Goal: Transaction & Acquisition: Subscribe to service/newsletter

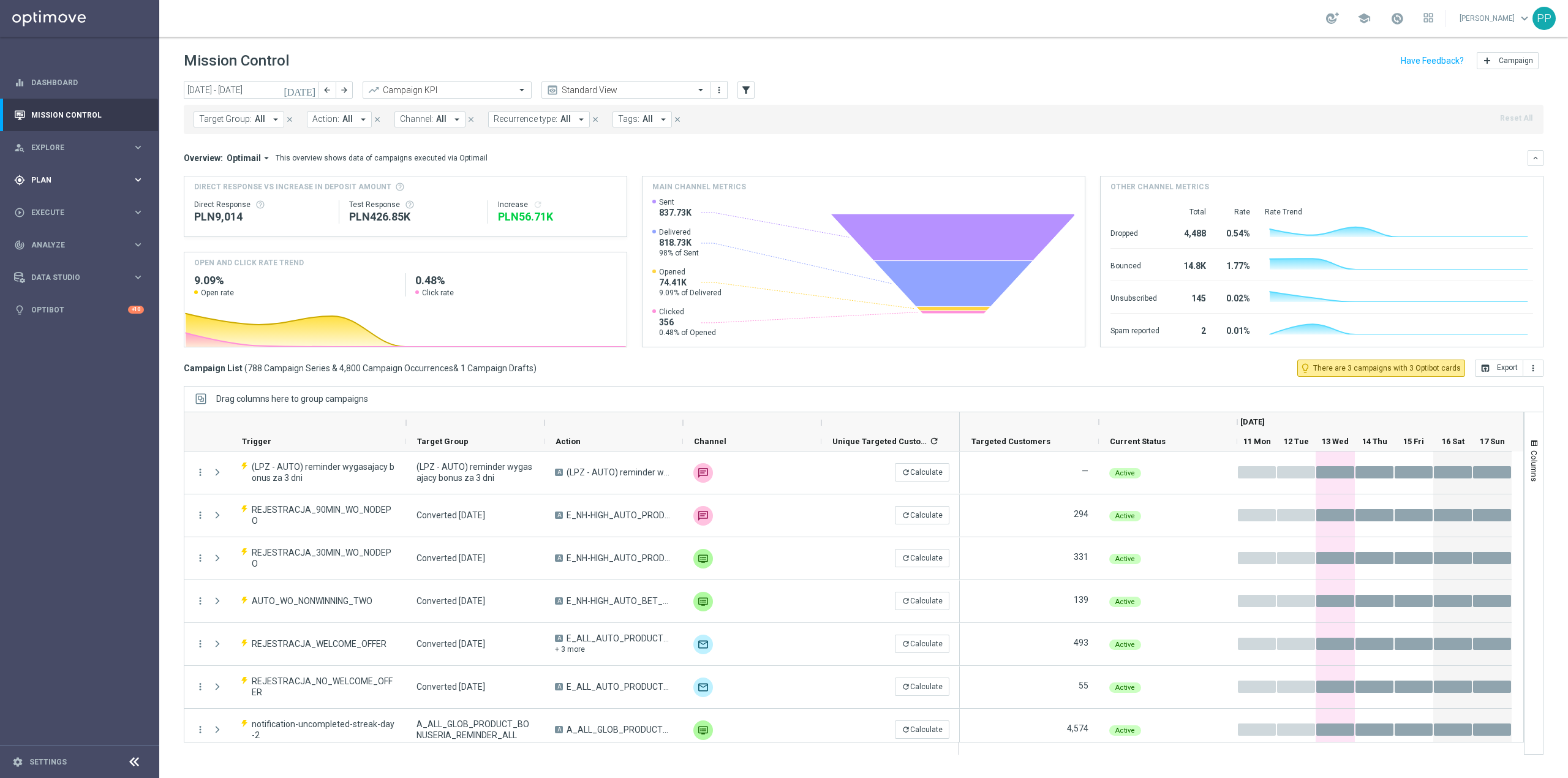
click at [65, 187] on div "gps_fixed Plan keyboard_arrow_right" at bounding box center [79, 179] width 158 height 32
click at [66, 243] on span "Templates" at bounding box center [76, 242] width 87 height 8
click at [66, 258] on link "Optimail" at bounding box center [83, 260] width 90 height 10
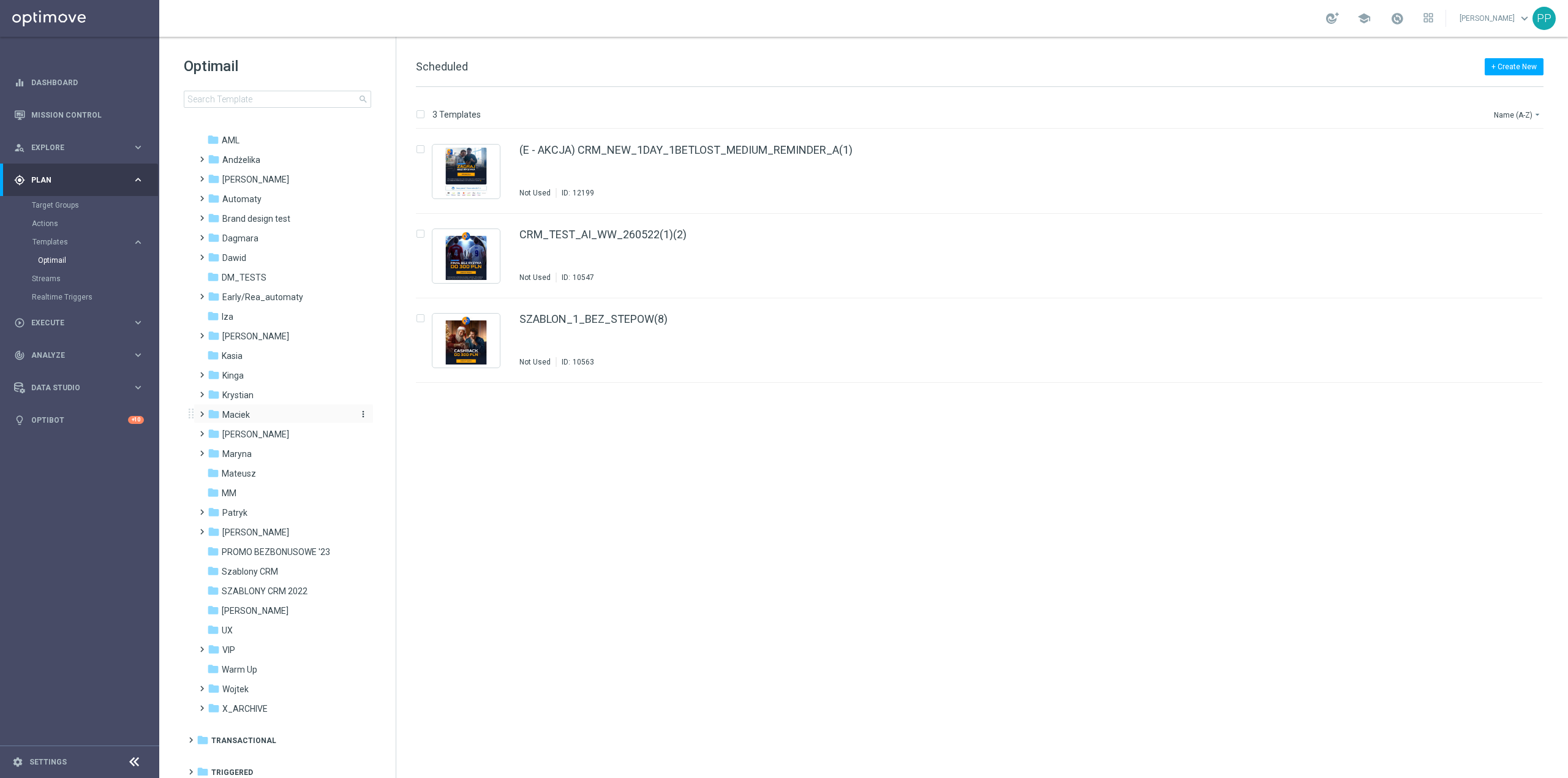
scroll to position [28, 0]
click at [258, 512] on div "folder Patryk" at bounding box center [278, 508] width 141 height 14
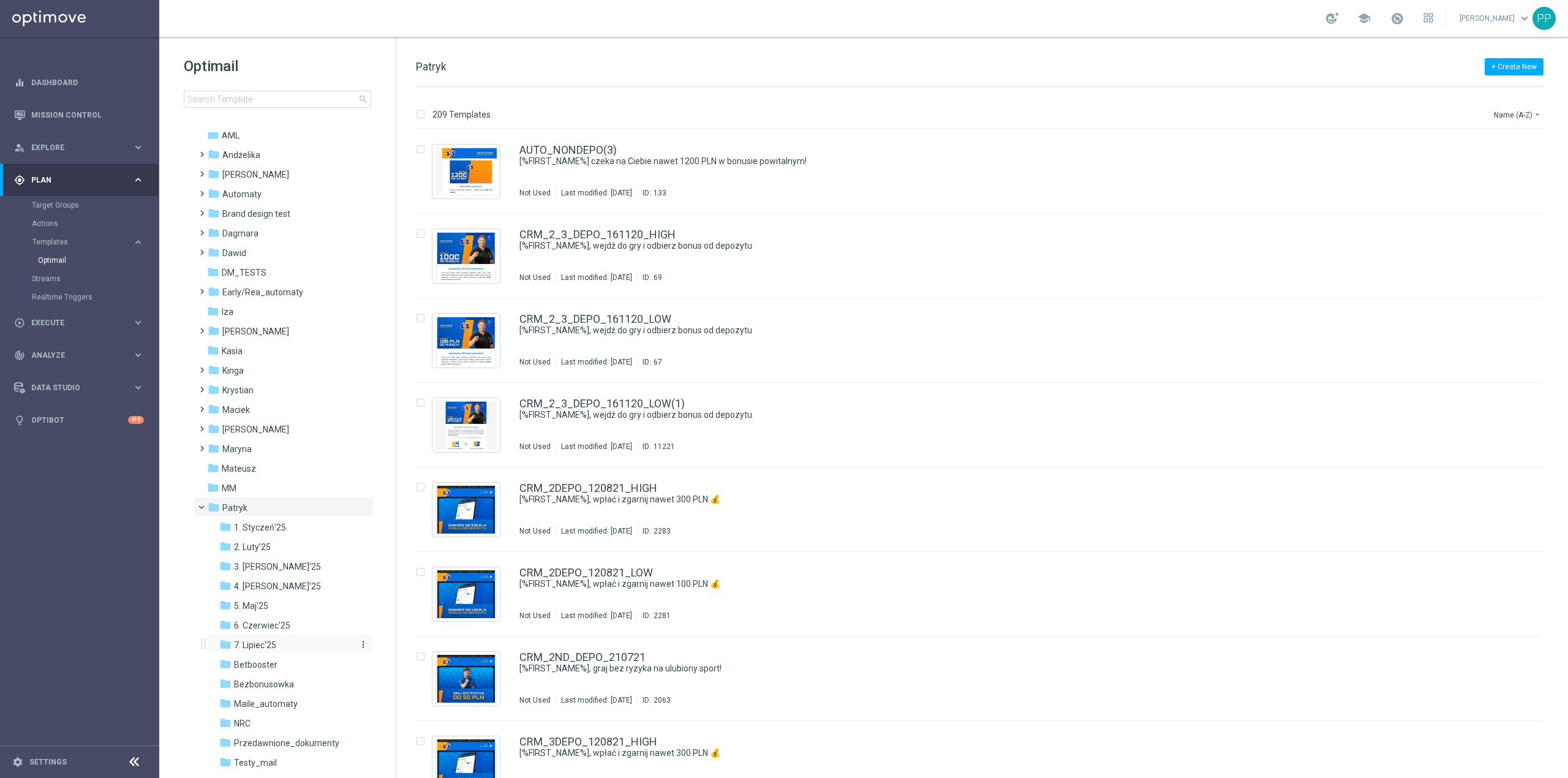
click at [282, 642] on div "folder 7. Lipiec'25" at bounding box center [284, 645] width 130 height 14
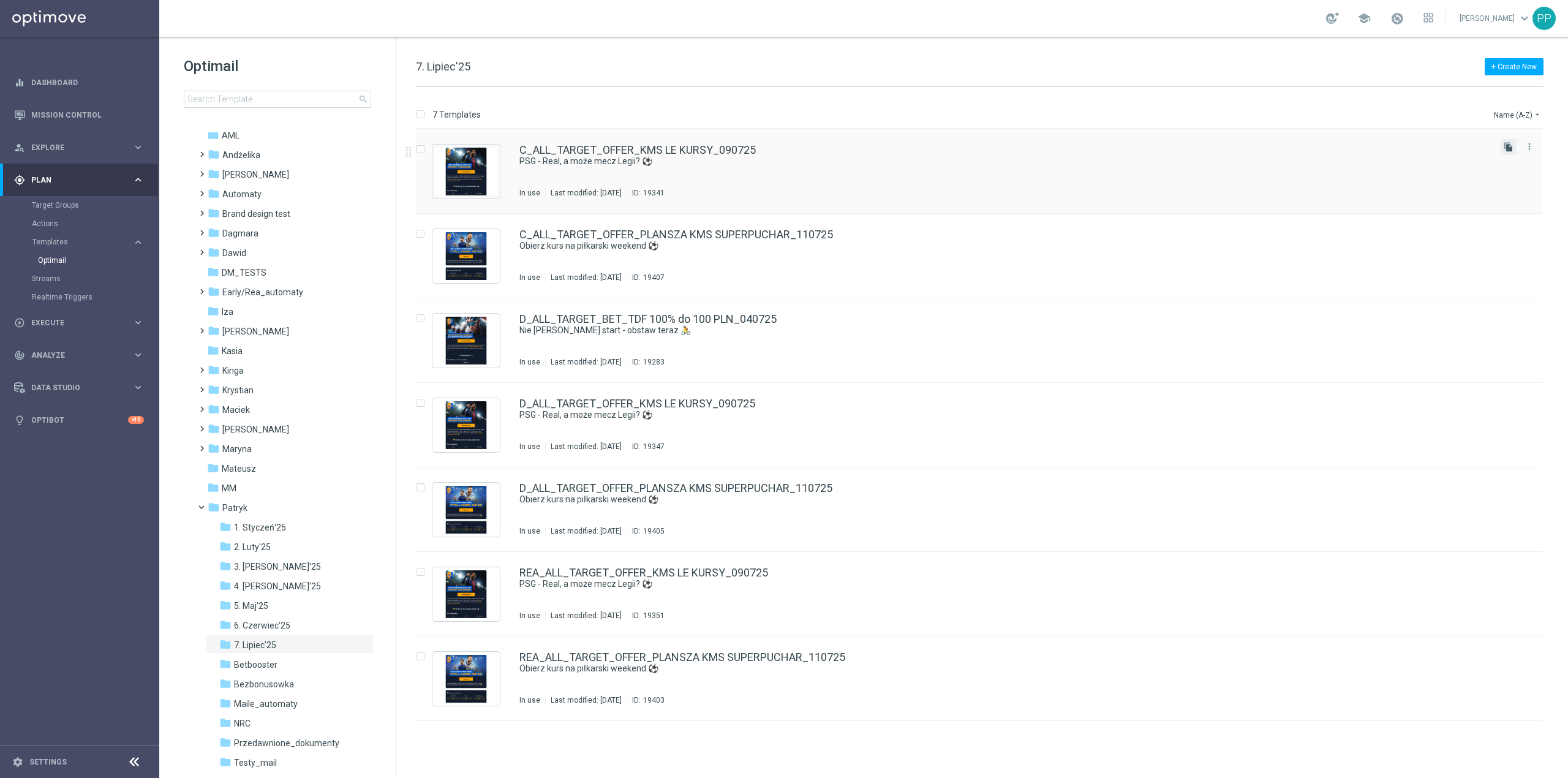
click at [1511, 145] on icon "file_copy" at bounding box center [1508, 146] width 10 height 10
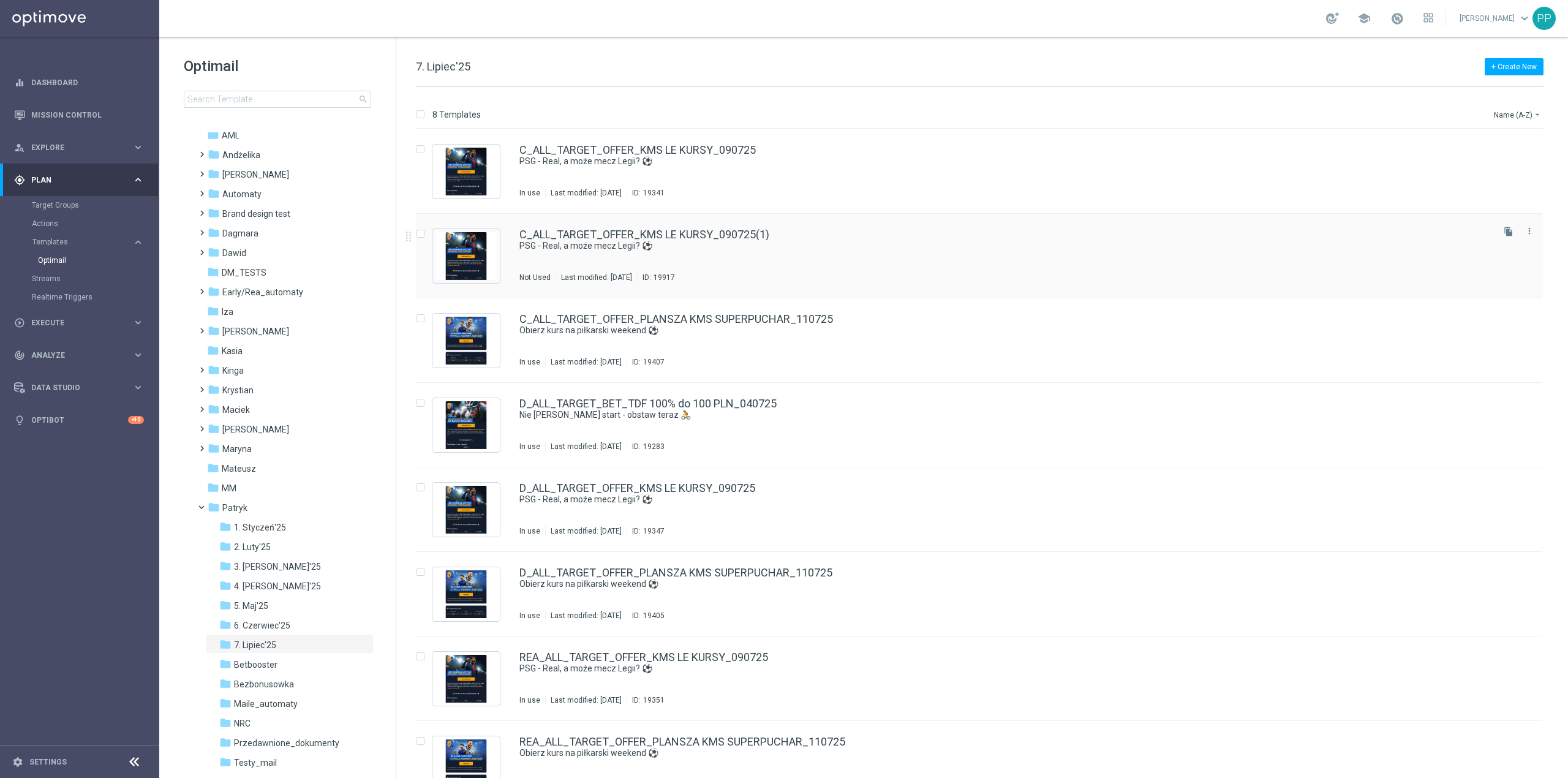
click at [956, 260] on div "C_ALL_TARGET_OFFER_KMS LE KURSY_090725(1) PSG - Real, a może mecz Legii? ⚽ Not …" at bounding box center [1005, 256] width 972 height 54
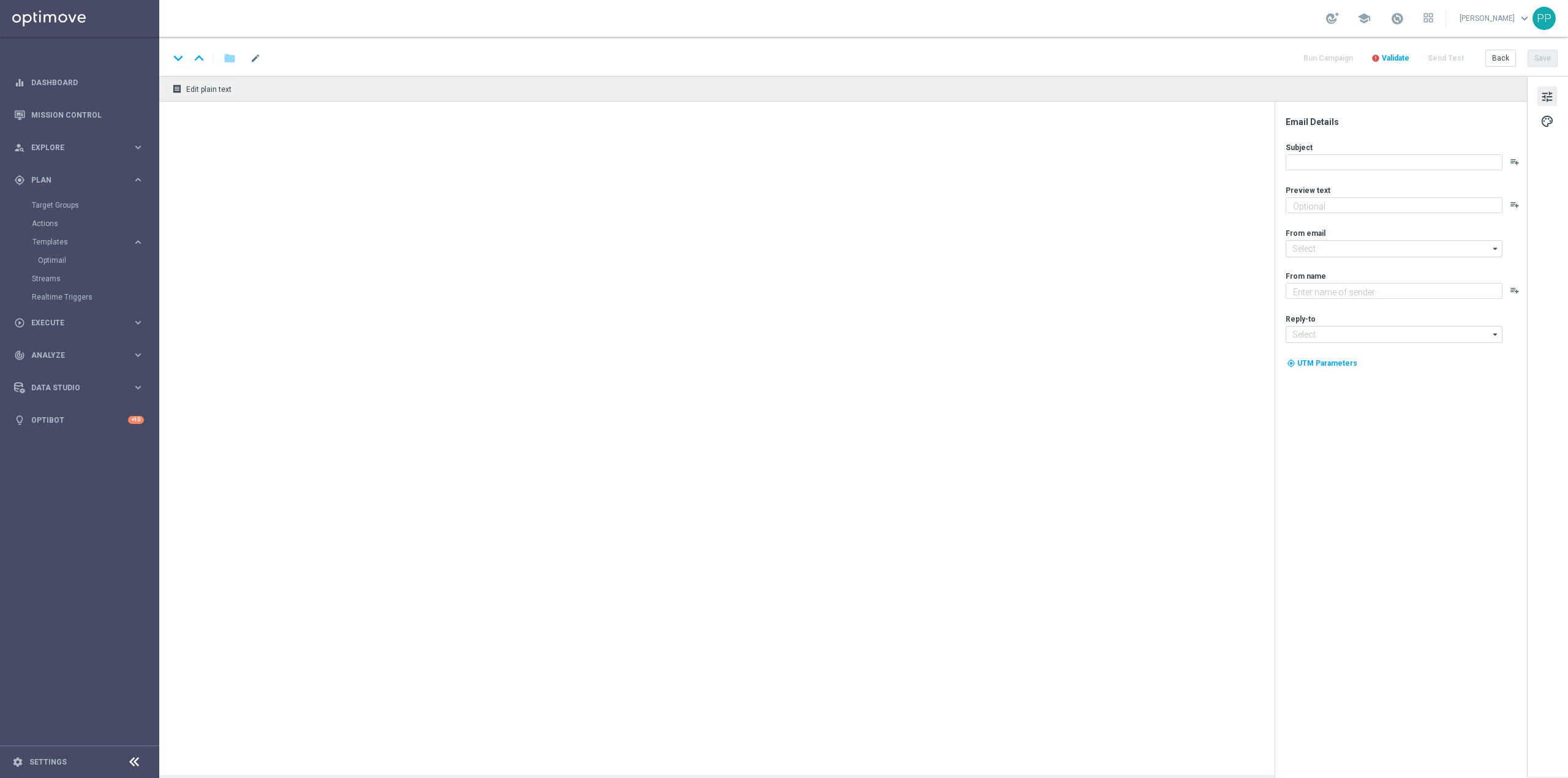
type textarea "Graj, na co chcesz z MEGA OFERTĄ!"
type textarea "STS"
type input "oferta@sts.pl"
type input "kontakt@sts.pl"
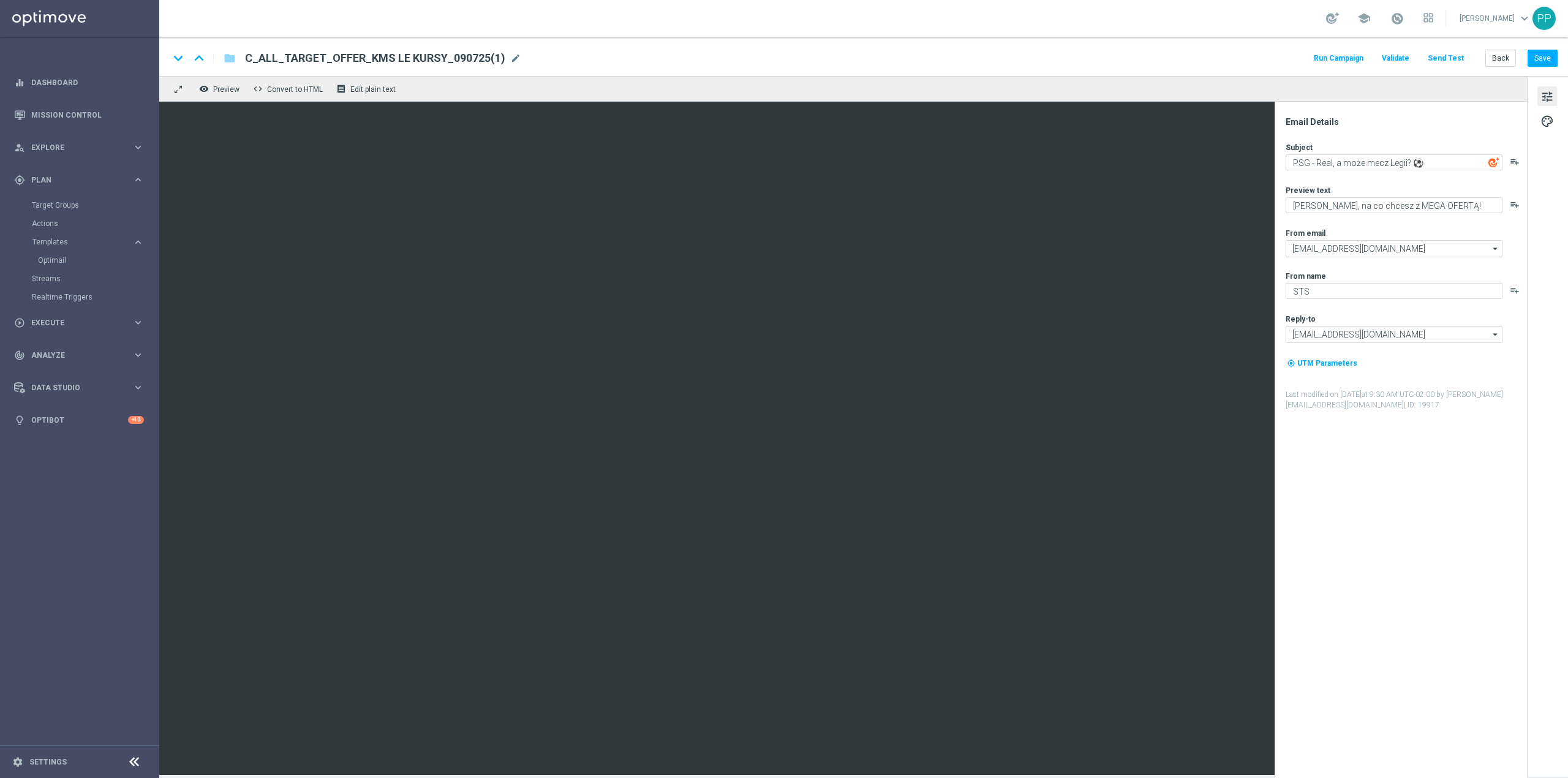
click at [501, 59] on div "C_ALL_TARGET_OFFER_KMS LE KURSY_090725(1) mode_edit" at bounding box center [383, 58] width 276 height 16
drag, startPoint x: 505, startPoint y: 57, endPoint x: 251, endPoint y: 57, distance: 254.0
click at [251, 57] on input "C_ALL_TARGET_OFFER_KMS LE KURSY_090725(1)" at bounding box center [397, 58] width 303 height 16
click at [454, 31] on div "school Patryk Przybolewski keyboard_arrow_down PP" at bounding box center [864, 18] width 1409 height 37
click at [510, 57] on span "mode_edit" at bounding box center [516, 58] width 11 height 11
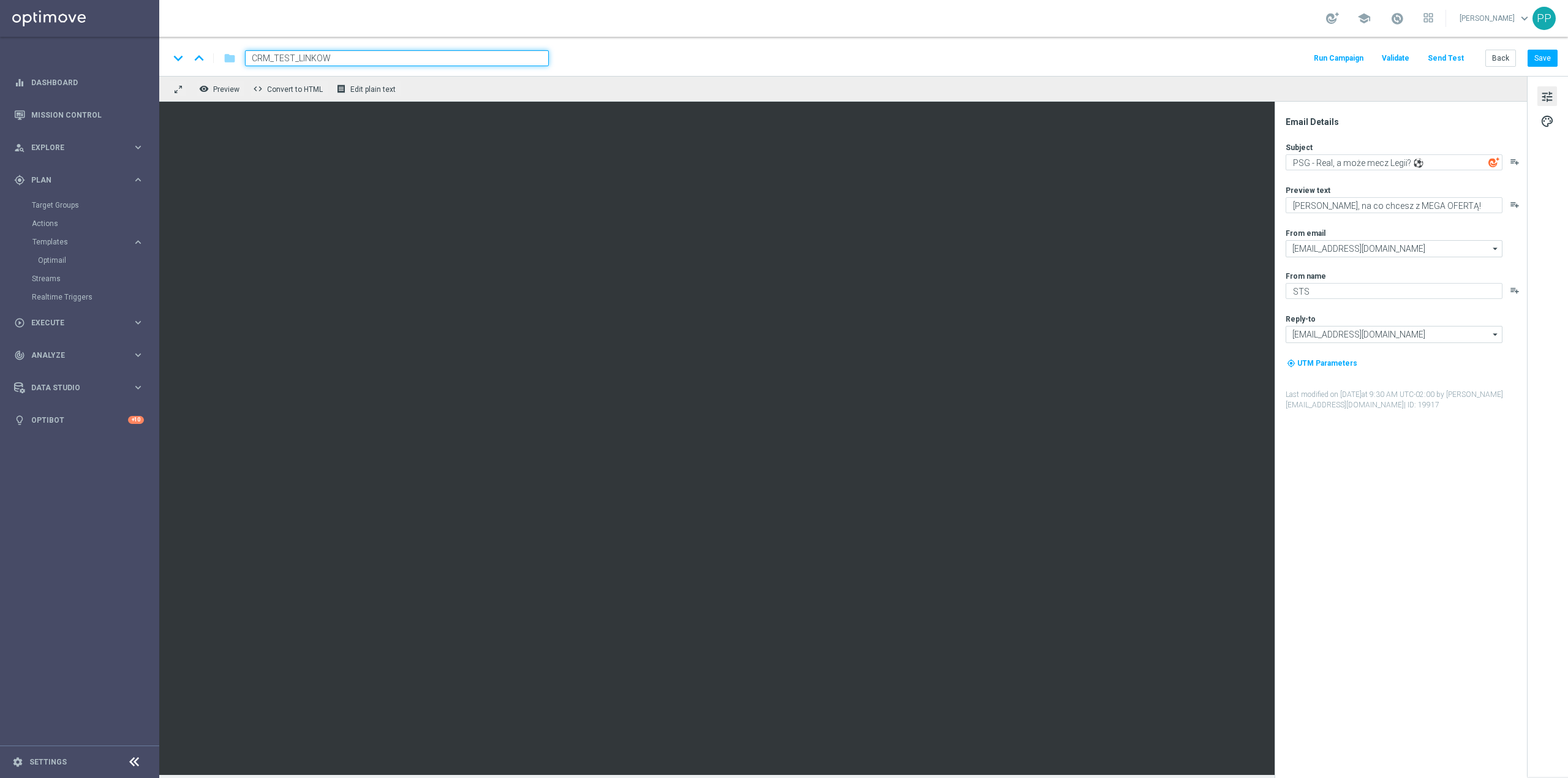
type input "CRM_TEST_LINKOW"
click at [566, 41] on div "keyboard_arrow_down keyboard_arrow_up folder CRM_TEST_LINKOW Run Campaign Valid…" at bounding box center [864, 56] width 1409 height 39
click at [618, 57] on div "keyboard_arrow_down keyboard_arrow_up folder CRM_TEST_LINKOW Run Campaign Valid…" at bounding box center [864, 58] width 1389 height 16
click at [500, 61] on input "CRM_TEST_LINKOW" at bounding box center [397, 58] width 303 height 16
click at [645, 54] on div "keyboard_arrow_down keyboard_arrow_up folder CRM_TEST_LINKOW CRM_TEST_LINKOW mo…" at bounding box center [864, 58] width 1389 height 16
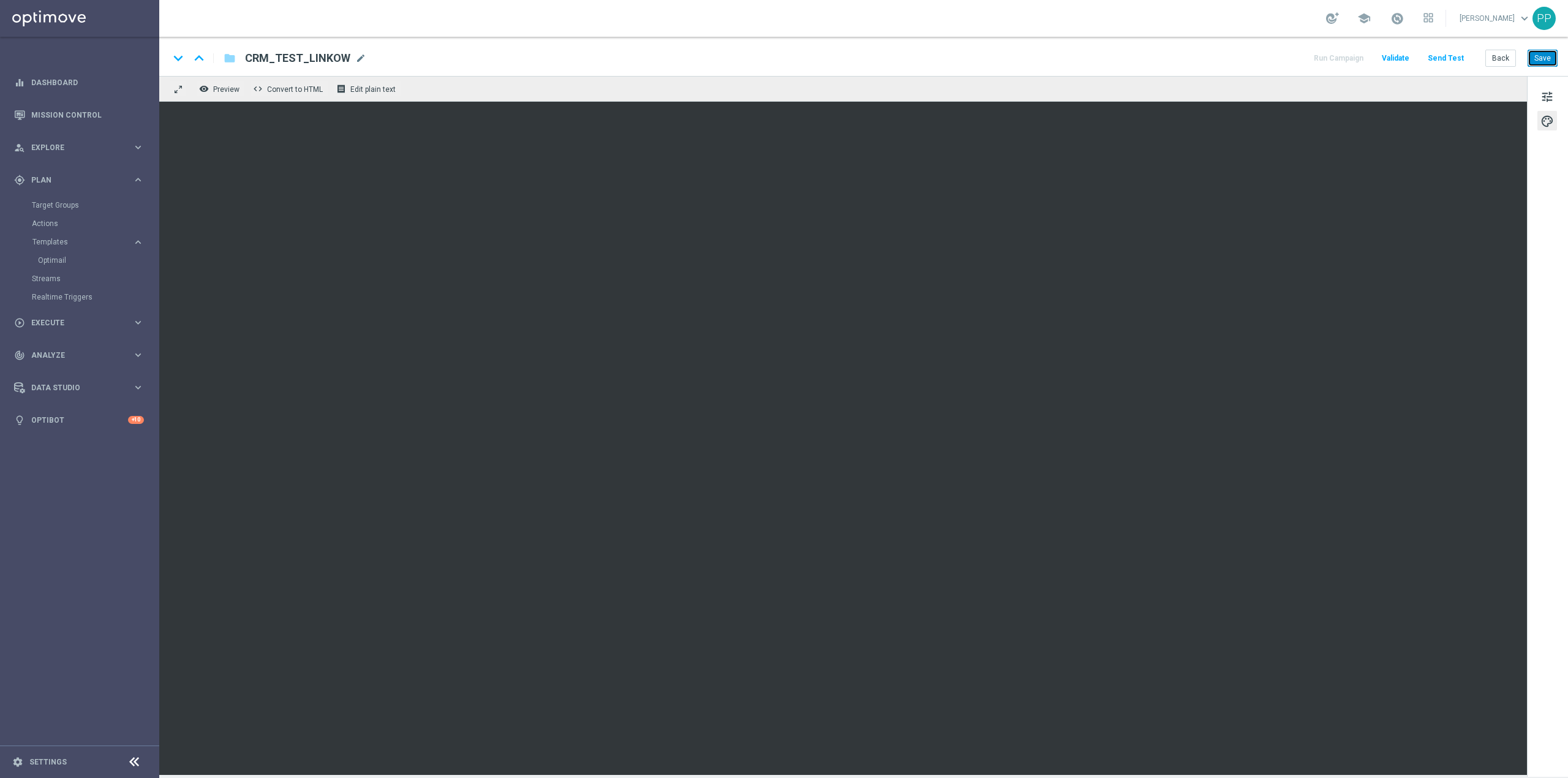
click at [1539, 60] on button "Save" at bounding box center [1542, 58] width 30 height 17
click at [1441, 57] on button "Send Test" at bounding box center [1446, 59] width 40 height 17
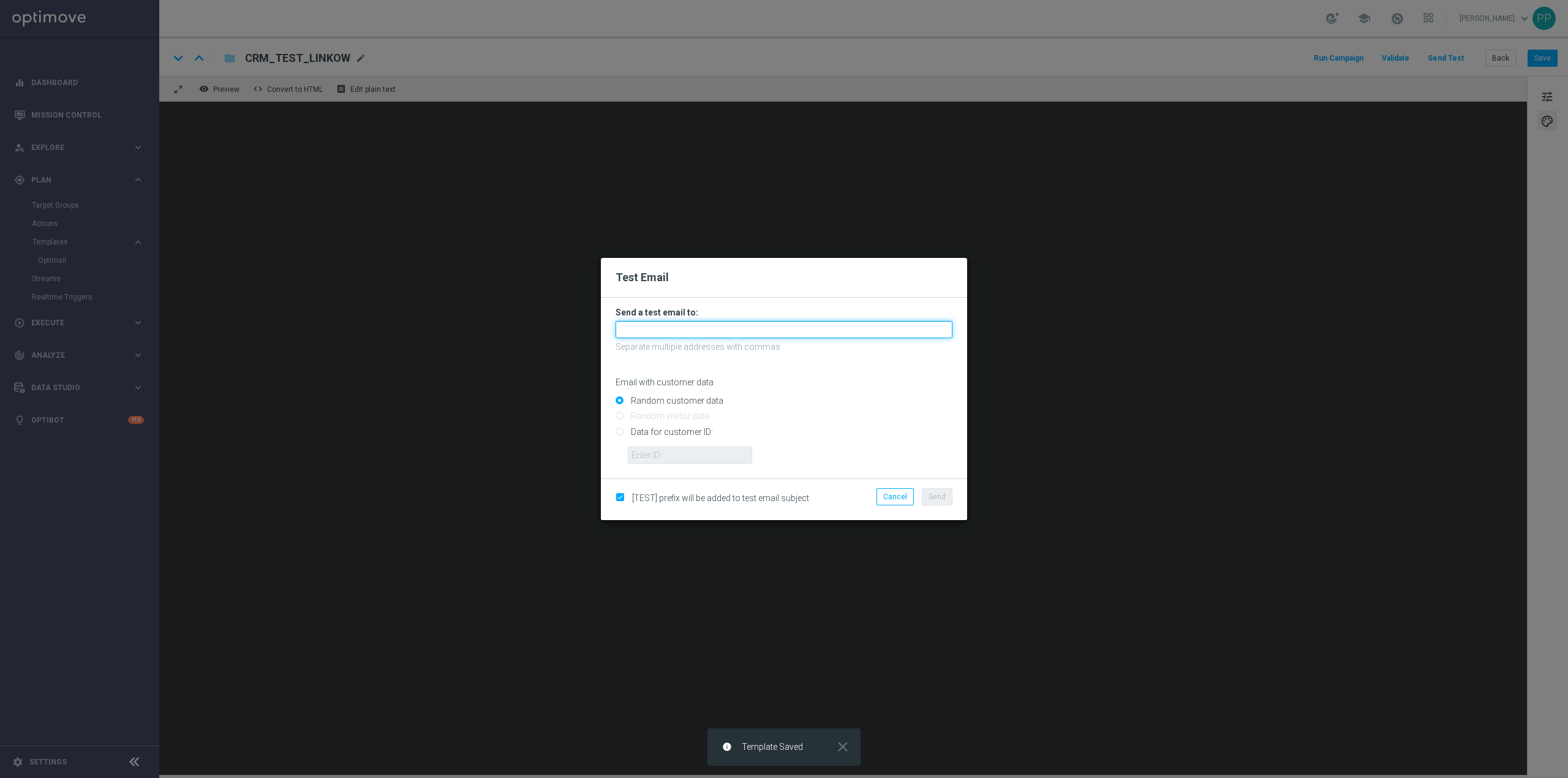
click at [670, 327] on input "text" at bounding box center [784, 330] width 337 height 17
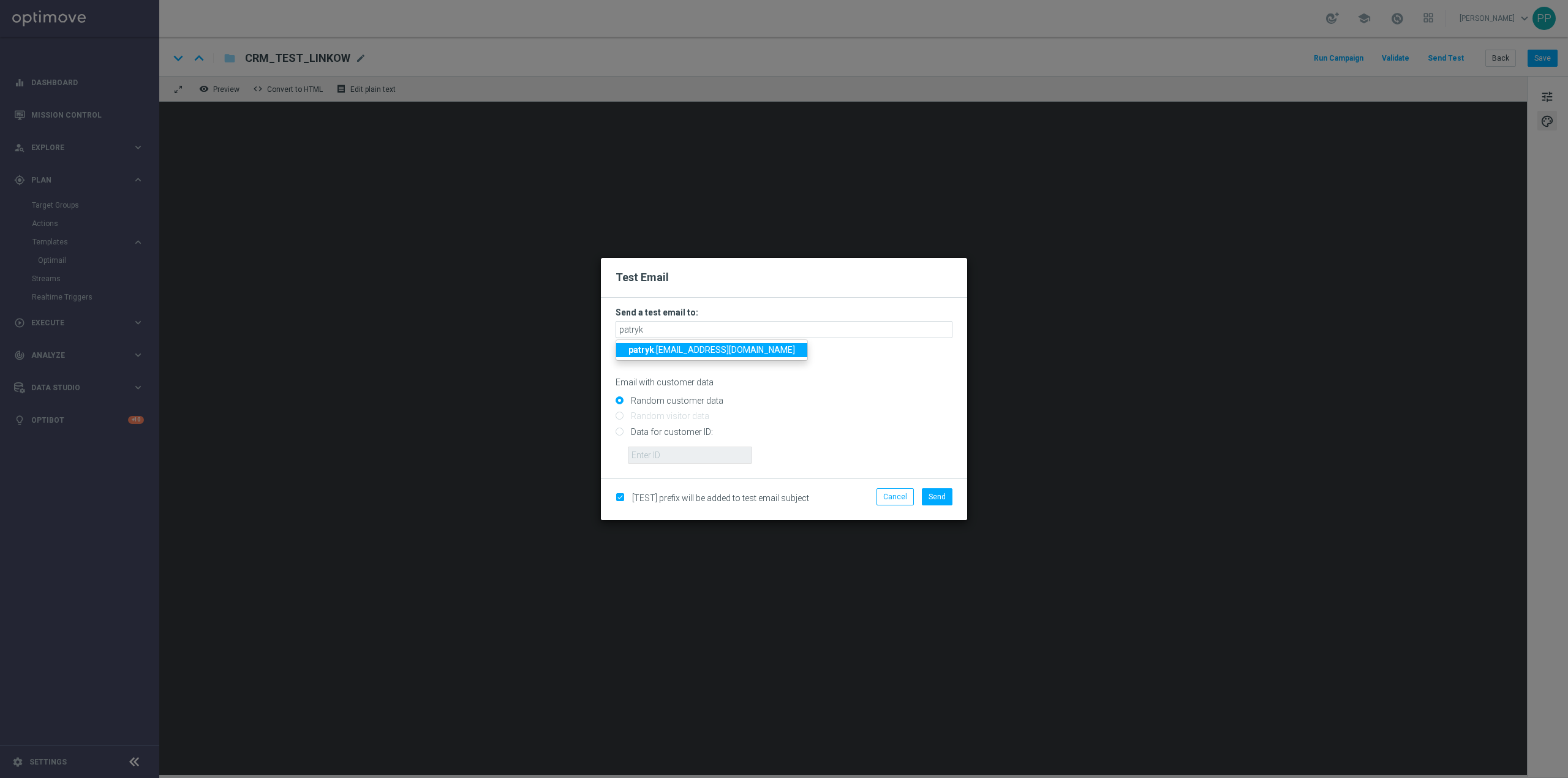
click at [706, 351] on span "patryk .przybolewski@sts.pl" at bounding box center [711, 350] width 166 height 10
type input "patryk.przybolewski@sts.pl"
click at [941, 496] on span "Send" at bounding box center [937, 497] width 17 height 8
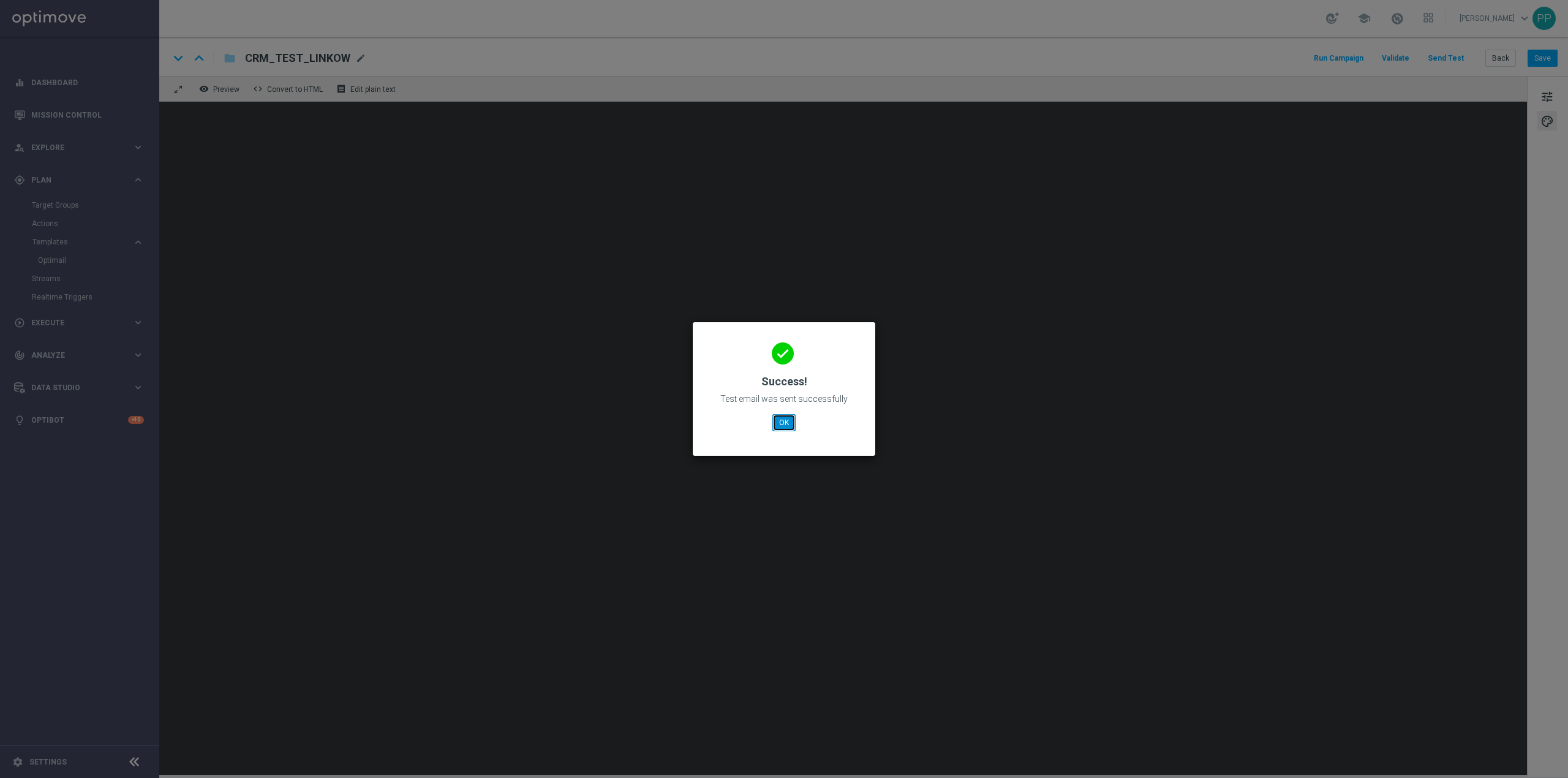
click at [786, 425] on button "OK" at bounding box center [784, 422] width 23 height 17
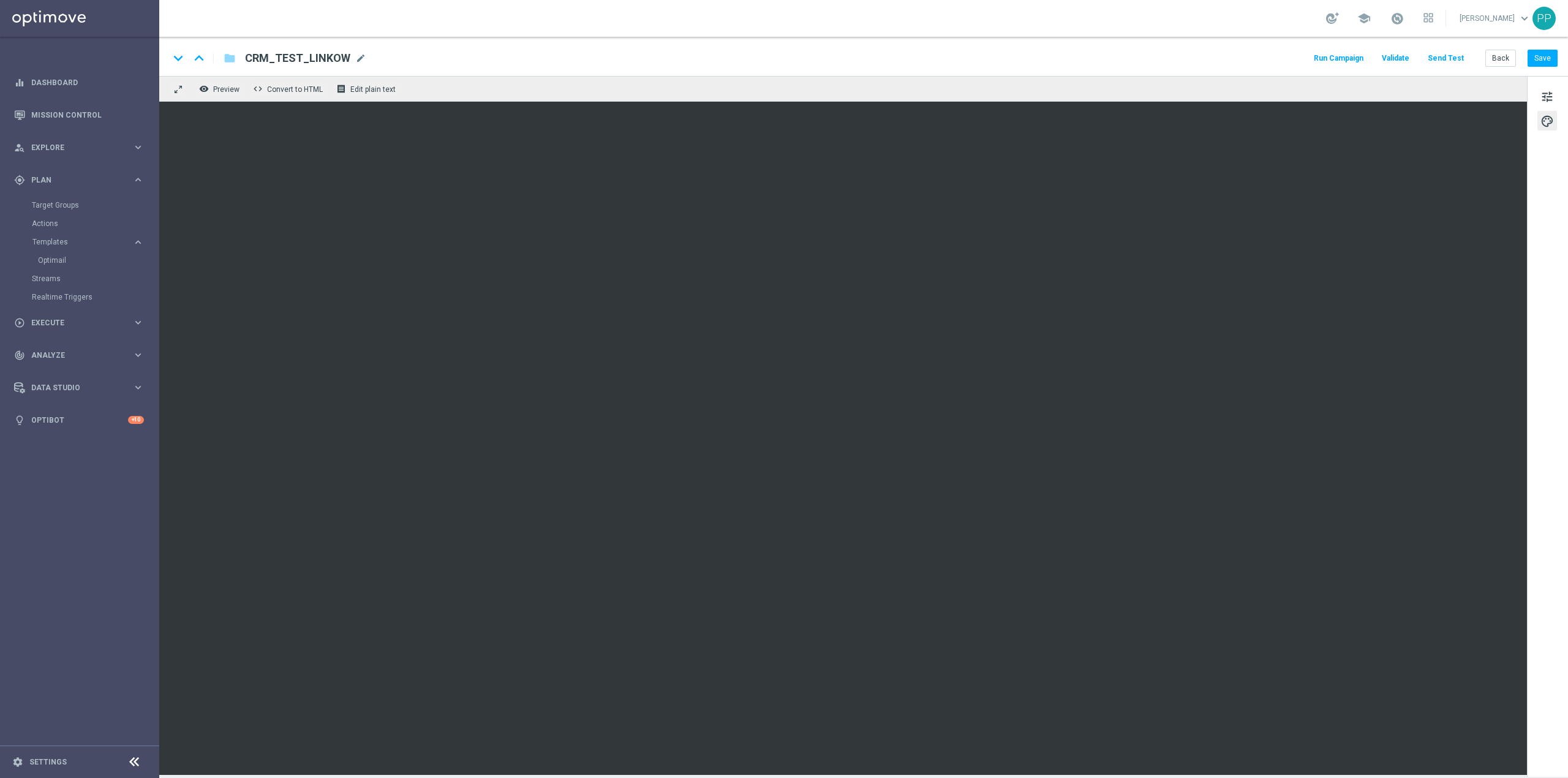
click at [1439, 55] on button "Send Test" at bounding box center [1446, 59] width 40 height 17
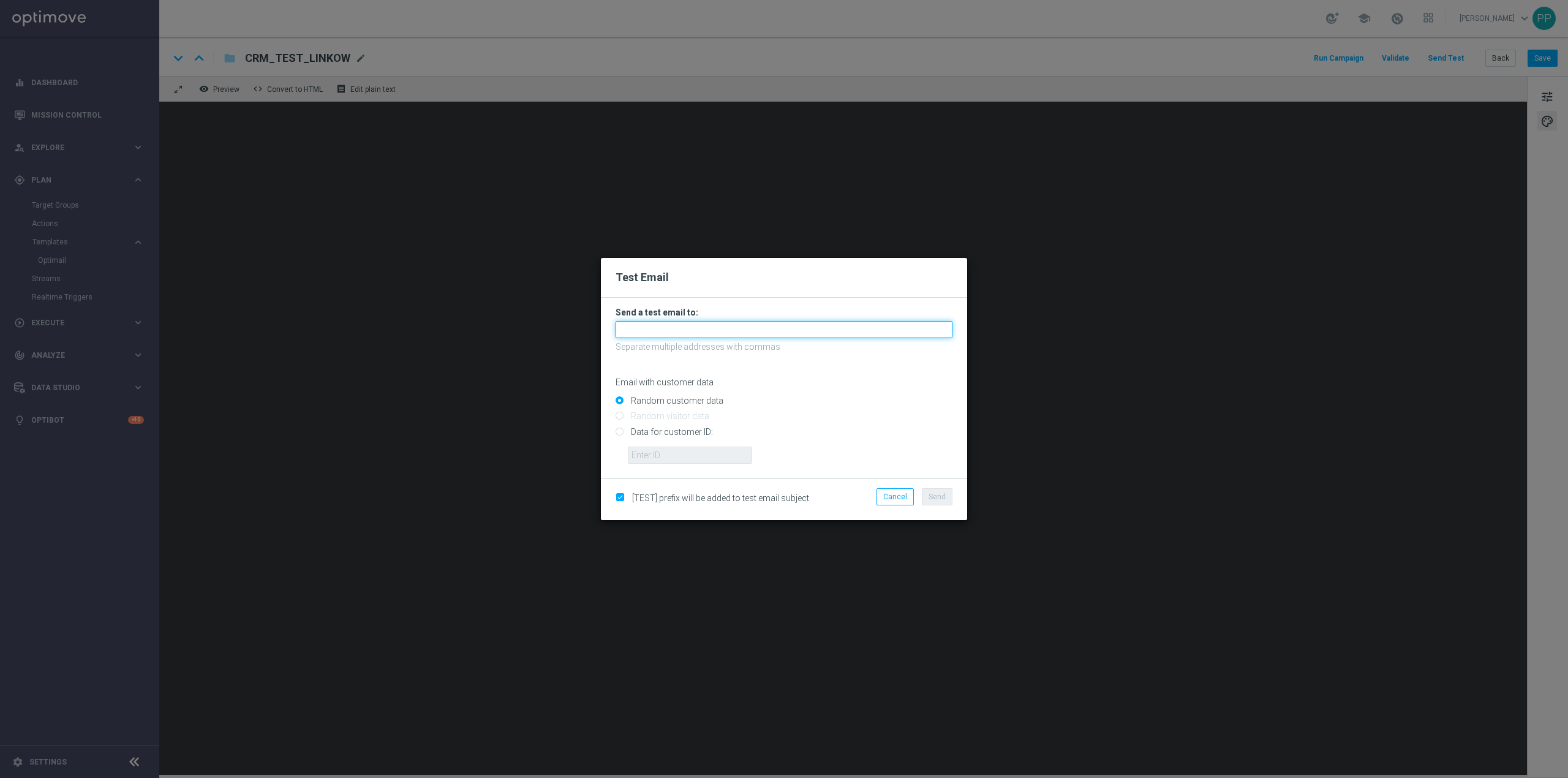
click at [785, 334] on input "text" at bounding box center [784, 330] width 337 height 17
type input "krystian.potoczny@sts.pl"
click at [937, 496] on span "Send" at bounding box center [937, 497] width 17 height 8
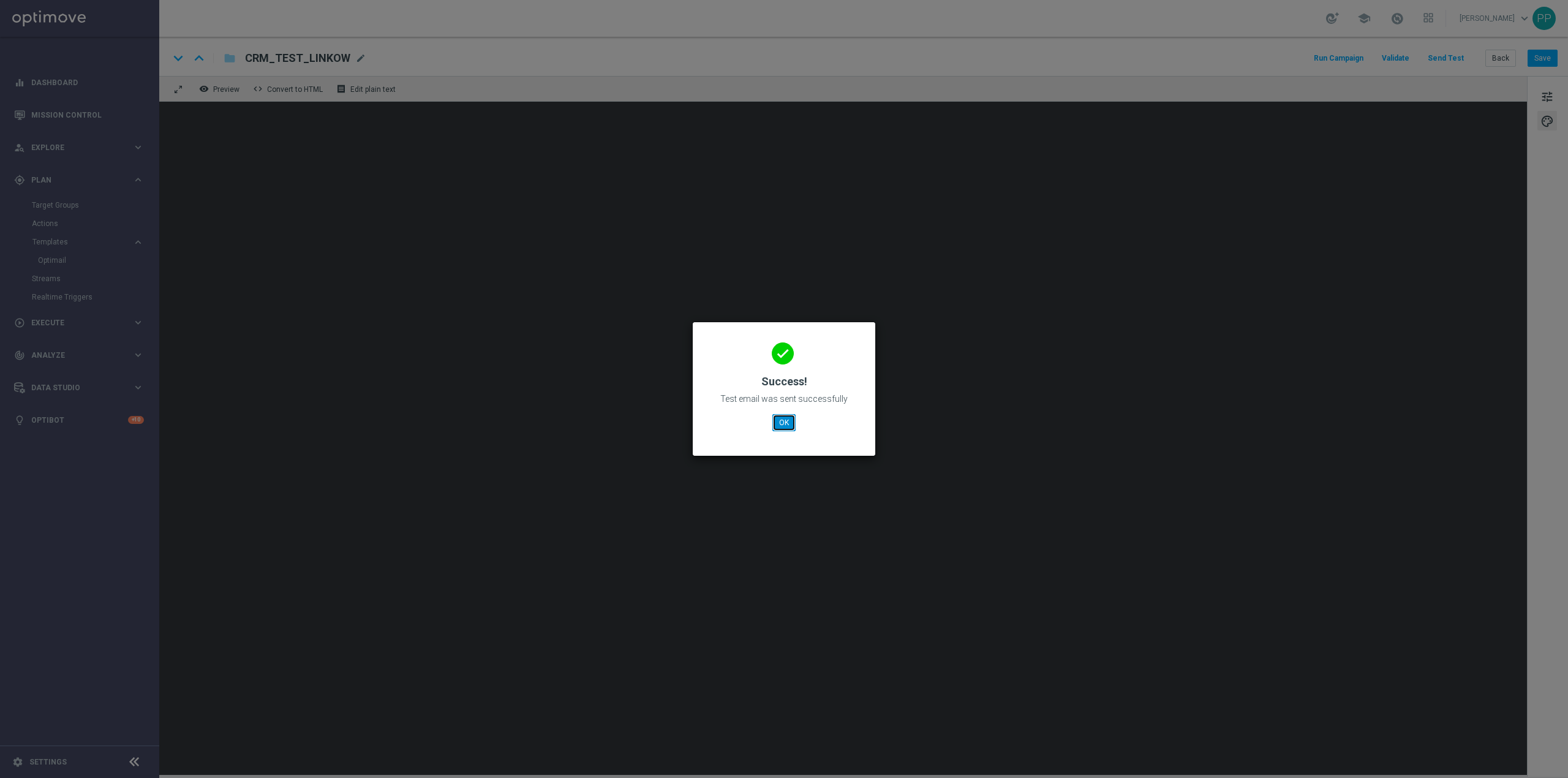
click at [779, 419] on button "OK" at bounding box center [784, 422] width 23 height 17
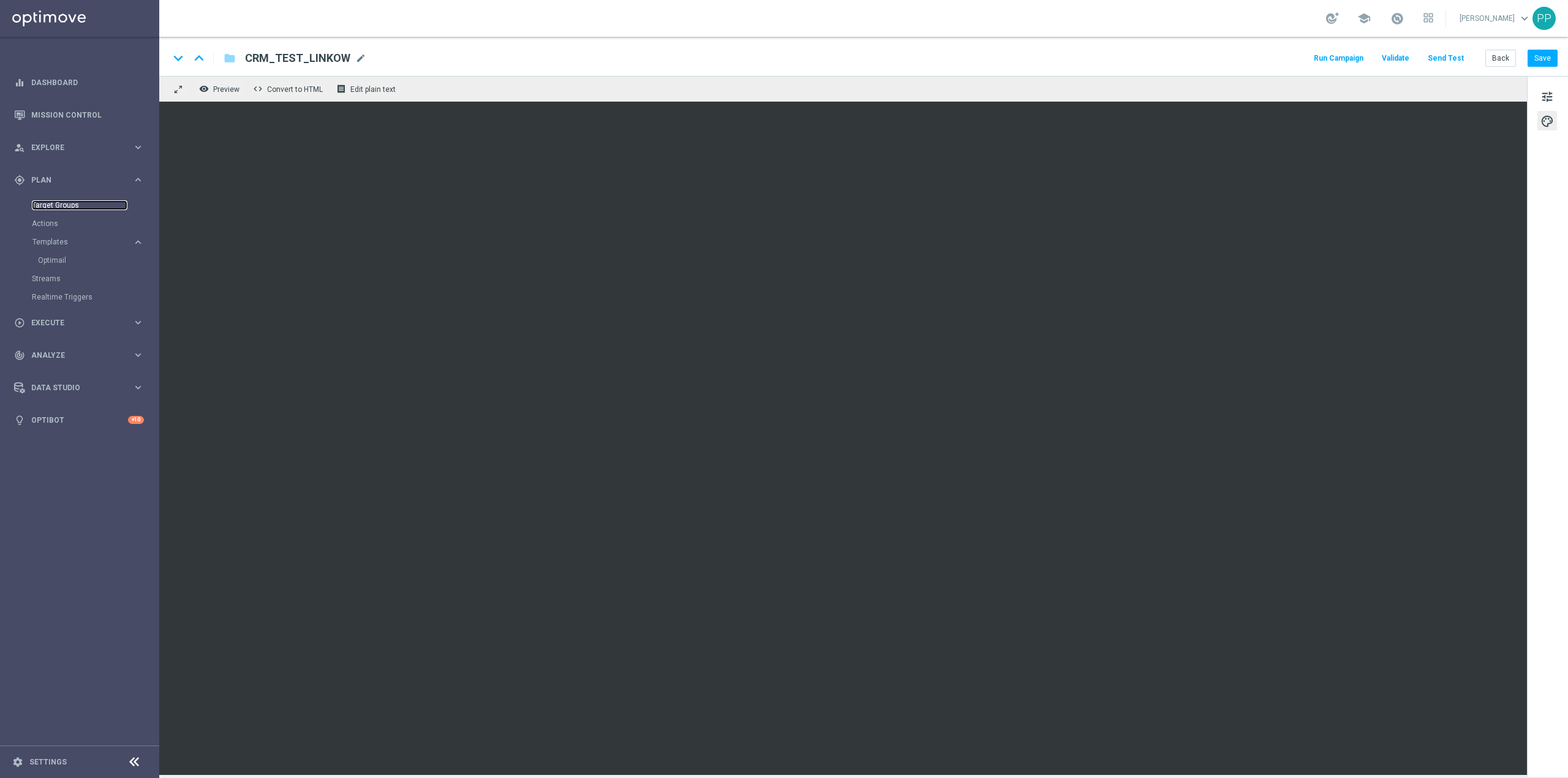
click at [72, 206] on link "Target Groups" at bounding box center [80, 205] width 96 height 10
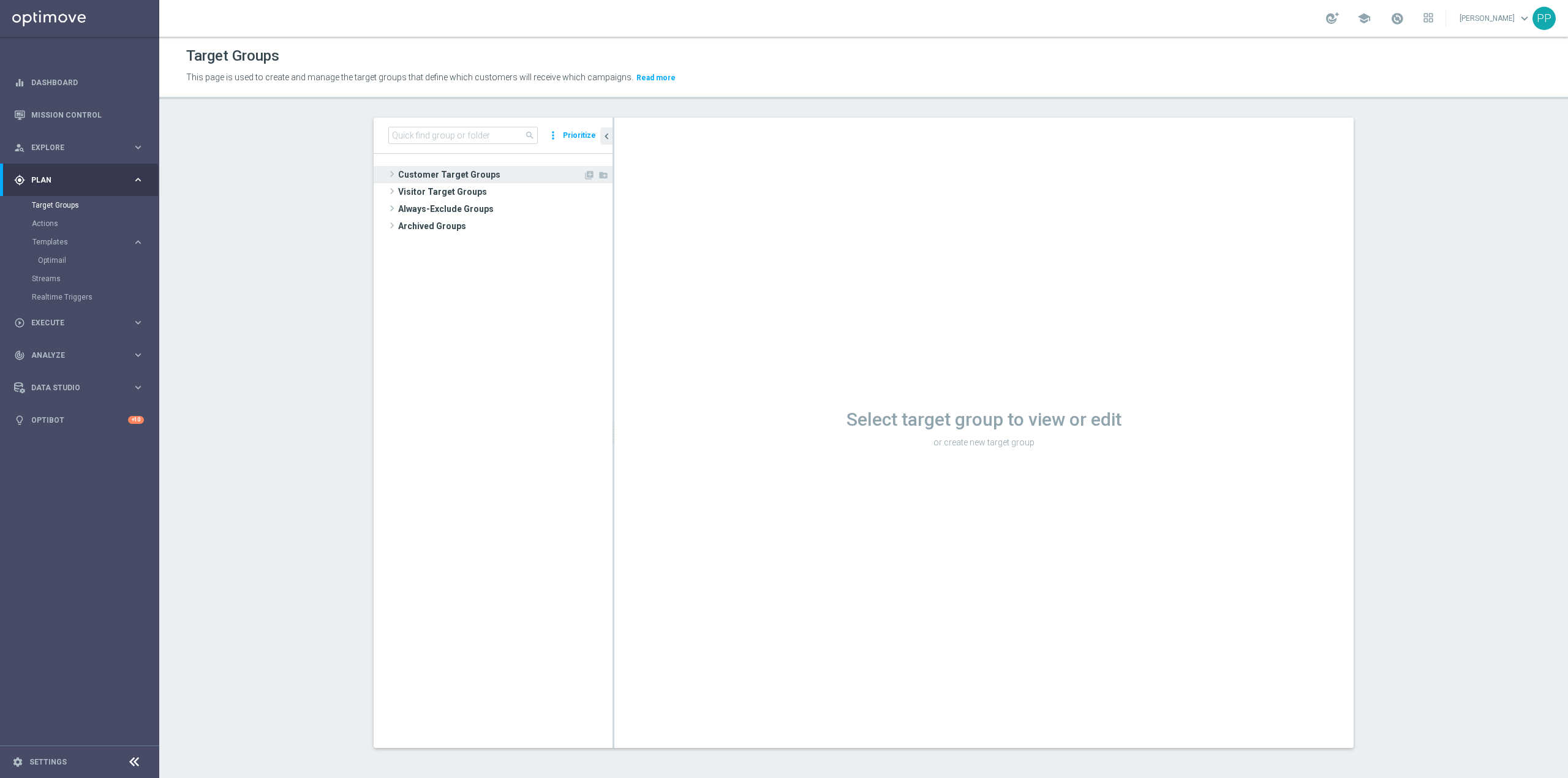
click at [431, 174] on span "Customer Target Groups" at bounding box center [490, 175] width 185 height 17
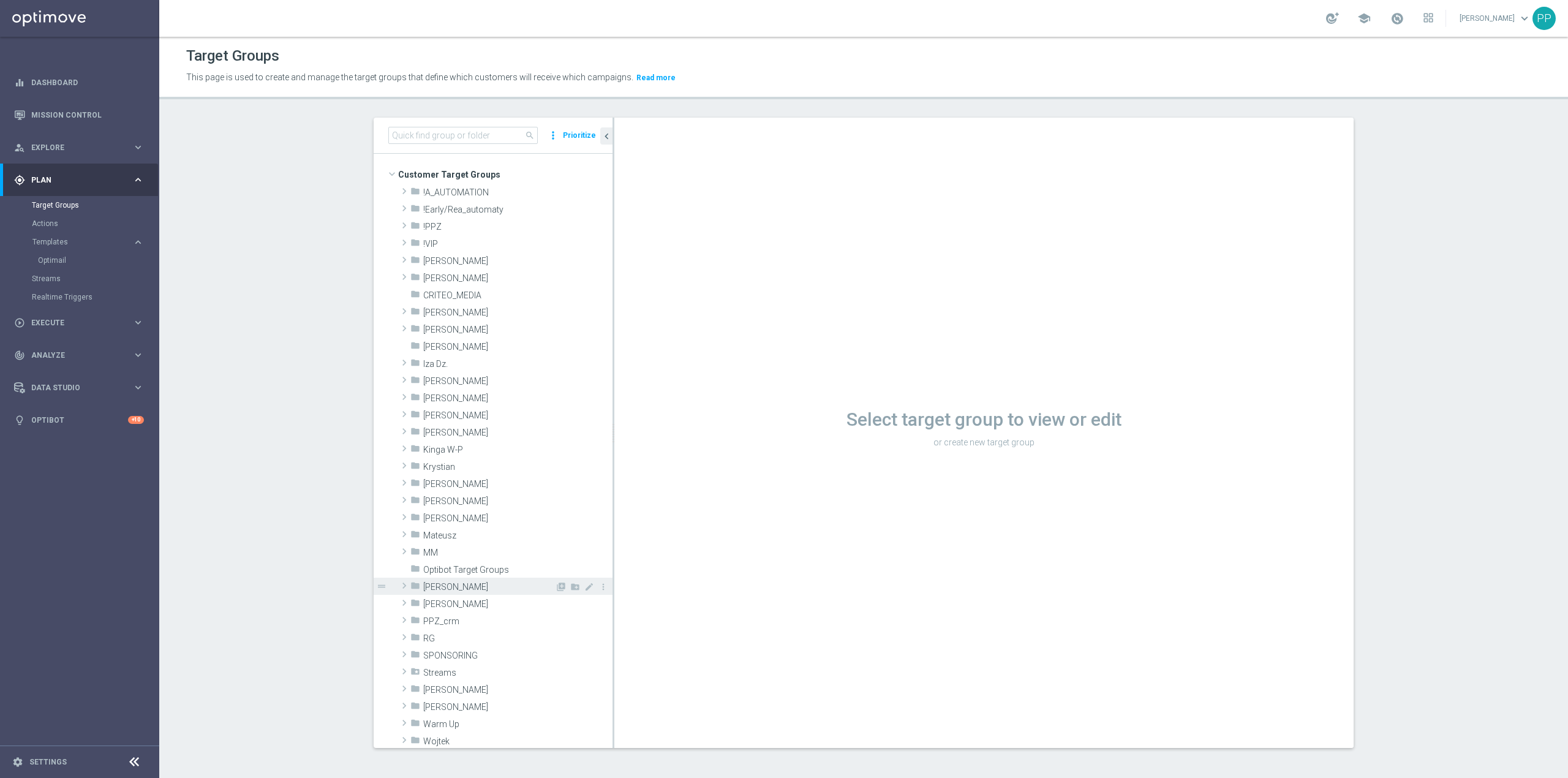
click at [446, 589] on span "Patryk P." at bounding box center [489, 587] width 132 height 11
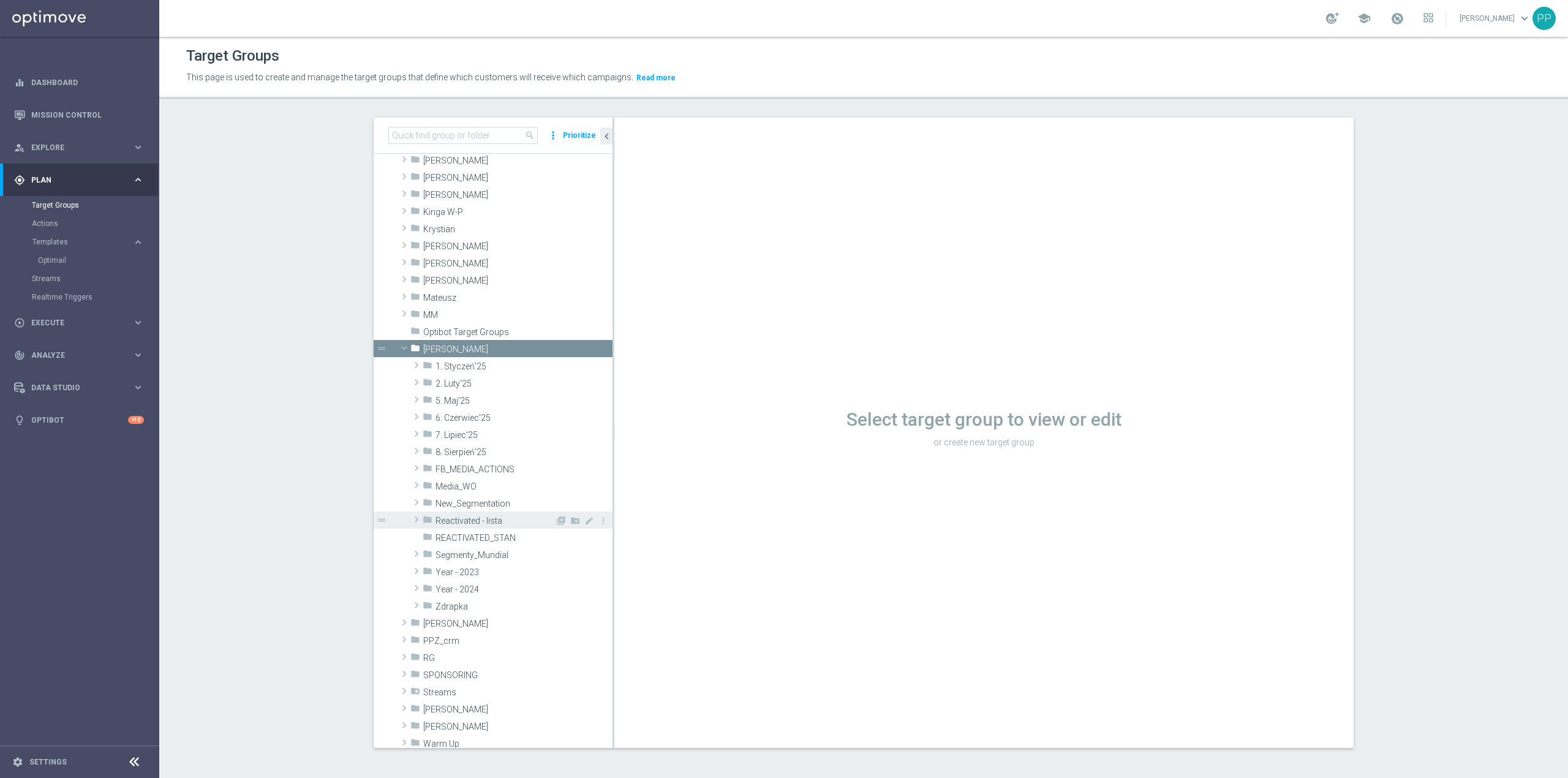
scroll to position [245, 0]
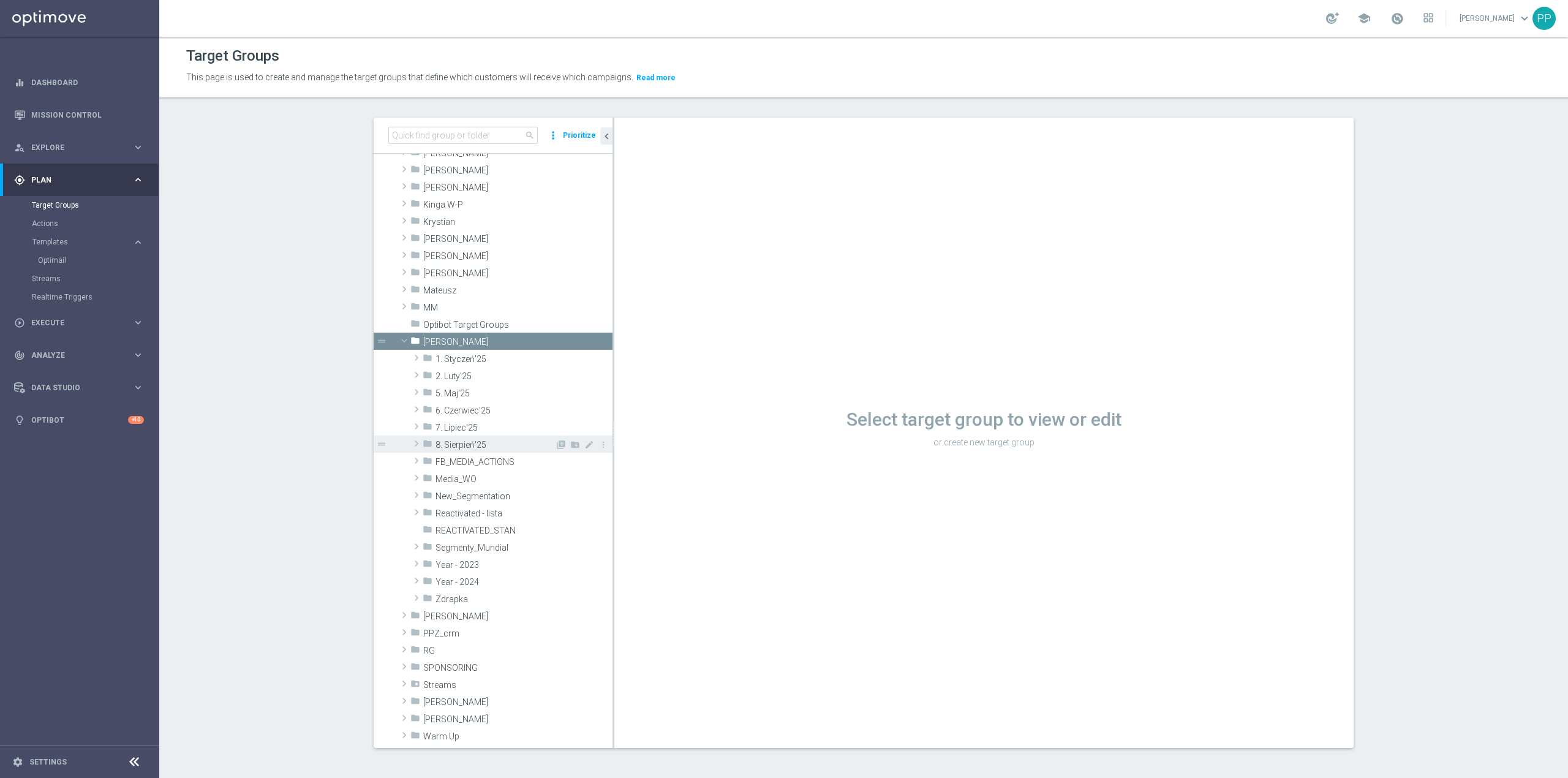
click at [471, 451] on div "folder 8. Sierpień'25" at bounding box center [488, 444] width 133 height 17
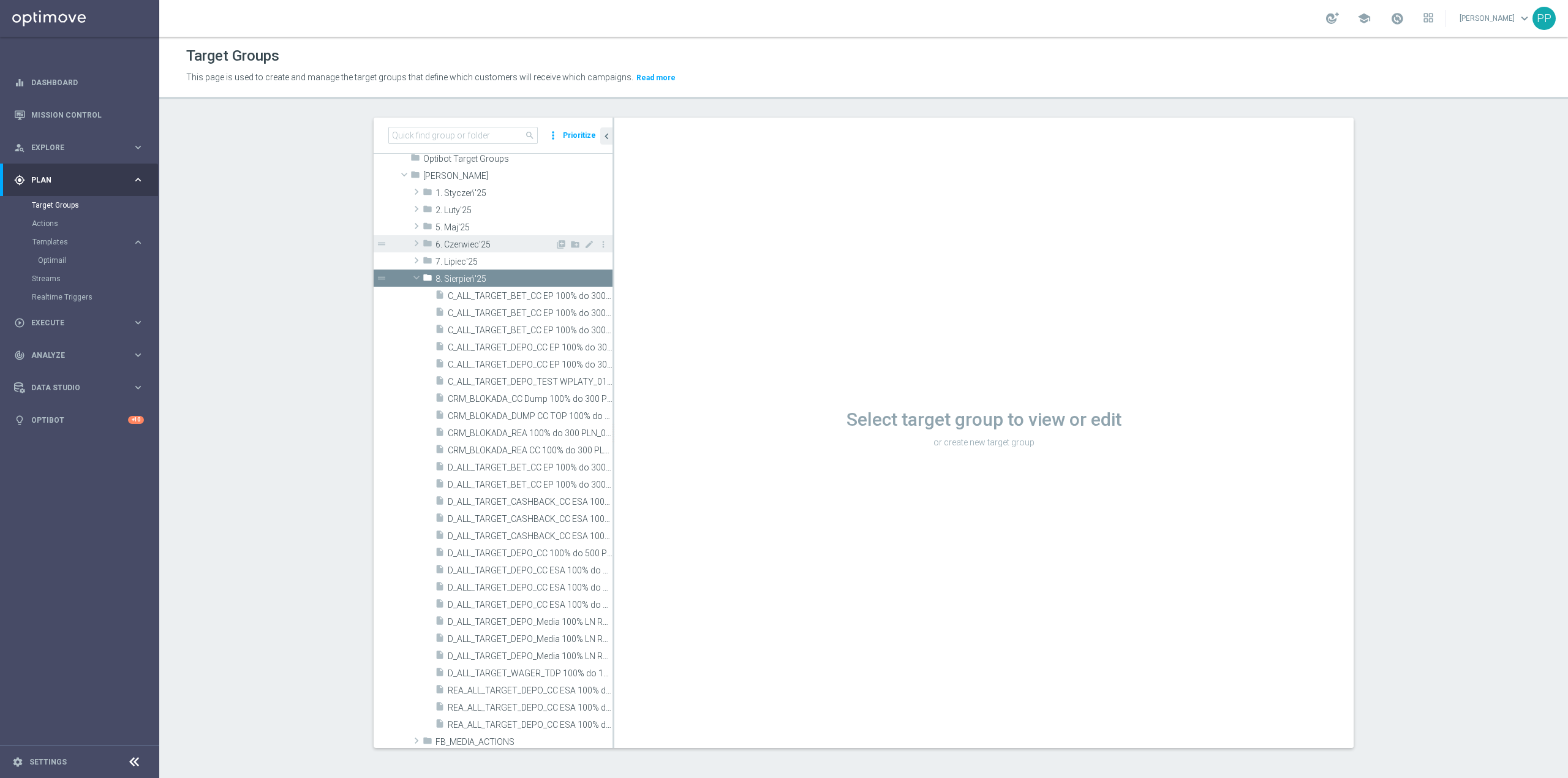
scroll to position [408, 0]
click at [615, 435] on div "Select target group to view or edit or create new target group" at bounding box center [984, 426] width 740 height 48
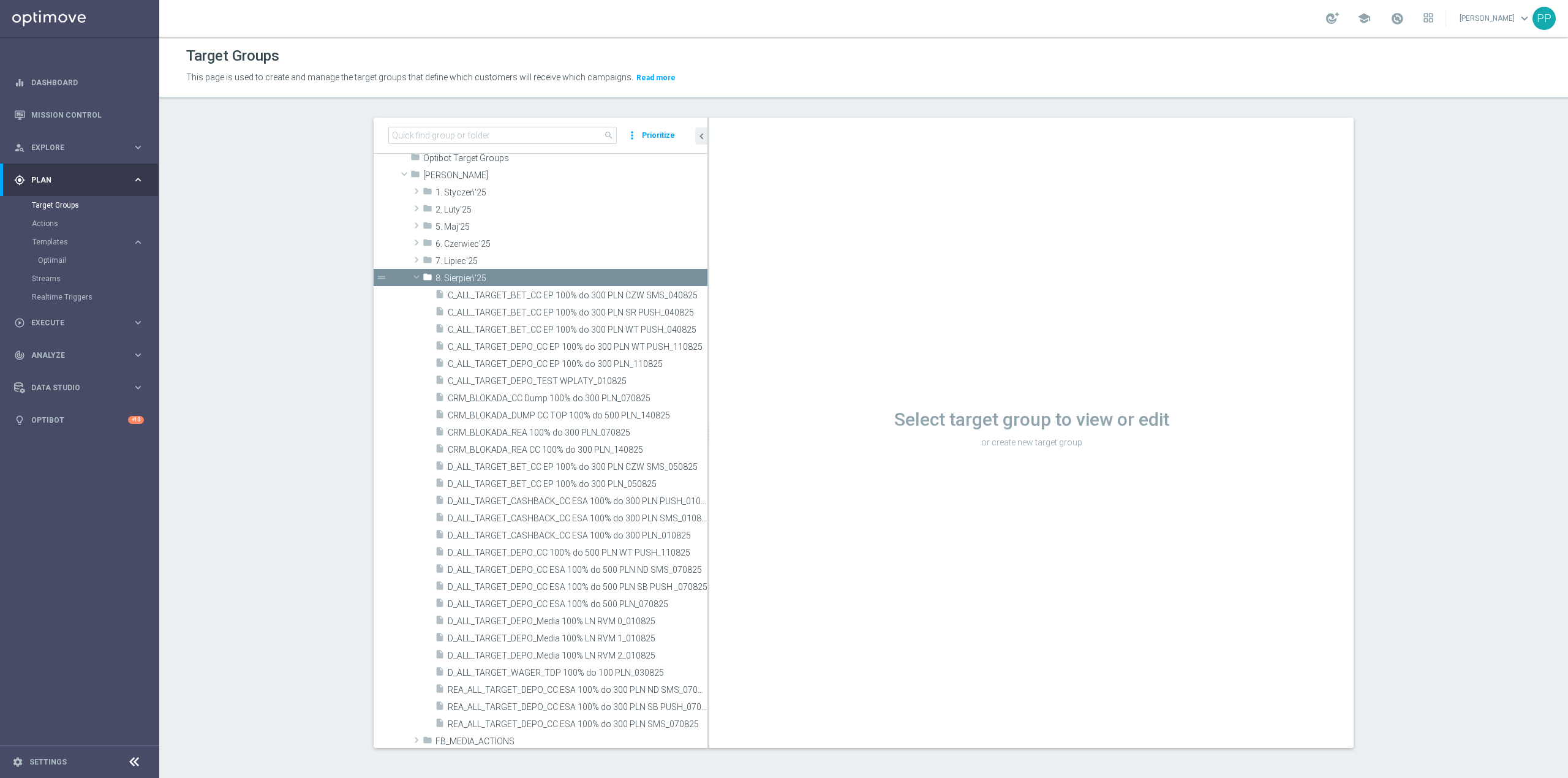
drag, startPoint x: 606, startPoint y: 435, endPoint x: 763, endPoint y: 435, distance: 157.0
click at [763, 435] on as-split "search more_vert Prioritize Customer Target Groups library_add create_new_folder" at bounding box center [864, 432] width 980 height 630
click at [491, 137] on input at bounding box center [503, 135] width 228 height 17
paste input "C_ALL_TARGET_DEPO_CC EP 100% do 300 PLN WT PUSH_110825"
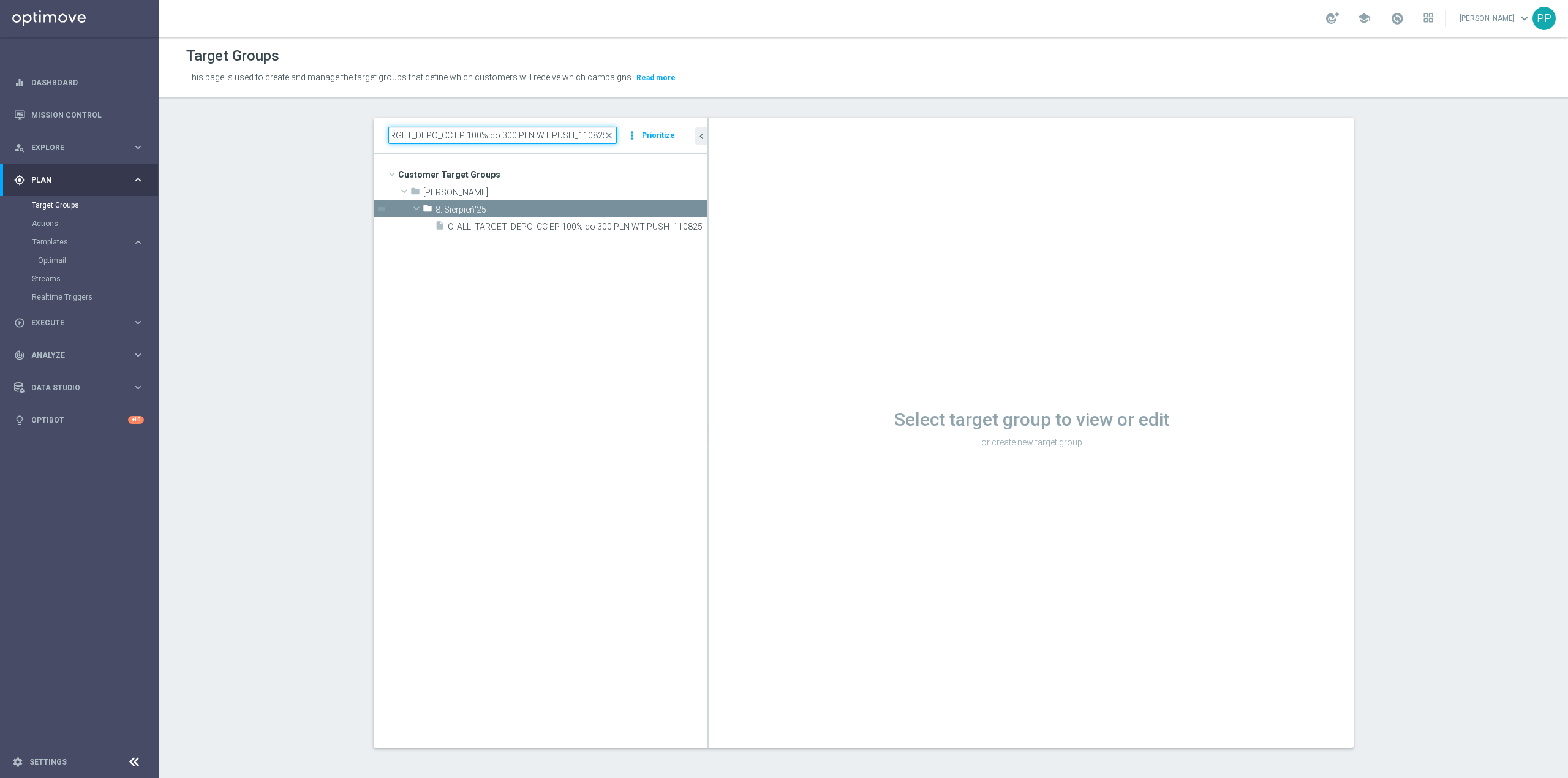
scroll to position [0, 0]
type input "C_ALL_TARGET_DEPO_CC EP 100% do 300 PLN WT PUSH_110825"
click at [507, 225] on span "C_ALL_TARGET_DEPO_CC EP 100% do 300 PLN WT PUSH_110825" at bounding box center [563, 227] width 232 height 11
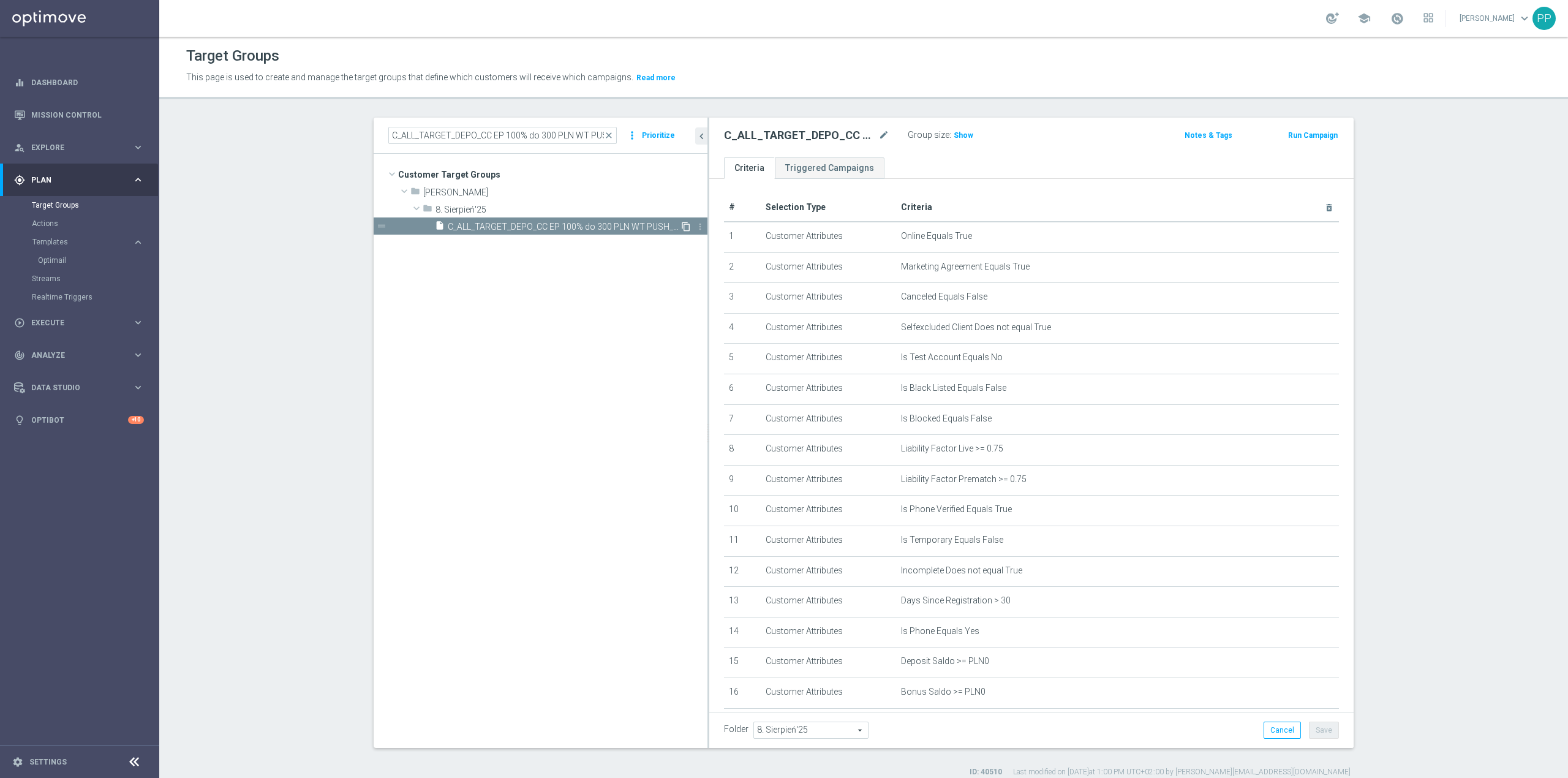
click at [681, 228] on icon "content_copy" at bounding box center [686, 226] width 10 height 10
click at [878, 136] on icon "mode_edit" at bounding box center [884, 135] width 11 height 15
click at [741, 140] on input "Copy of C_ALL_TARGET_DEPO_CC EP 100% do 300 PLN WT PUSH_110825" at bounding box center [807, 136] width 166 height 17
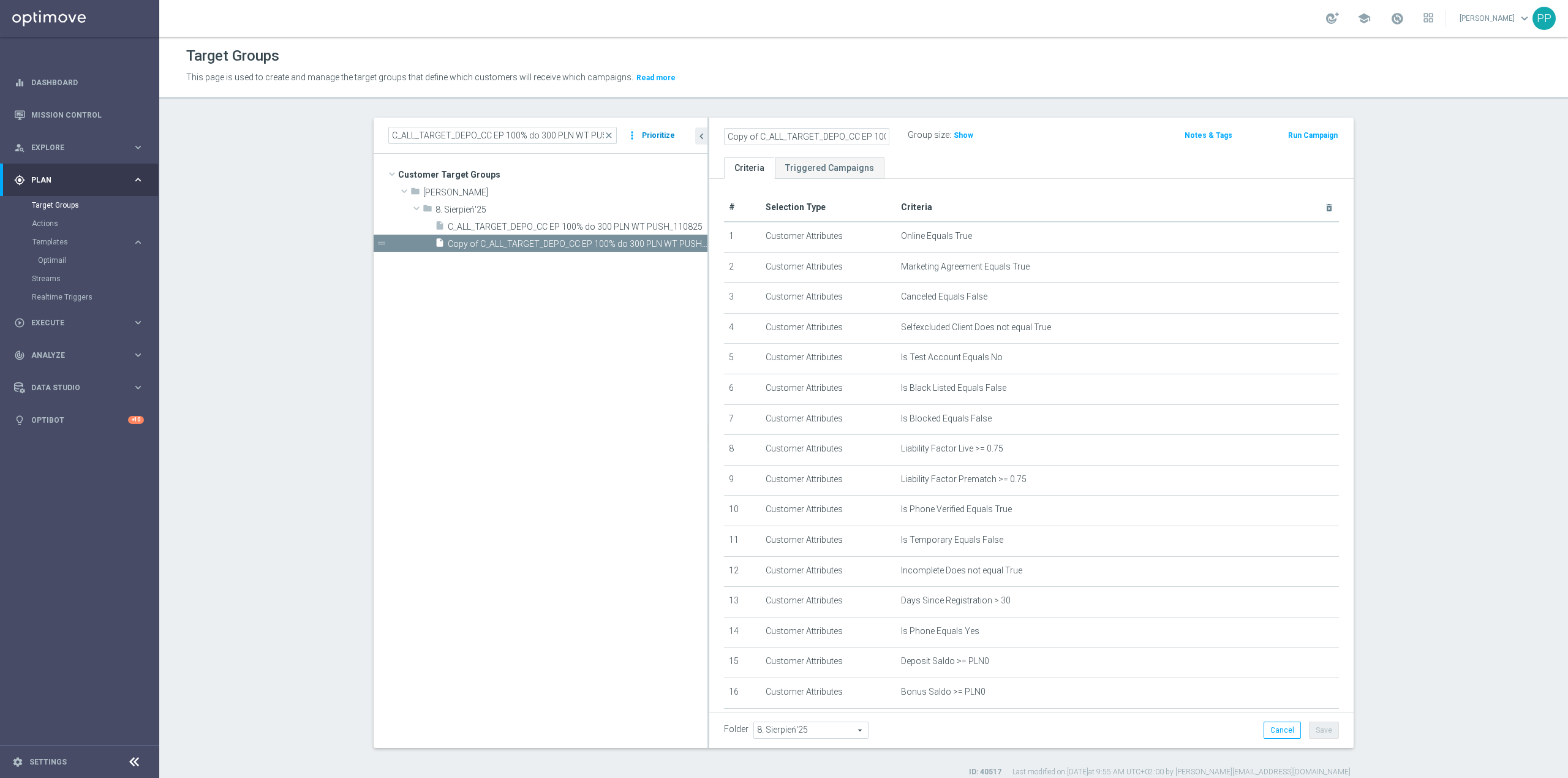
drag, startPoint x: 779, startPoint y: 135, endPoint x: 636, endPoint y: 136, distance: 143.0
click at [636, 136] on as-split "C_ALL_TARGET_DEPO_CC EP 100% do 300 PLN WT PUSH_110825 close more_vert Prioriti…" at bounding box center [864, 432] width 980 height 630
click at [755, 136] on input "Copy of C_ALL_TARGET_DEPO_CC EP 100% do 300 PLN WT PUSH_110825" at bounding box center [807, 136] width 166 height 17
click at [848, 133] on input "C_ALL_TARGET_DEPO_CC EP 100% do 300 PLN WT PUSH_110825" at bounding box center [807, 136] width 166 height 17
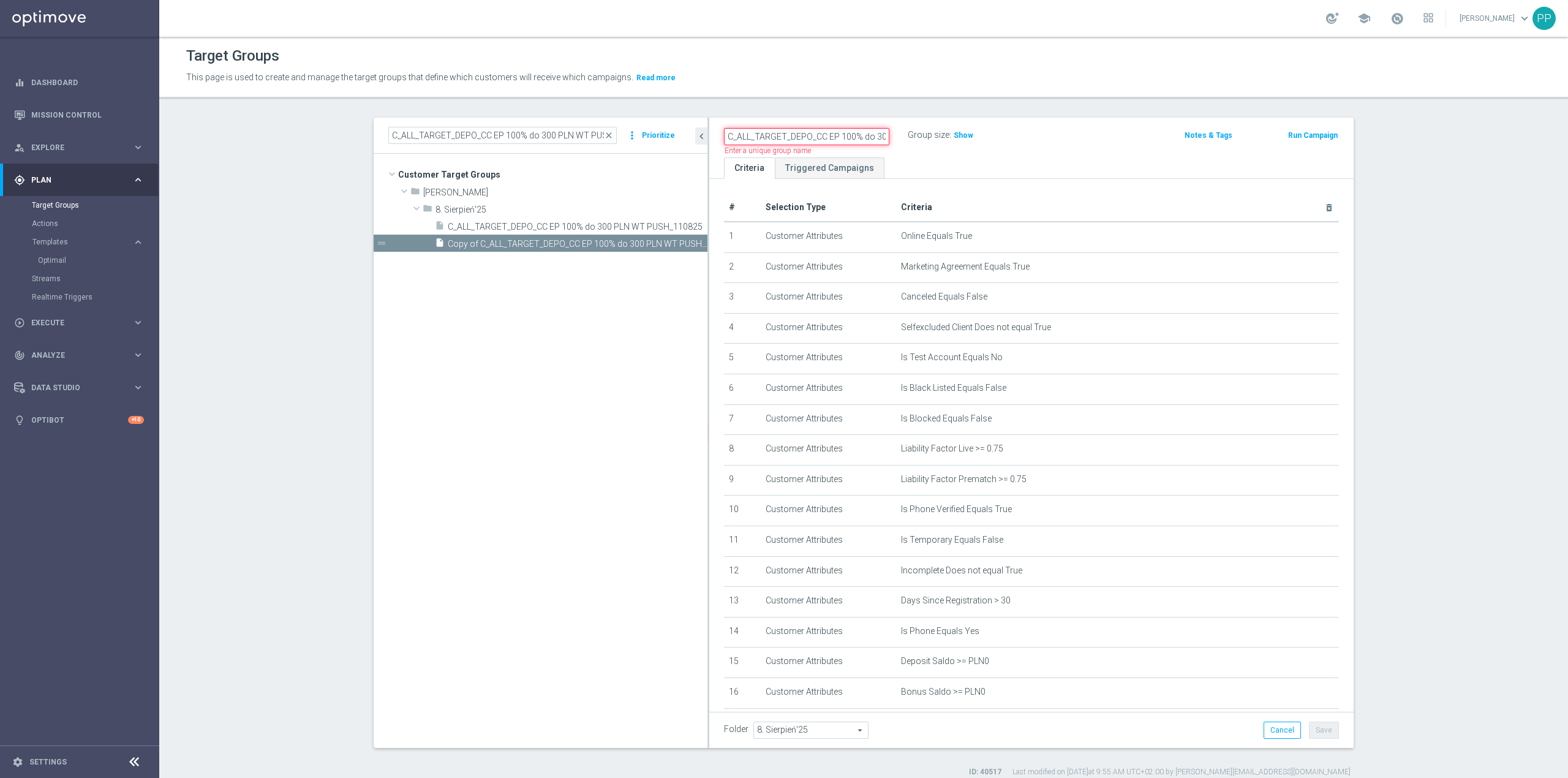
click at [848, 133] on input "C_ALL_TARGET_DEPO_CC EP 100% do 300 PLN WT PUSH_110825" at bounding box center [807, 136] width 166 height 17
paste input "SR"
type input "C_ALL_TARGET_DEPO_CC EP 100% do 300 PLN SR PUSH_110825"
click at [850, 79] on p "This page is used to create and manage the target groups that define which cust…" at bounding box center [692, 78] width 1012 height 14
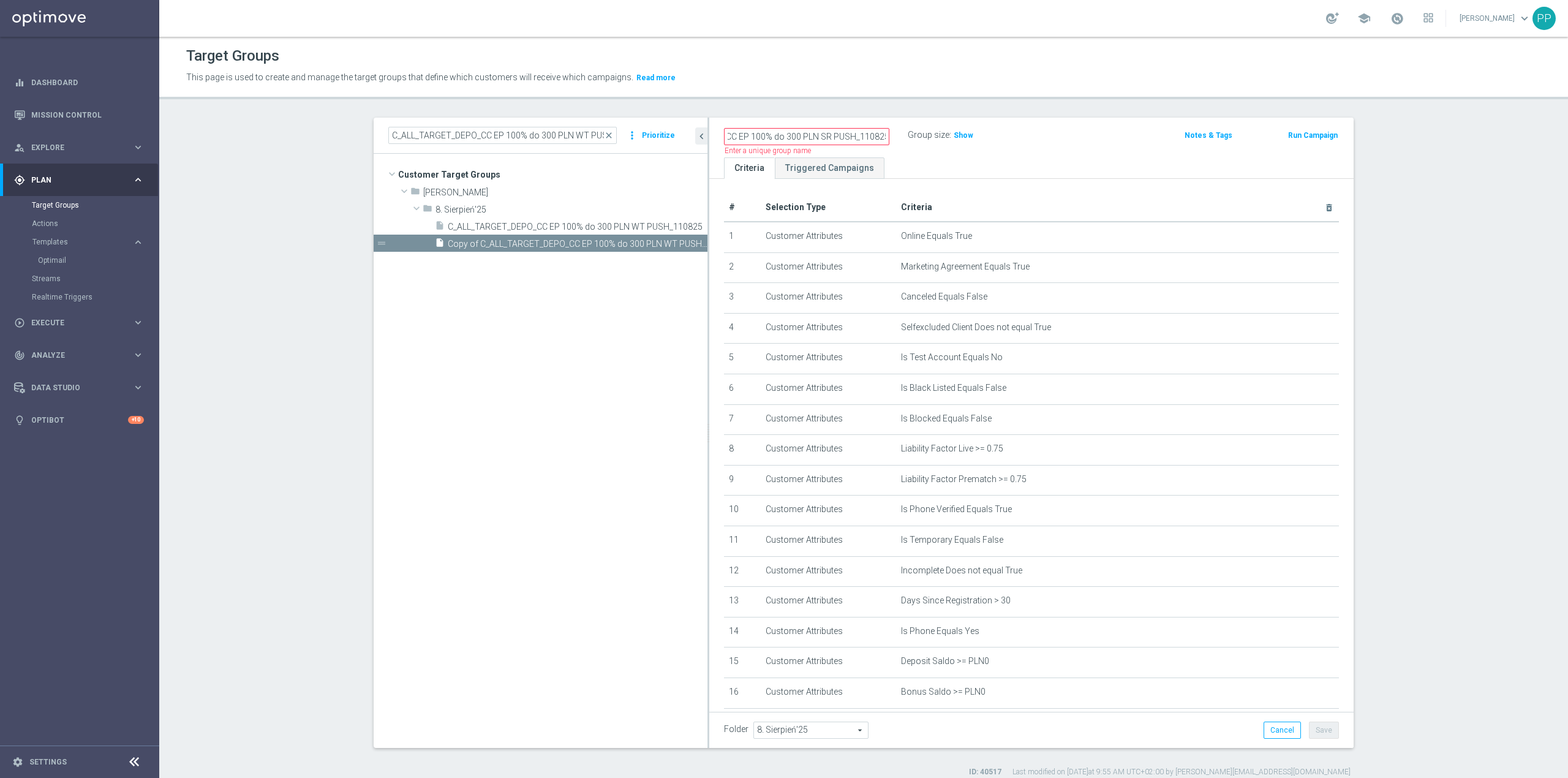
scroll to position [0, 0]
click at [1326, 733] on button "Save" at bounding box center [1324, 730] width 30 height 17
click at [878, 138] on icon "mode_edit" at bounding box center [884, 135] width 11 height 15
click at [865, 90] on header "Target Groups This page is used to create and manage the target groups that def…" at bounding box center [864, 68] width 1409 height 63
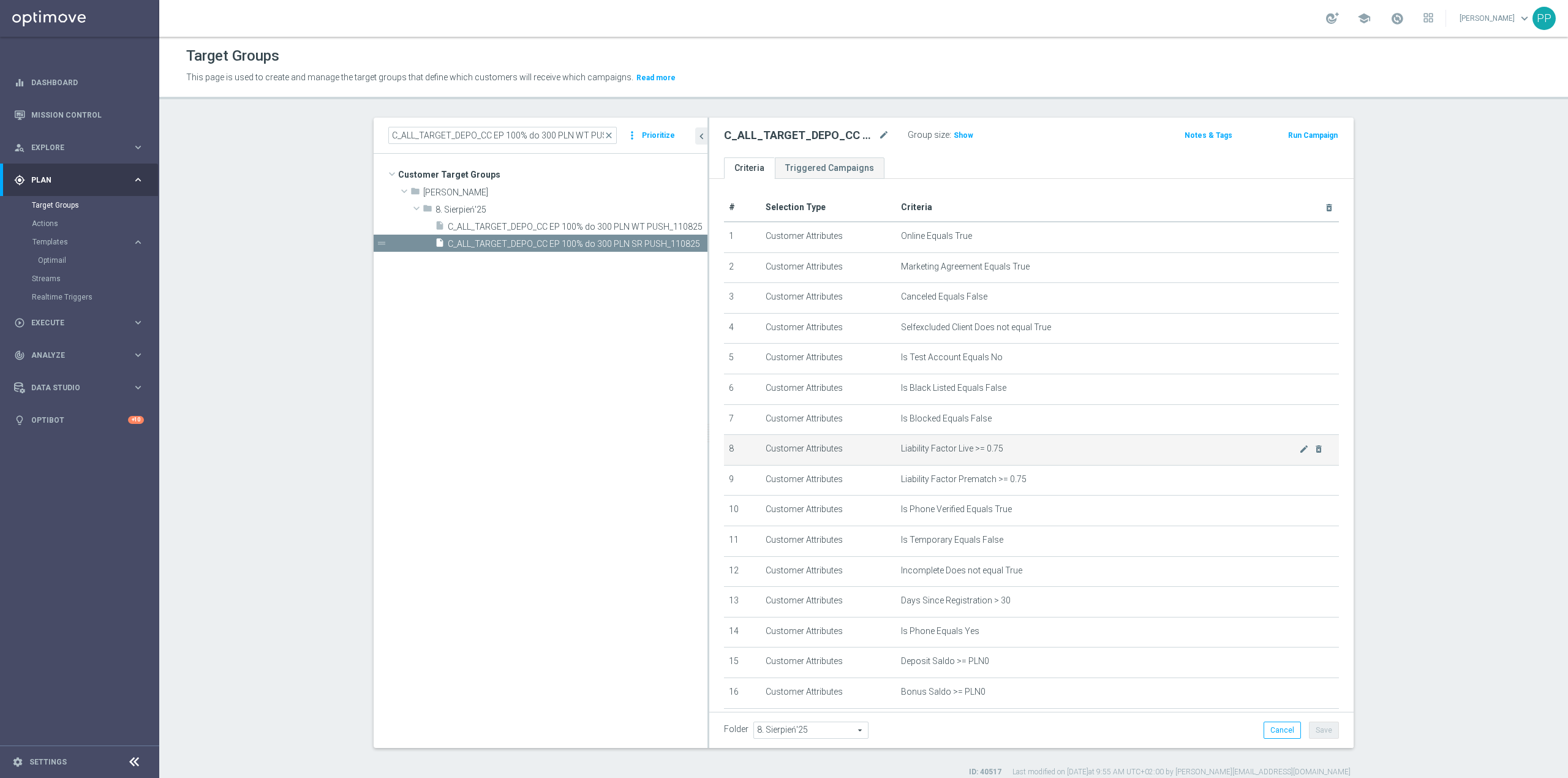
scroll to position [255, 0]
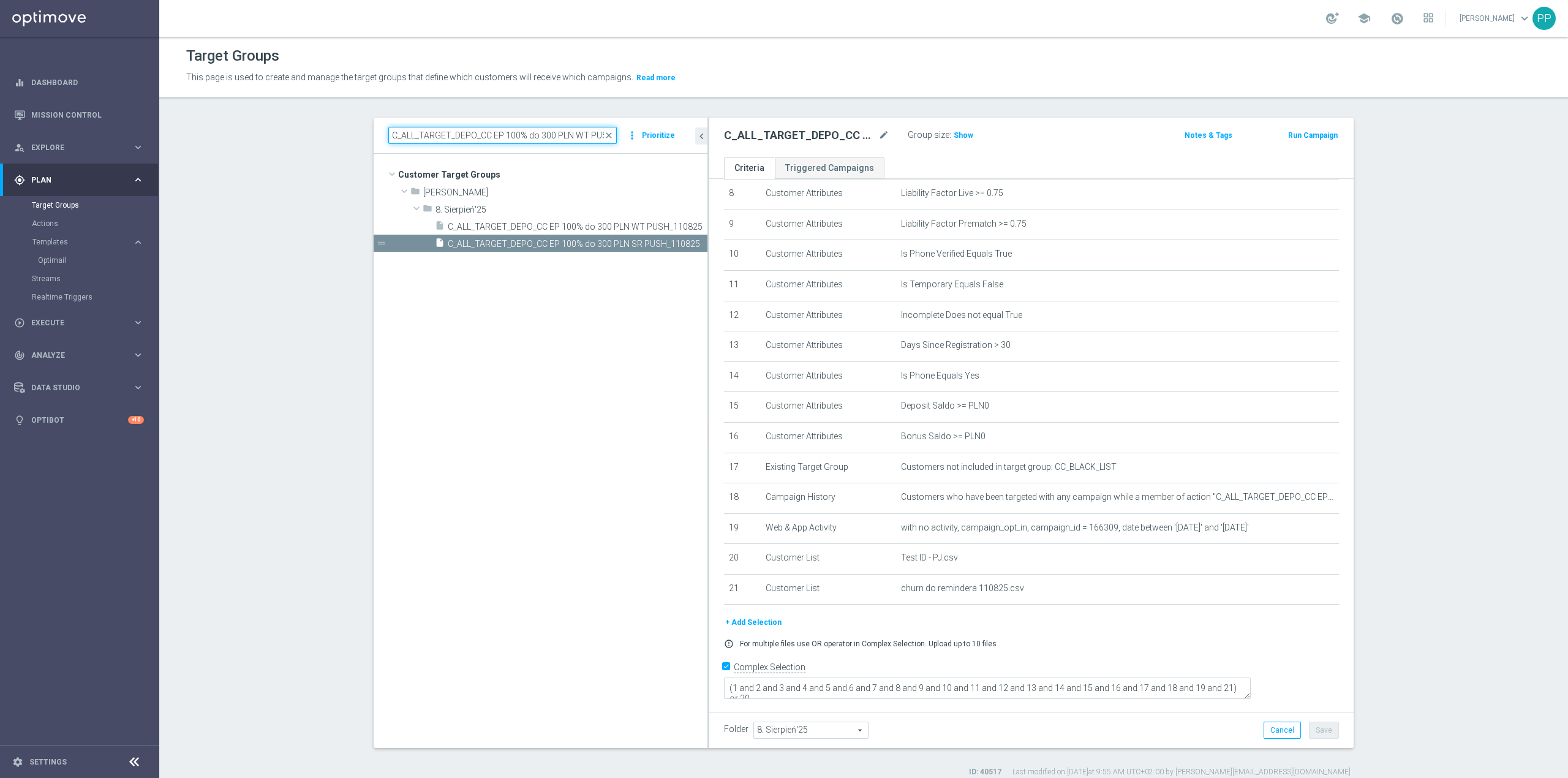
click at [446, 136] on input "C_ALL_TARGET_DEPO_CC EP 100% do 300 PLN WT PUSH_110825" at bounding box center [503, 135] width 228 height 17
paste input "D_ALL_TARGET_DEPO_CC 100% do 5"
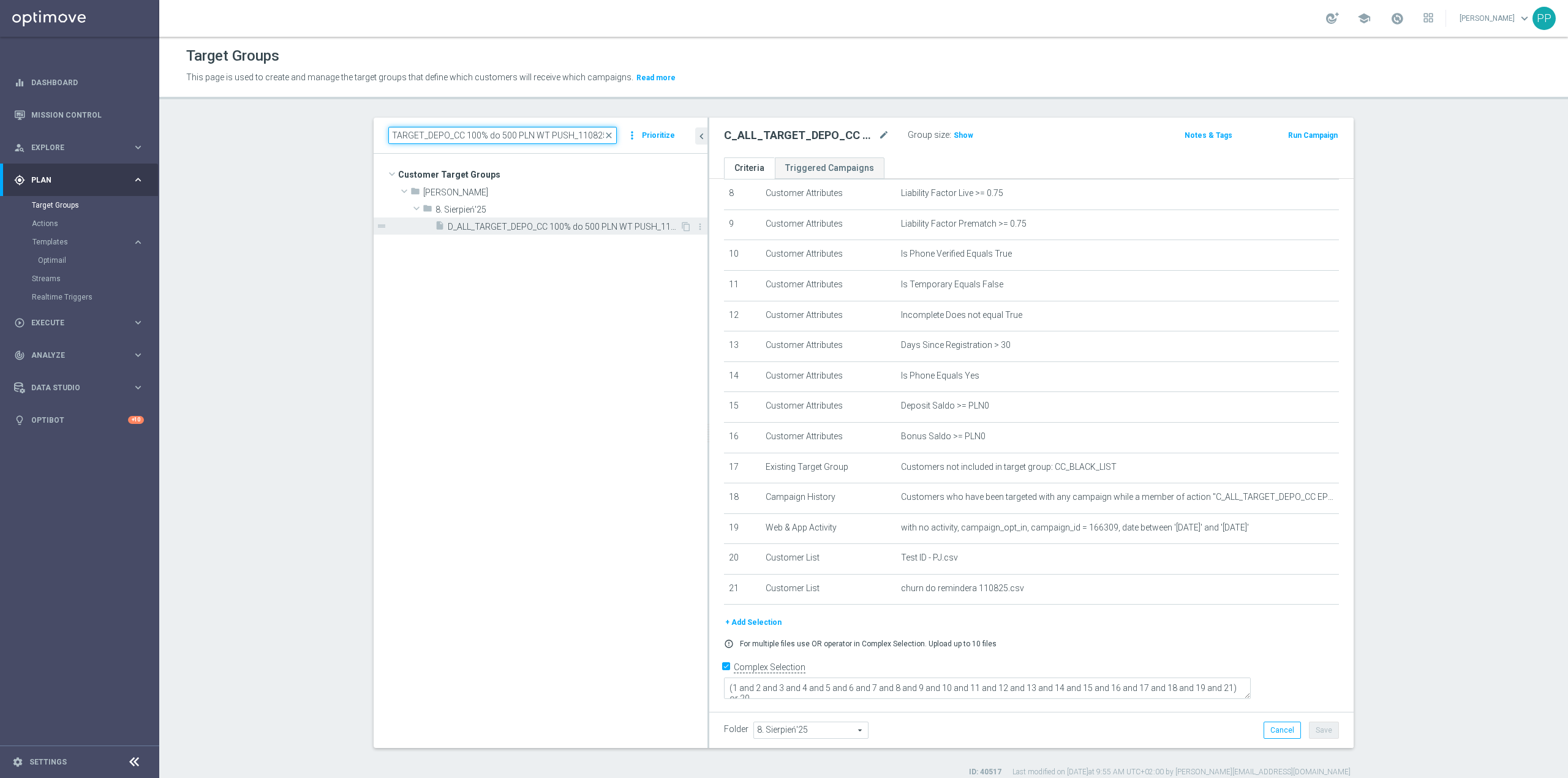
type input "D_ALL_TARGET_DEPO_CC 100% do 500 PLN WT PUSH_110825"
click at [505, 219] on div "insert_drive_file D_ALL_TARGET_DEPO_CC 100% do 500 PLN WT PUSH_110825" at bounding box center [557, 226] width 245 height 17
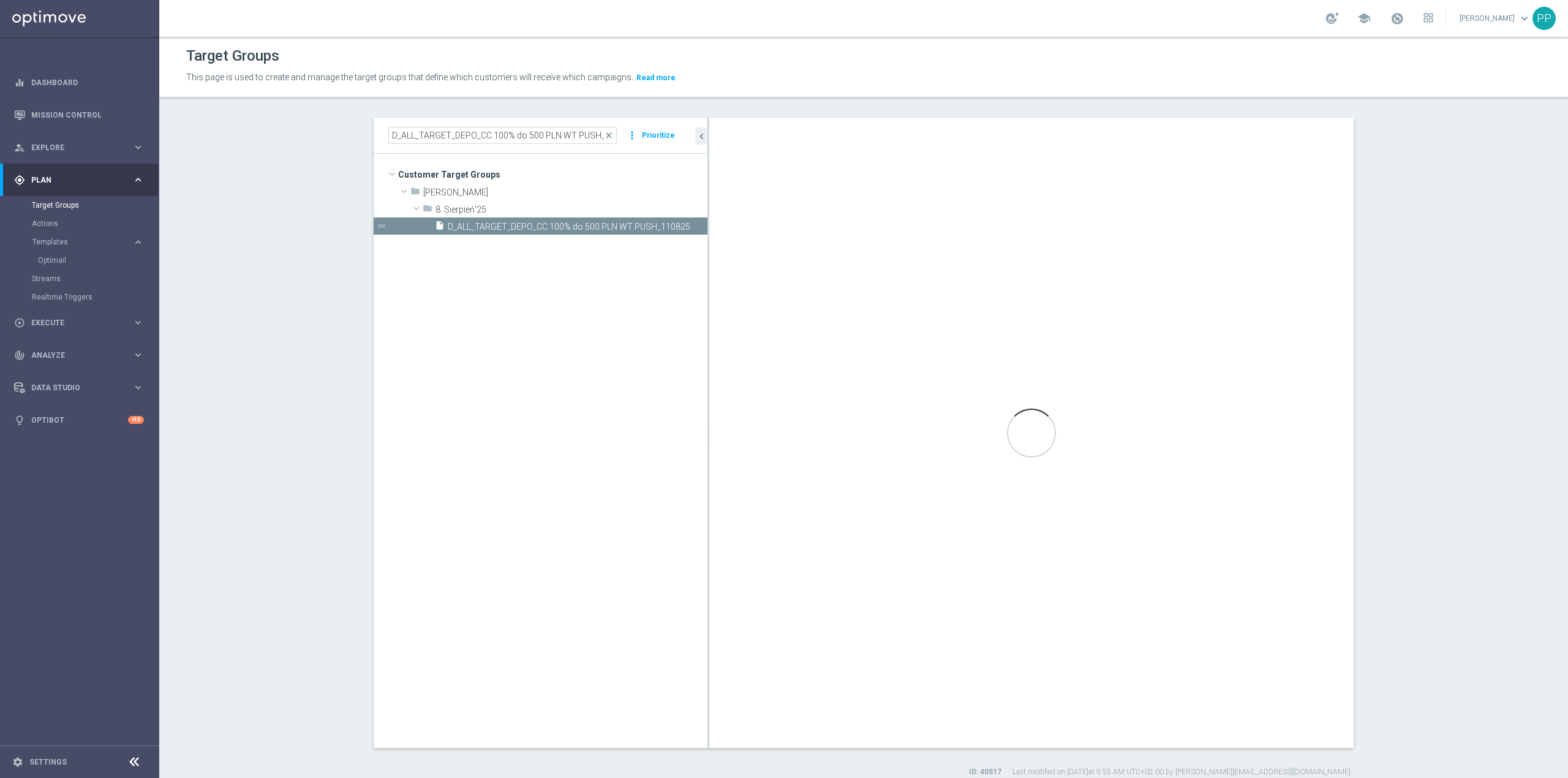
type textarea "(1 and 2 and 3 and 4 and 5 and 6 and 7 and 8 and 9 and 10 and 11 and 12 and 13 …"
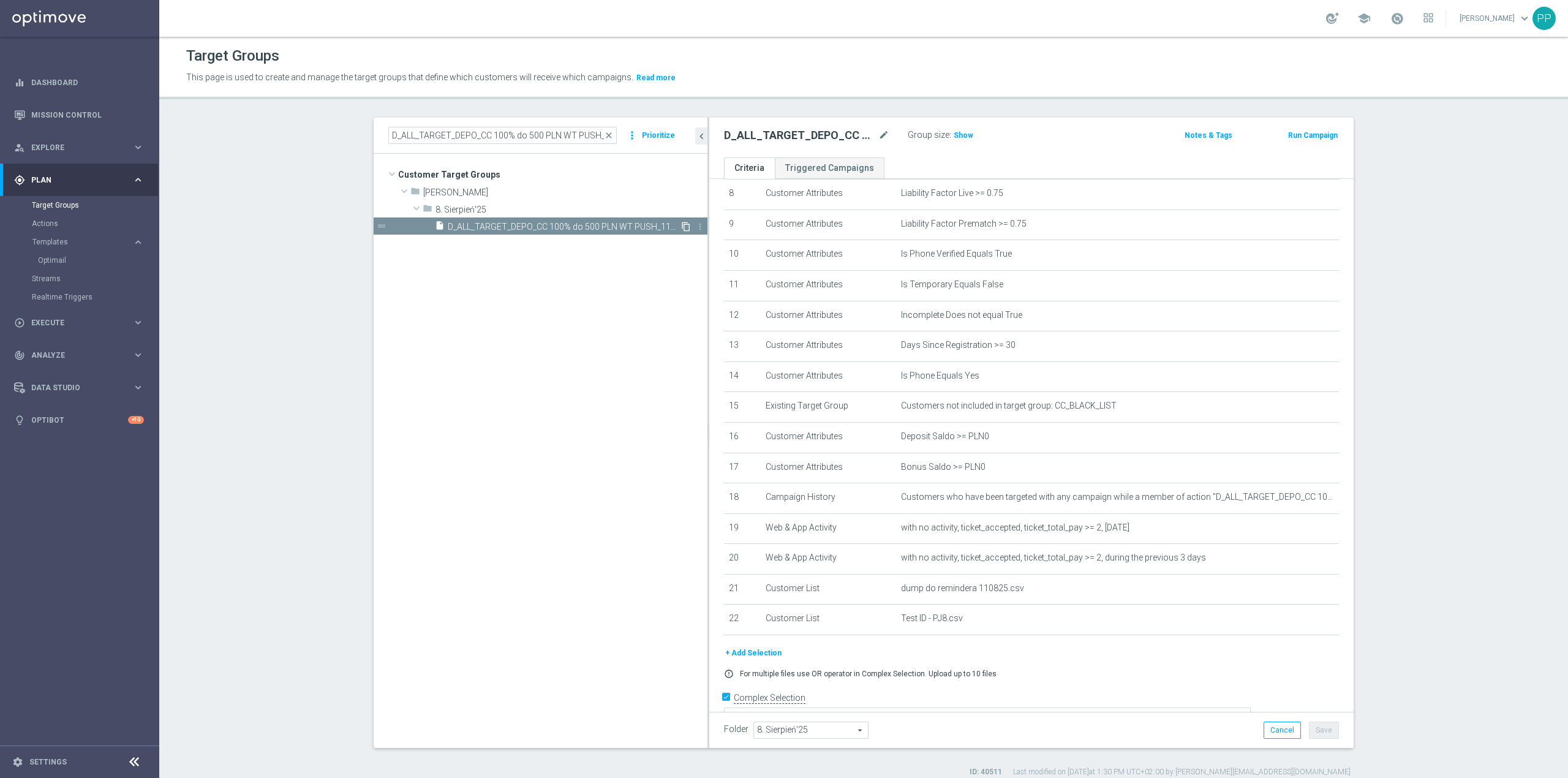
click at [681, 228] on icon "content_copy" at bounding box center [686, 226] width 10 height 10
click at [878, 136] on icon "mode_edit" at bounding box center [884, 135] width 11 height 15
type input "D_ALL_TARGET_DEPO_CC 100% do 500 PLN SR PUSH_110825"
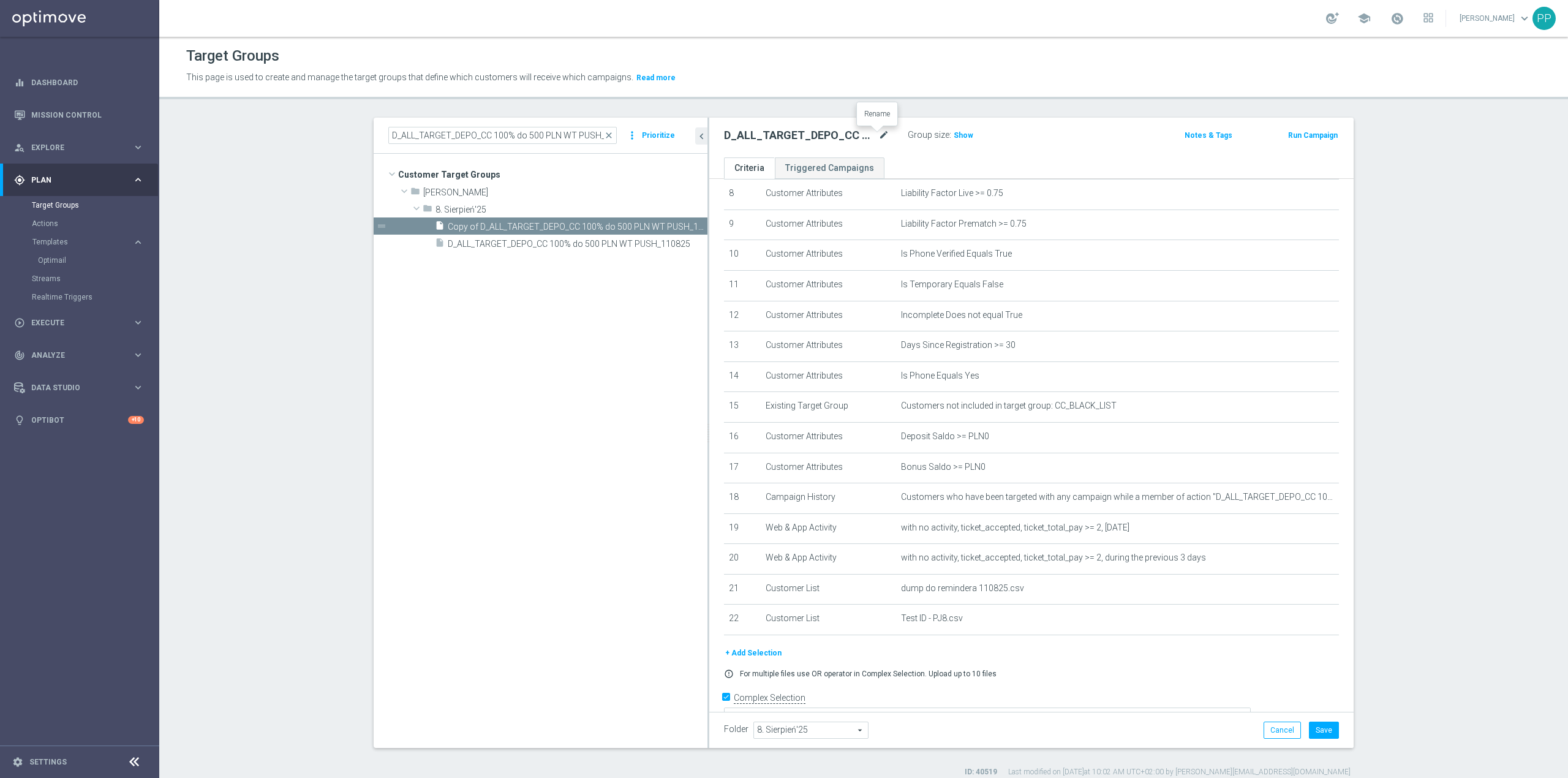
click at [878, 141] on icon "mode_edit" at bounding box center [884, 135] width 11 height 15
click at [881, 90] on header "Target Groups This page is used to create and manage the target groups that def…" at bounding box center [864, 68] width 1409 height 63
click at [1329, 730] on button "Save" at bounding box center [1324, 730] width 30 height 17
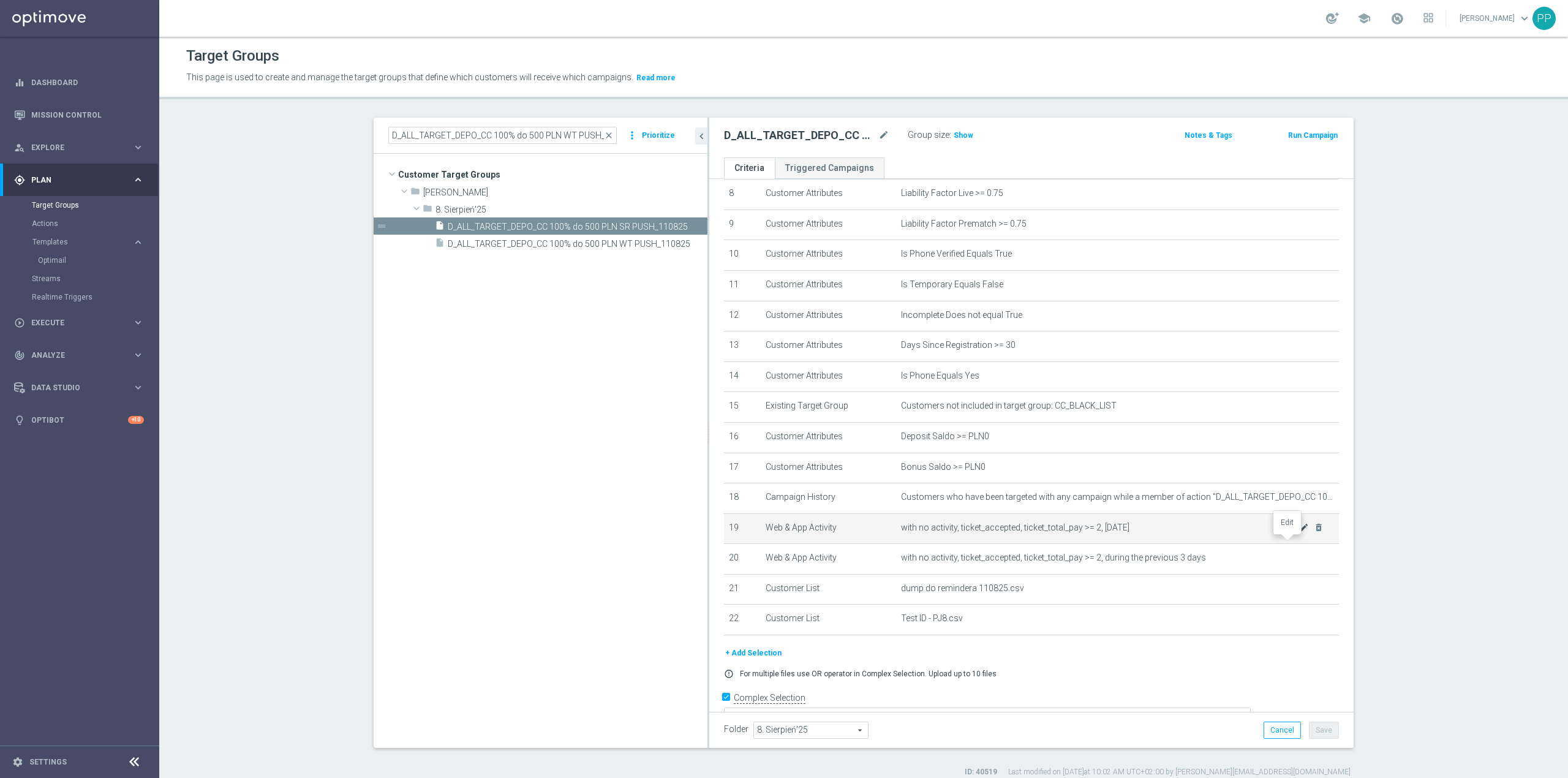
click at [1299, 533] on icon "mode_edit" at bounding box center [1304, 527] width 10 height 10
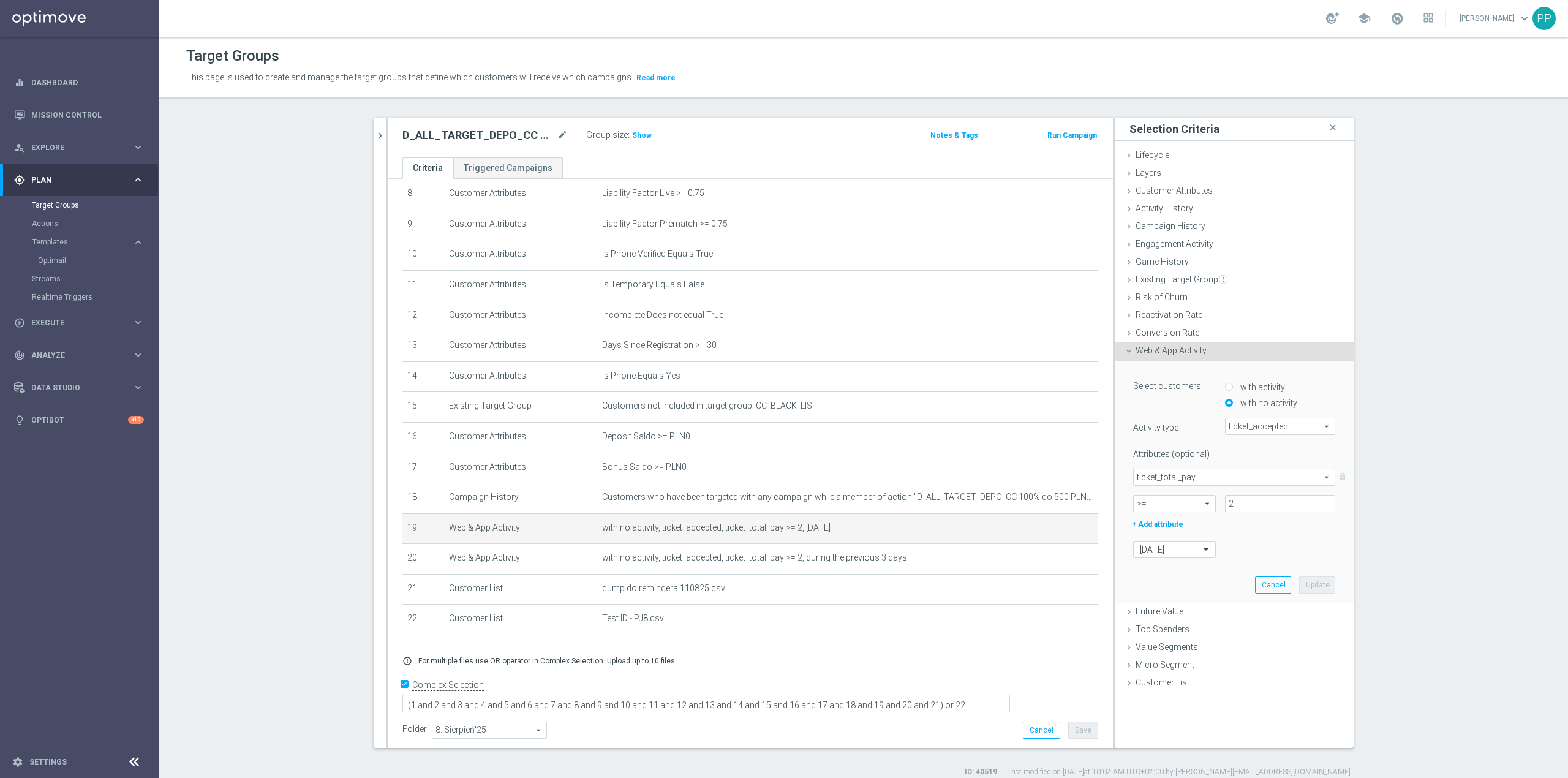
click at [1248, 474] on span "ticket_total_pay" at bounding box center [1234, 477] width 201 height 16
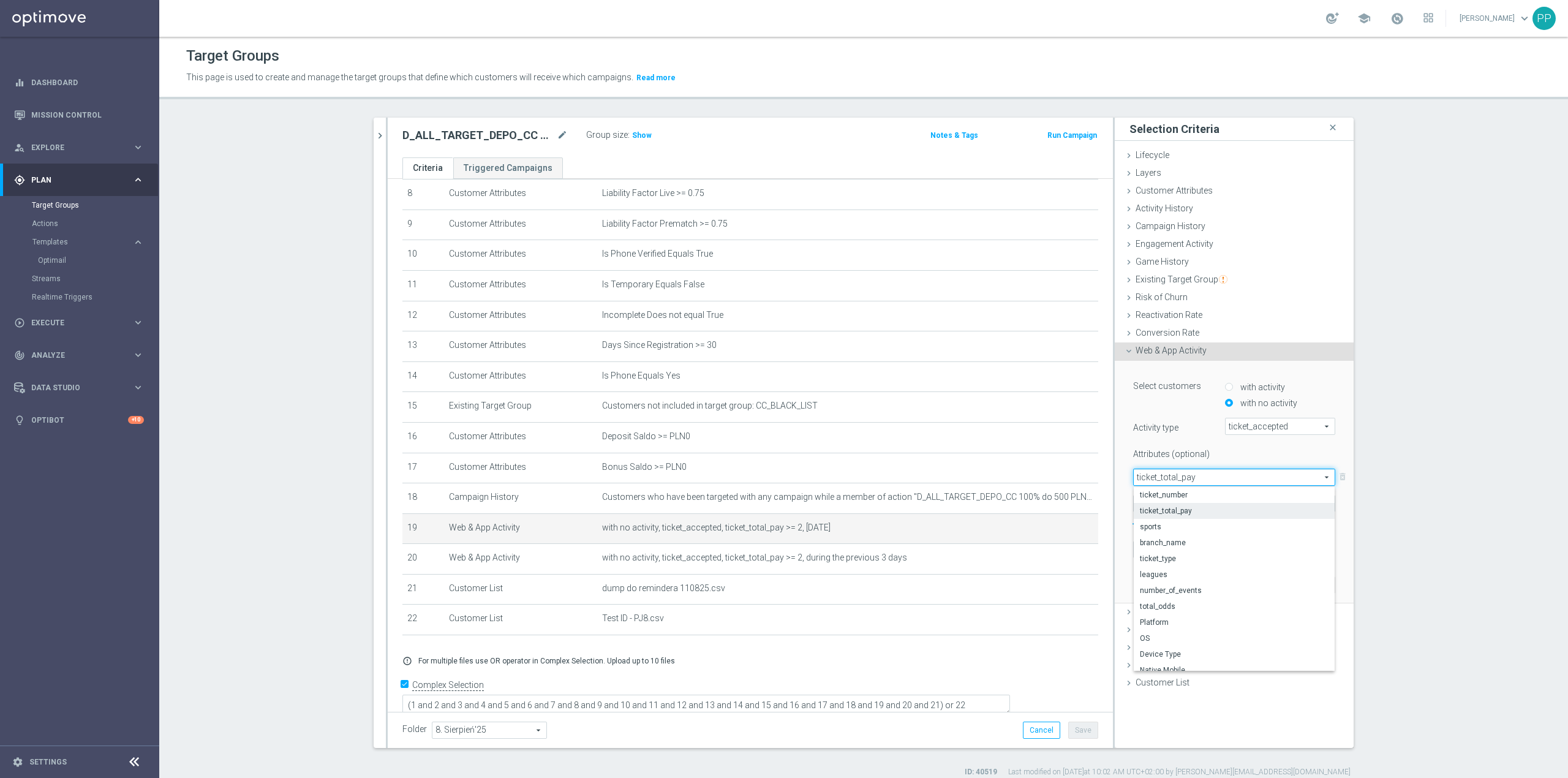
click at [1258, 419] on span "ticket_accepted" at bounding box center [1280, 426] width 109 height 16
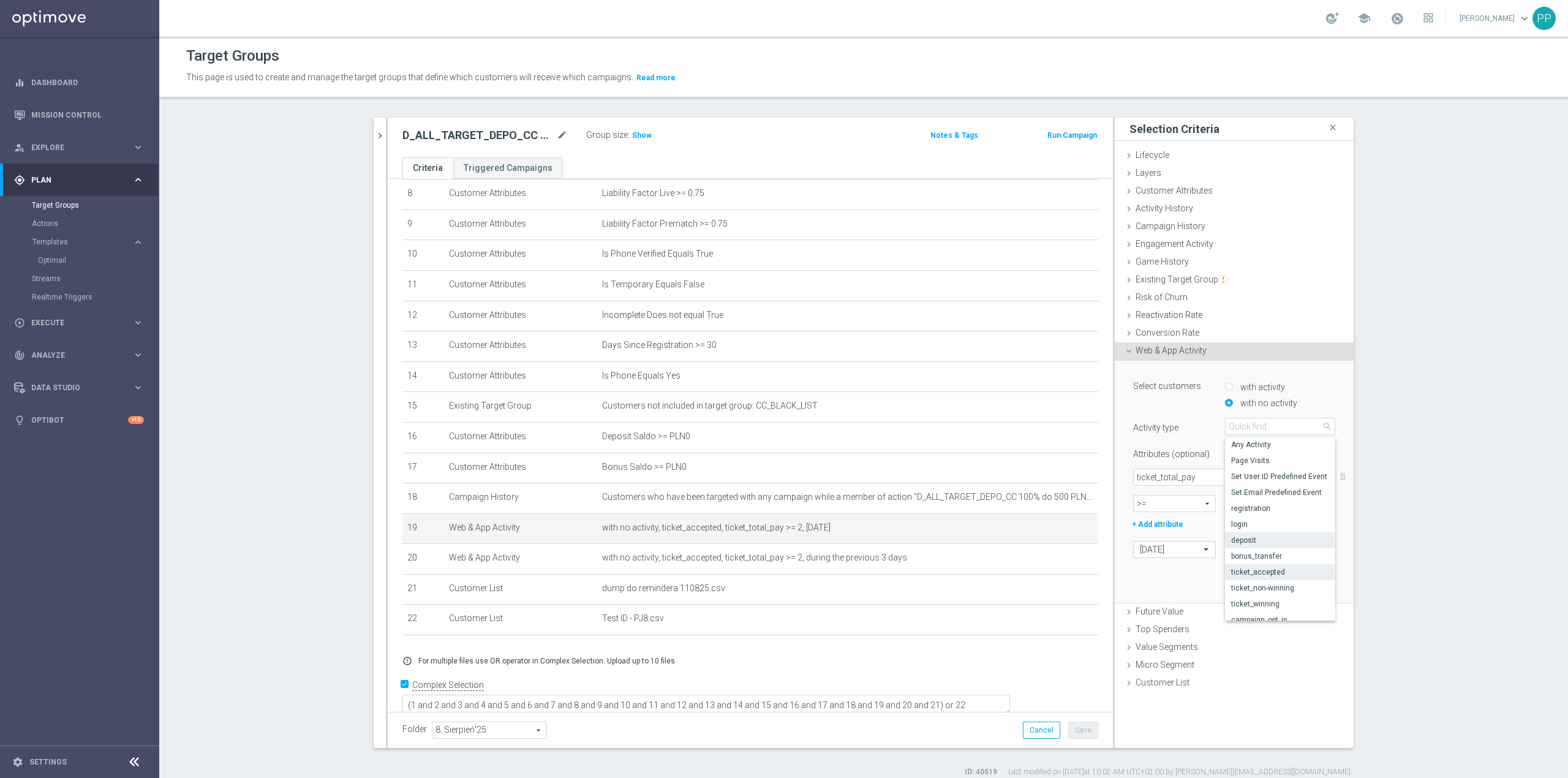
click at [1265, 542] on span "deposit" at bounding box center [1281, 540] width 98 height 10
type input "deposit"
type input "Select Attribute"
type input "Condition"
click at [1212, 481] on span "ticket_total_pay" at bounding box center [1234, 477] width 201 height 16
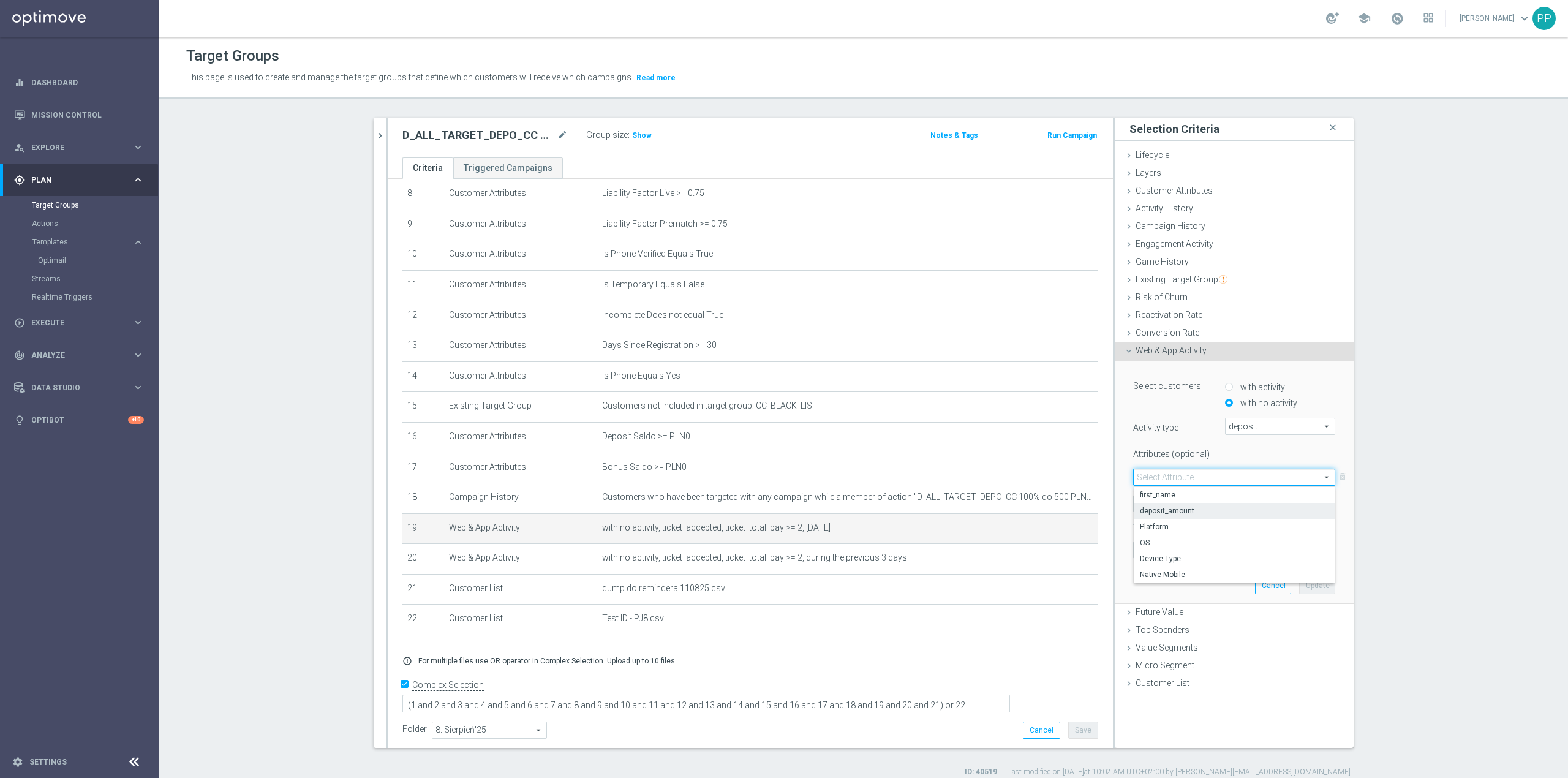
click at [1208, 506] on span "deposit_amount" at bounding box center [1234, 510] width 189 height 10
type input "deposit_amount"
click at [1183, 506] on span ">=" at bounding box center [1174, 504] width 81 height 16
click at [1164, 573] on span ">=" at bounding box center [1174, 569] width 69 height 10
type input ">="
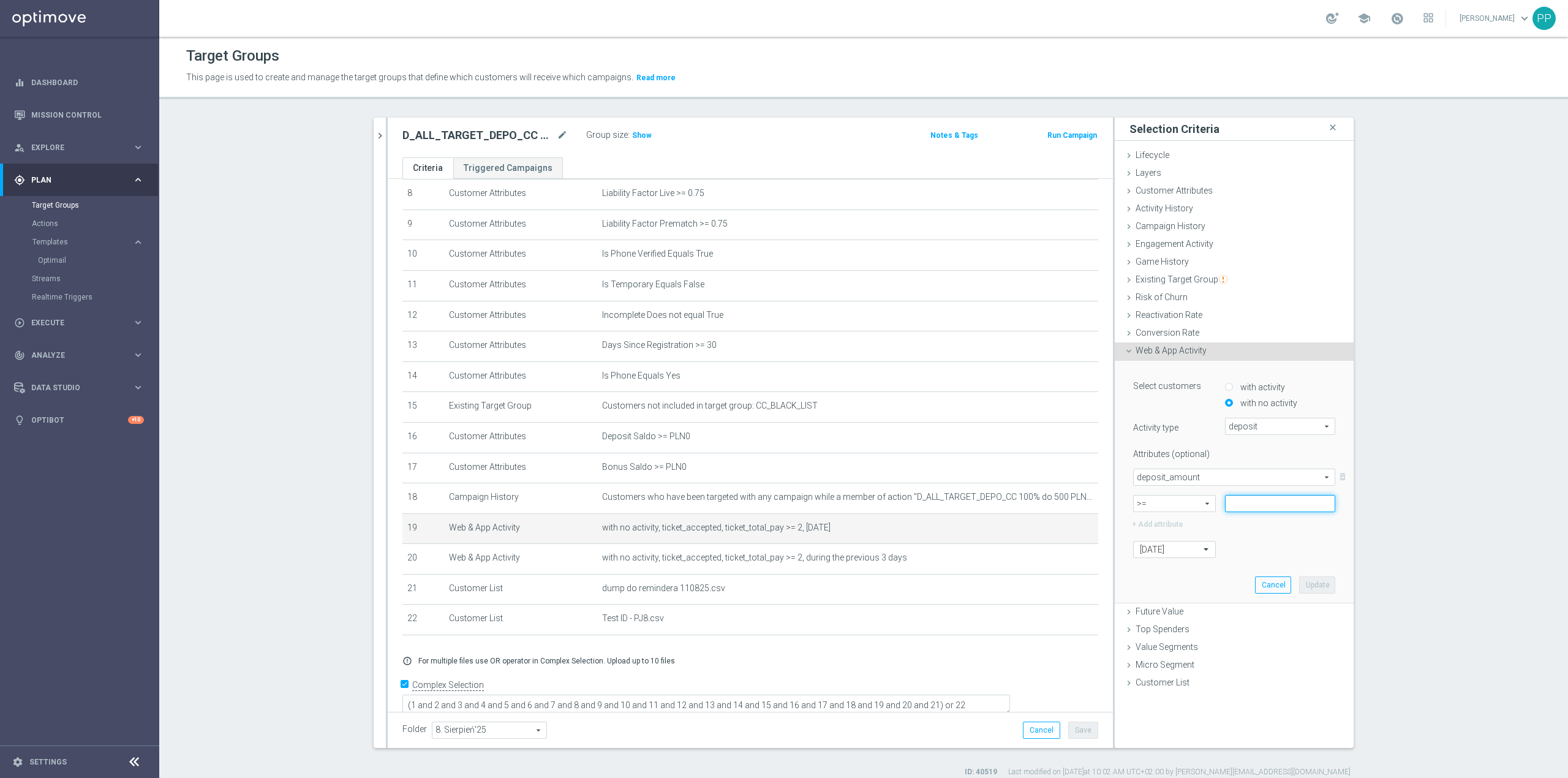
click at [1262, 507] on input at bounding box center [1281, 504] width 110 height 17
type input "2"
click at [1311, 586] on button "Update" at bounding box center [1317, 585] width 36 height 17
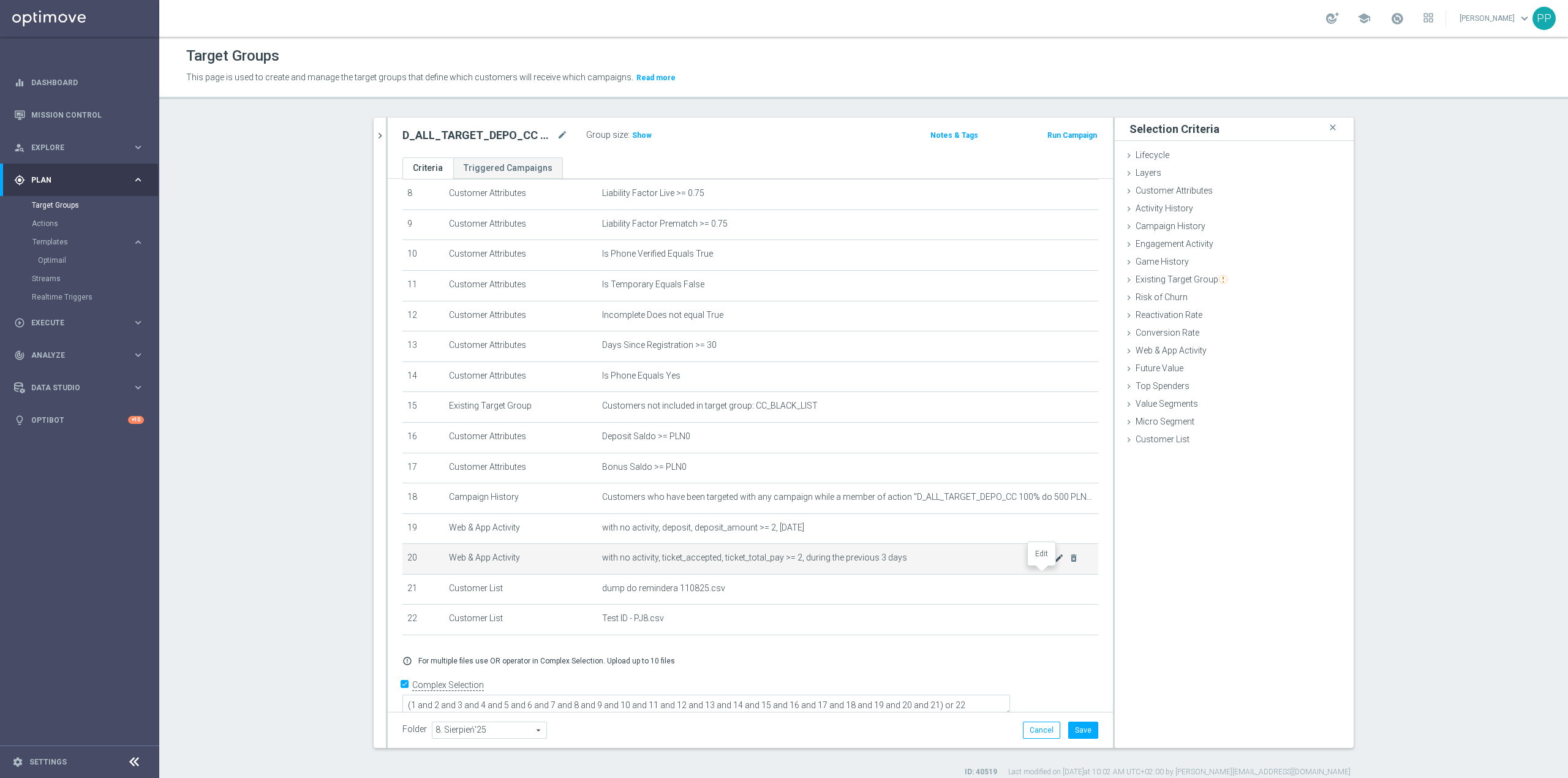
click at [1055, 563] on icon "mode_edit" at bounding box center [1059, 558] width 10 height 10
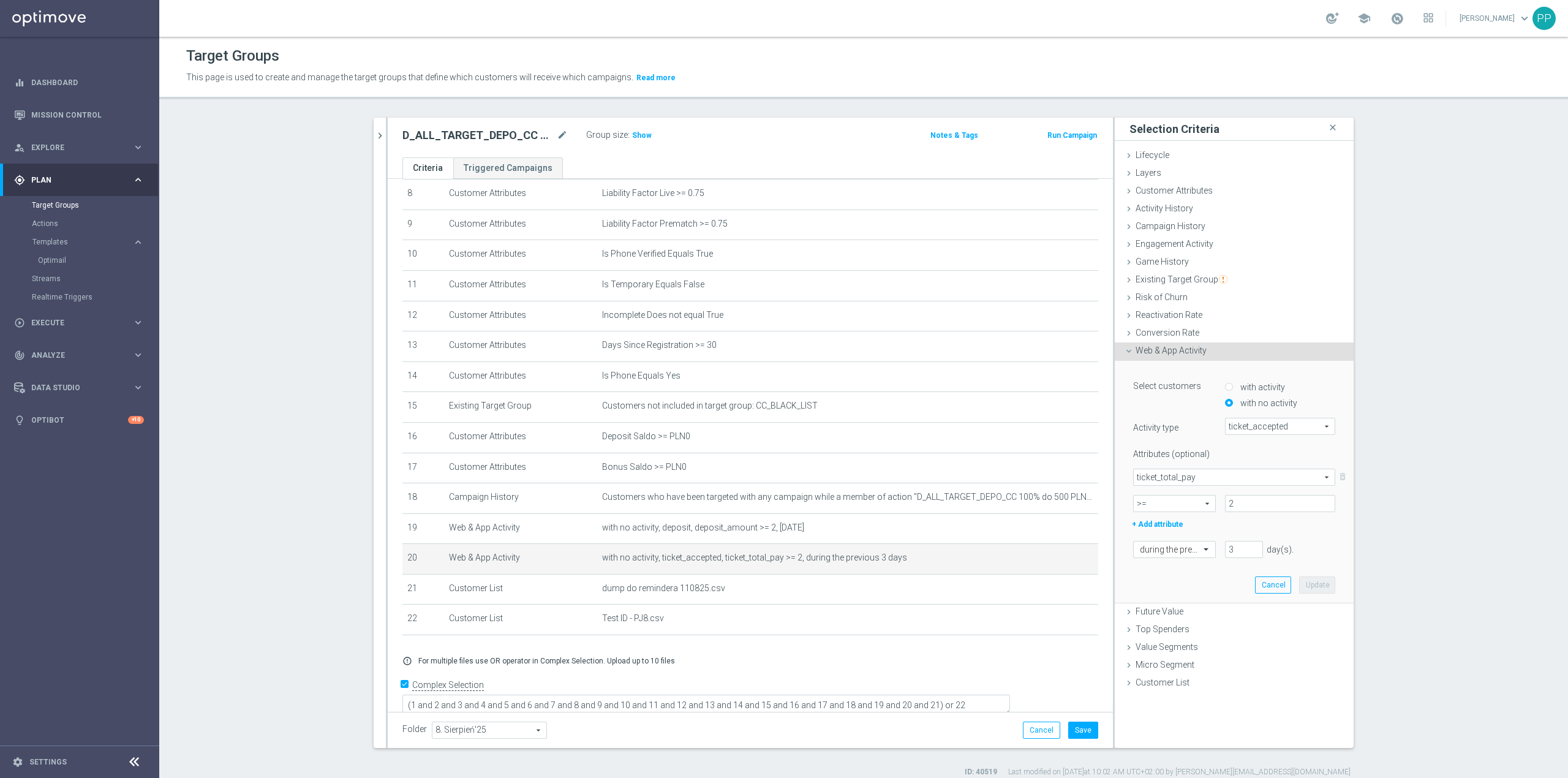
click at [1238, 425] on span "ticket_accepted" at bounding box center [1280, 426] width 109 height 16
click at [1265, 538] on span "deposit" at bounding box center [1281, 540] width 98 height 10
type input "deposit"
type input "Select Attribute"
type input "Condition"
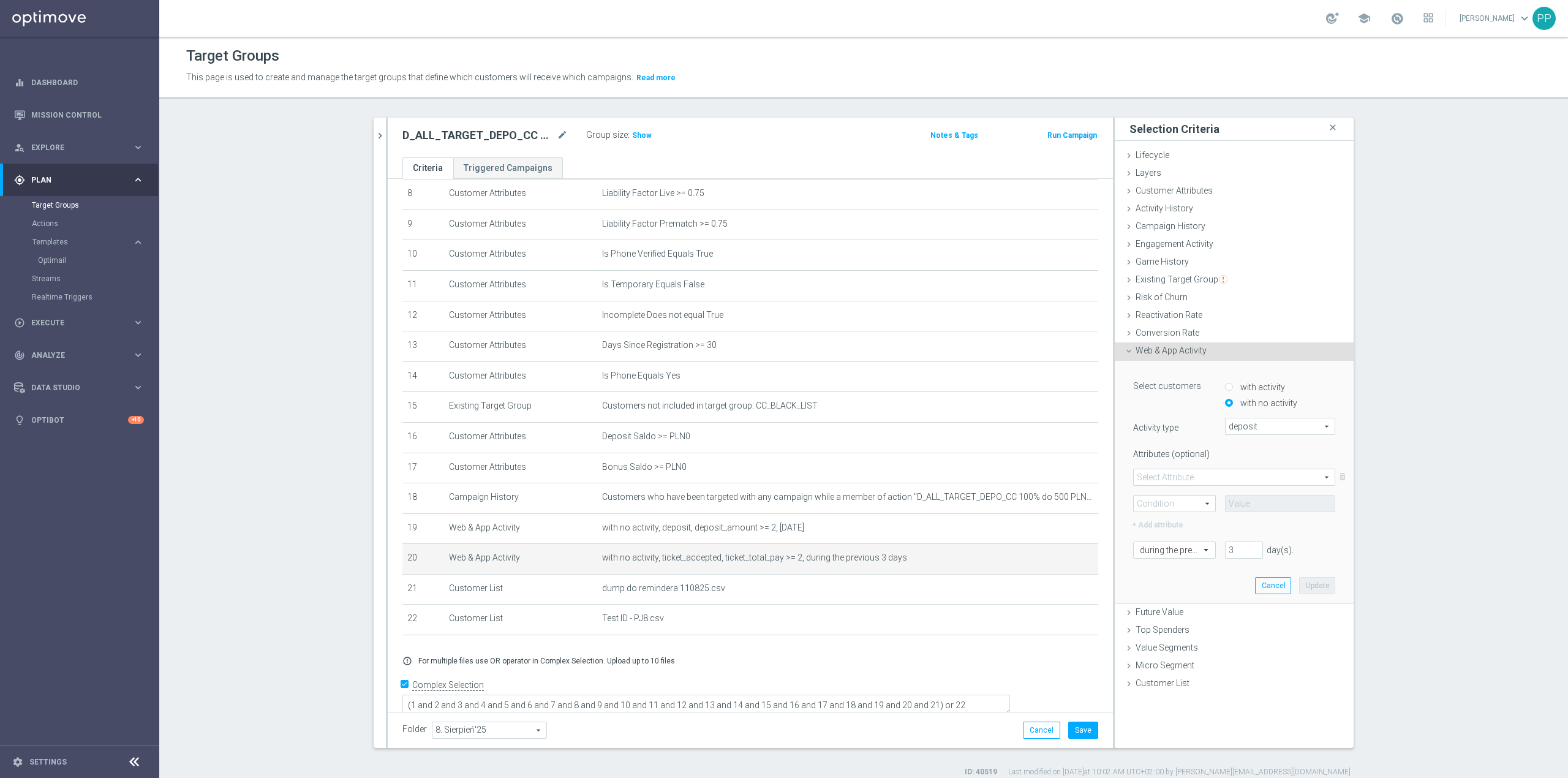
click at [1249, 476] on span "ticket_total_pay" at bounding box center [1234, 477] width 201 height 16
click at [1189, 514] on span "deposit_amount" at bounding box center [1234, 510] width 189 height 10
type input "deposit_amount"
click at [1166, 507] on span ">=" at bounding box center [1174, 504] width 81 height 16
click at [1152, 573] on span ">=" at bounding box center [1174, 569] width 69 height 10
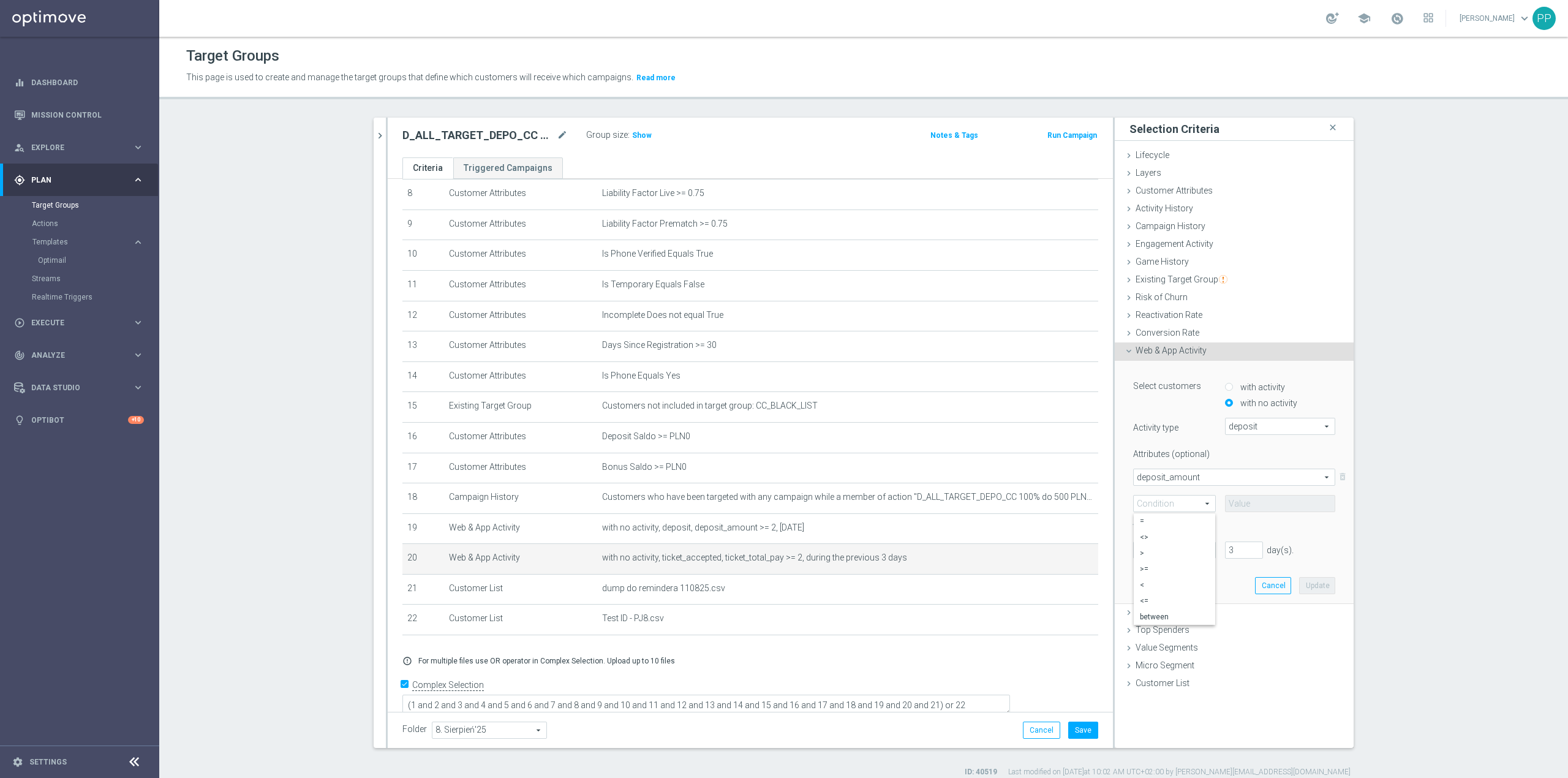
type input ">="
click at [1226, 504] on input at bounding box center [1281, 504] width 110 height 17
type input "3"
type input "2"
click at [1232, 550] on input "3" at bounding box center [1245, 550] width 38 height 17
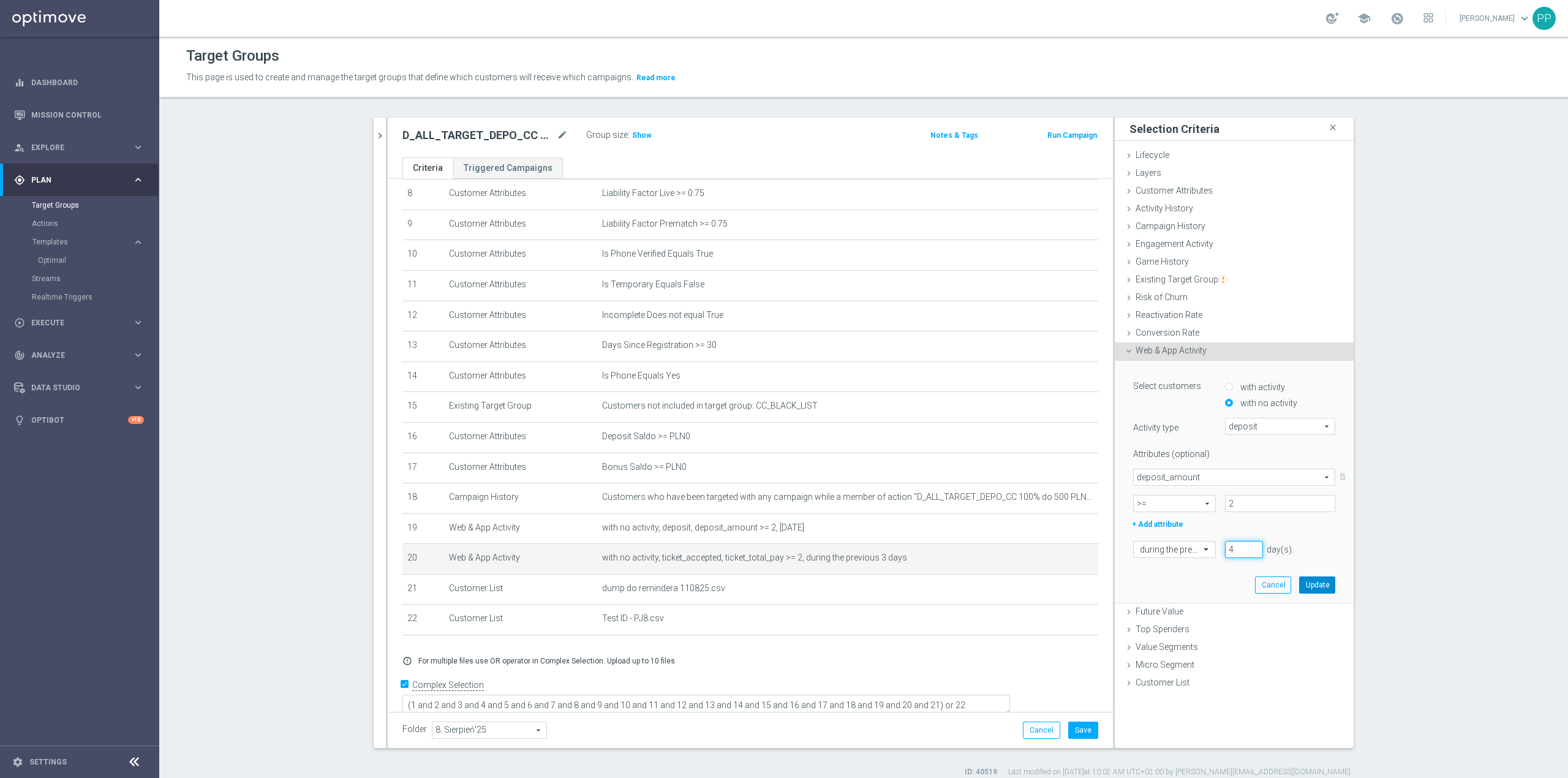
type input "4"
click at [1309, 586] on button "Update" at bounding box center [1317, 585] width 36 height 17
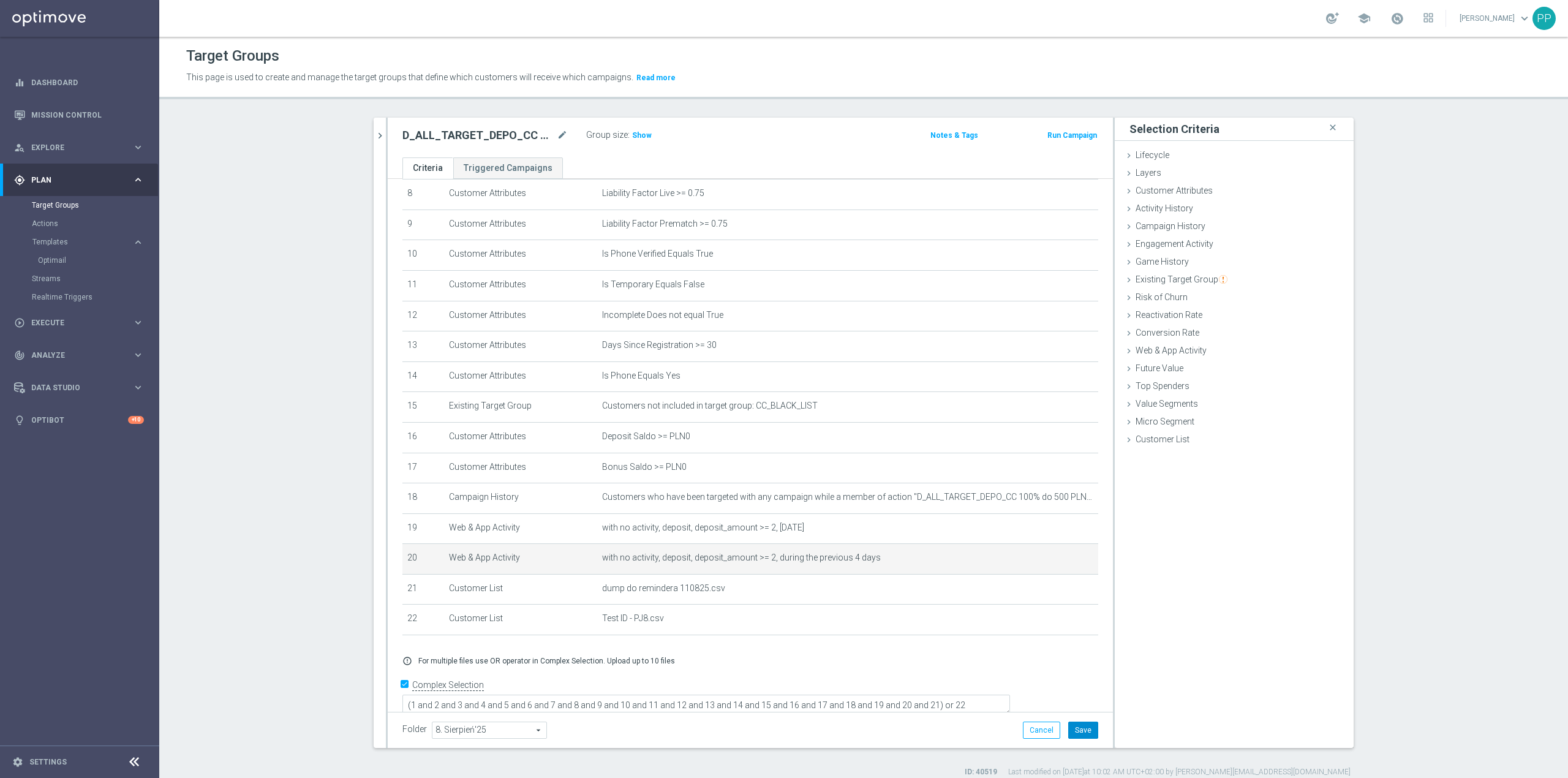
click at [1086, 737] on button "Save" at bounding box center [1083, 730] width 30 height 17
click at [636, 133] on span "Show" at bounding box center [642, 135] width 20 height 8
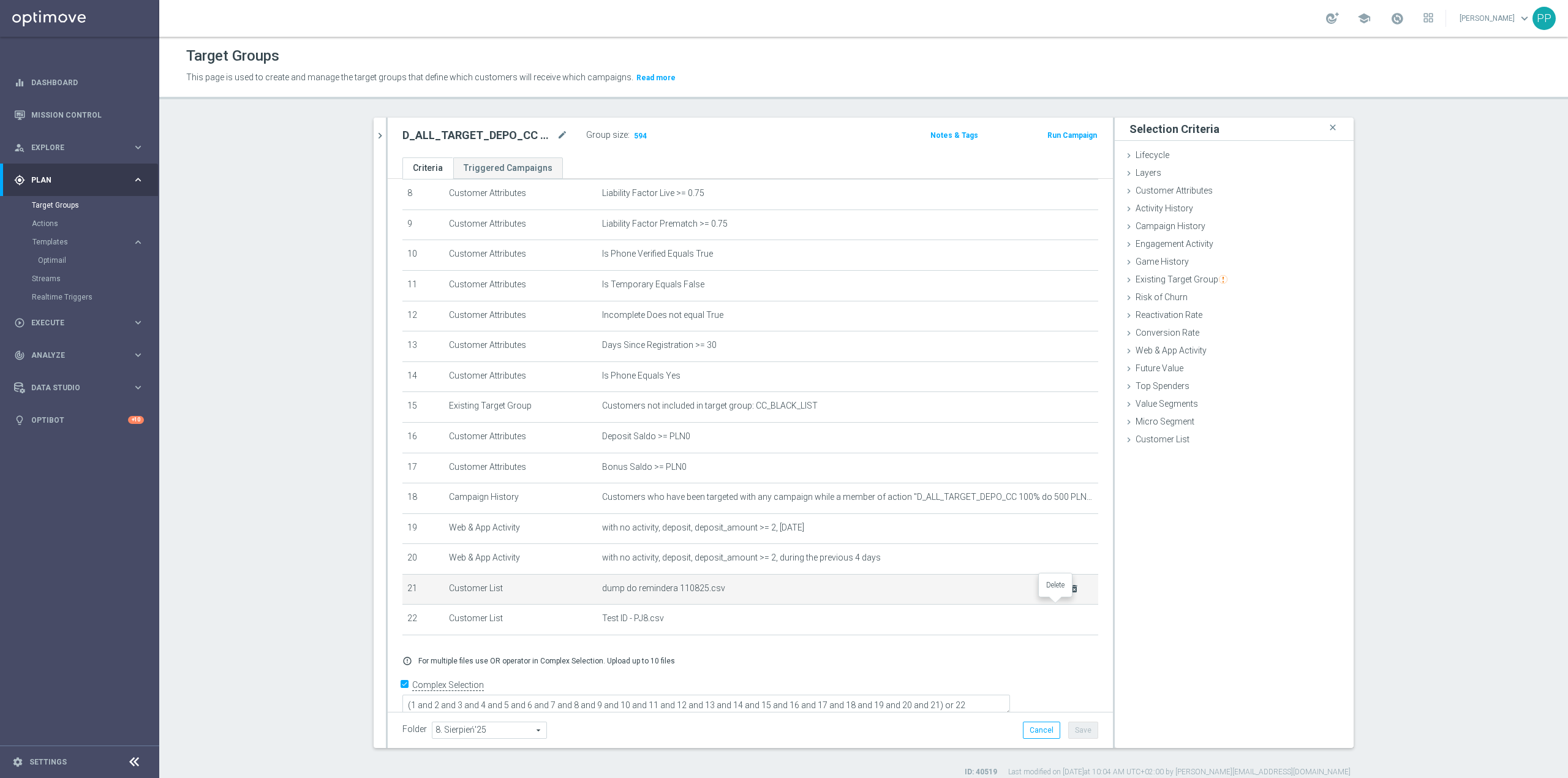
click at [1070, 593] on icon "delete_forever" at bounding box center [1074, 589] width 10 height 10
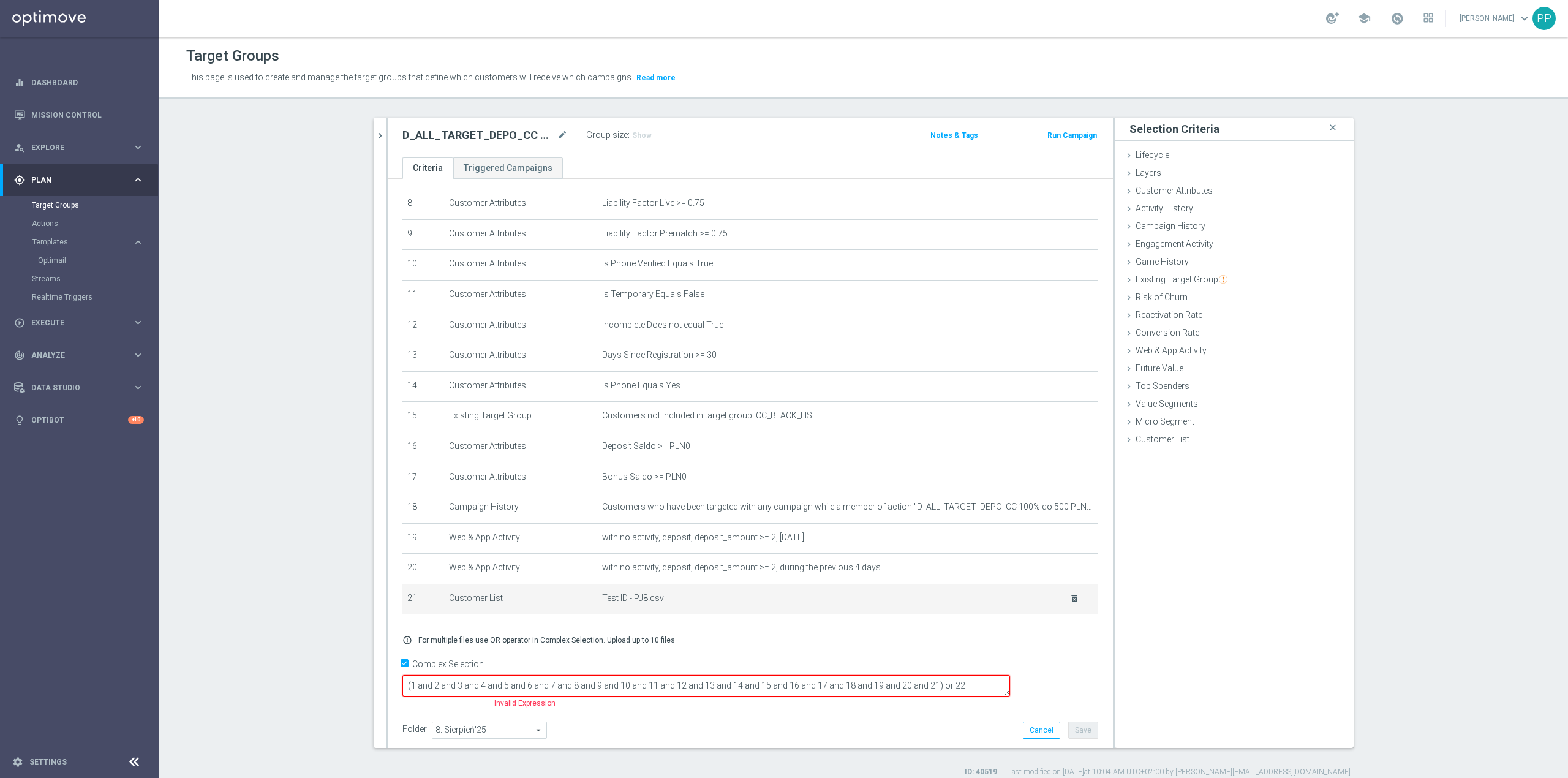
scroll to position [243, 0]
click at [1010, 685] on textarea "(1 and 2 and 3 and 4 and 5 and 6 and 7 and 8 and 9 and 10 and 11 and 12 and 13 …" at bounding box center [706, 688] width 608 height 21
type textarea "(1 and 2 and 3 and 4 and 5 and 6 and 7 and 8 and 9 and 10 and 11 and 12 and 13 …"
click at [1166, 435] on span "Customer List" at bounding box center [1163, 439] width 54 height 10
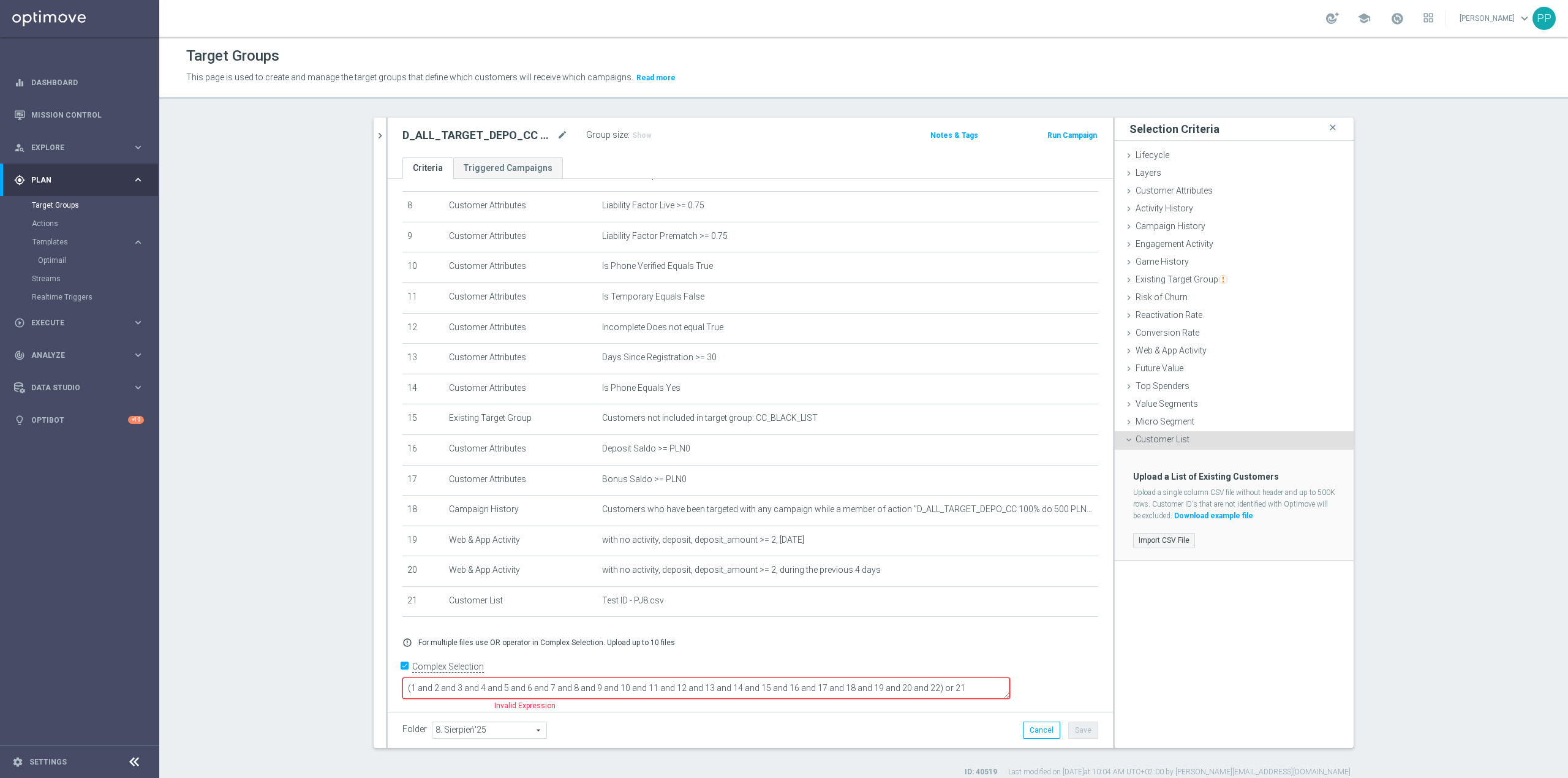
click at [1179, 538] on label "Import CSV File" at bounding box center [1164, 540] width 62 height 15
click at [0, 0] on input "Import CSV File" at bounding box center [0, 0] width 0 height 0
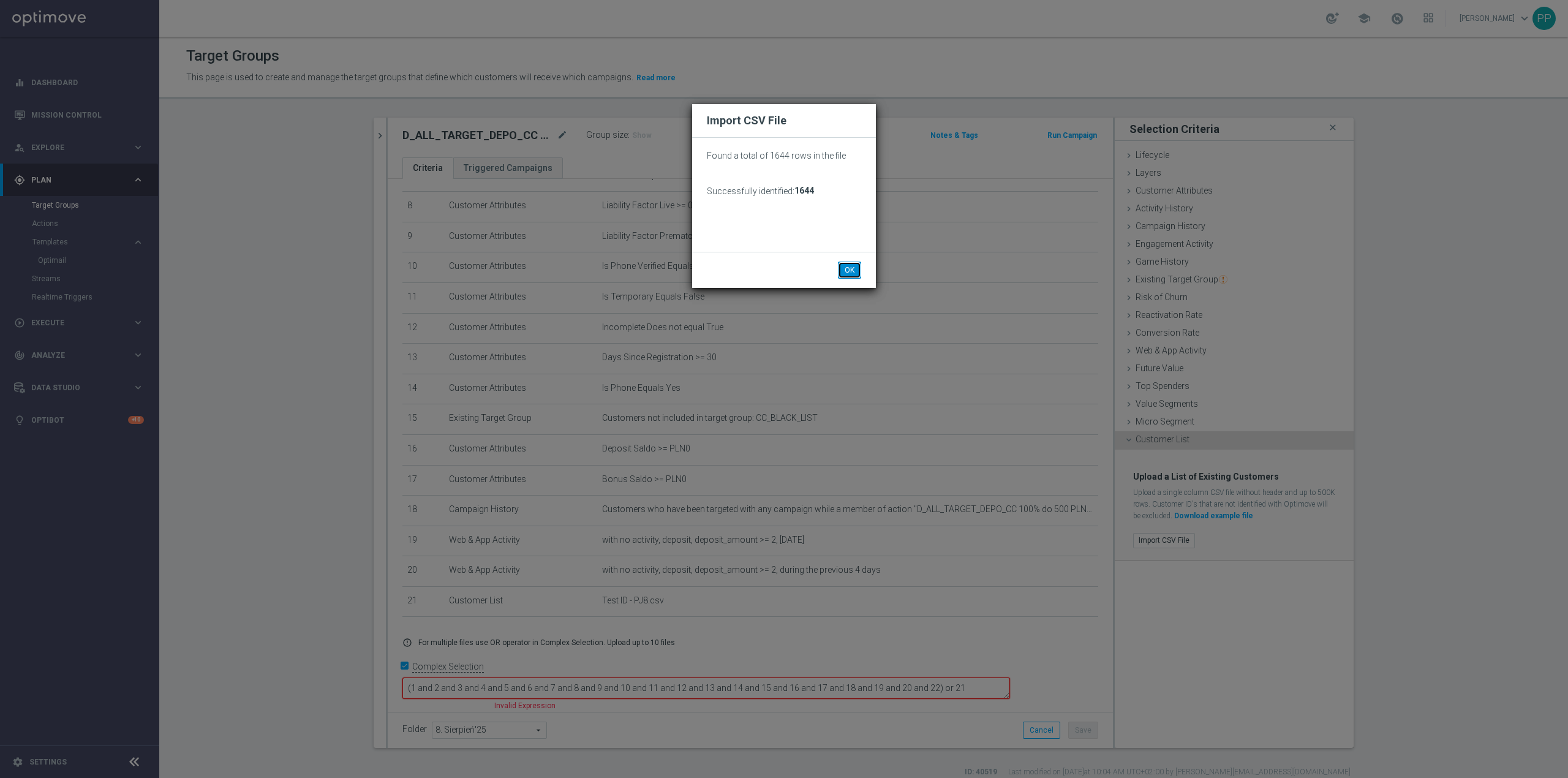
click at [850, 270] on button "OK" at bounding box center [849, 270] width 23 height 17
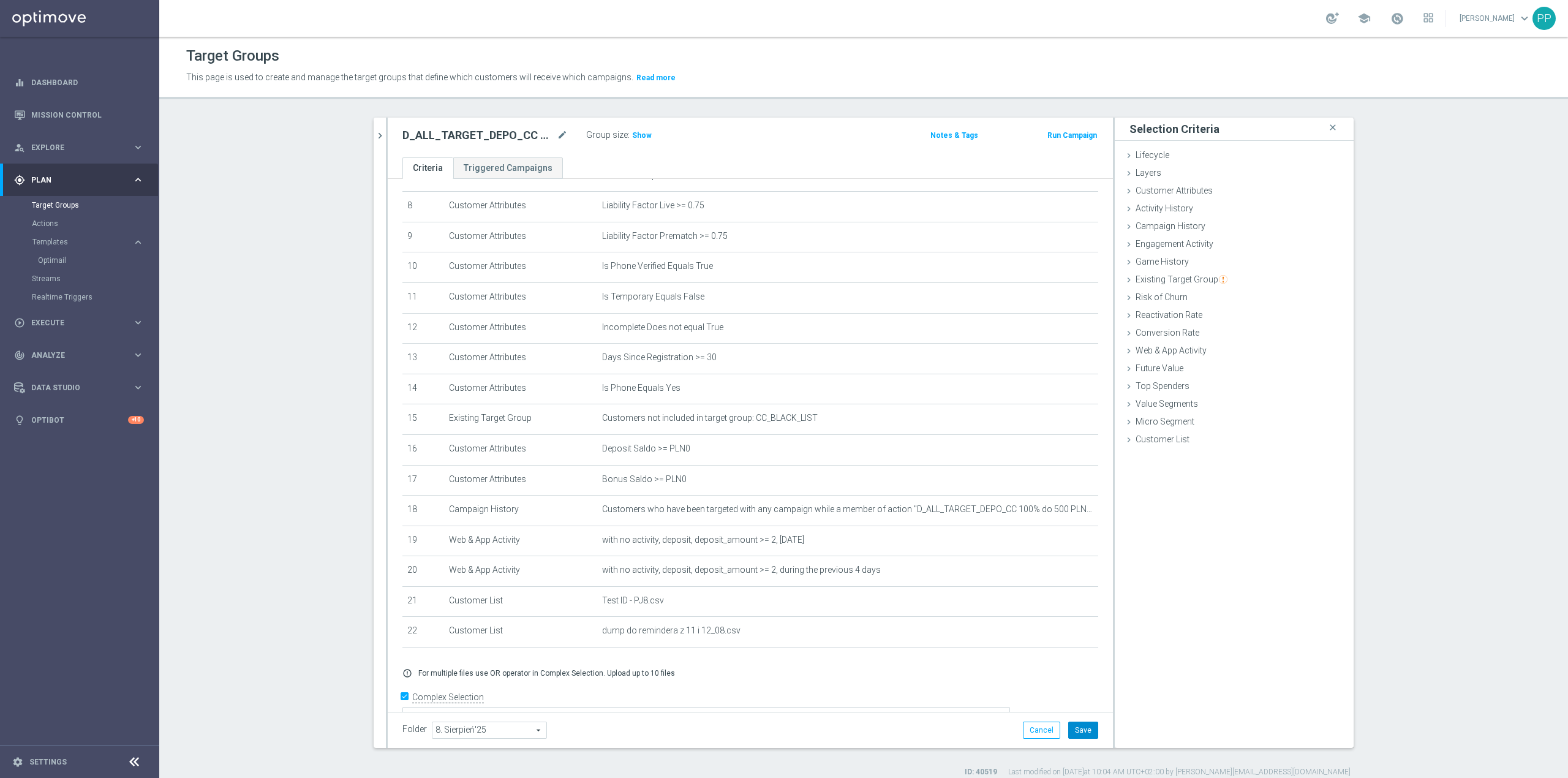
click at [1091, 728] on button "Save" at bounding box center [1083, 730] width 30 height 17
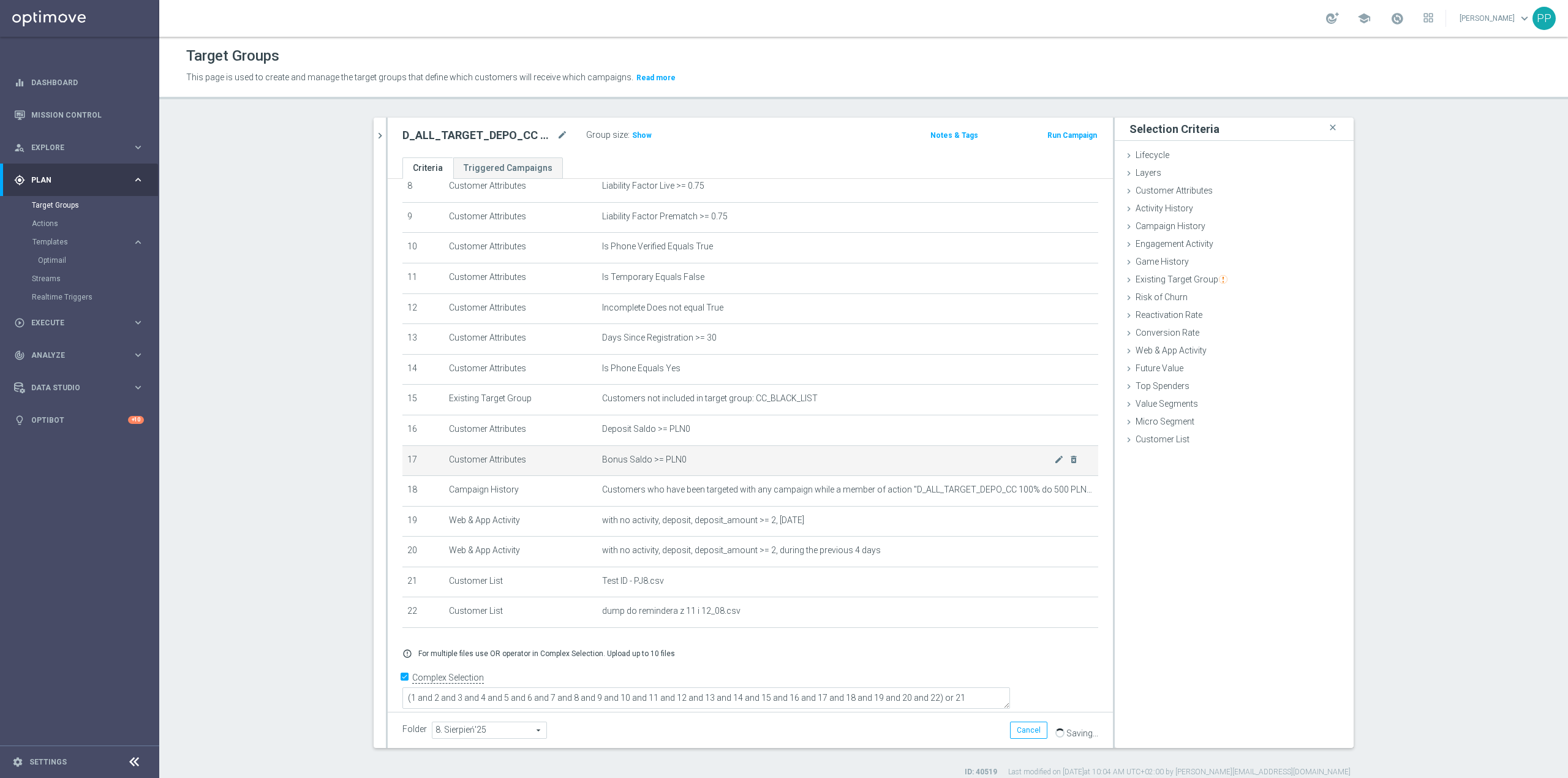
scroll to position [273, 0]
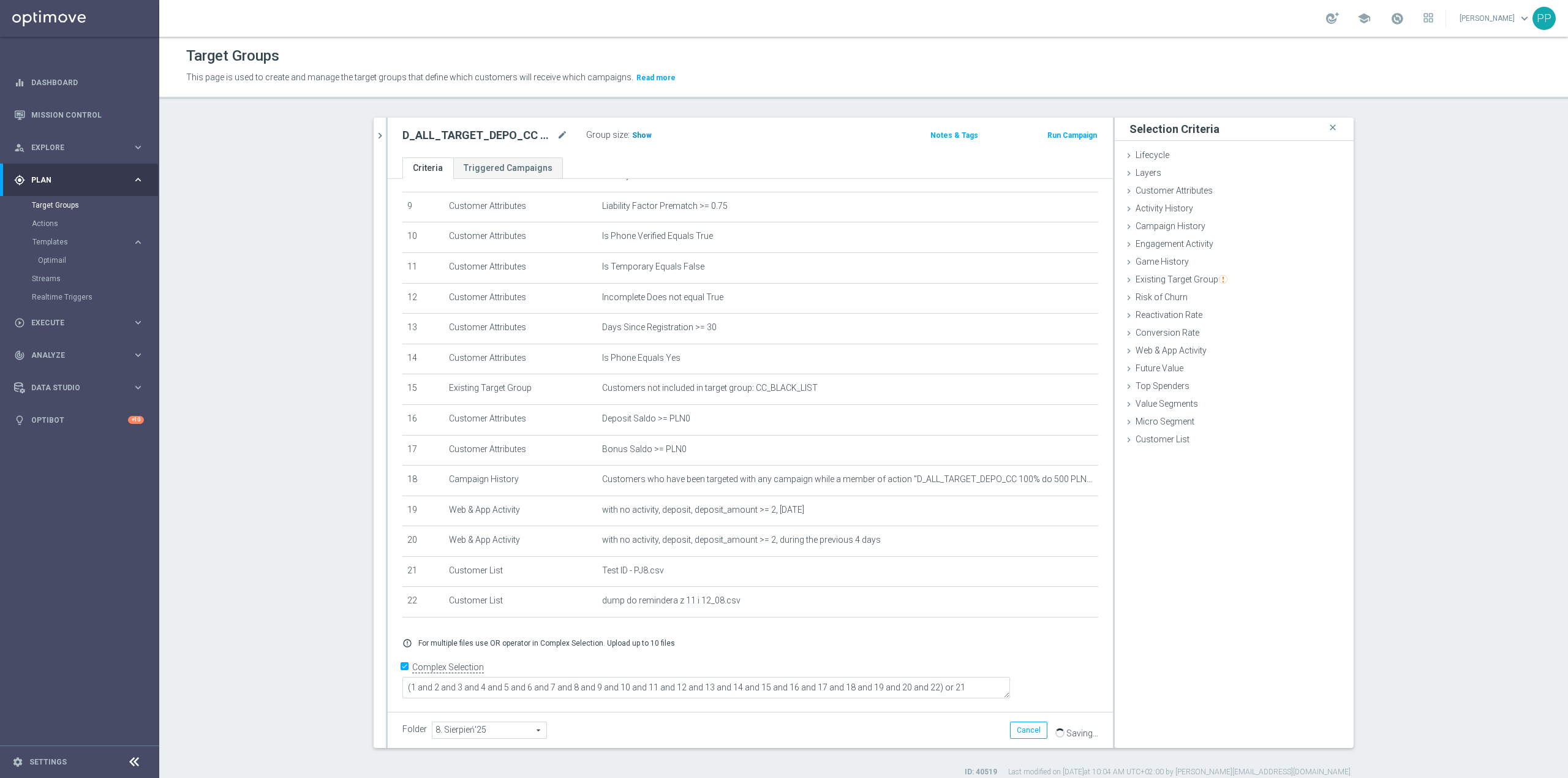
click at [632, 131] on span "Show" at bounding box center [642, 135] width 20 height 8
click at [560, 135] on icon "mode_edit" at bounding box center [563, 135] width 11 height 15
click at [709, 128] on div "D_ALL_TARGET_DEPO_CC 100% do 500 PLN SR PUSH_110825 Group size : 1,629" at bounding box center [631, 136] width 476 height 18
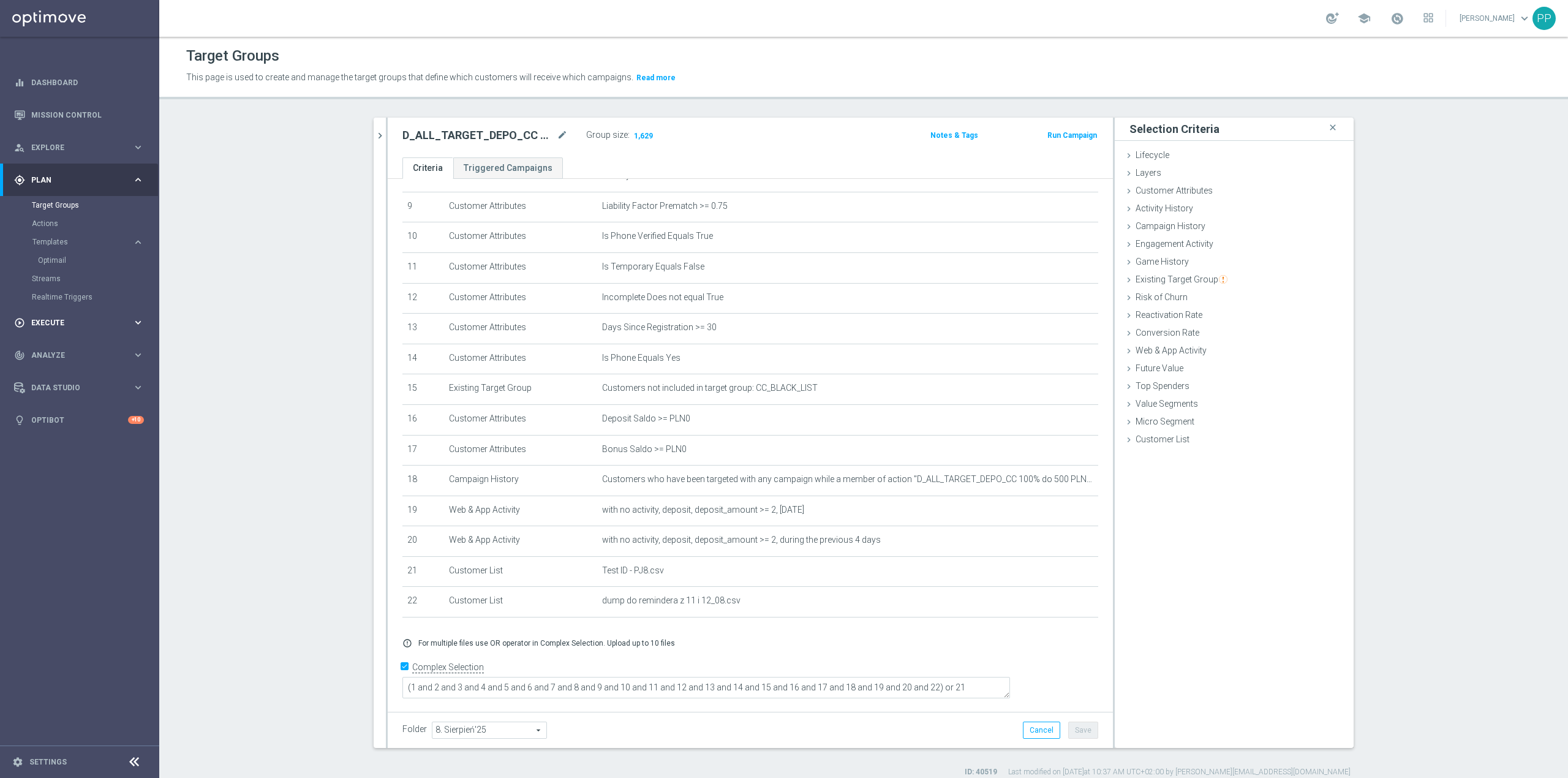
click at [54, 329] on div "play_circle_outline Execute keyboard_arrow_right" at bounding box center [79, 323] width 158 height 32
click at [377, 138] on icon "chevron_right" at bounding box center [379, 135] width 11 height 11
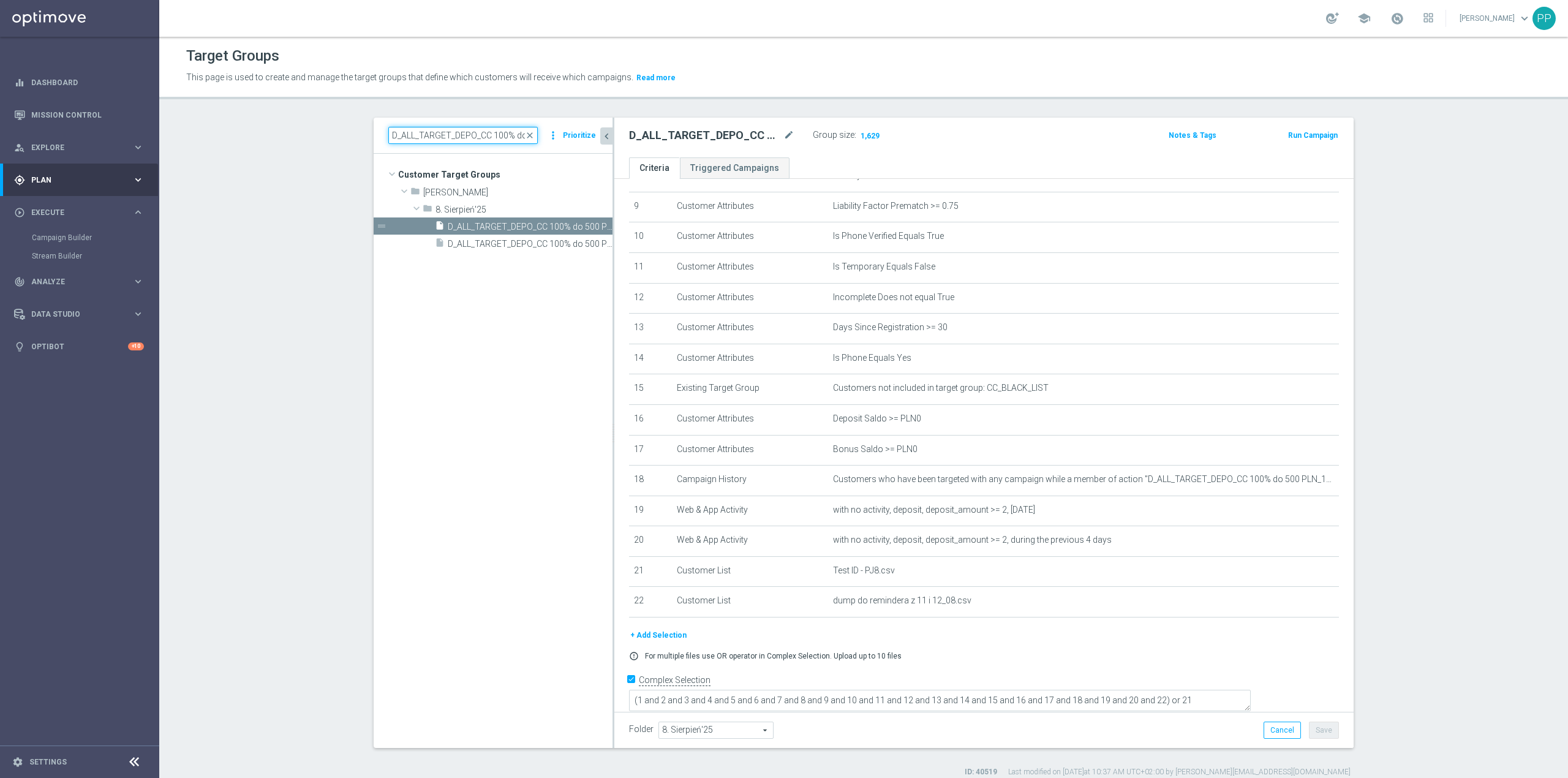
click at [444, 139] on input "D_ALL_TARGET_DEPO_CC 100% do 500 PLN WT PUSH_110825" at bounding box center [463, 135] width 149 height 17
paste input "C_ALL_TARGET_DEPO_CC EP 100% do 300 PLN SR"
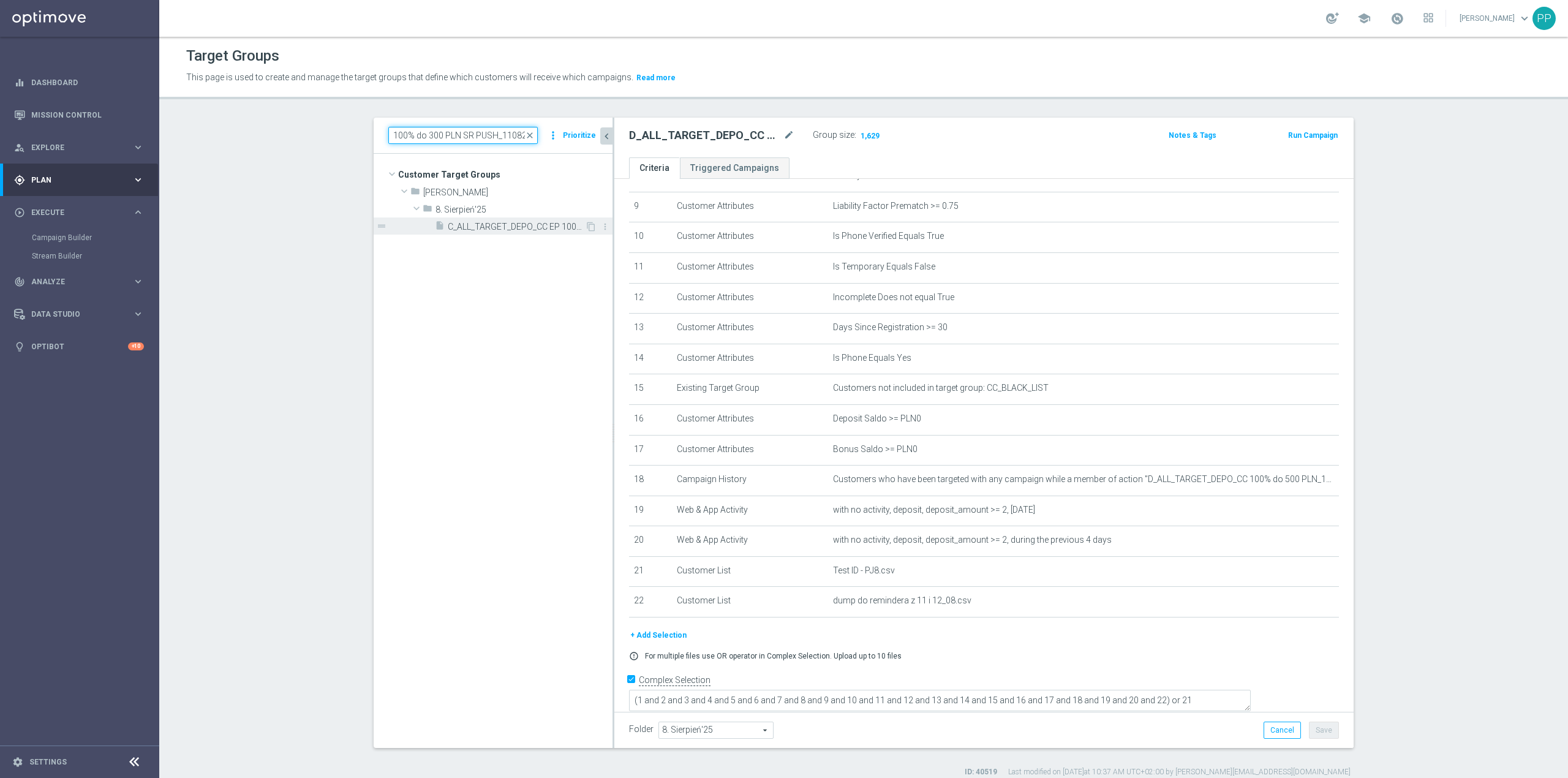
type input "C_ALL_TARGET_DEPO_CC EP 100% do 300 PLN SR PUSH_110825"
click at [523, 231] on span "C_ALL_TARGET_DEPO_CC EP 100% do 300 PLN SR PUSH_110825" at bounding box center [516, 227] width 137 height 11
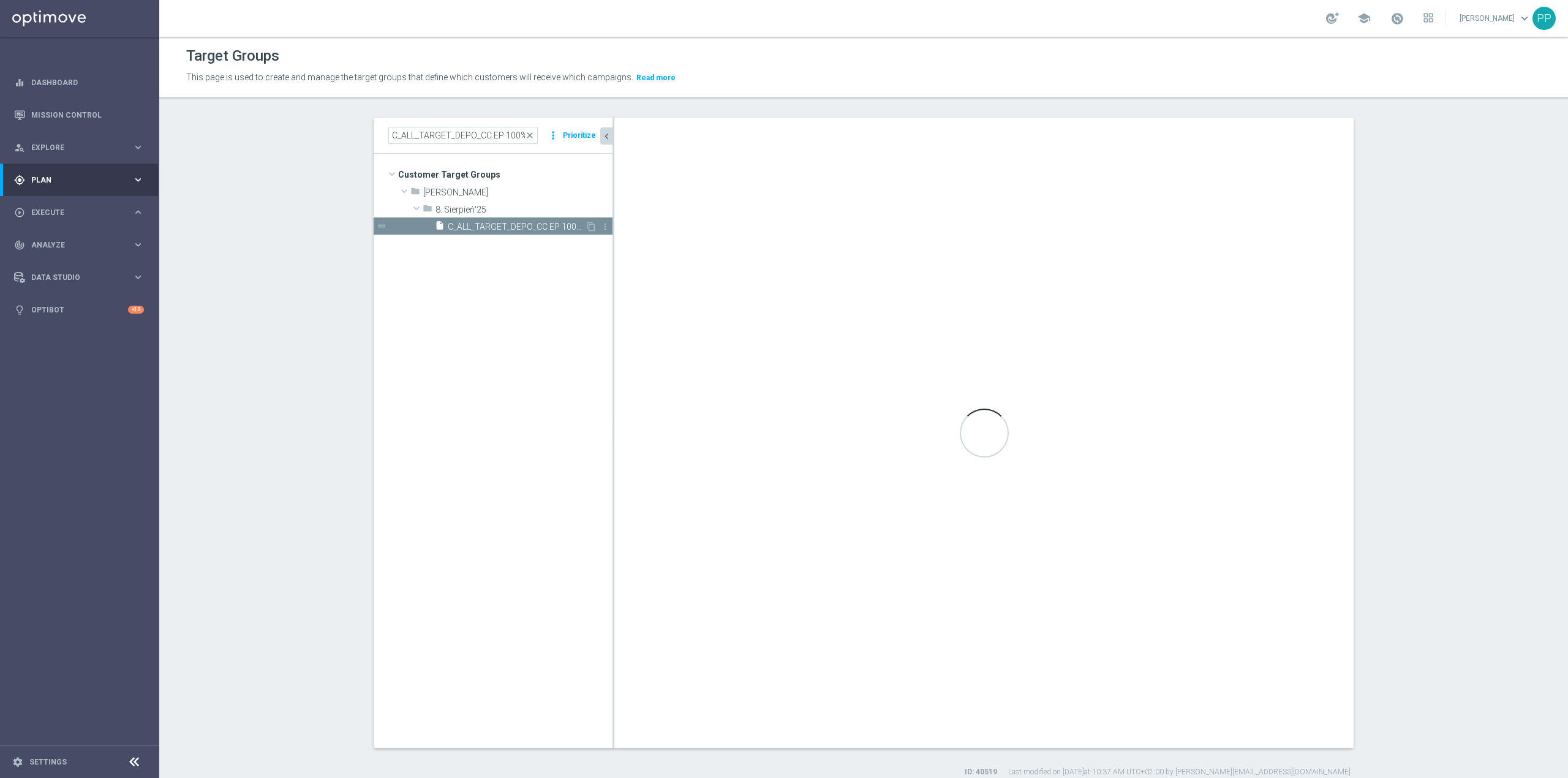
type textarea "(1 and 2 and 3 and 4 and 5 and 6 and 7 and 8 and 9 and 10 and 11 and 12 and 13 …"
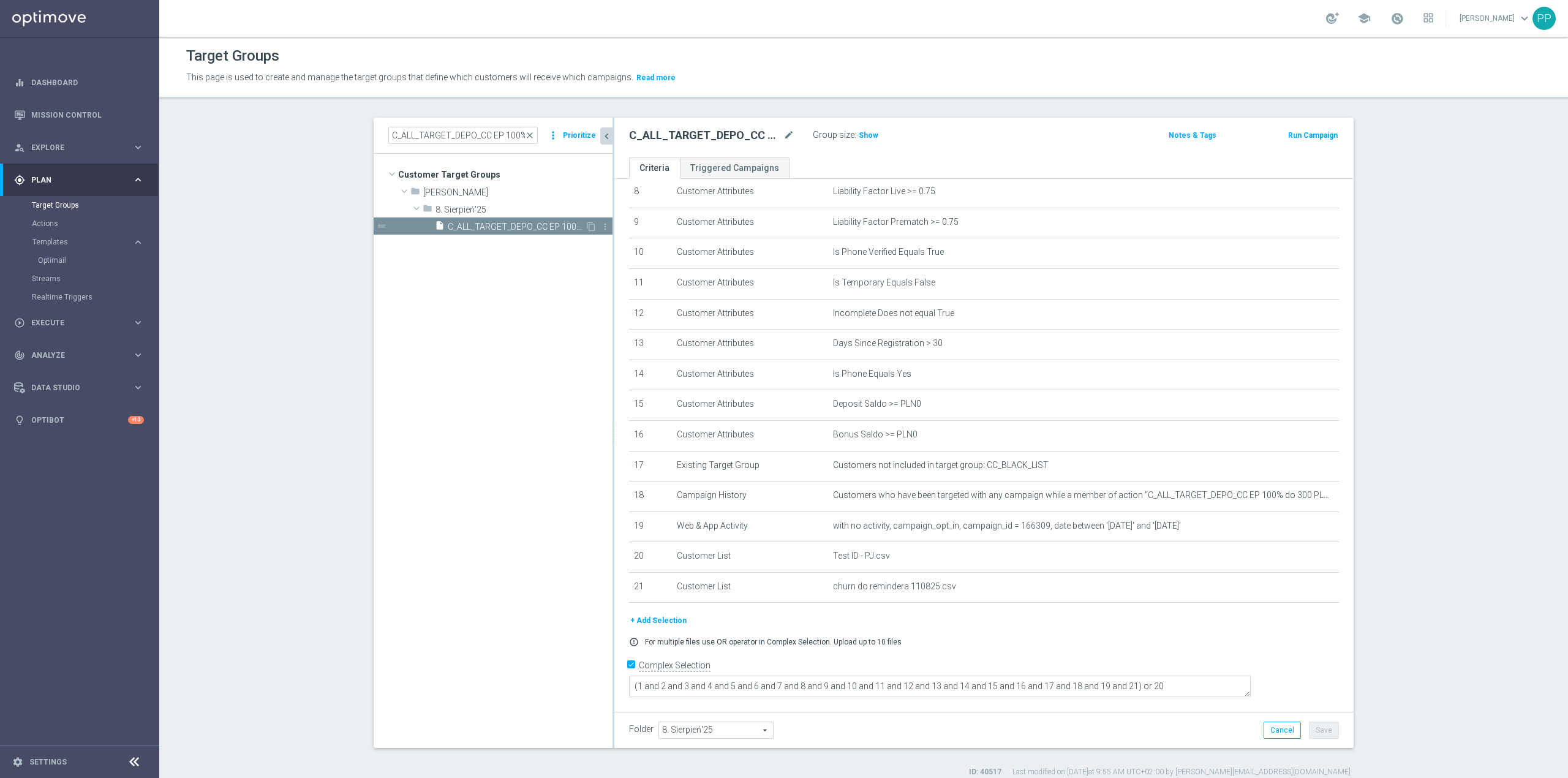
scroll to position [255, 0]
click at [1310, 593] on icon "delete_forever" at bounding box center [1314, 589] width 10 height 10
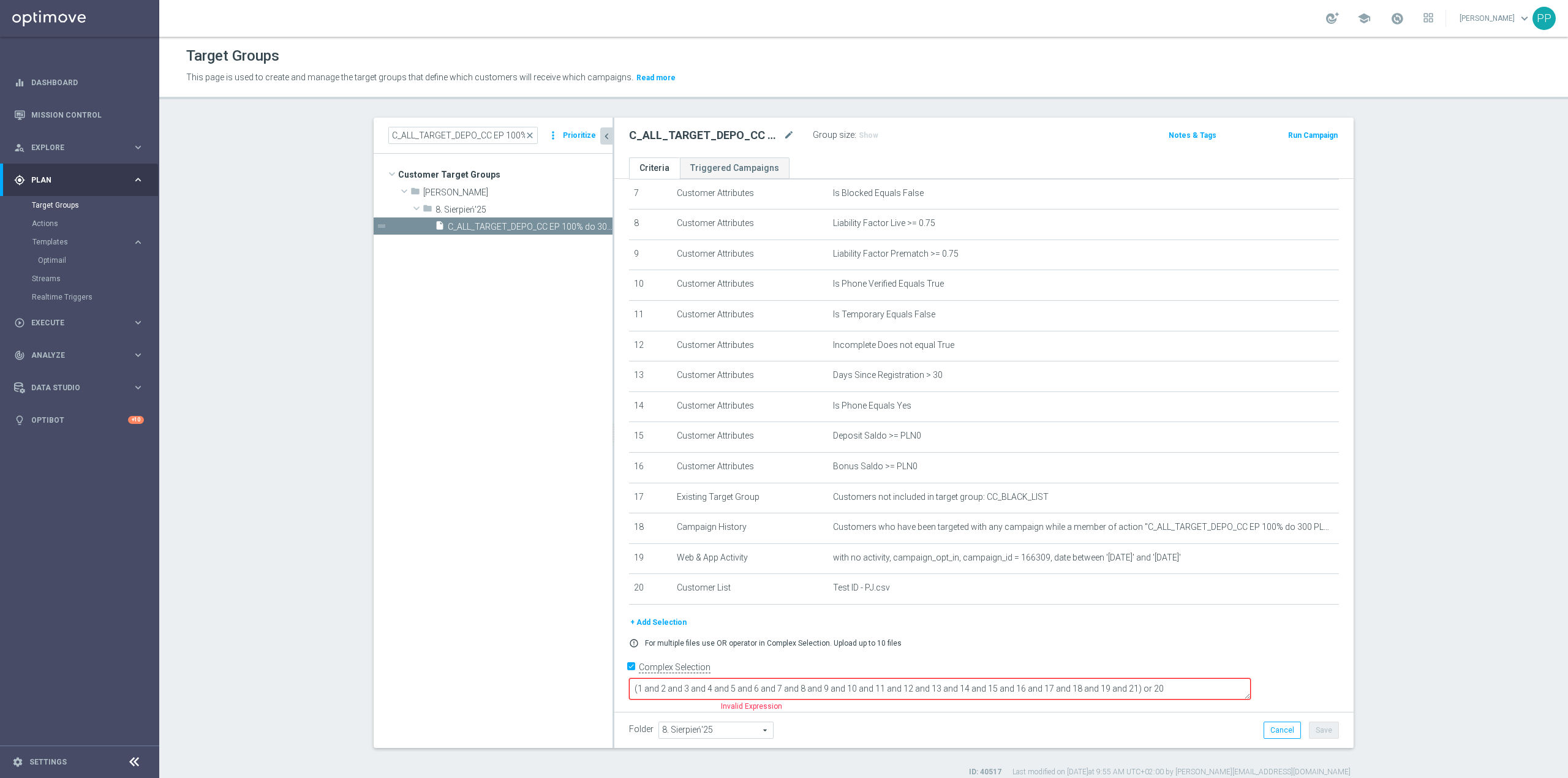
click at [649, 629] on button "+ Add Selection" at bounding box center [658, 622] width 59 height 14
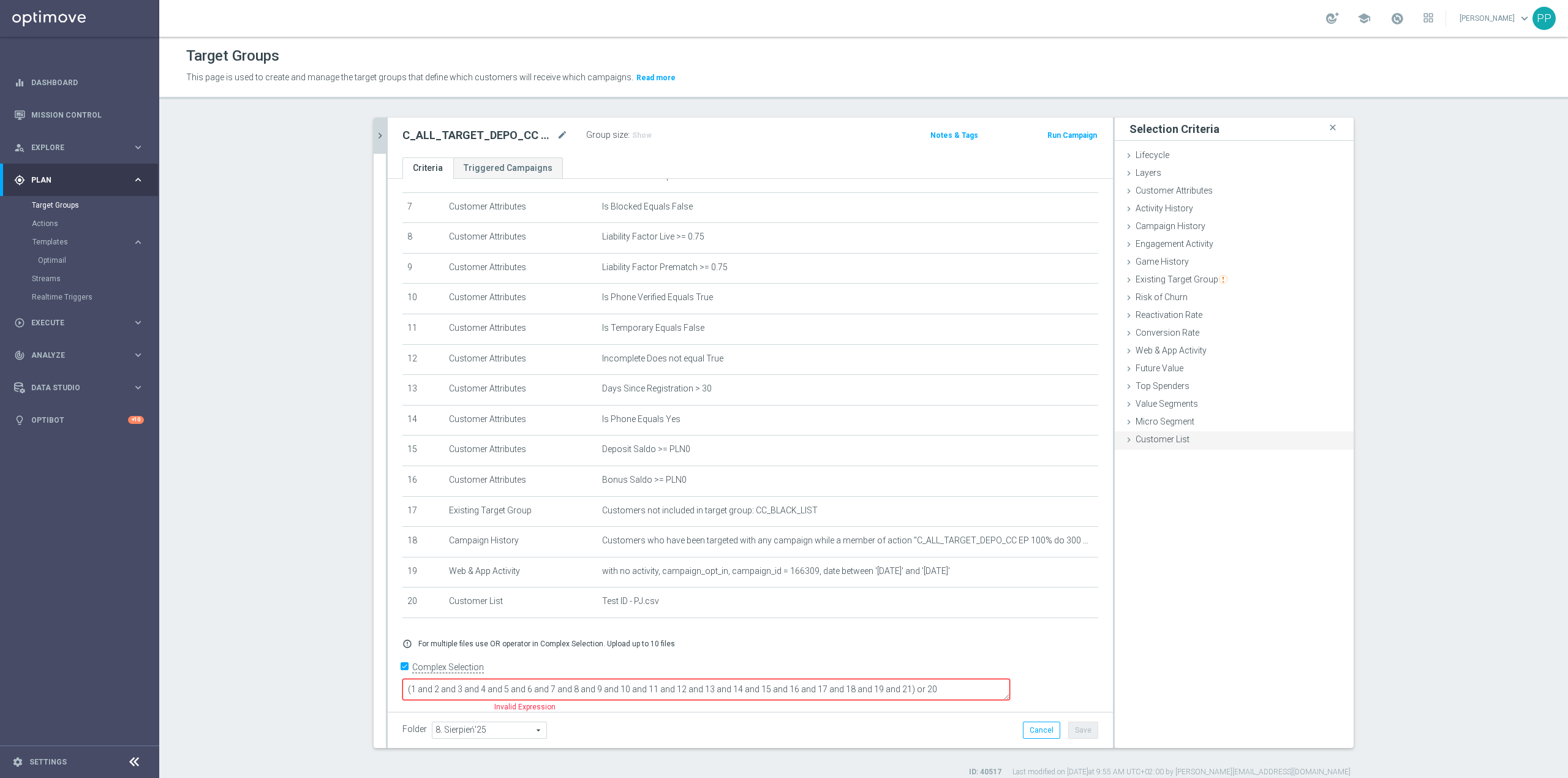
click at [1153, 441] on span "Customer List" at bounding box center [1163, 439] width 54 height 10
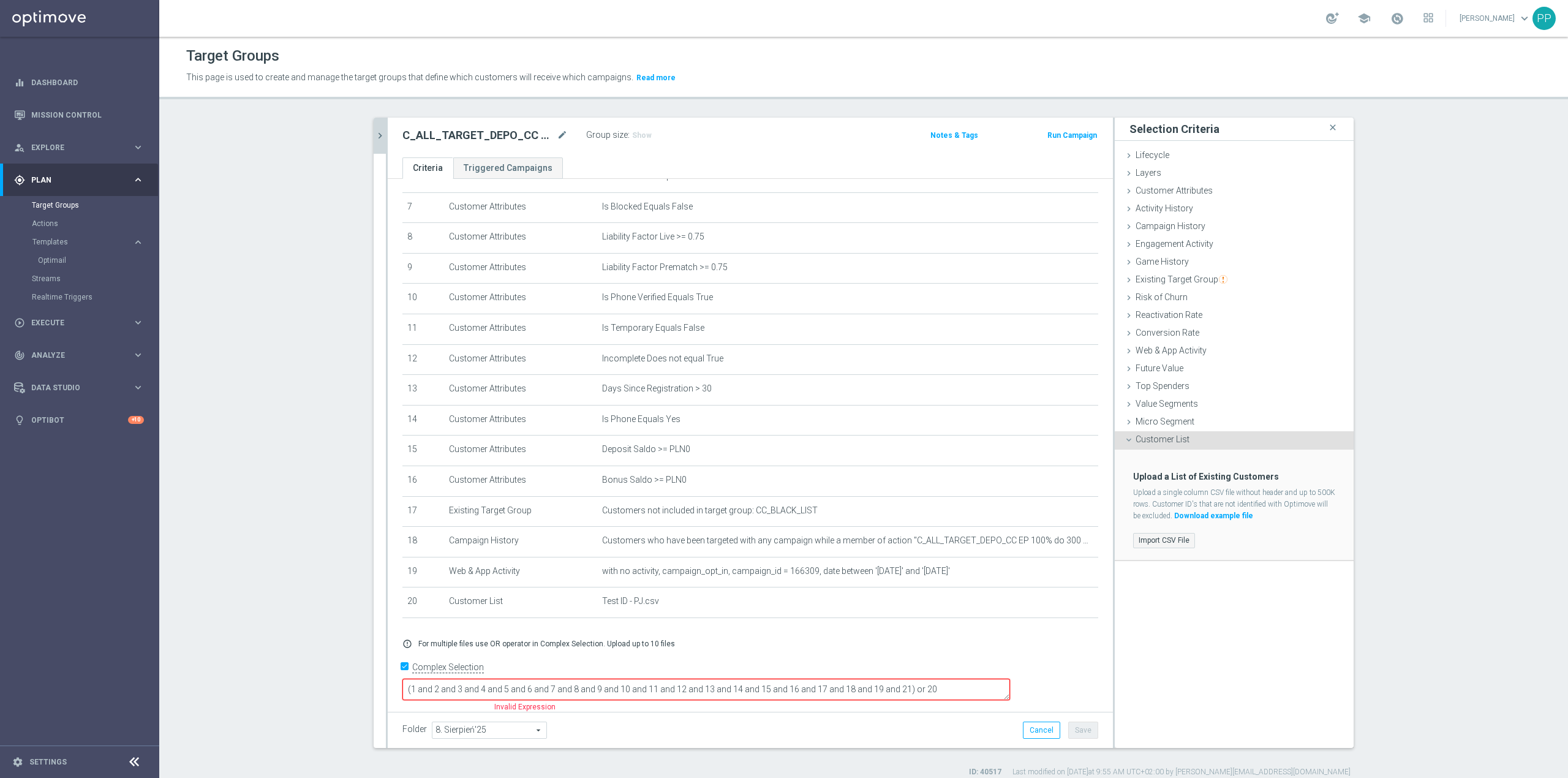
click at [1167, 539] on label "Import CSV File" at bounding box center [1164, 540] width 62 height 15
click at [0, 0] on input "Import CSV File" at bounding box center [0, 0] width 0 height 0
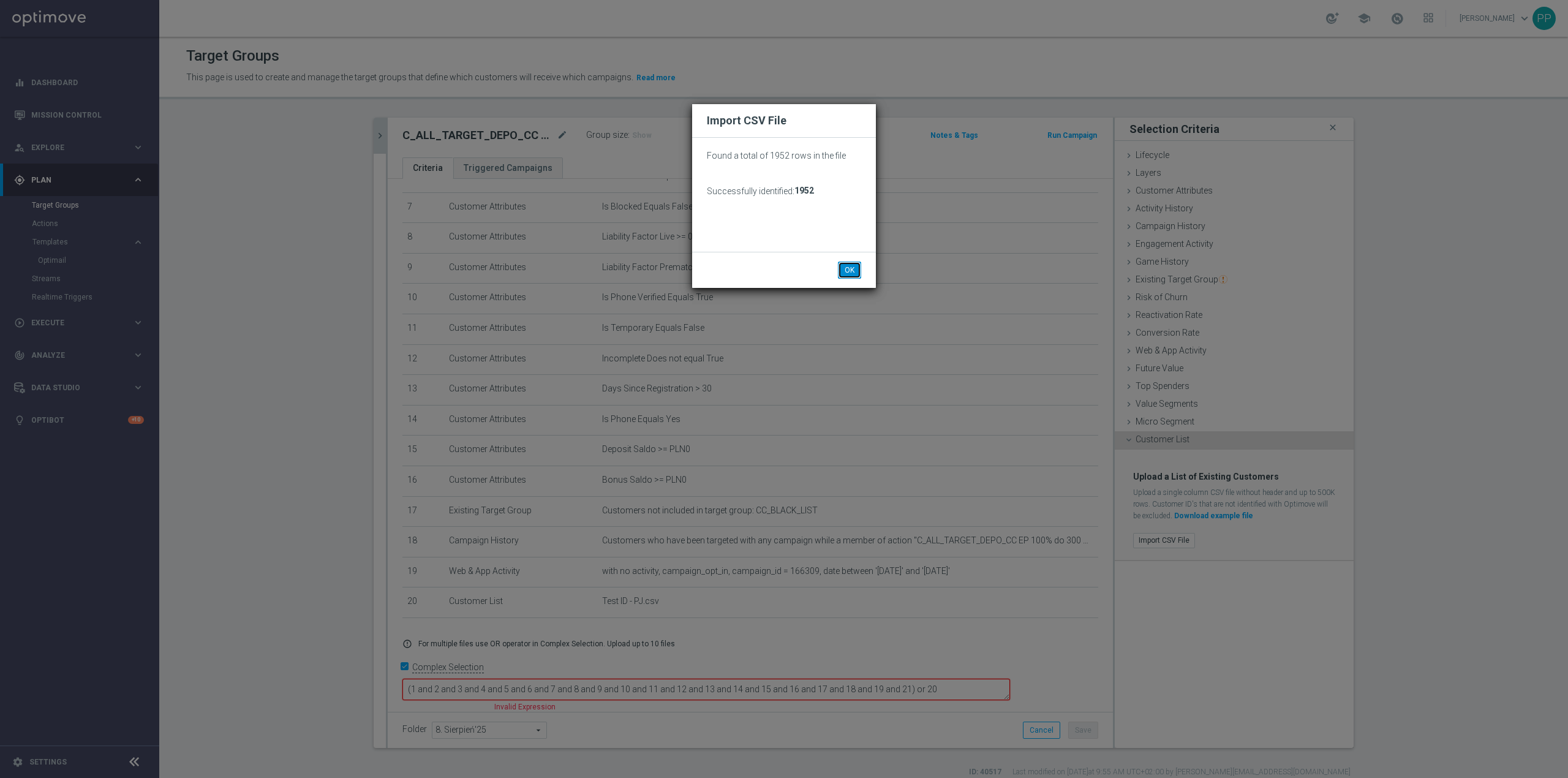
click at [856, 264] on button "OK" at bounding box center [849, 270] width 23 height 17
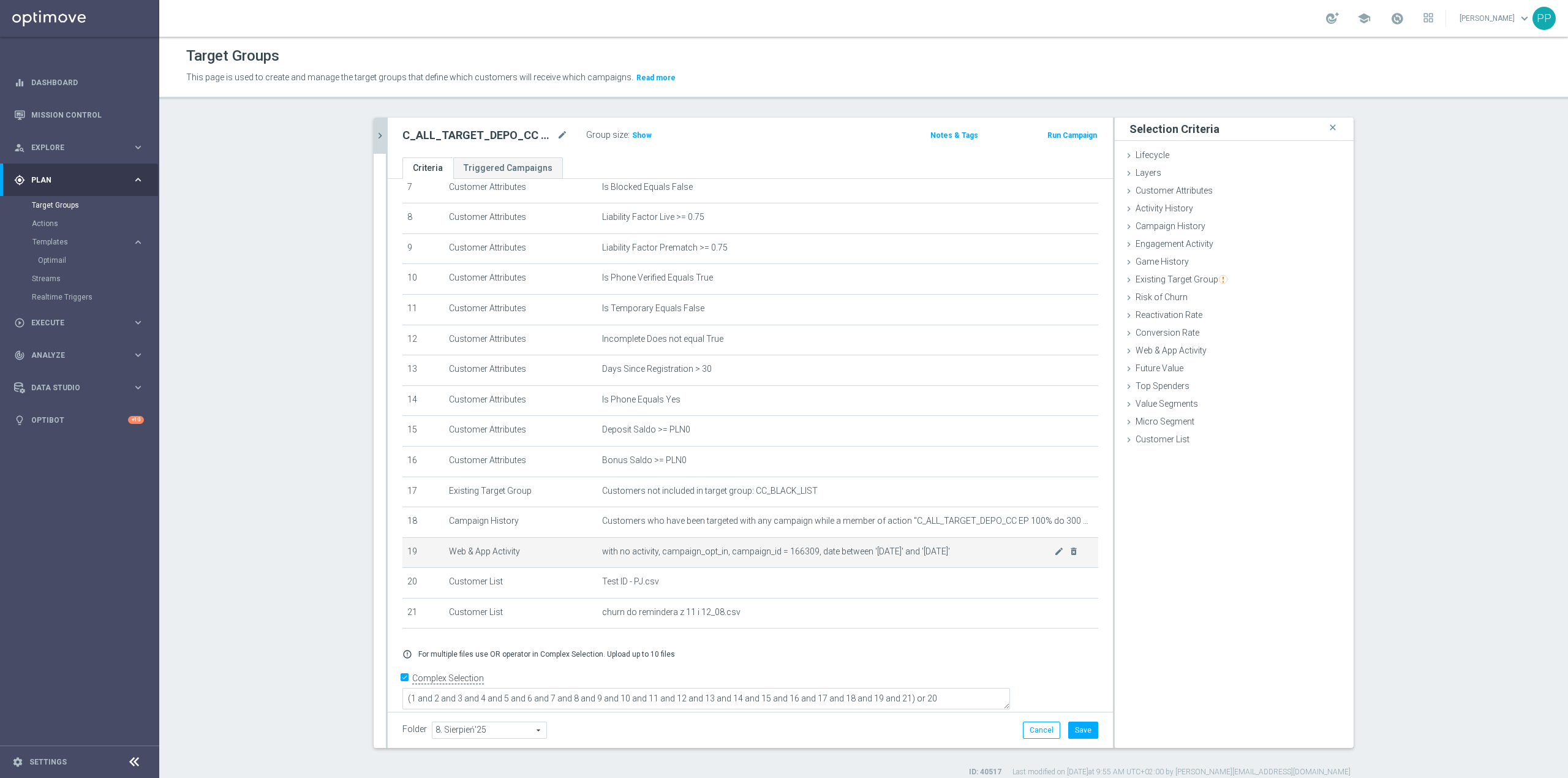
scroll to position [241, 0]
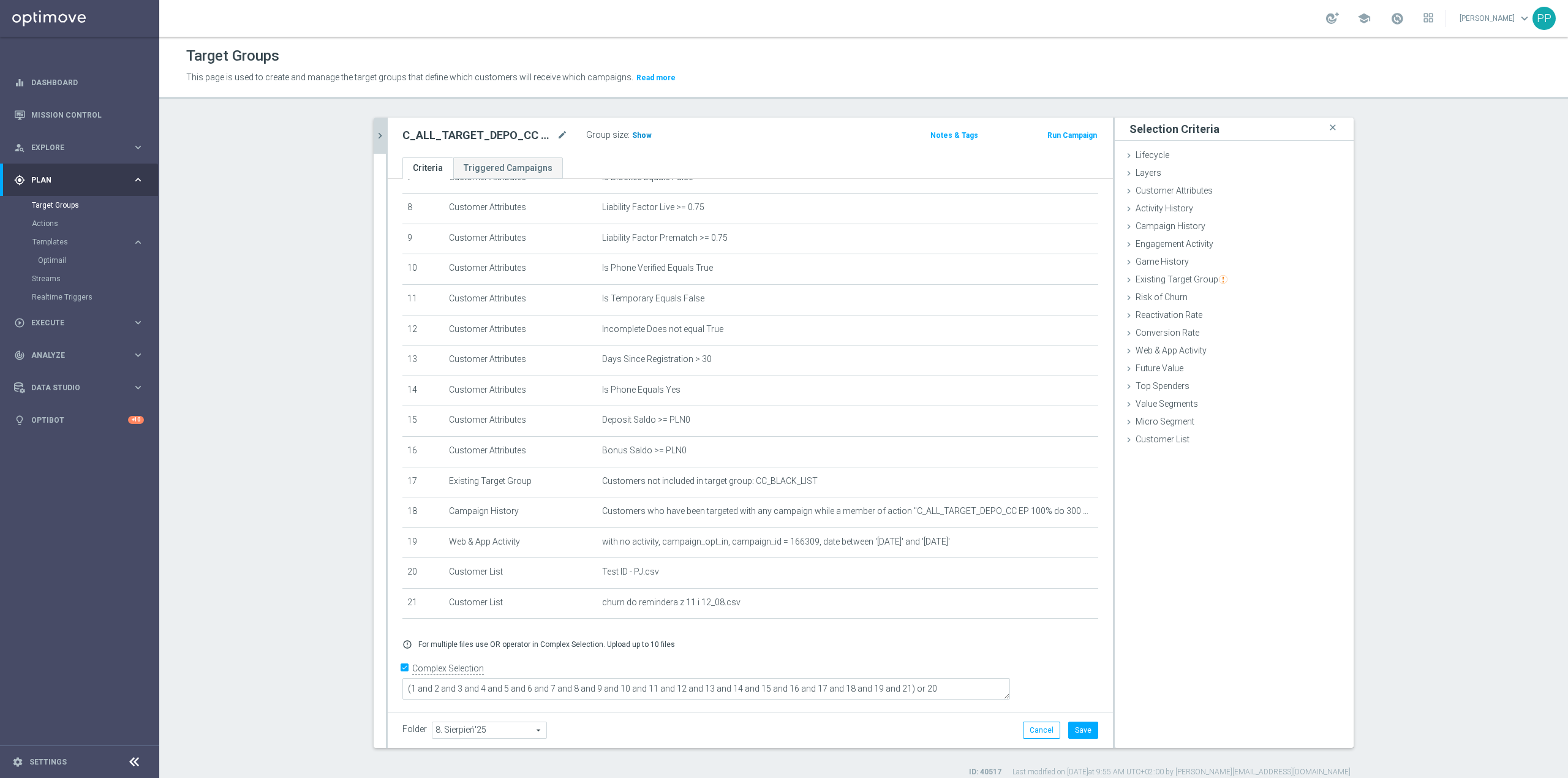
click at [633, 140] on h3 "Show" at bounding box center [641, 136] width 22 height 14
click at [1071, 727] on button "Save" at bounding box center [1083, 730] width 30 height 17
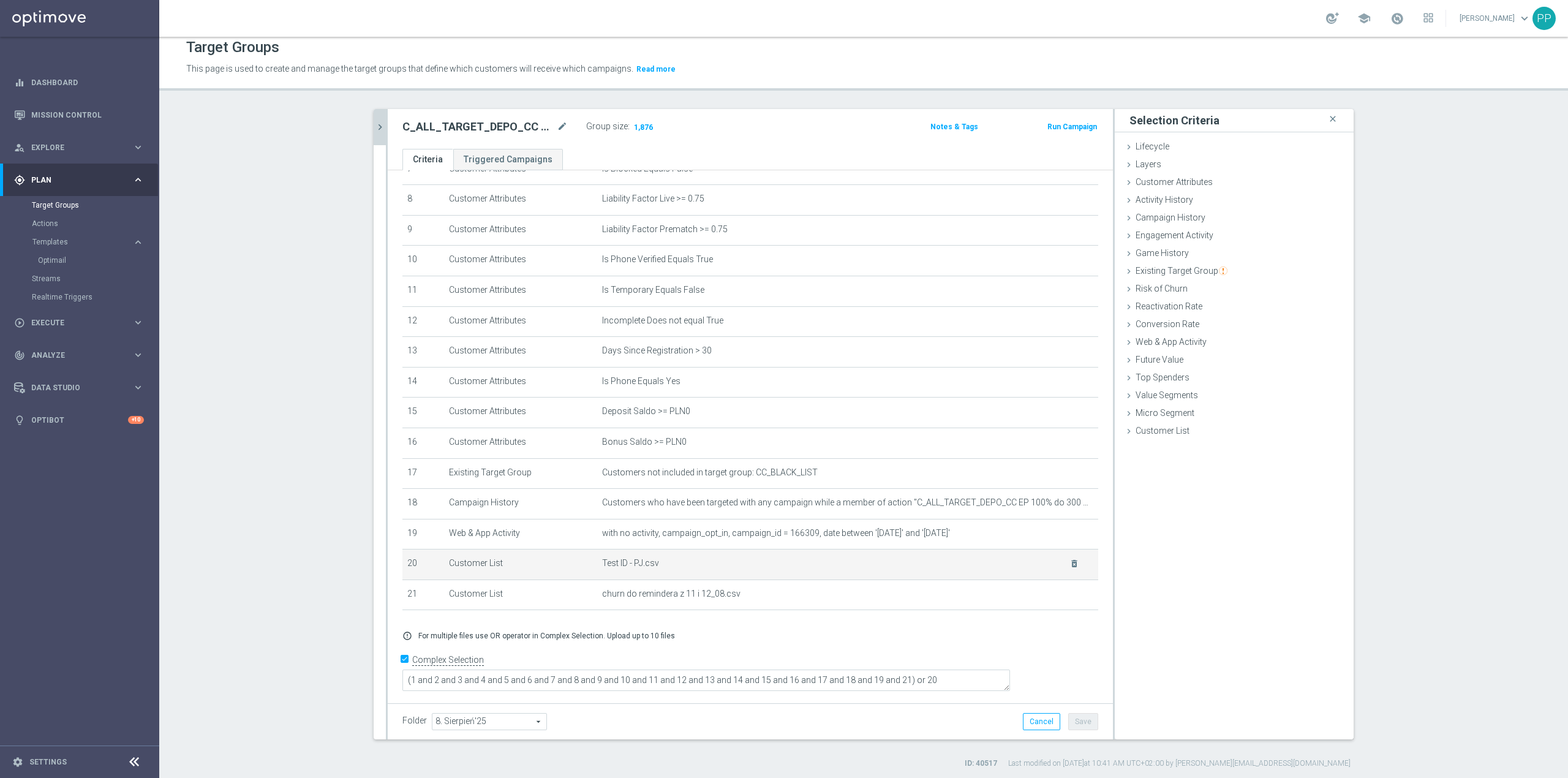
scroll to position [11, 0]
click at [339, 530] on section "C_ALL_TARGET_DEPO_CC EP 100% do 300 PLN SR PUSH_110825 close more_vert Prioriti…" at bounding box center [864, 436] width 1409 height 660
click at [559, 126] on icon "mode_edit" at bounding box center [563, 124] width 11 height 15
click at [709, 98] on div "Target Groups This page is used to create and manage the target groups that def…" at bounding box center [864, 407] width 1409 height 741
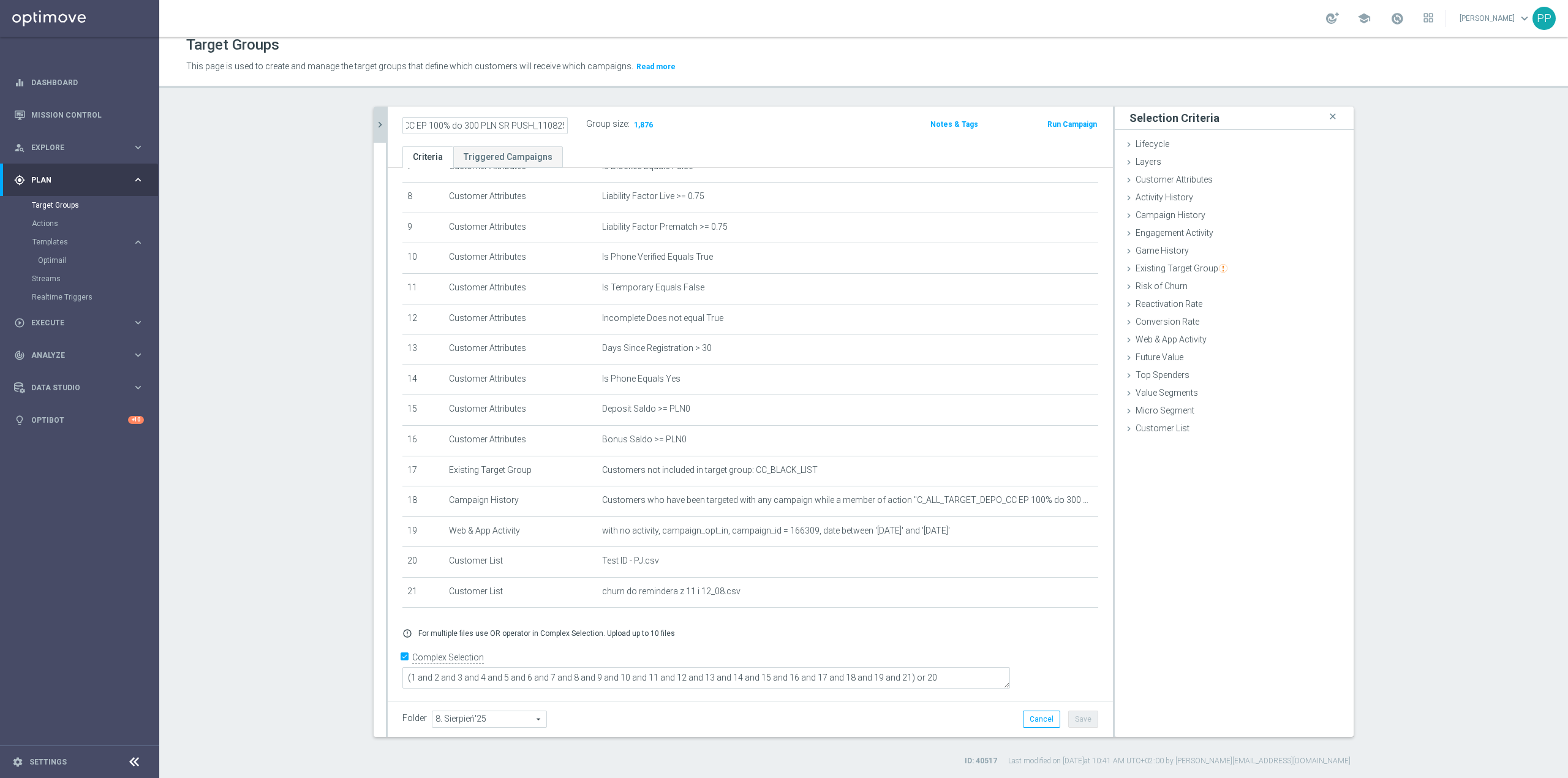
scroll to position [0, 0]
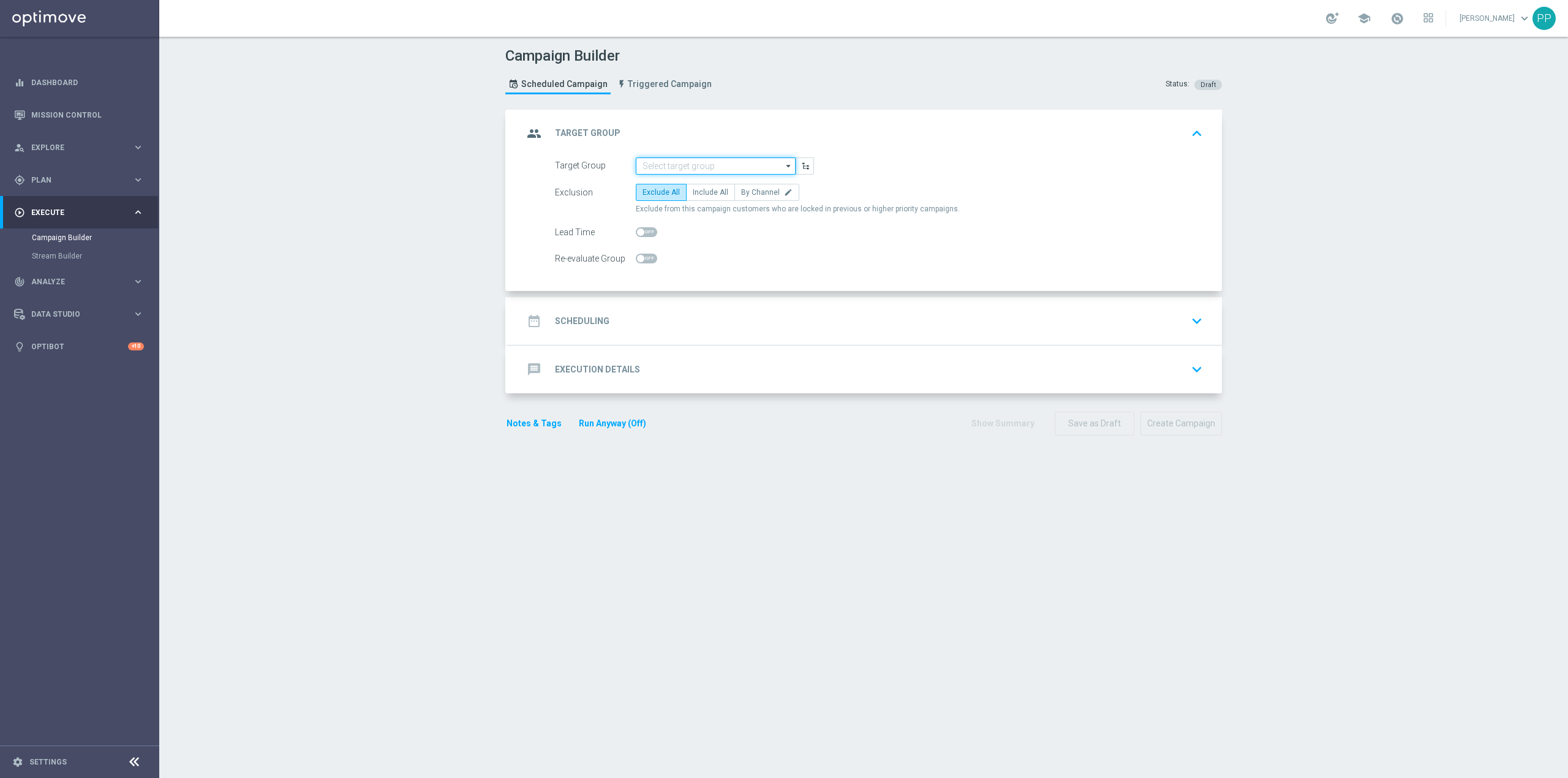
click at [684, 165] on input at bounding box center [716, 166] width 160 height 17
paste input "D_ALL_TARGET_DEPO_CC 100% do 500 PLN SR PUSH_110825"
click at [684, 188] on div "D_ALL_TARGET_DEPO_CC 100% do 500 PLN SR PUSH_110825" at bounding box center [725, 189] width 148 height 22
type input "D_ALL_TARGET_DEPO_CC 100% do 500 PLN SR PUSH_110825"
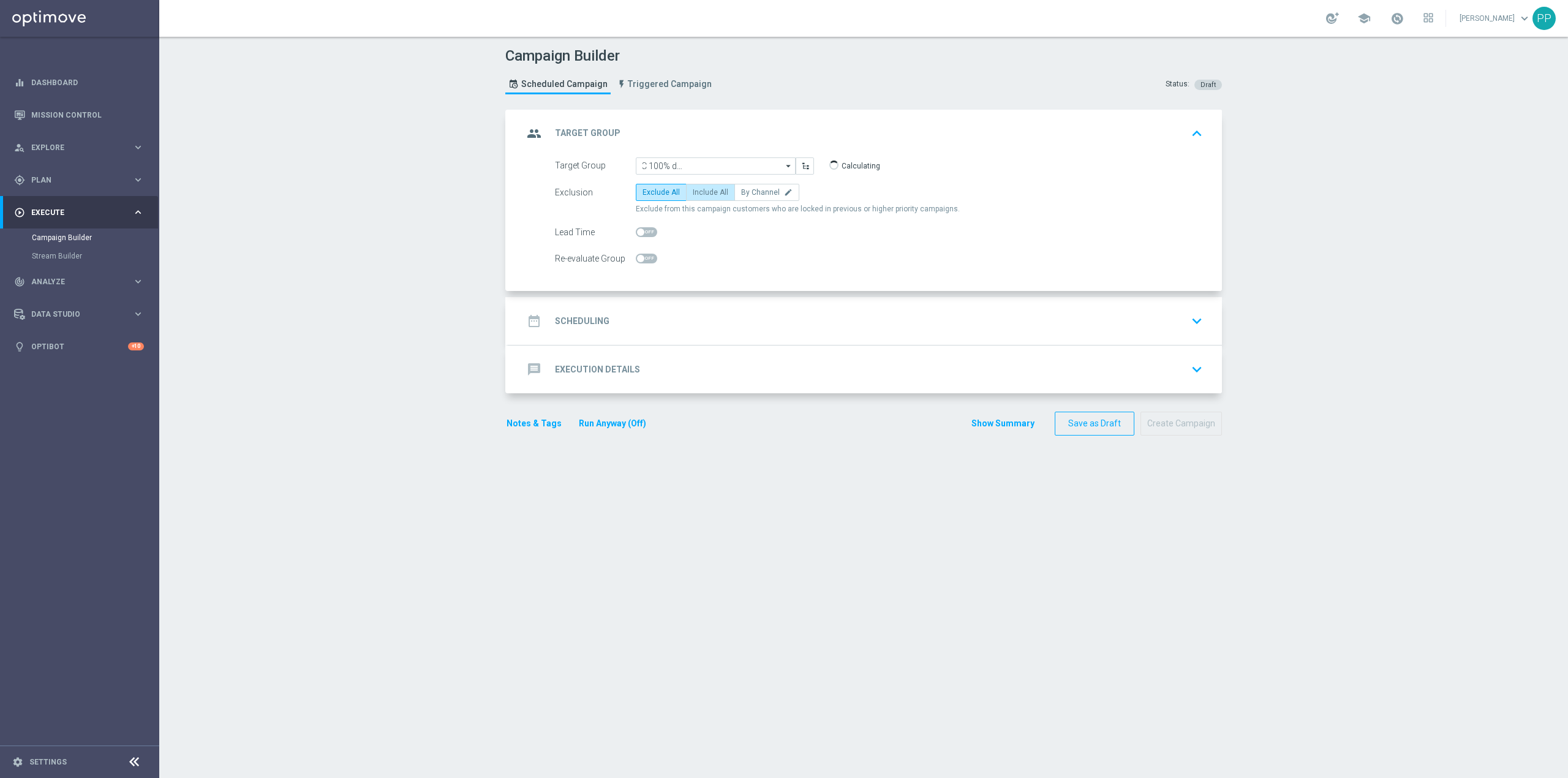
scroll to position [0, 0]
checkbox input "true"
click at [693, 194] on span "Include All" at bounding box center [710, 192] width 35 height 8
click at [693, 194] on input "Include All" at bounding box center [697, 195] width 8 height 8
radio input "true"
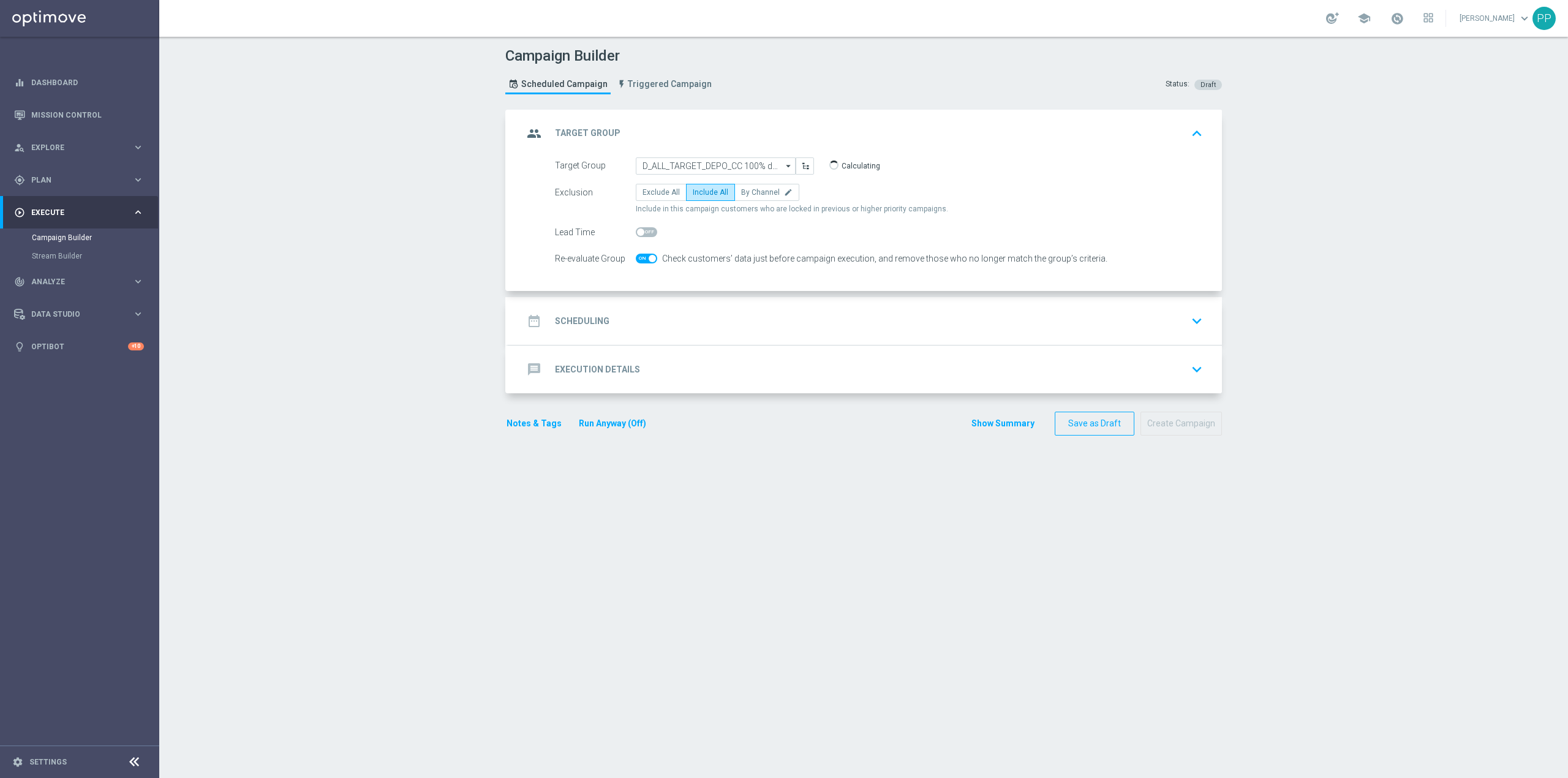
click at [685, 319] on div "date_range Scheduling keyboard_arrow_down" at bounding box center [865, 321] width 684 height 23
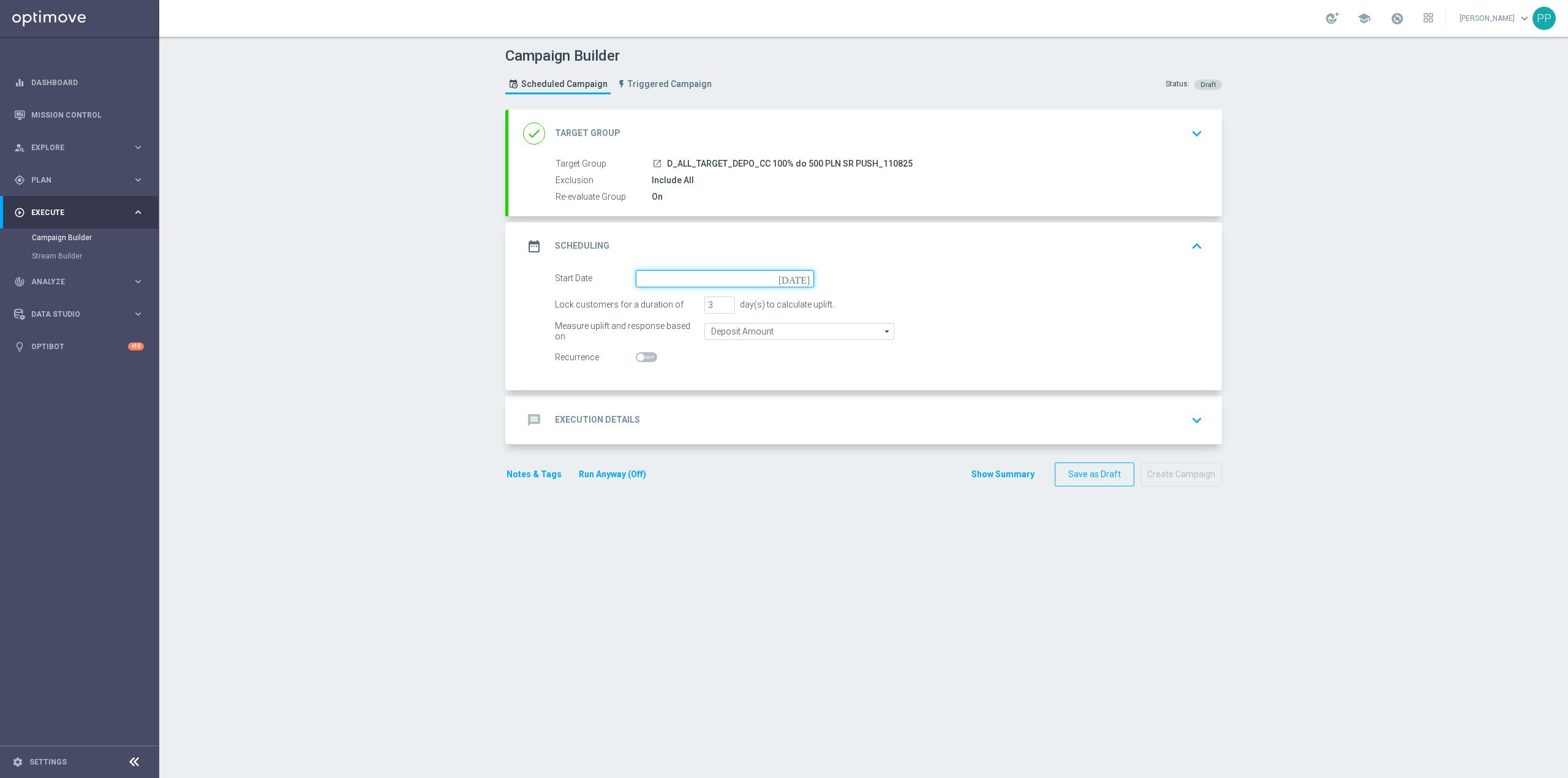
click at [670, 287] on input at bounding box center [725, 278] width 179 height 17
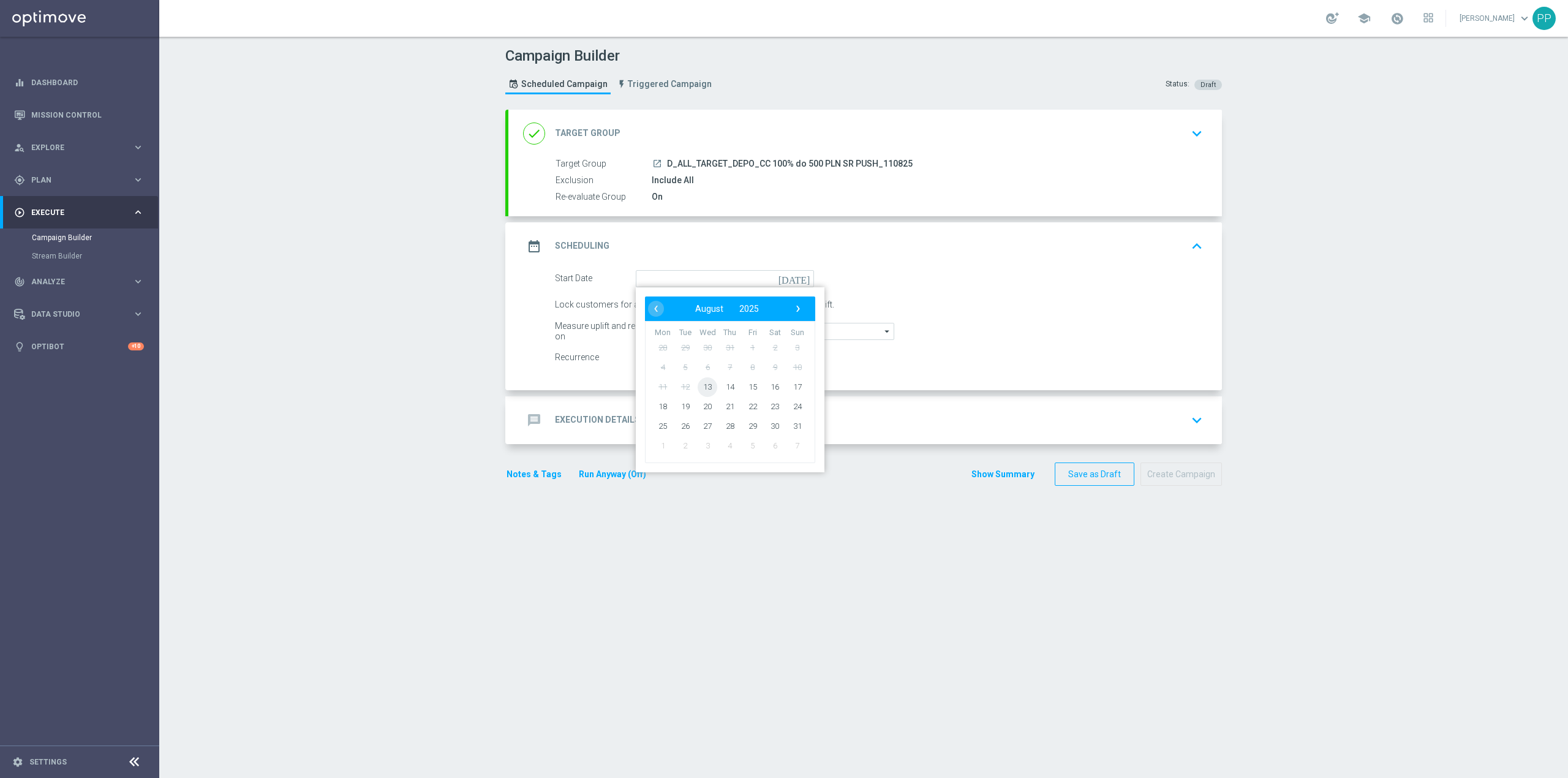
click at [704, 393] on span "13" at bounding box center [707, 387] width 20 height 20
type input "[DATE]"
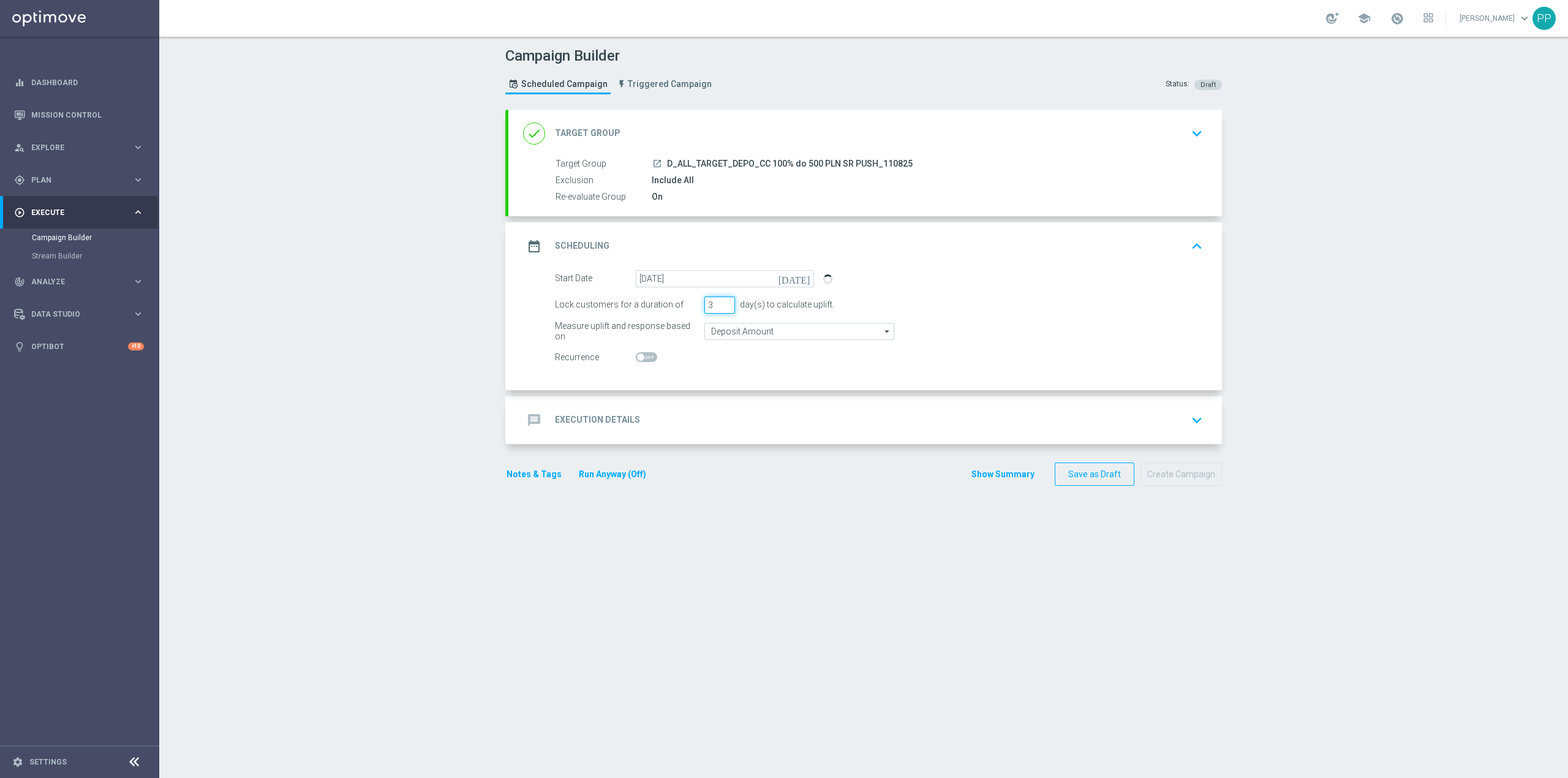
drag, startPoint x: 710, startPoint y: 307, endPoint x: 689, endPoint y: 307, distance: 21.0
click at [689, 307] on div "Lock customers for a duration of 3 day(s) to calculate uplift." at bounding box center [879, 305] width 667 height 17
type input "1"
click at [691, 397] on div "message Execution Details keyboard_arrow_down" at bounding box center [864, 420] width 713 height 48
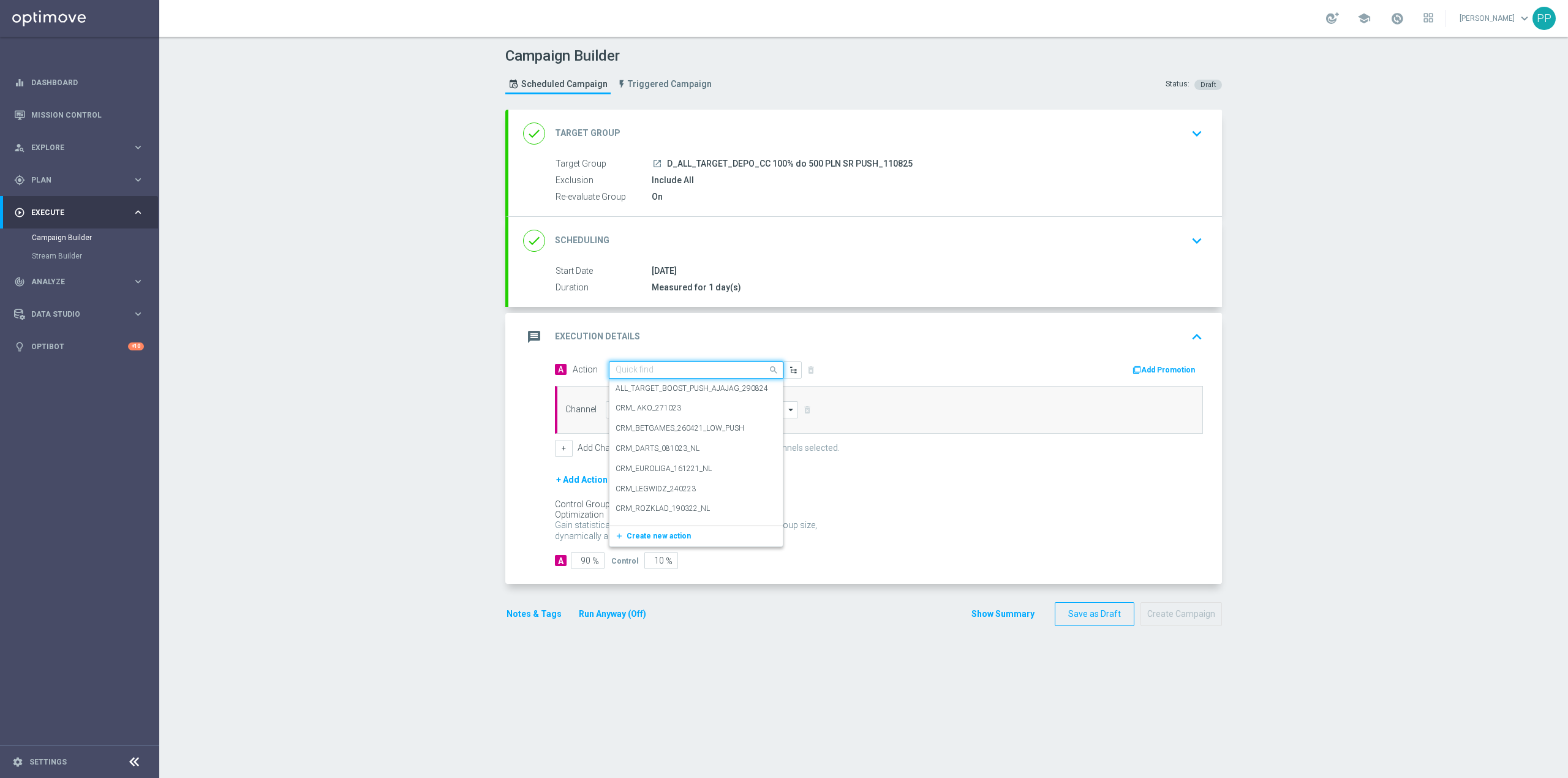
click at [663, 373] on input "text" at bounding box center [684, 370] width 136 height 11
paste input "D_ALL_TARGET_DEPO_CC 100% do 500 PLN SR PUSH_110825"
type input "D_ALL_TARGET_DEPO_CC 100% do 500 PLN SR PUSH_110825"
click at [663, 402] on button "add_new Create new action" at bounding box center [694, 409] width 169 height 14
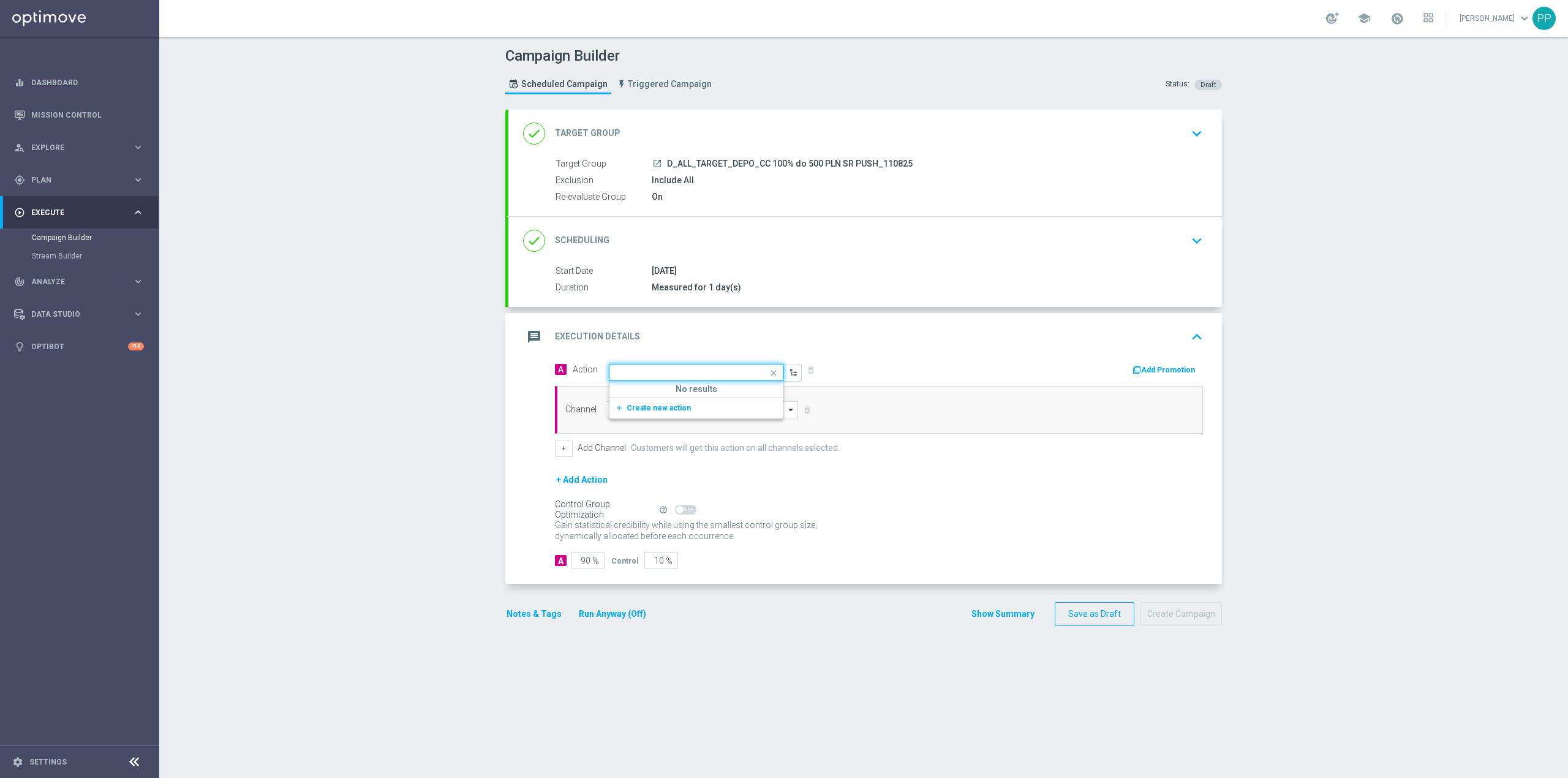
scroll to position [0, 0]
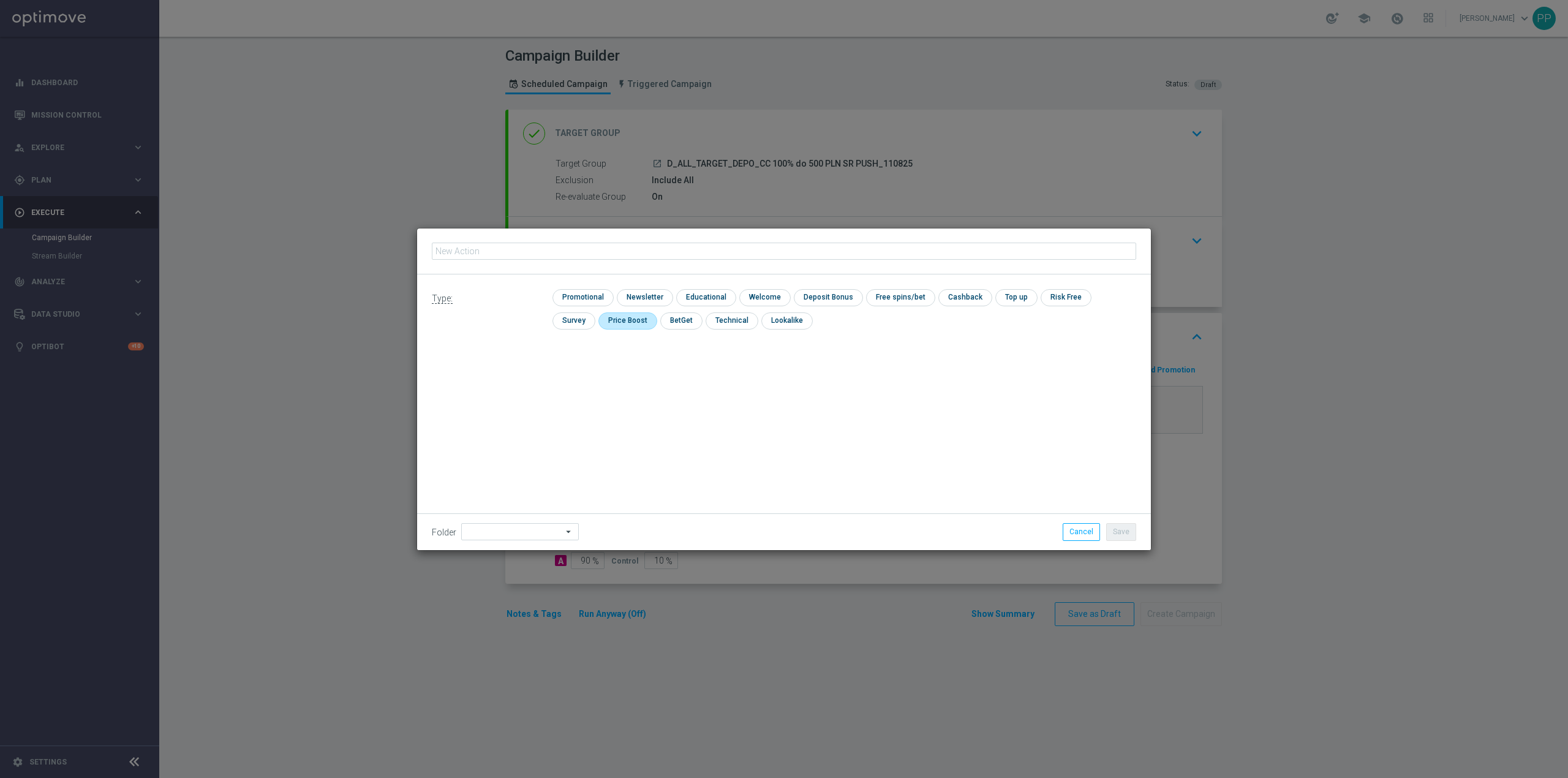
type input "D_ALL_TARGET_DEPO_CC 100% do 500 PLN SR PUSH_110825"
click at [590, 297] on input "checkbox" at bounding box center [582, 297] width 58 height 17
checkbox input "true"
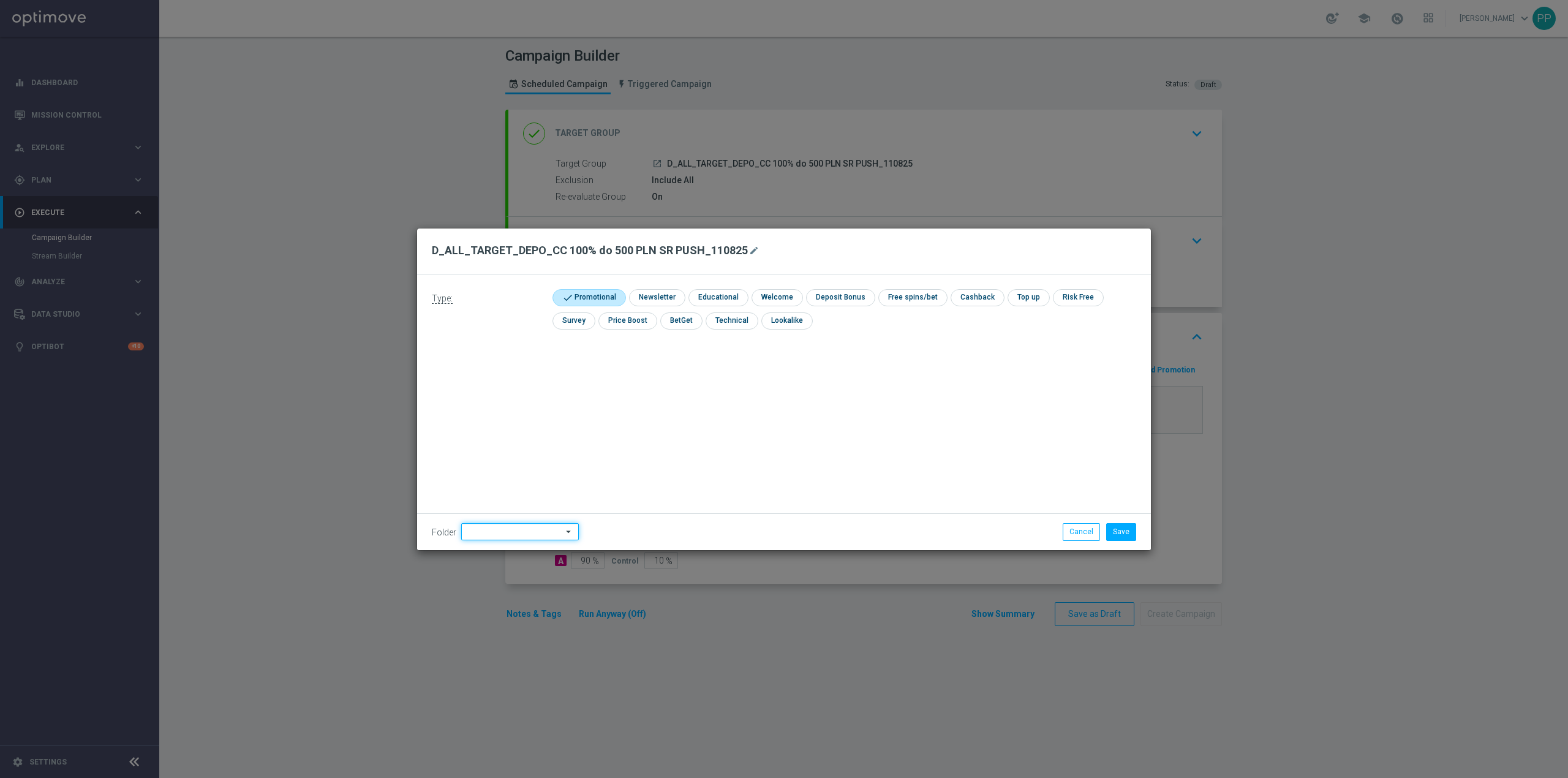
click at [512, 535] on input at bounding box center [520, 532] width 117 height 17
click at [510, 385] on div "8. Sierpień 2025" at bounding box center [527, 378] width 112 height 17
type input "8. Sierpień 2025"
click at [1128, 530] on button "Save" at bounding box center [1120, 532] width 30 height 17
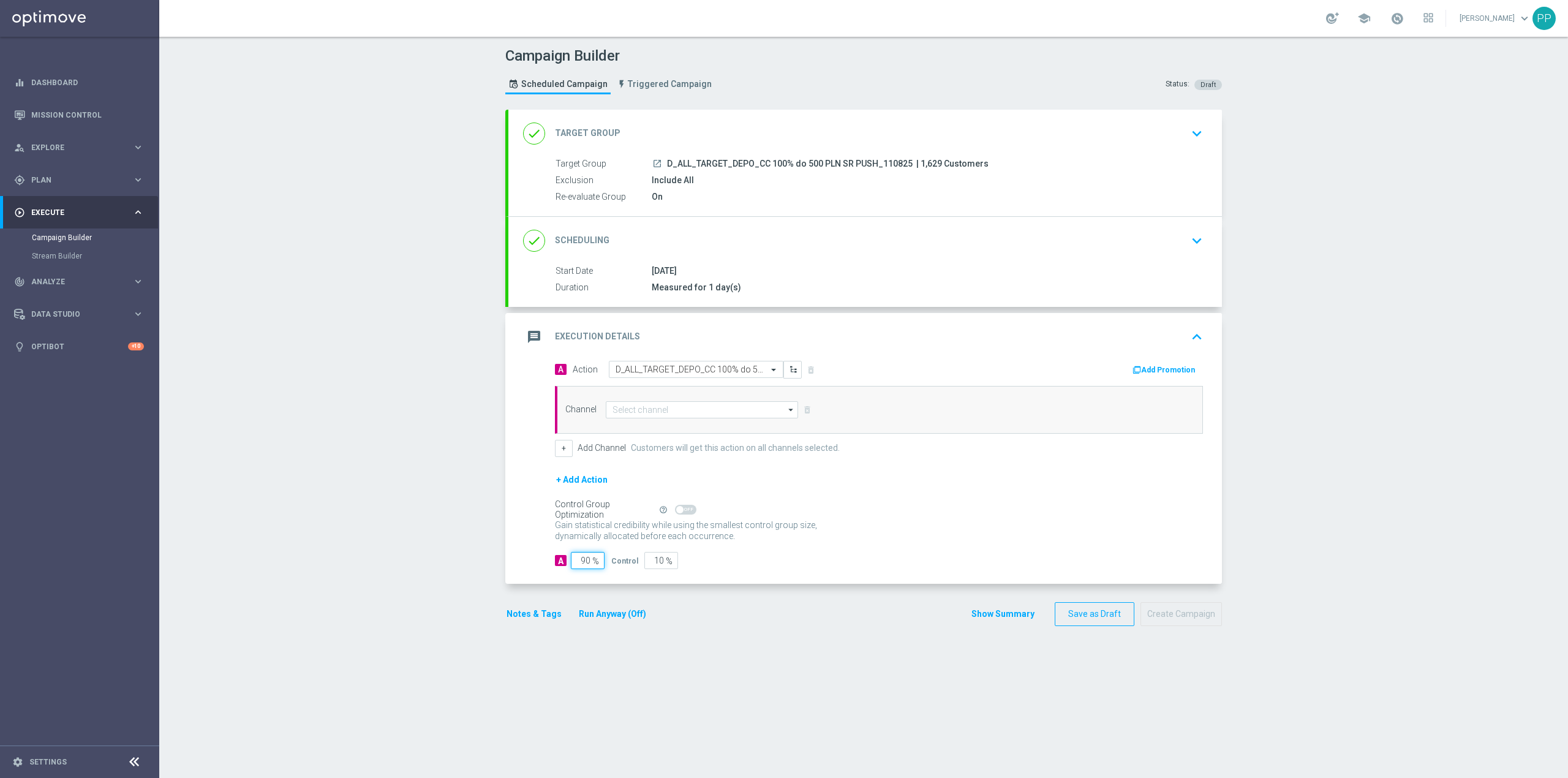
click at [581, 563] on input "90" at bounding box center [588, 560] width 34 height 17
type input "9"
type input "91"
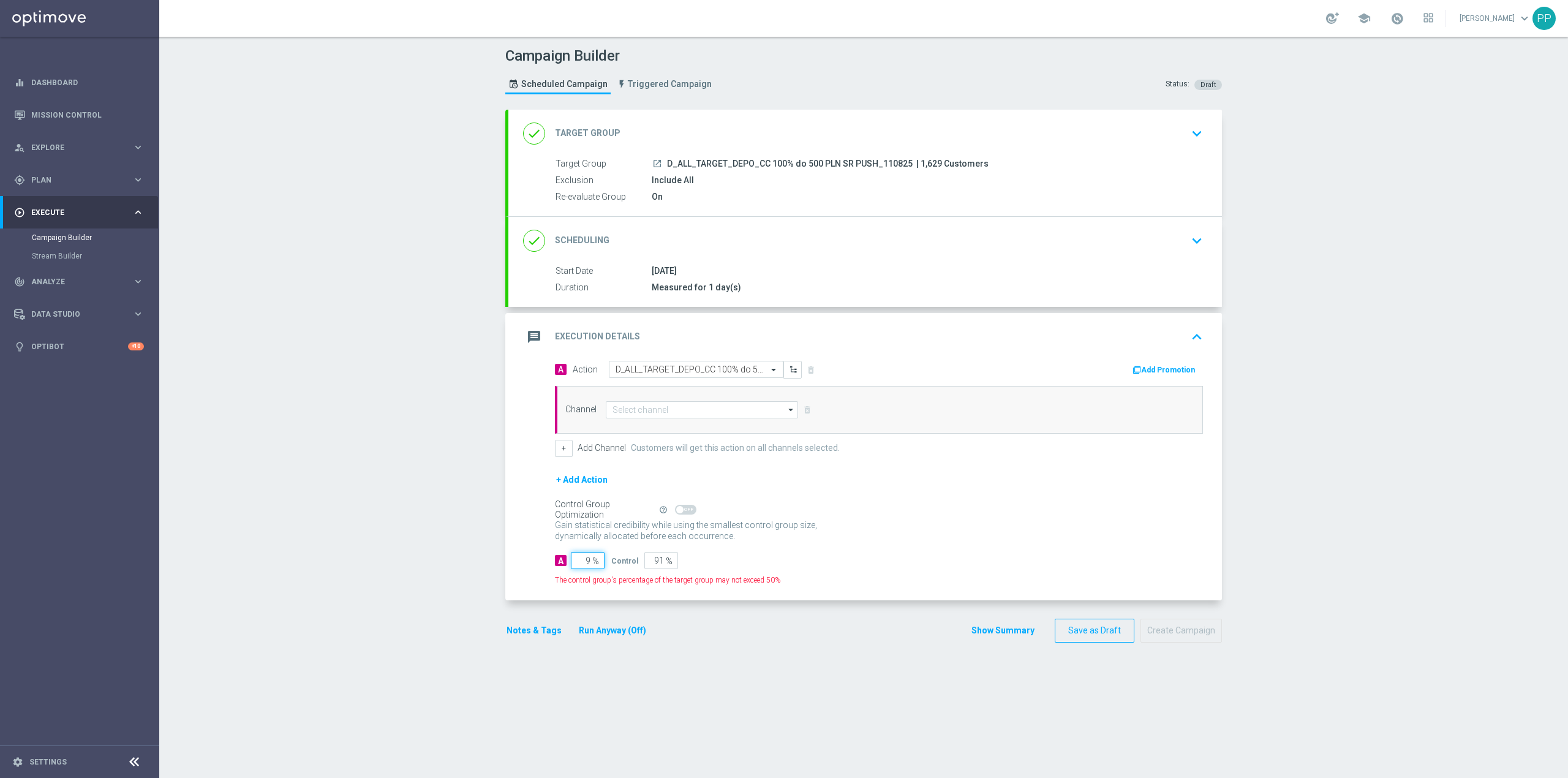
type input "95"
type input "5"
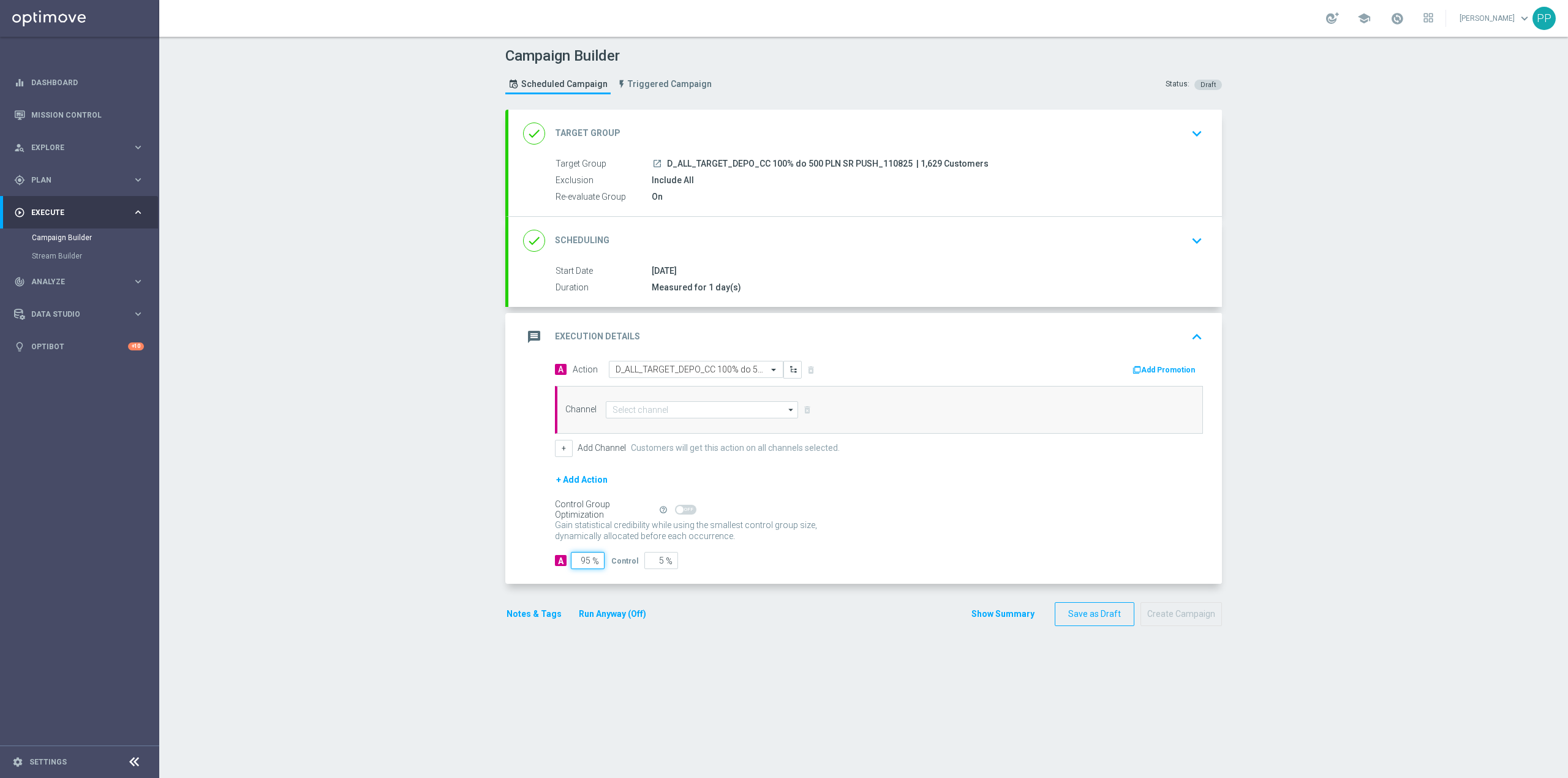
type input "95"
click at [333, 527] on div "Campaign Builder Scheduled Campaign Triggered Campaign Status: Draft done Targe…" at bounding box center [864, 407] width 1409 height 741
click at [661, 412] on input at bounding box center [701, 410] width 192 height 17
click at [651, 458] on div "XtremePush" at bounding box center [642, 453] width 42 height 11
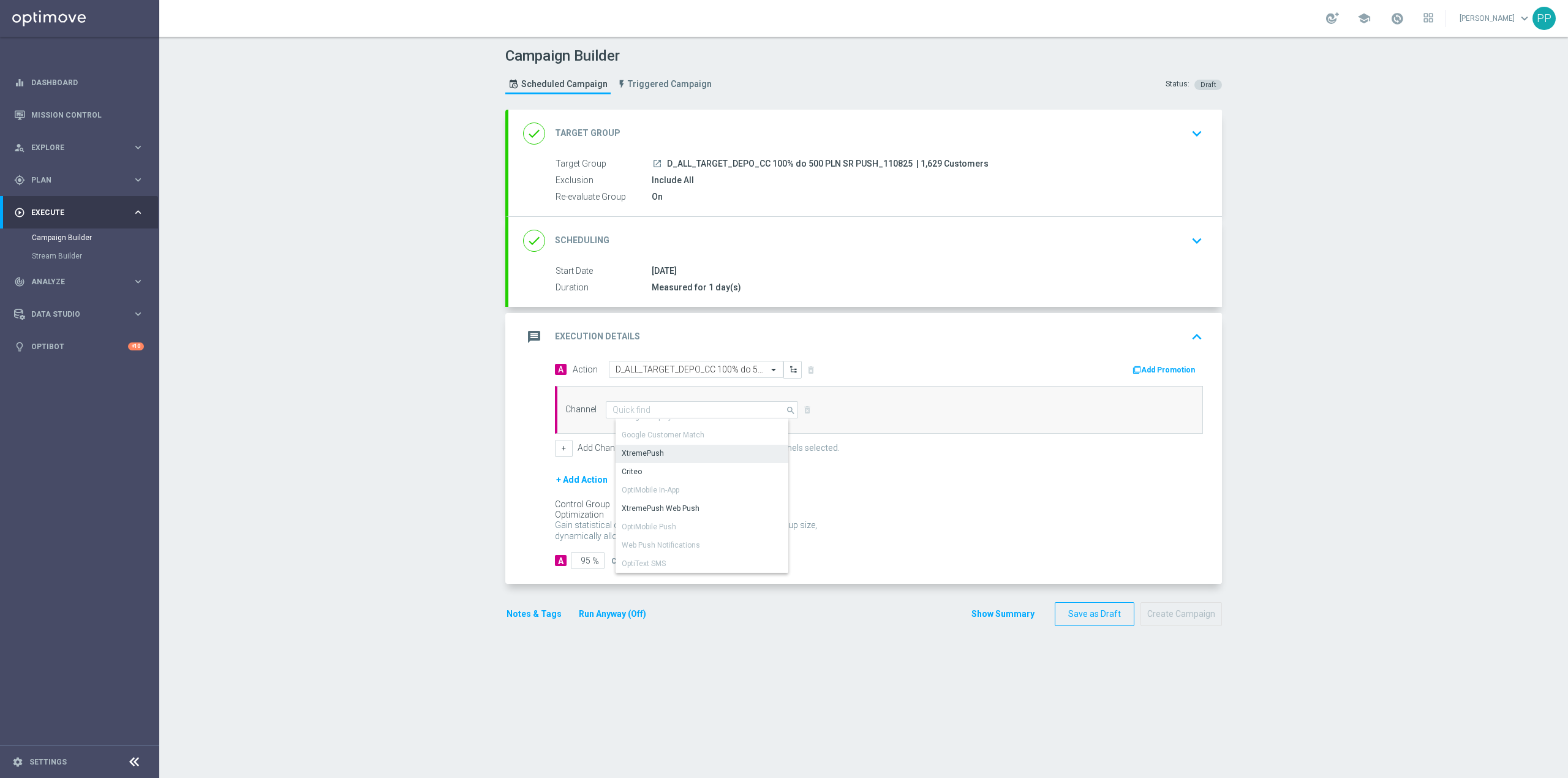
type input "XtremePush"
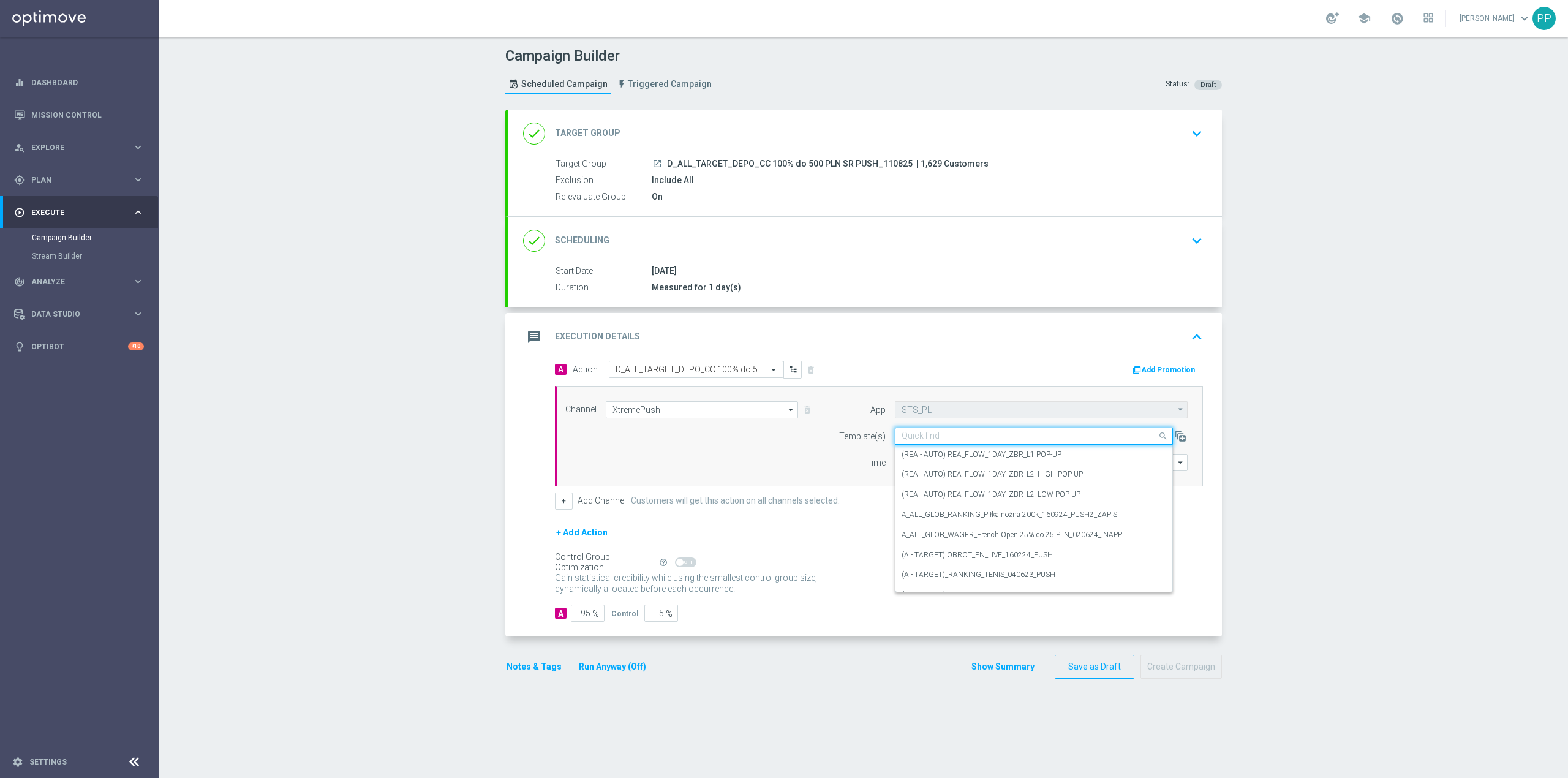
click at [919, 445] on div "Quick find" at bounding box center [1034, 436] width 278 height 17
paste input "D_ALL_TARGET_DEPO_CC 100% do 500 PLN SR PUSH_110825"
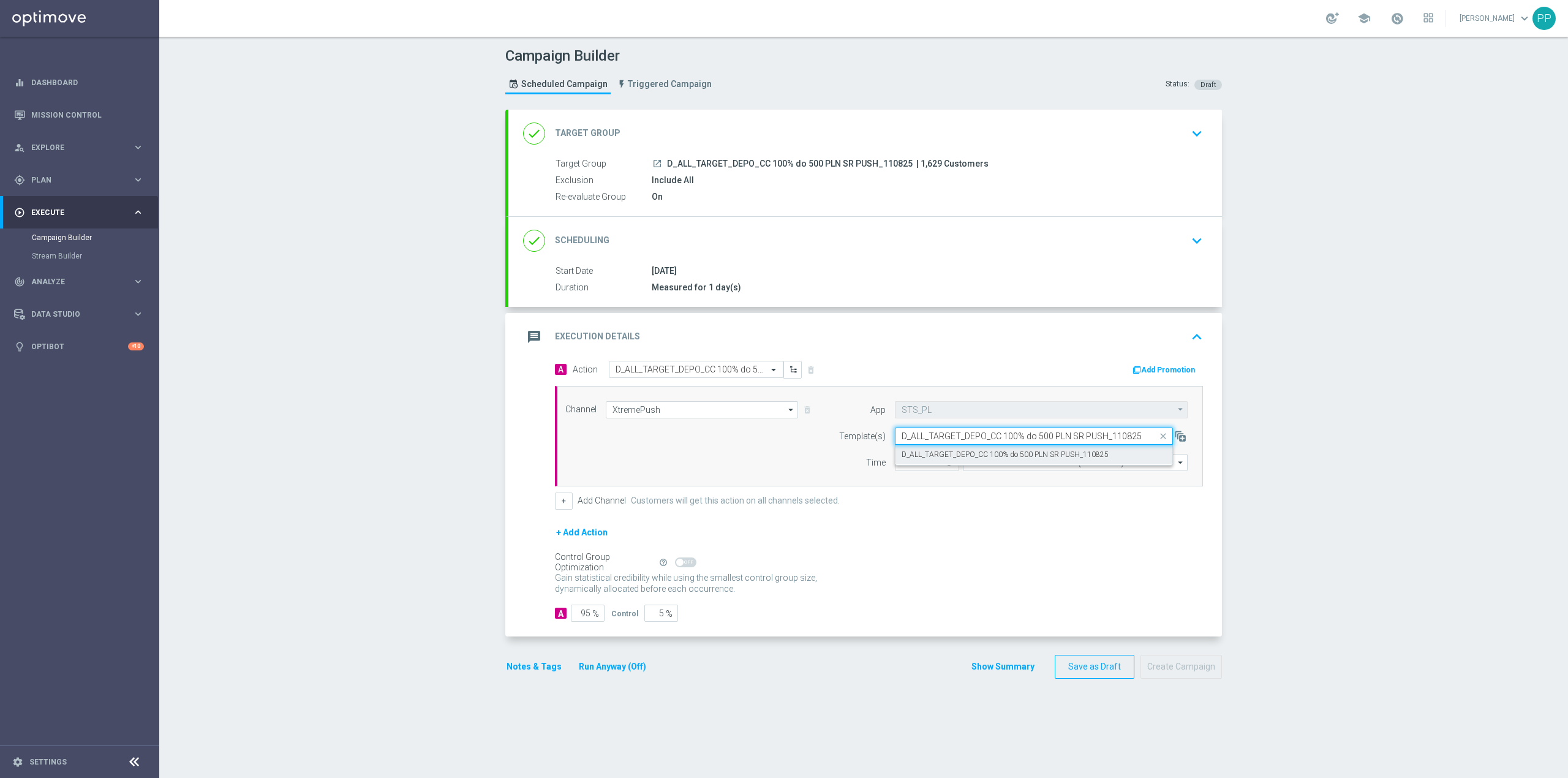
click at [943, 459] on label "D_ALL_TARGET_DEPO_CC 100% do 500 PLN SR PUSH_110825" at bounding box center [1005, 455] width 207 height 11
type input "D_ALL_TARGET_DEPO_CC 100% do 500 PLN SR PUSH_110825"
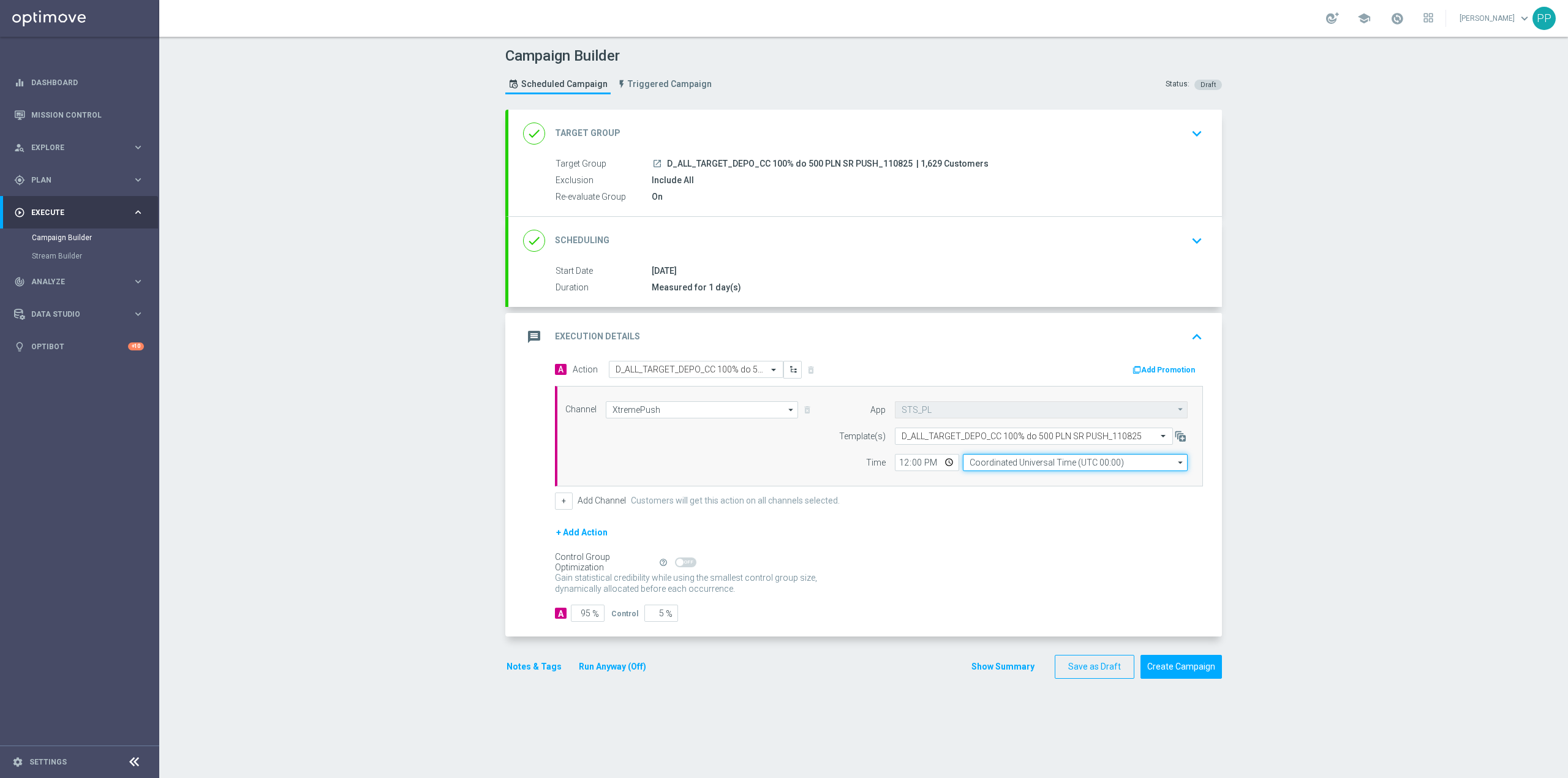
click at [1015, 467] on input "Coordinated Universal Time (UTC 00:00)" at bounding box center [1074, 462] width 225 height 17
click at [1035, 481] on div "Central European Time ([GEOGRAPHIC_DATA]) (UTC +02:00)" at bounding box center [1079, 481] width 200 height 11
type input "Central European Time ([GEOGRAPHIC_DATA]) (UTC +02:00)"
click at [361, 437] on div "Campaign Builder Scheduled Campaign Triggered Campaign Status: Draft done Targe…" at bounding box center [864, 407] width 1409 height 741
click at [807, 337] on div "message Execution Details keyboard_arrow_up" at bounding box center [865, 336] width 684 height 23
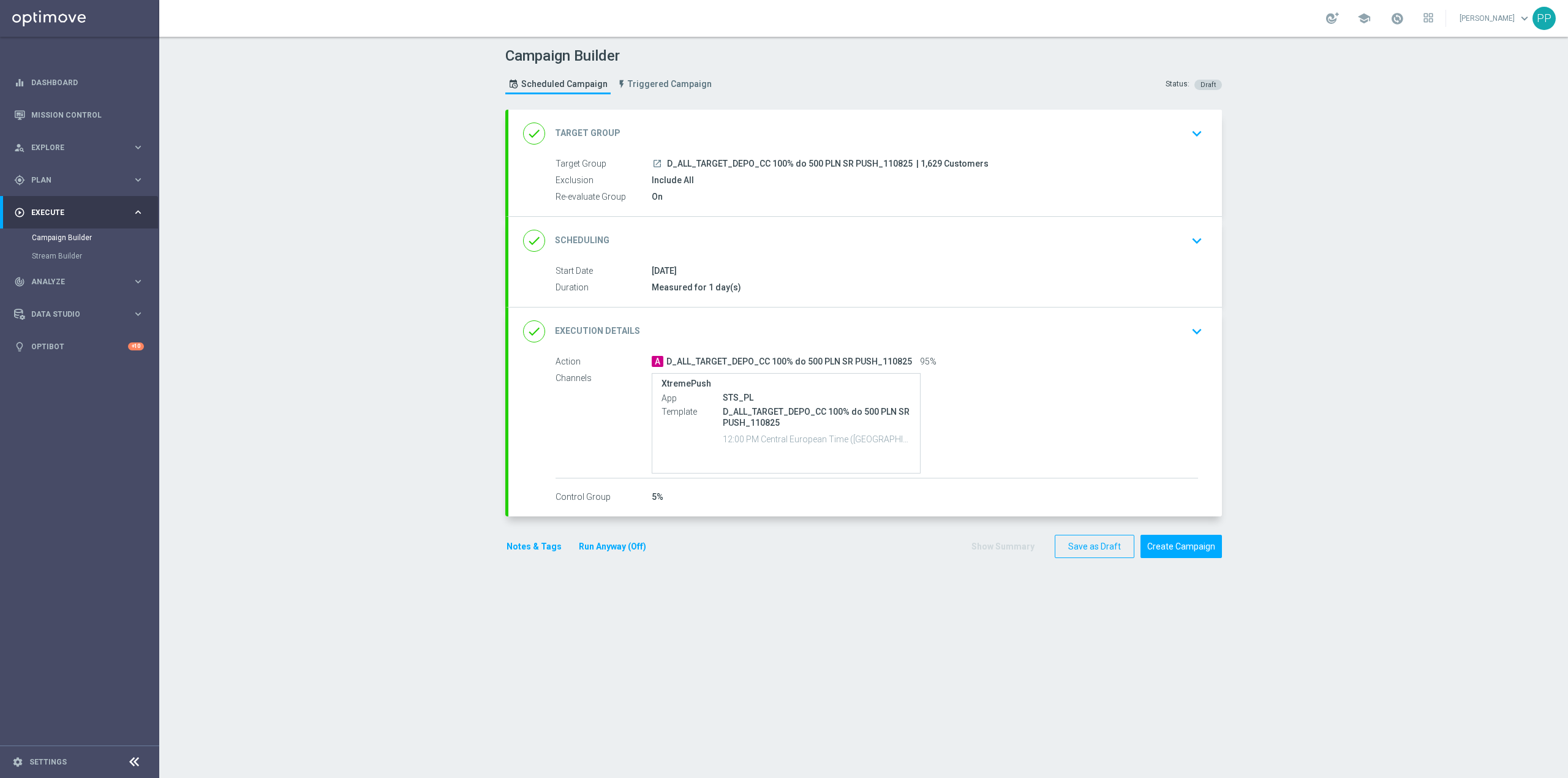
click at [792, 437] on p "12:00 PM Central European Time (Warsaw) (UTC +02:00)" at bounding box center [816, 438] width 188 height 12
click at [800, 330] on div "done Execution Details keyboard_arrow_down" at bounding box center [865, 331] width 684 height 23
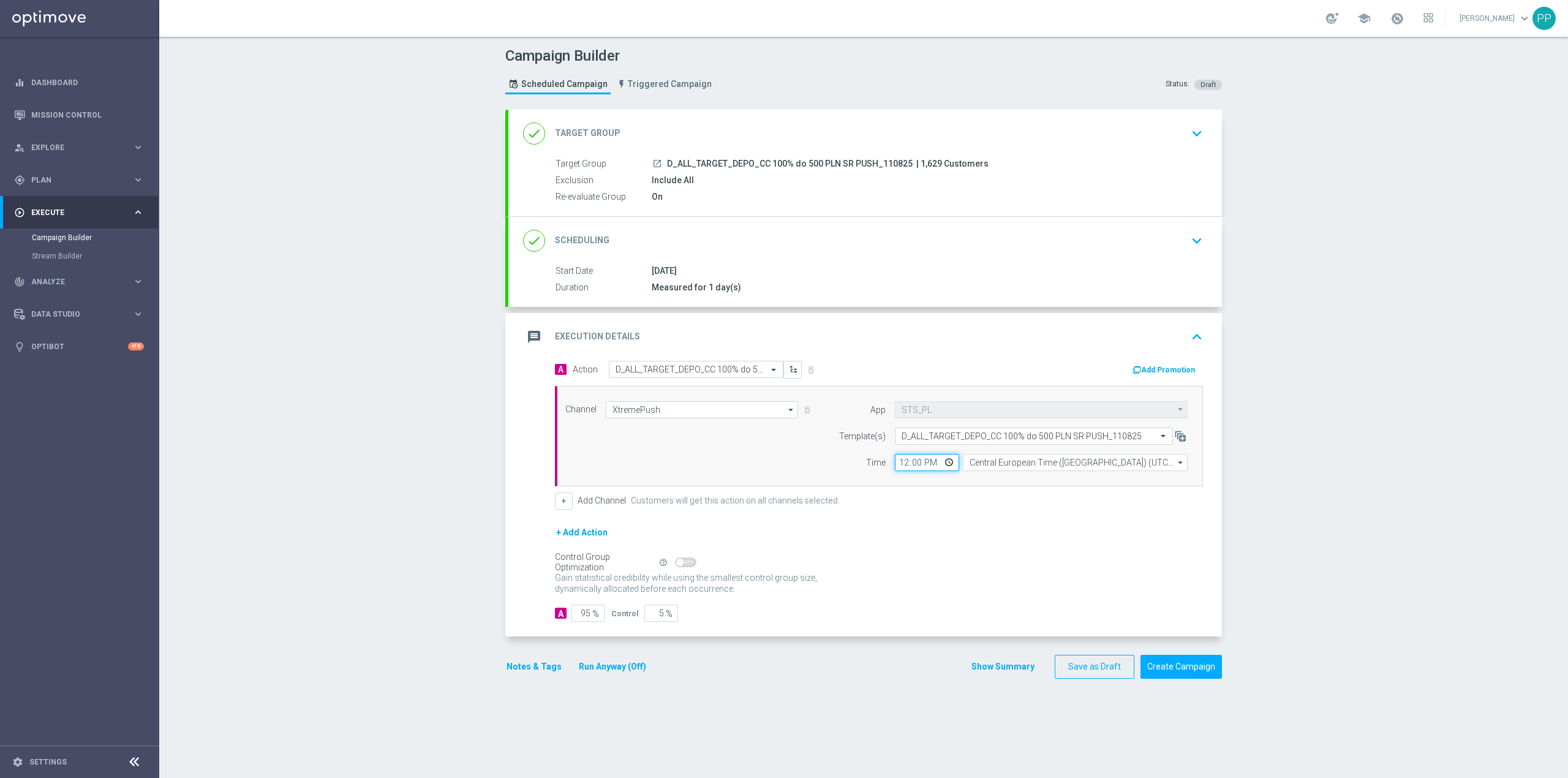
click at [898, 465] on input "12:00" at bounding box center [927, 462] width 64 height 17
type input "18:14"
click at [929, 540] on div "+ Add Action" at bounding box center [879, 540] width 648 height 31
click at [746, 328] on div "message Execution Details keyboard_arrow_up" at bounding box center [865, 336] width 684 height 23
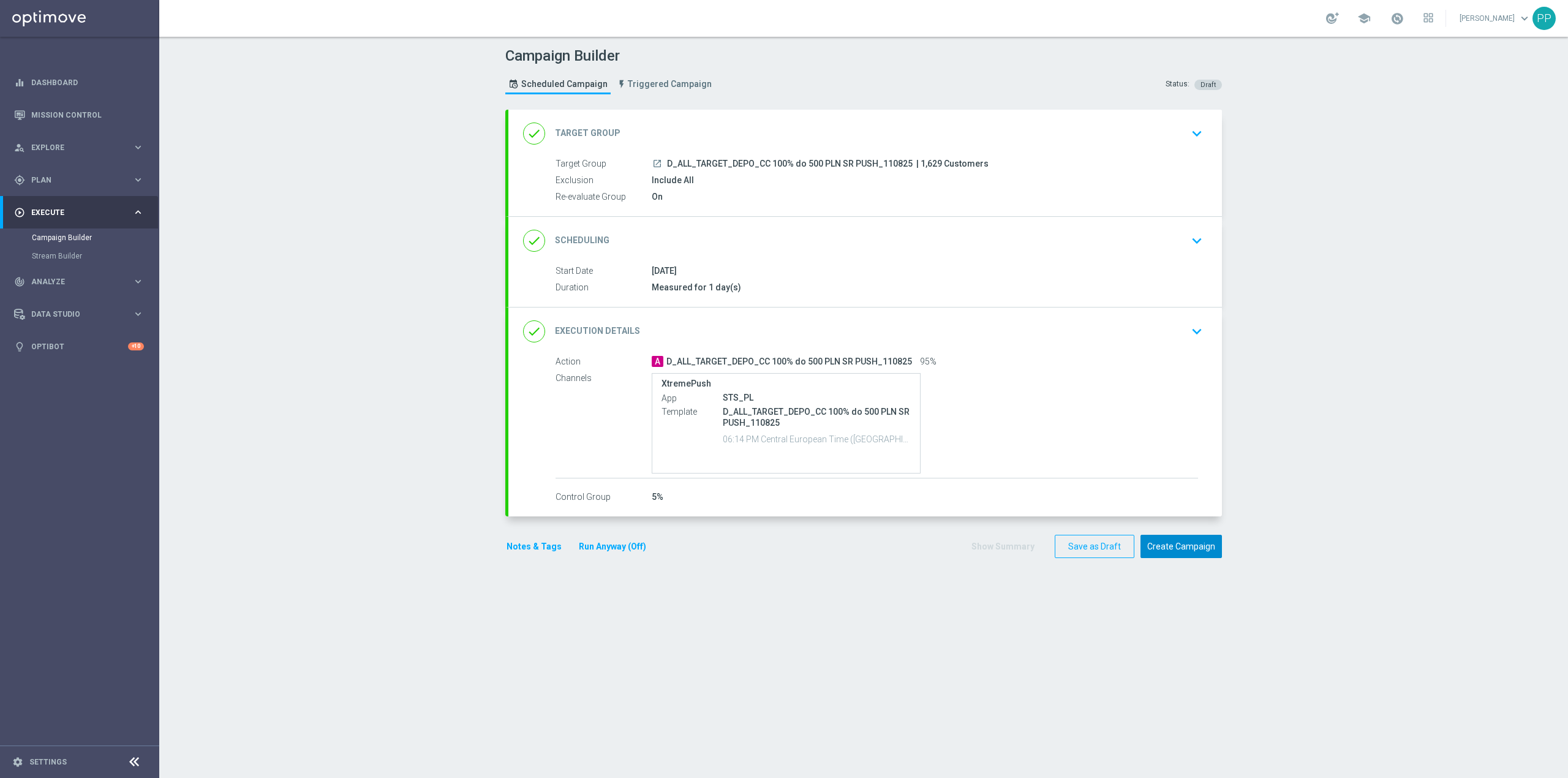
click at [1167, 547] on button "Create Campaign" at bounding box center [1181, 547] width 81 height 24
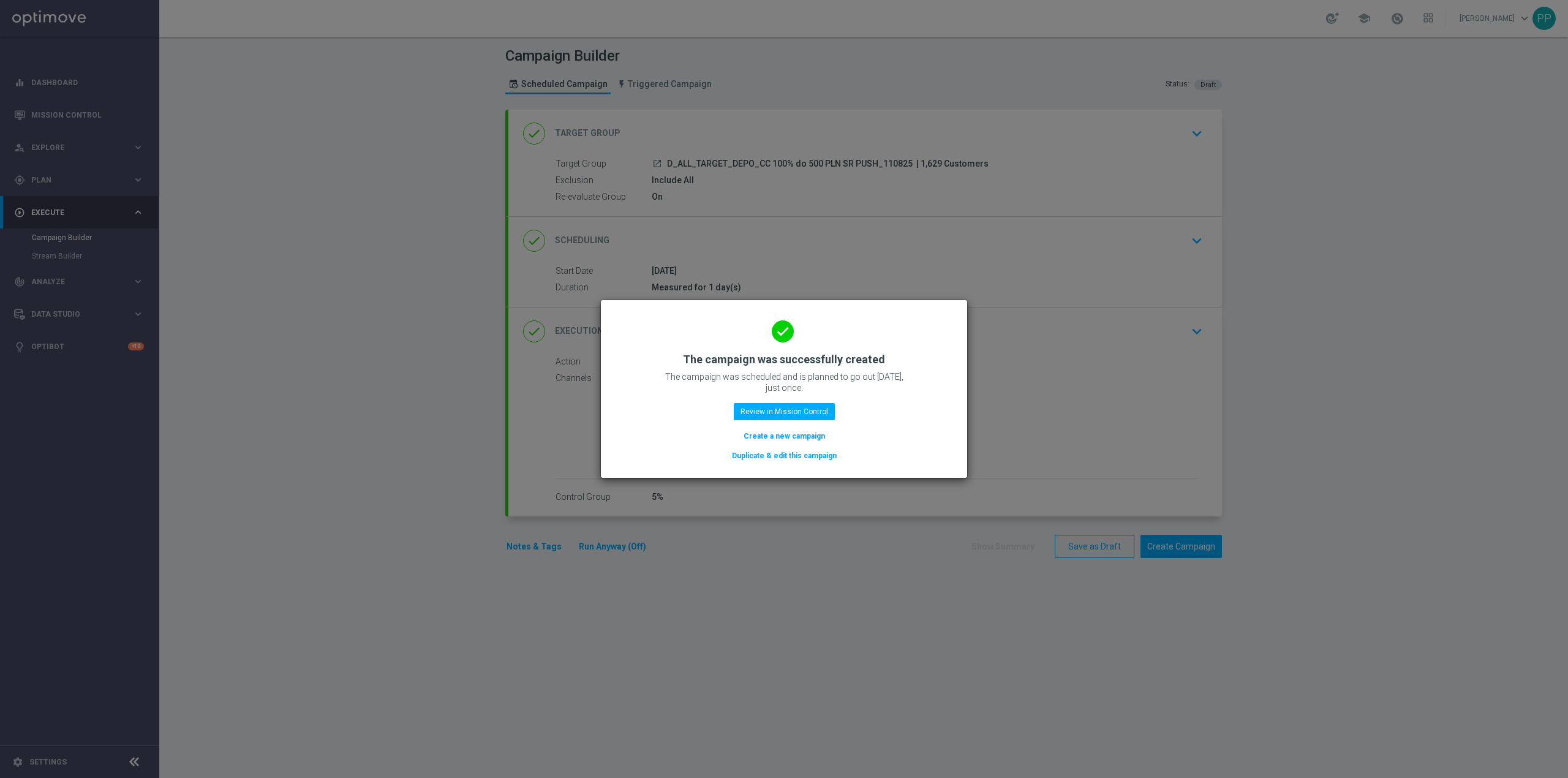
click at [802, 434] on button "Create a new campaign" at bounding box center [784, 436] width 84 height 14
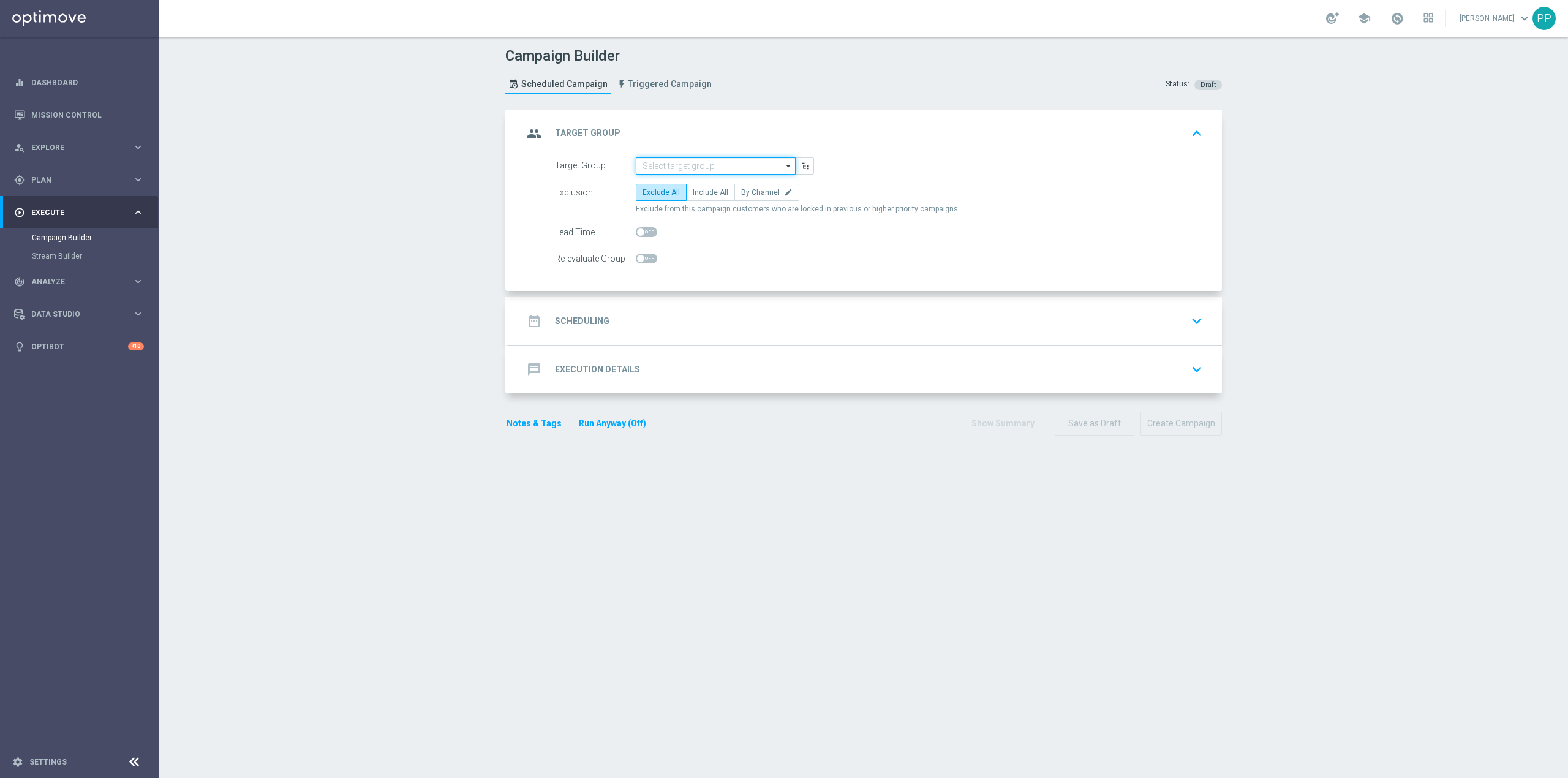
click at [710, 172] on input at bounding box center [716, 166] width 160 height 17
paste input "C_ALL_TARGET_DEPO_CC EP 100% do 300 PLN SR PUSH_110825"
click at [699, 189] on div "C_ALL_TARGET_DEPO_CC EP 100% do 300 PLN SR PUSH_110825" at bounding box center [725, 189] width 148 height 22
type input "C_ALL_TARGET_DEPO_CC EP 100% do 300 PLN SR PUSH_110825"
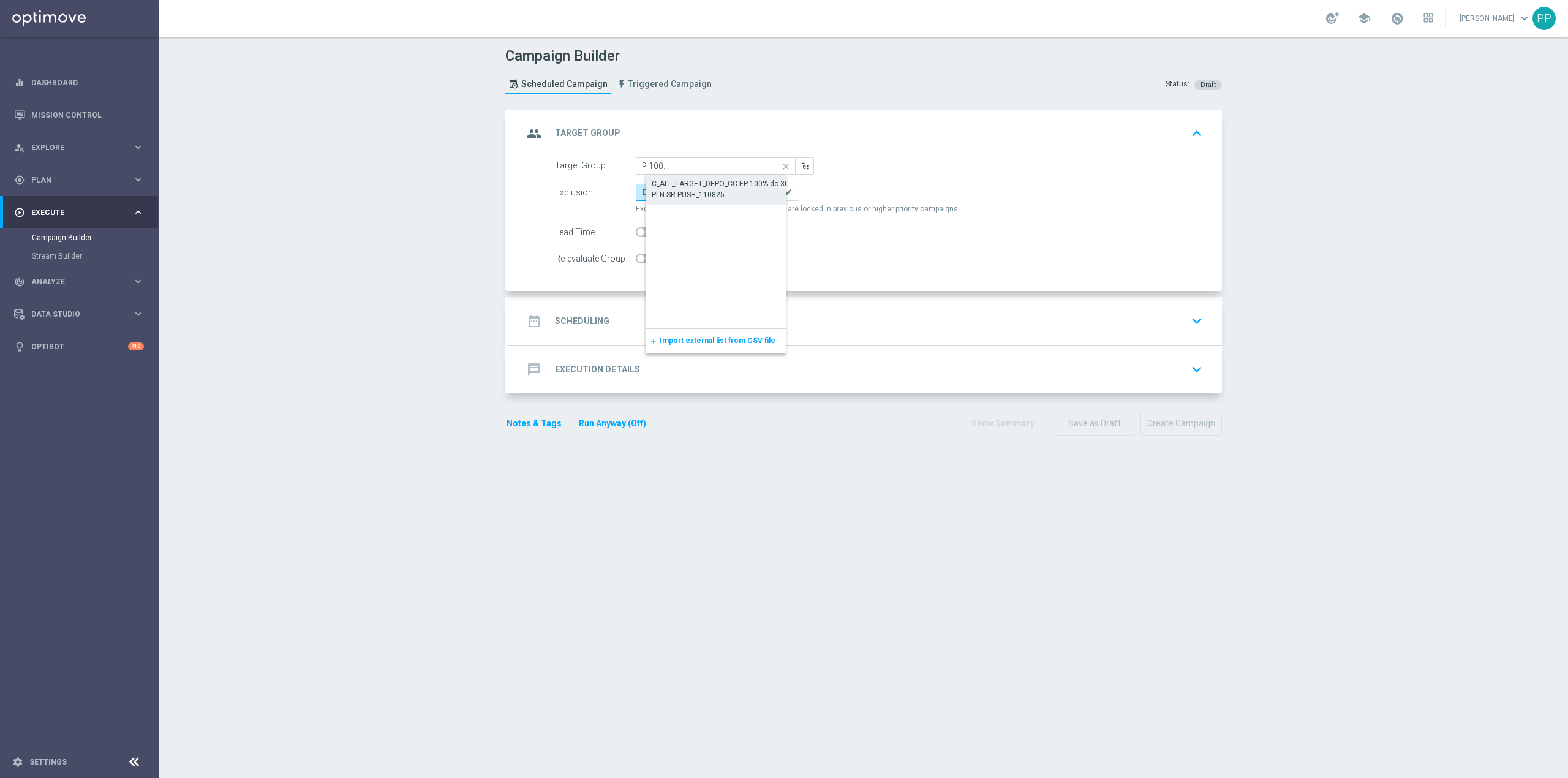
scroll to position [0, 0]
click at [697, 191] on span "Include All" at bounding box center [710, 192] width 35 height 8
click at [697, 191] on input "Include All" at bounding box center [697, 195] width 8 height 8
radio input "true"
click at [642, 258] on span at bounding box center [647, 258] width 21 height 10
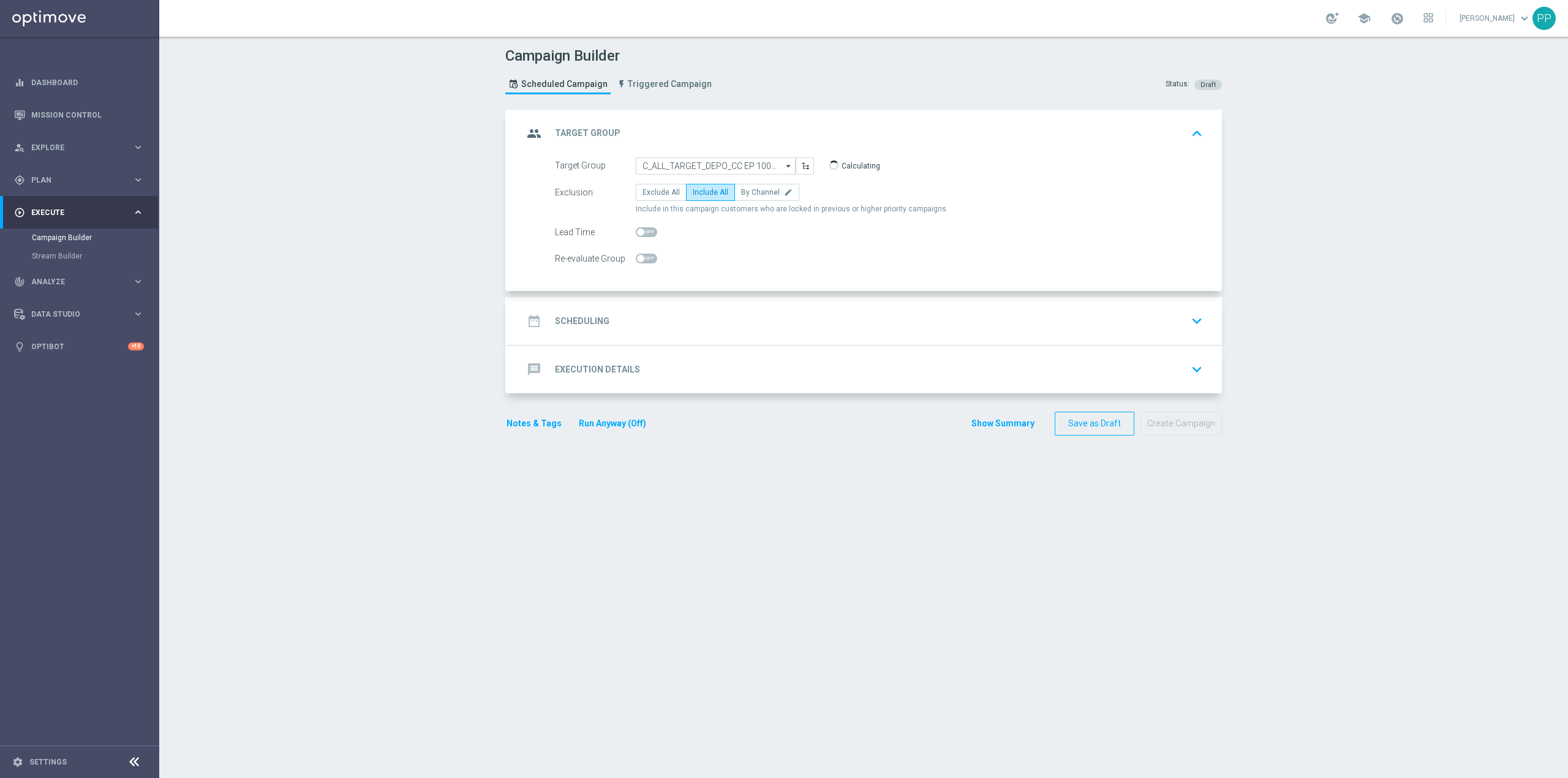
click at [642, 258] on input "checkbox" at bounding box center [647, 258] width 21 height 10
checkbox input "true"
click at [667, 322] on div "date_range Scheduling keyboard_arrow_down" at bounding box center [865, 321] width 684 height 23
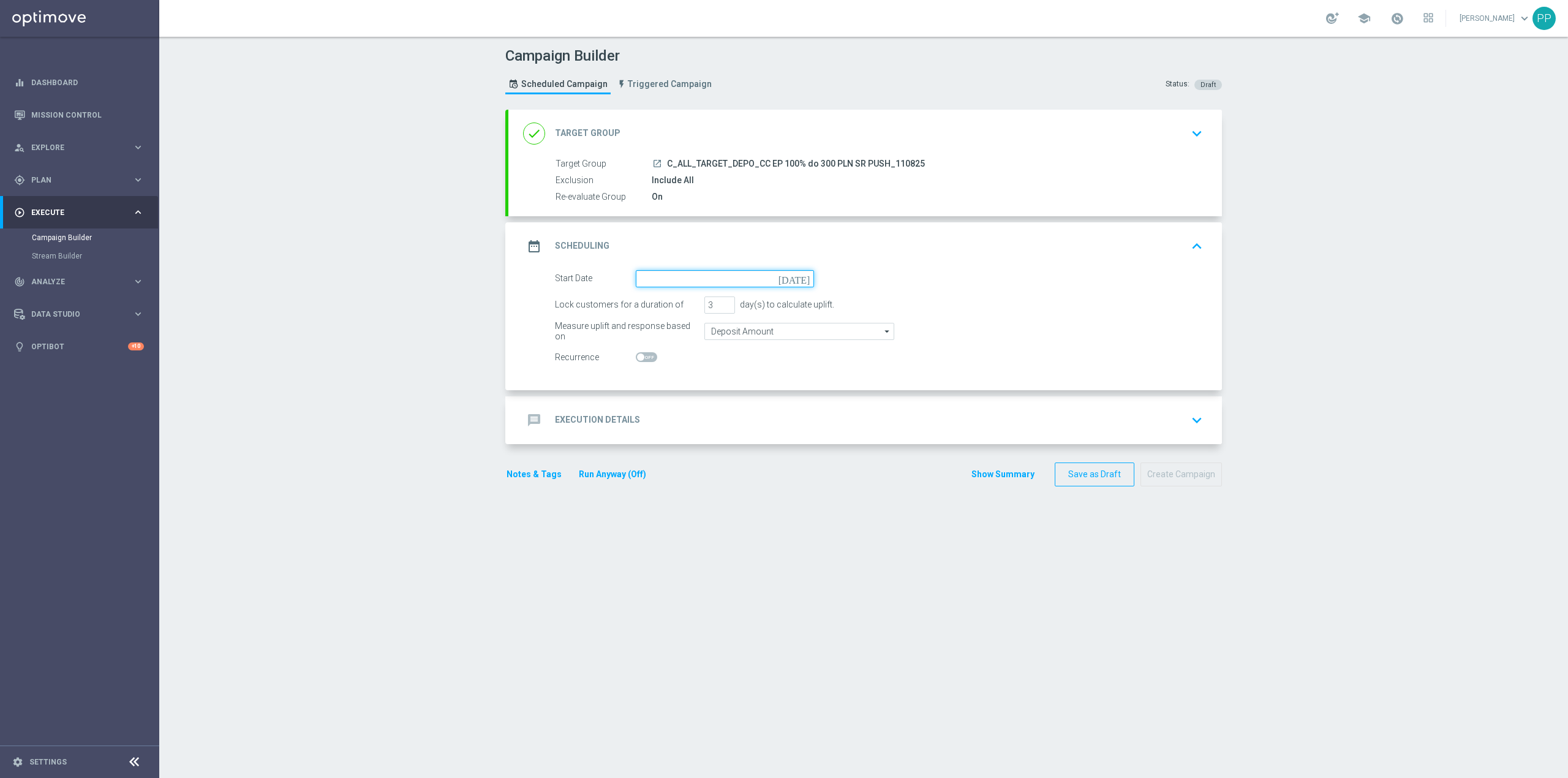
click at [661, 278] on input at bounding box center [725, 278] width 179 height 17
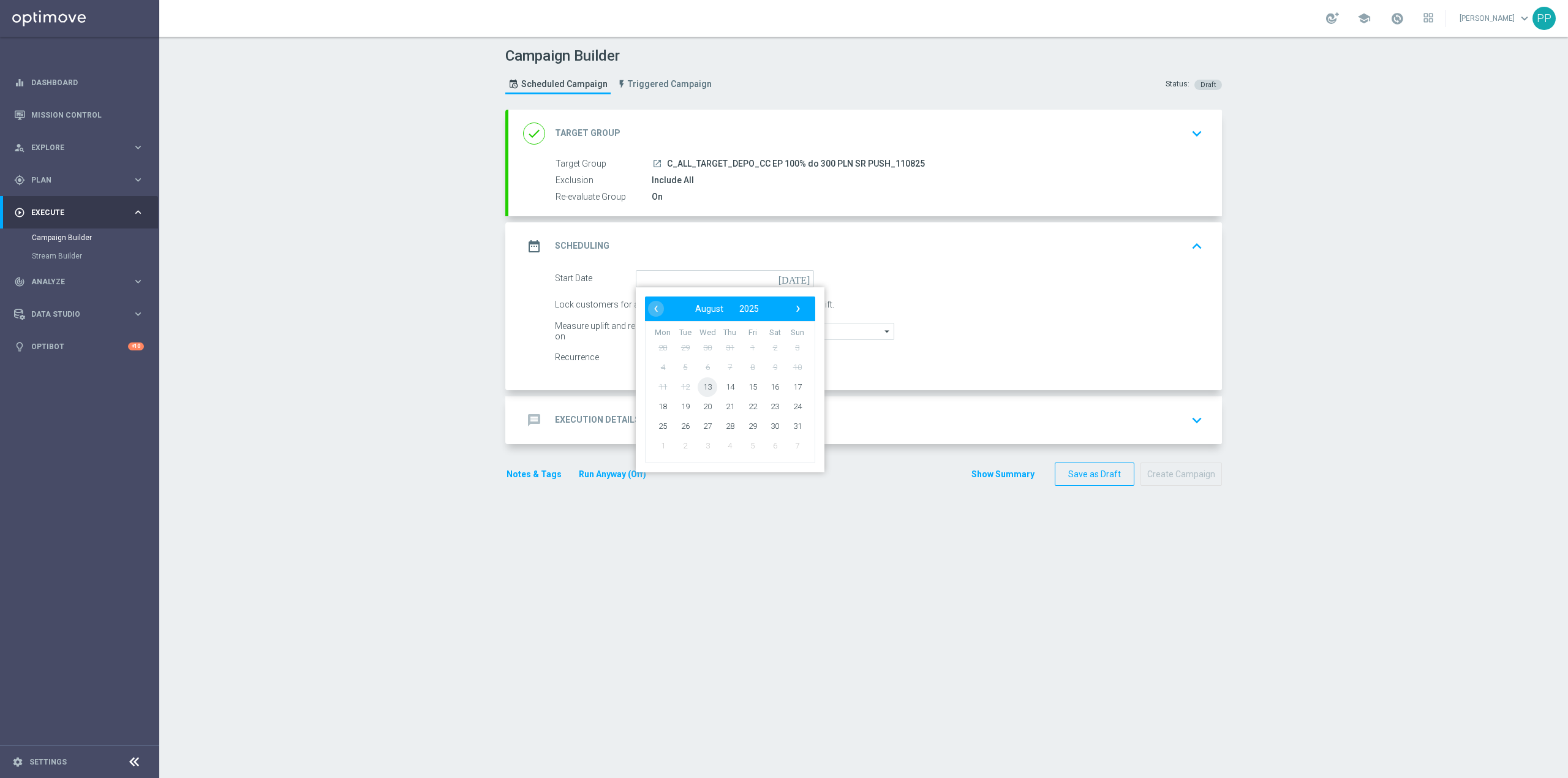
click at [704, 383] on span "13" at bounding box center [707, 387] width 20 height 20
type input "[DATE]"
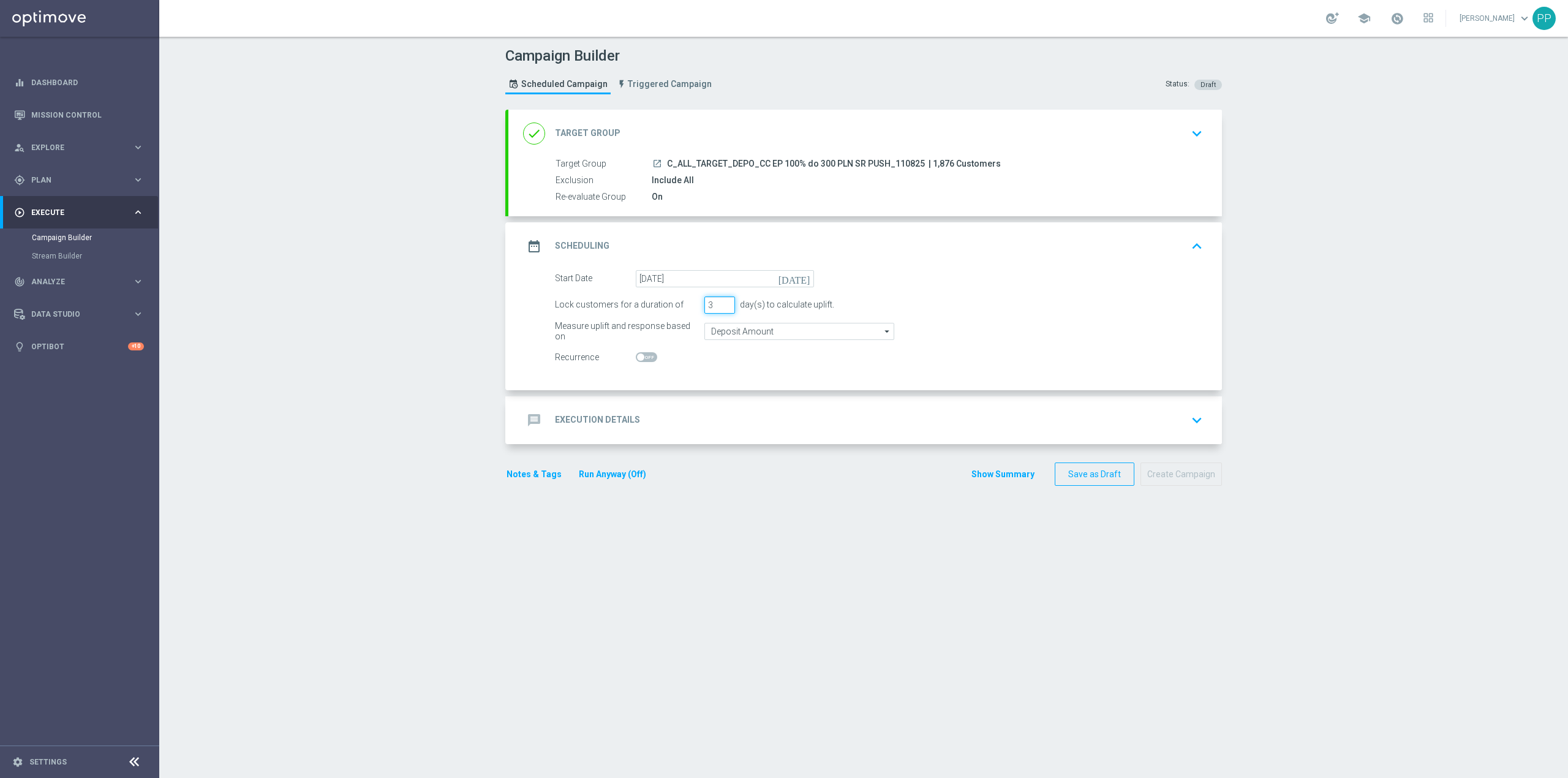
click at [706, 304] on input "3" at bounding box center [720, 305] width 31 height 17
type input "3"
type input "1"
click at [710, 407] on div "message Execution Details keyboard_arrow_down" at bounding box center [864, 420] width 713 height 48
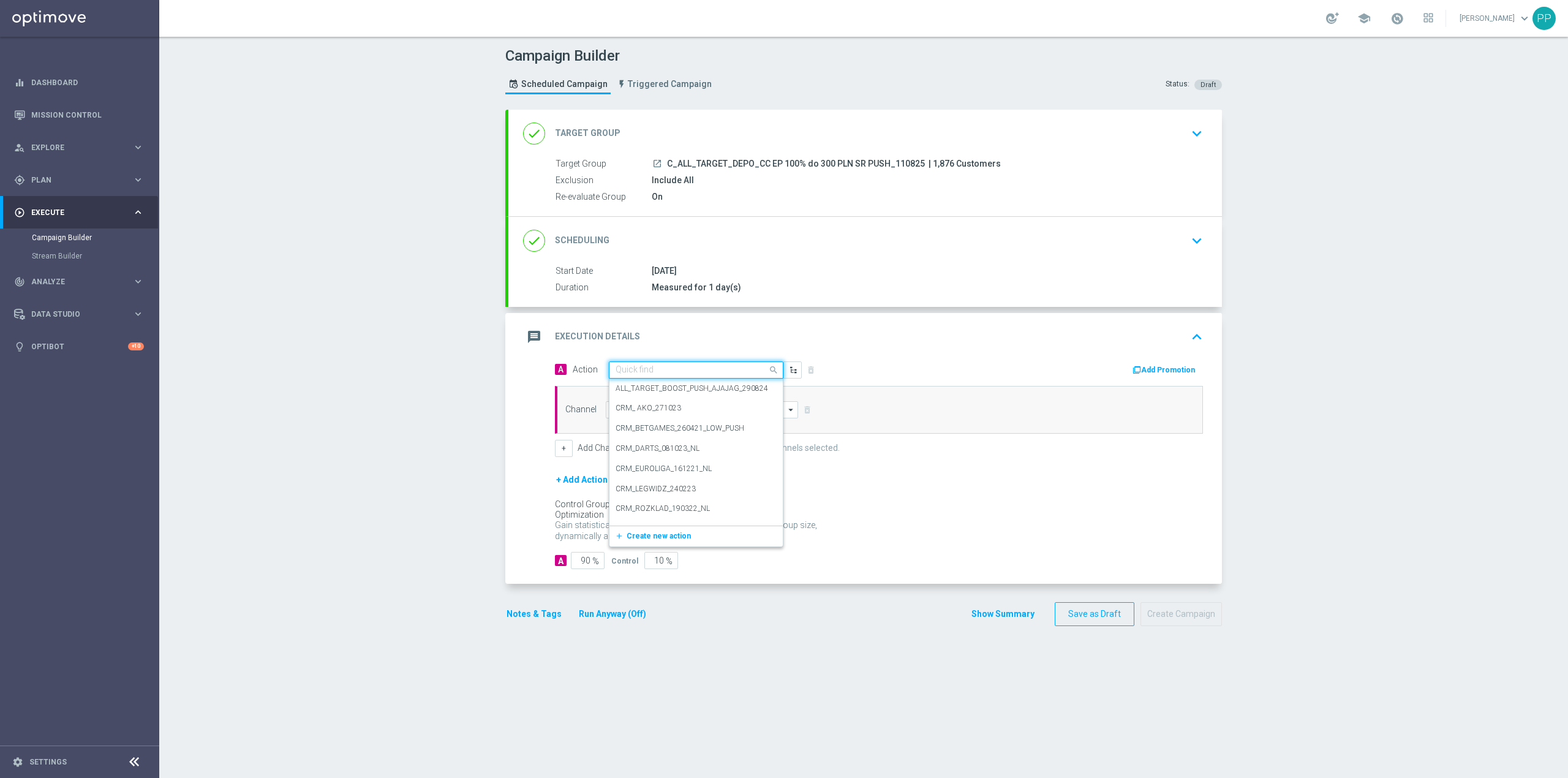
click at [636, 364] on div "Quick find" at bounding box center [696, 370] width 175 height 17
click at [650, 533] on span "Create new action" at bounding box center [659, 536] width 64 height 8
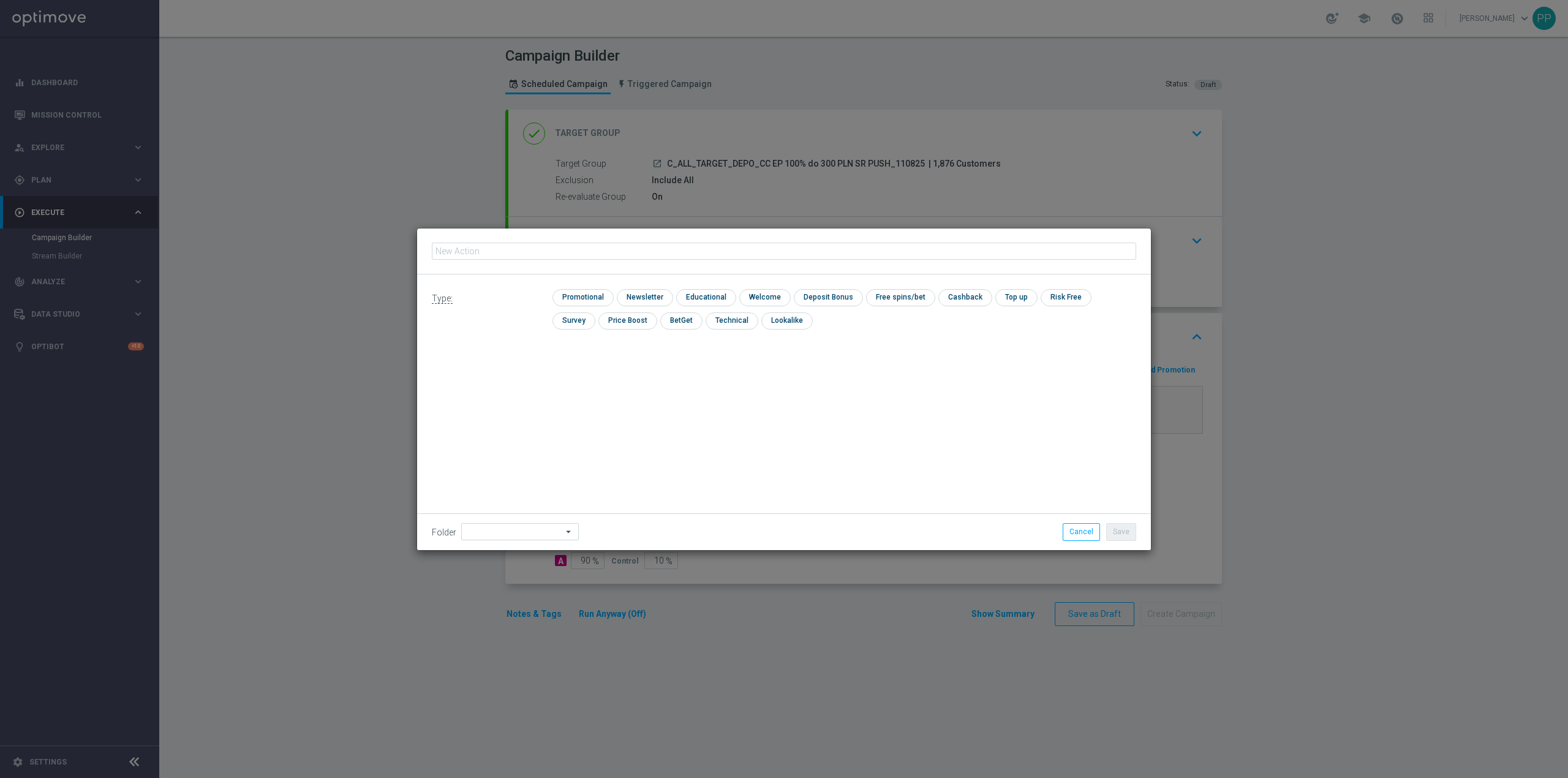
type input "C_ALL_TARGET_DEPO_CC EP 100% do 300 PLN SR PUSH_110825"
click at [497, 530] on input at bounding box center [520, 532] width 117 height 17
click at [508, 376] on div "8. Sierpień 2025" at bounding box center [504, 378] width 54 height 11
type input "8. Sierpień 2025"
click at [584, 293] on input "checkbox" at bounding box center [582, 297] width 58 height 17
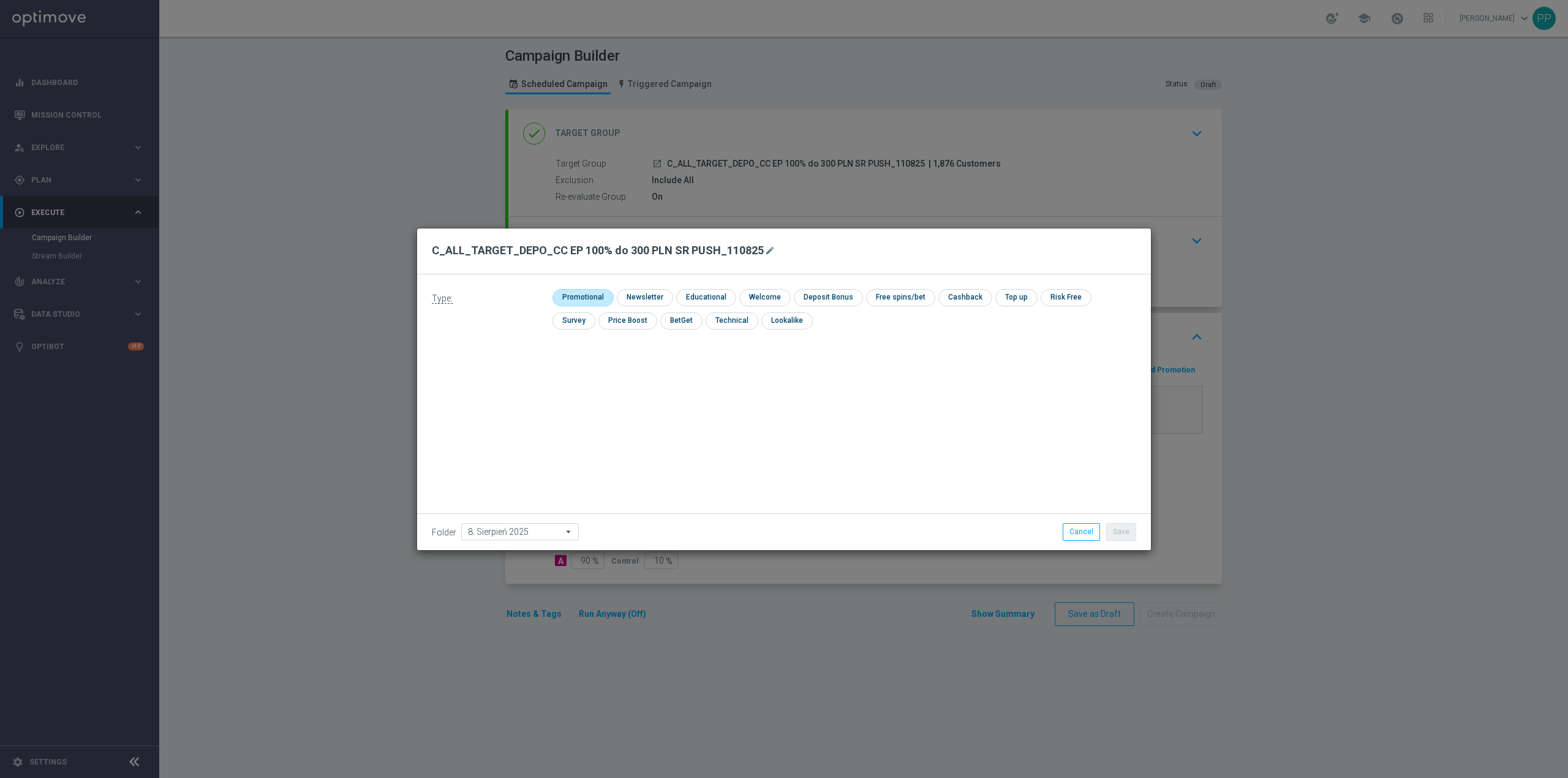
checkbox input "true"
click at [1124, 532] on button "Save" at bounding box center [1120, 532] width 30 height 17
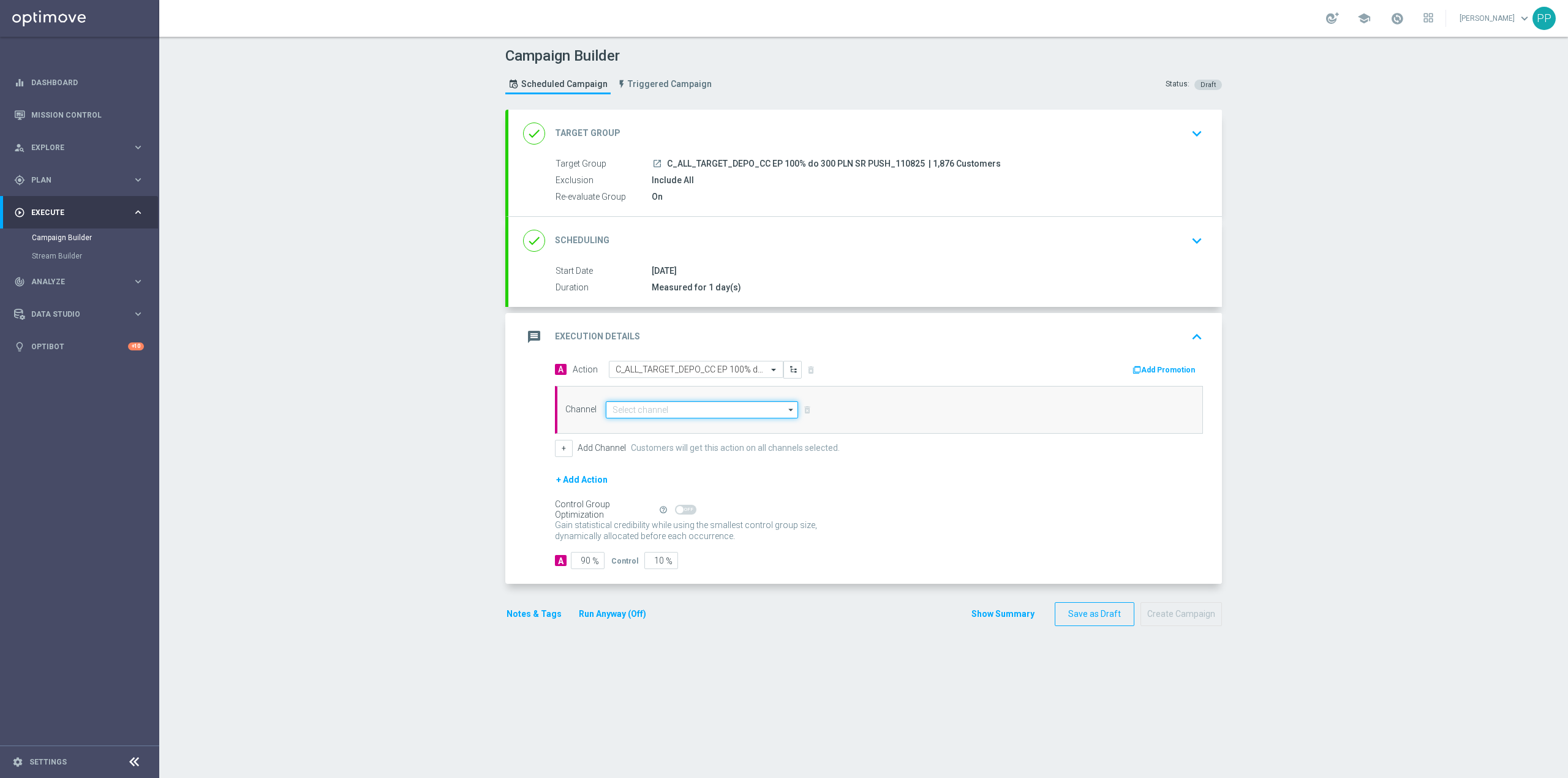
click at [704, 414] on input at bounding box center [701, 410] width 192 height 17
click at [664, 455] on div "XtremePush" at bounding box center [706, 460] width 182 height 18
type input "XtremePush"
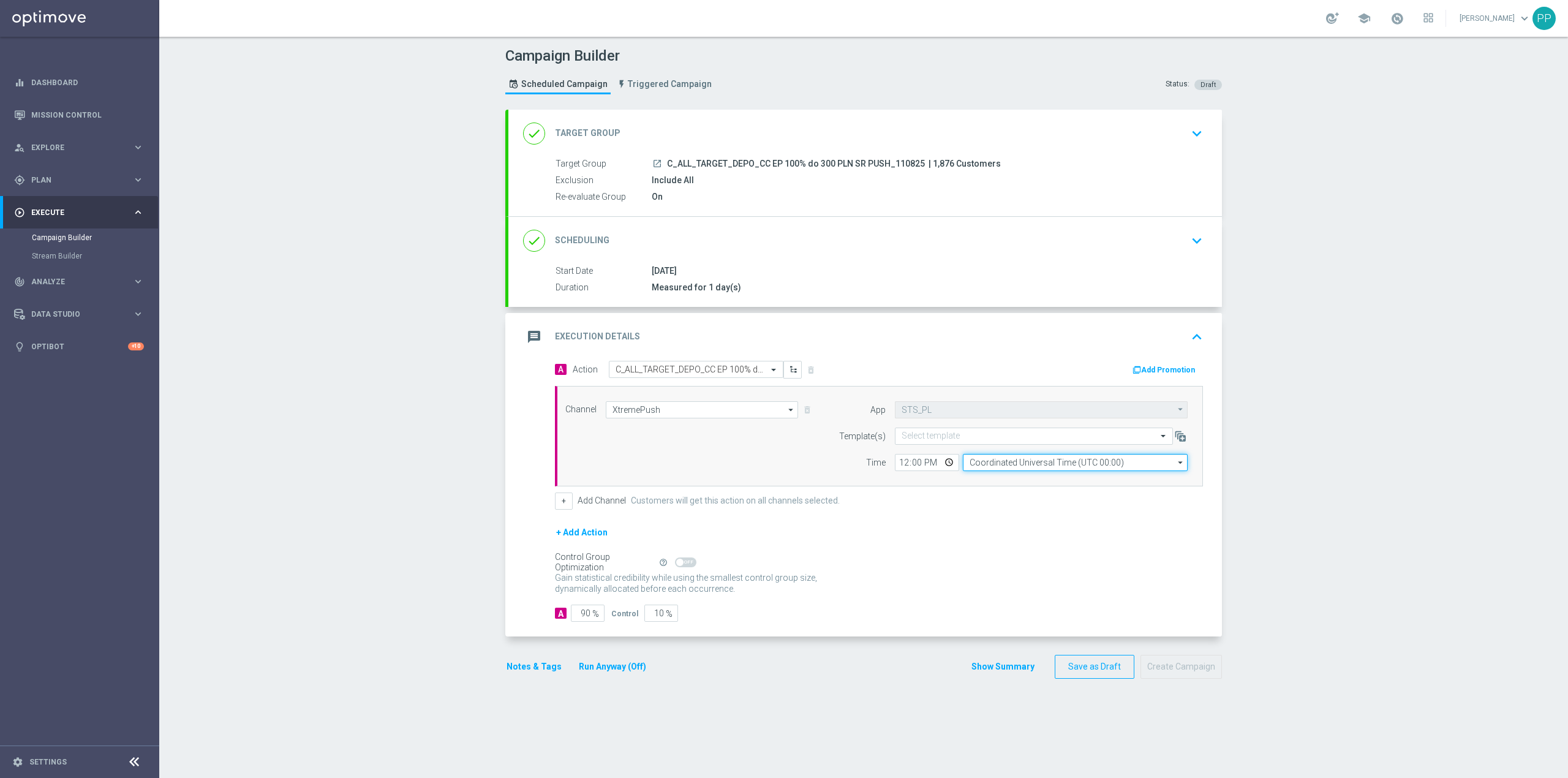
click at [992, 468] on input "Coordinated Universal Time (UTC 00:00)" at bounding box center [1074, 462] width 225 height 17
drag, startPoint x: 1005, startPoint y: 488, endPoint x: 944, endPoint y: 478, distance: 61.8
click at [1005, 487] on div "Central European Time ([GEOGRAPHIC_DATA]) (UTC +02:00)" at bounding box center [1085, 481] width 225 height 18
type input "Central European Time ([GEOGRAPHIC_DATA]) (UTC +02:00)"
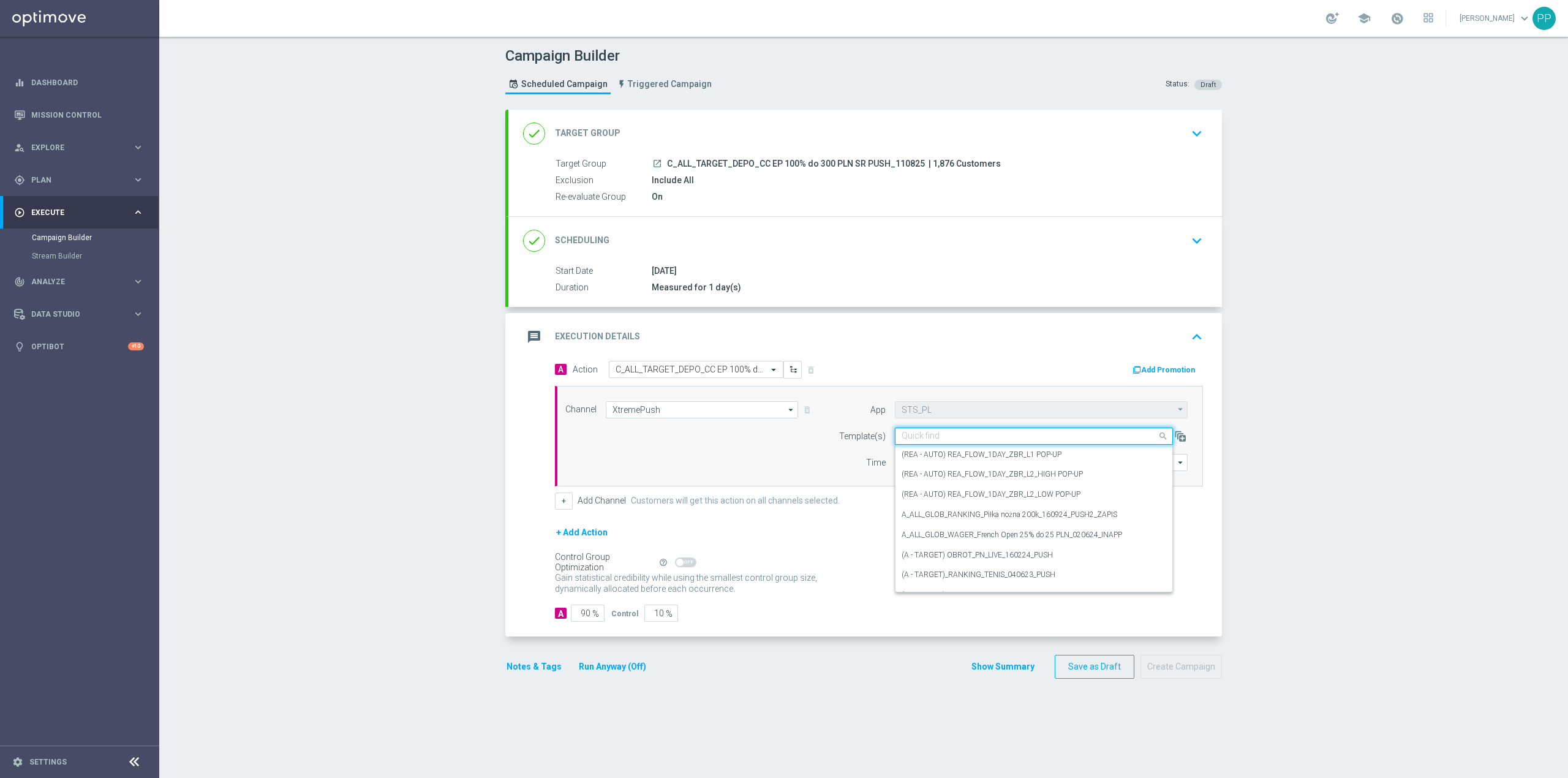
click at [914, 438] on input "text" at bounding box center [1022, 437] width 240 height 11
paste input "C_ALL_TARGET_DEPO_CC EP 100% do 300 PLN SR PUSH_110825"
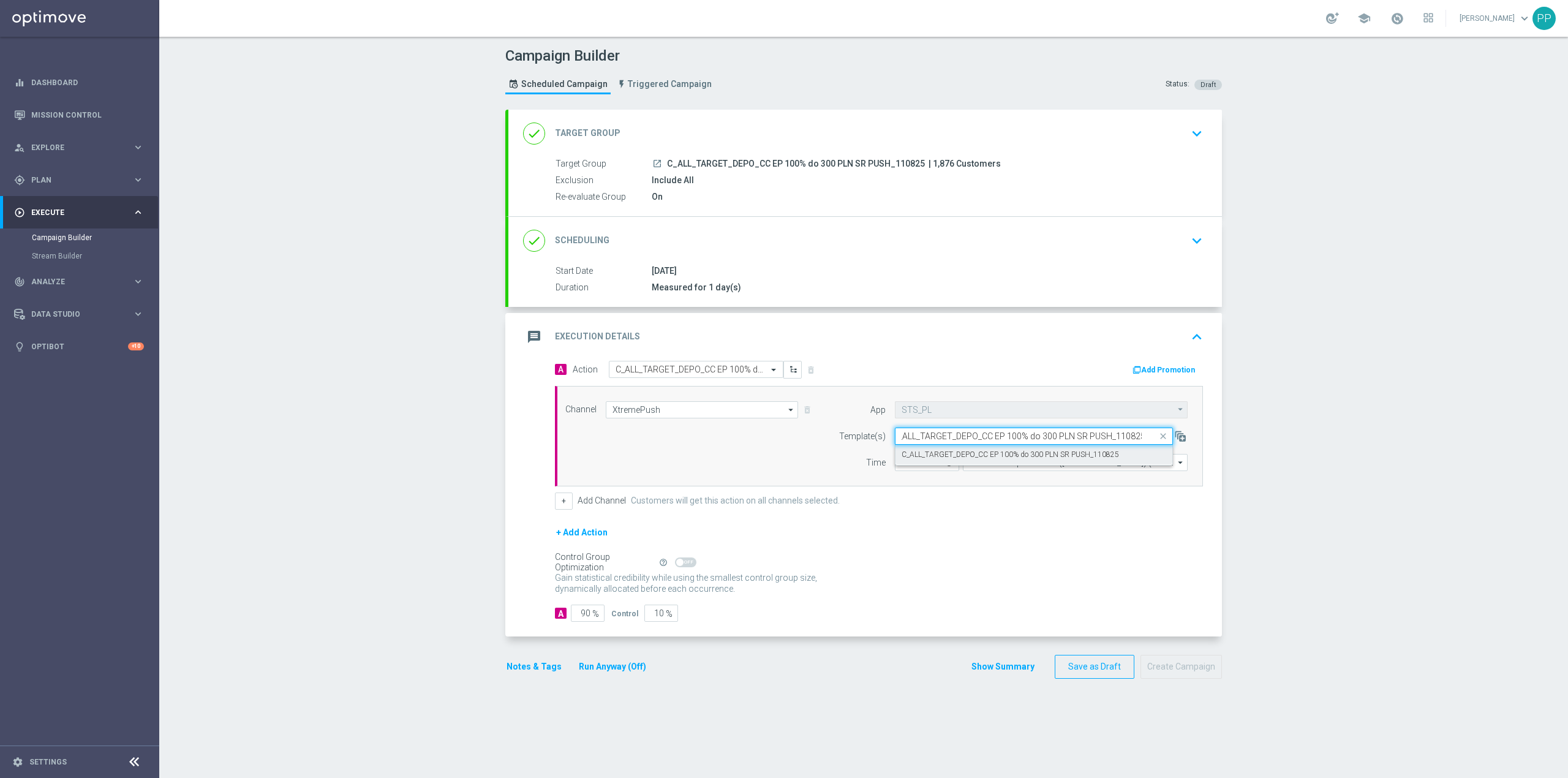
click at [917, 458] on label "C_ALL_TARGET_DEPO_CC EP 100% do 300 PLN SR PUSH_110825" at bounding box center [1011, 455] width 218 height 11
type input "C_ALL_TARGET_DEPO_CC EP 100% do 300 PLN SR PUSH_110825"
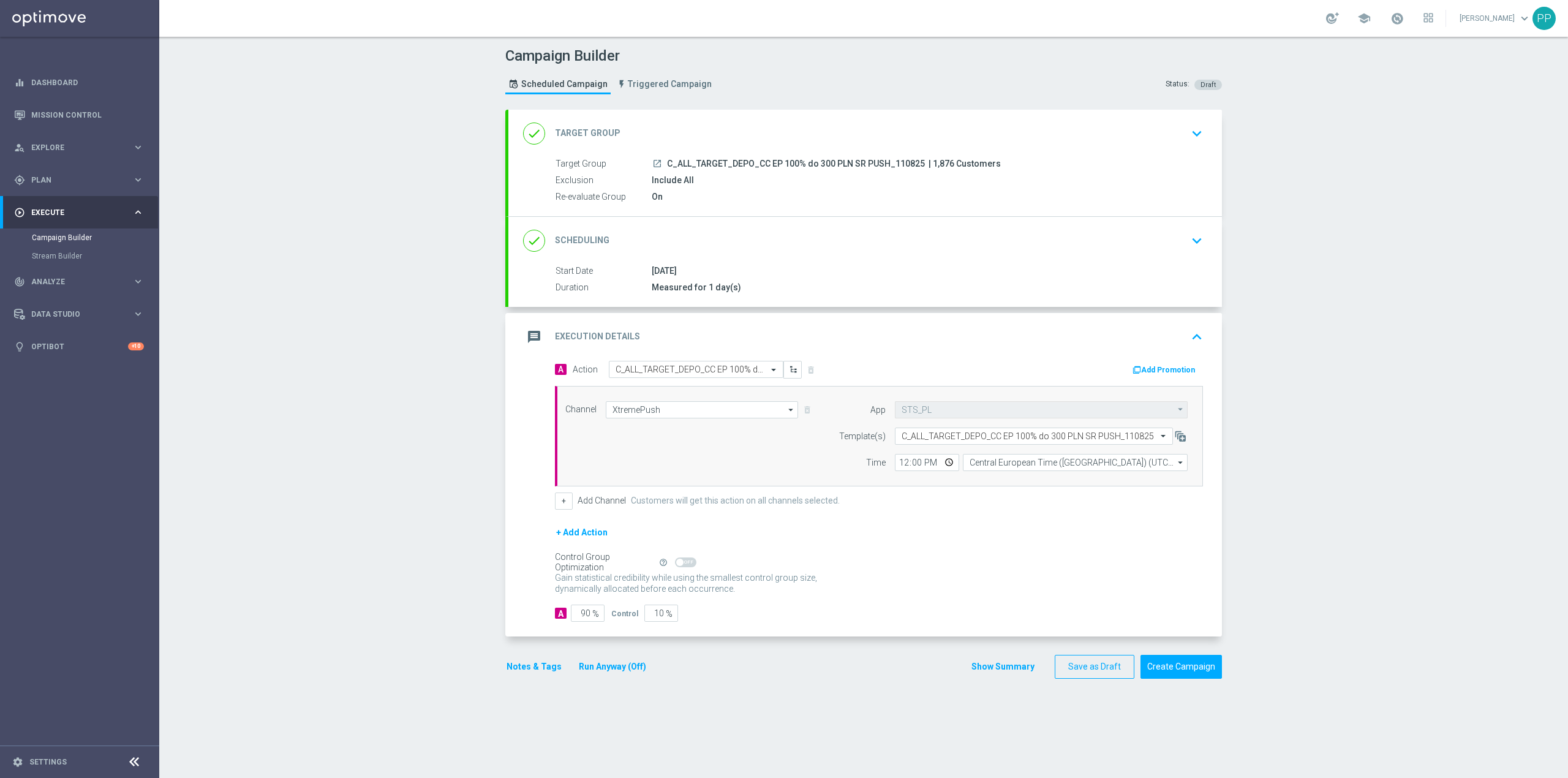
scroll to position [0, 0]
click at [898, 465] on input "12:00" at bounding box center [927, 462] width 64 height 17
type input "18:15"
click at [579, 615] on input "90" at bounding box center [588, 613] width 34 height 17
click at [579, 614] on input "90" at bounding box center [588, 613] width 34 height 17
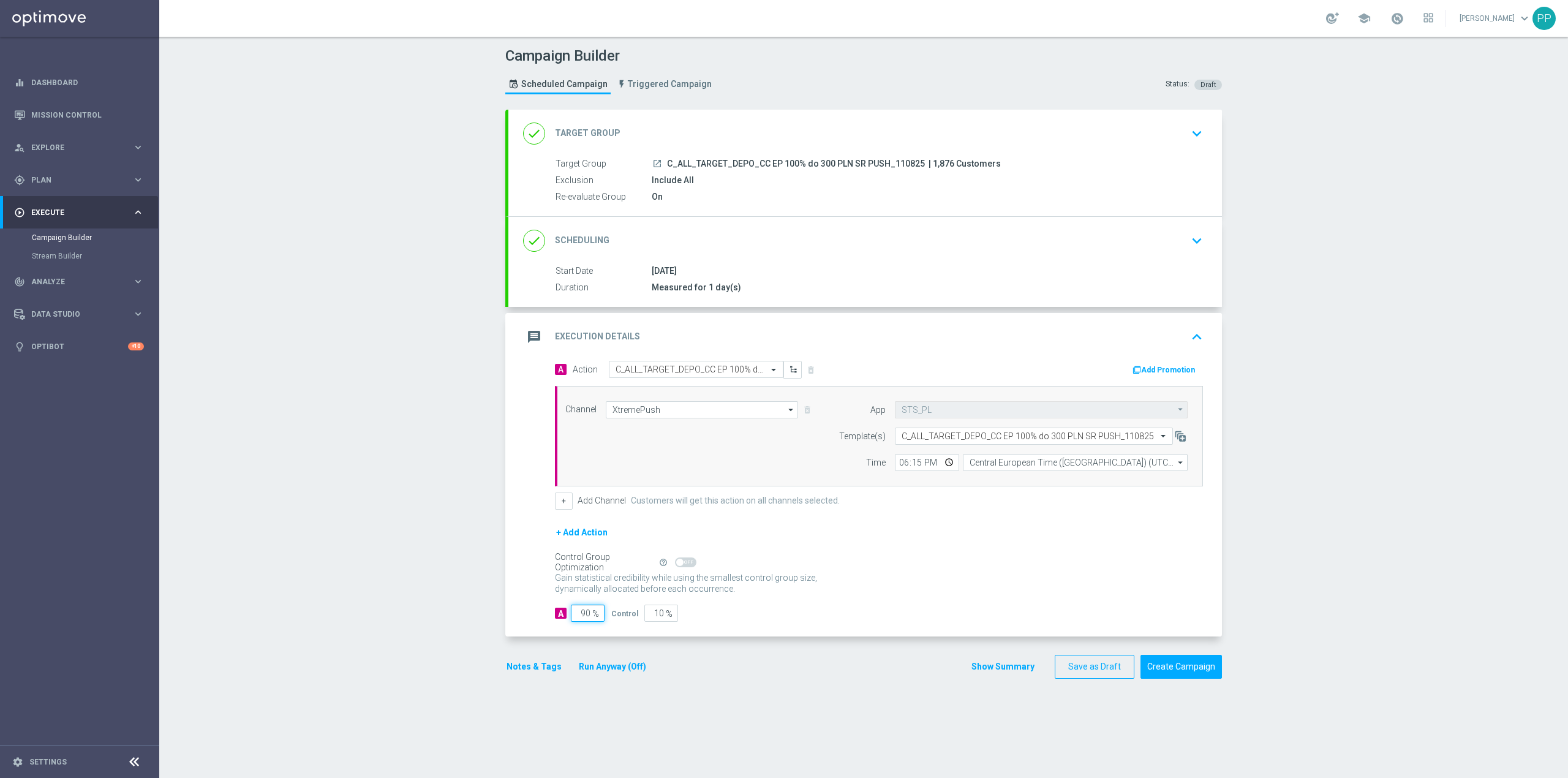
click at [579, 614] on input "90" at bounding box center [588, 613] width 34 height 17
type input "9"
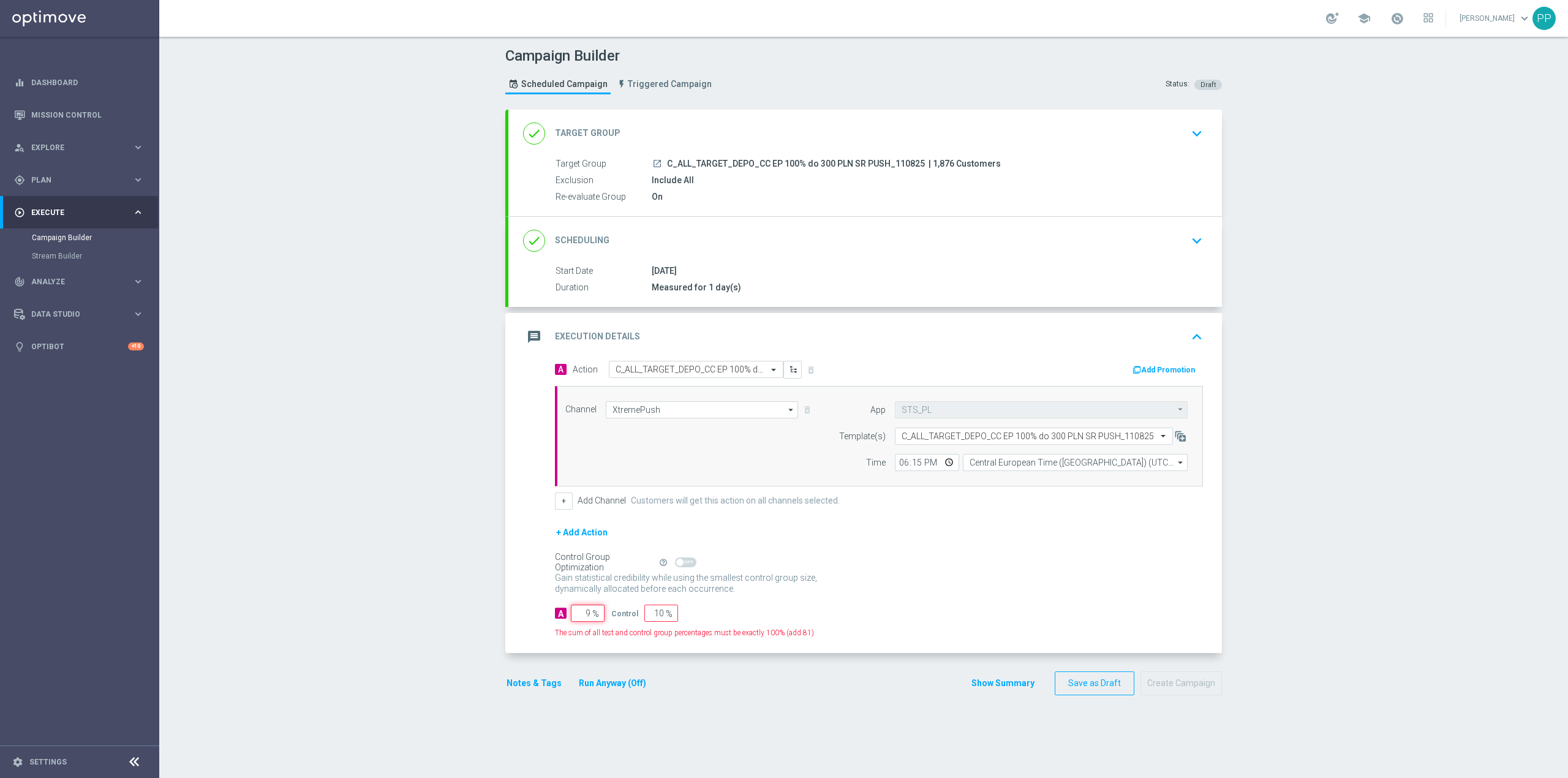
type input "91"
type input "95"
type input "5"
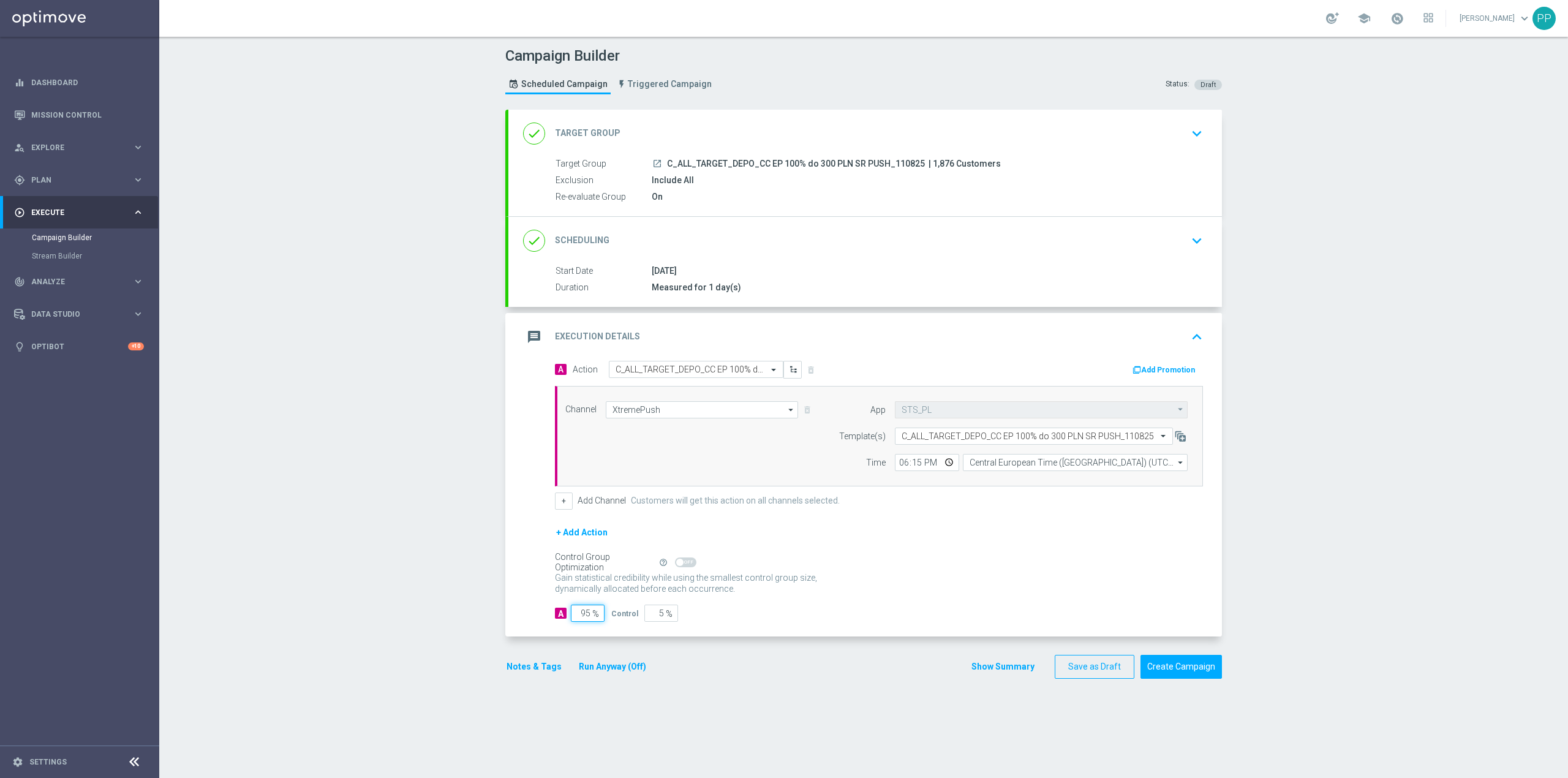
type input "95"
click at [432, 557] on div "Campaign Builder Scheduled Campaign Triggered Campaign Status: Draft done Targe…" at bounding box center [864, 407] width 1409 height 741
click at [545, 670] on button "Notes & Tags" at bounding box center [533, 667] width 57 height 15
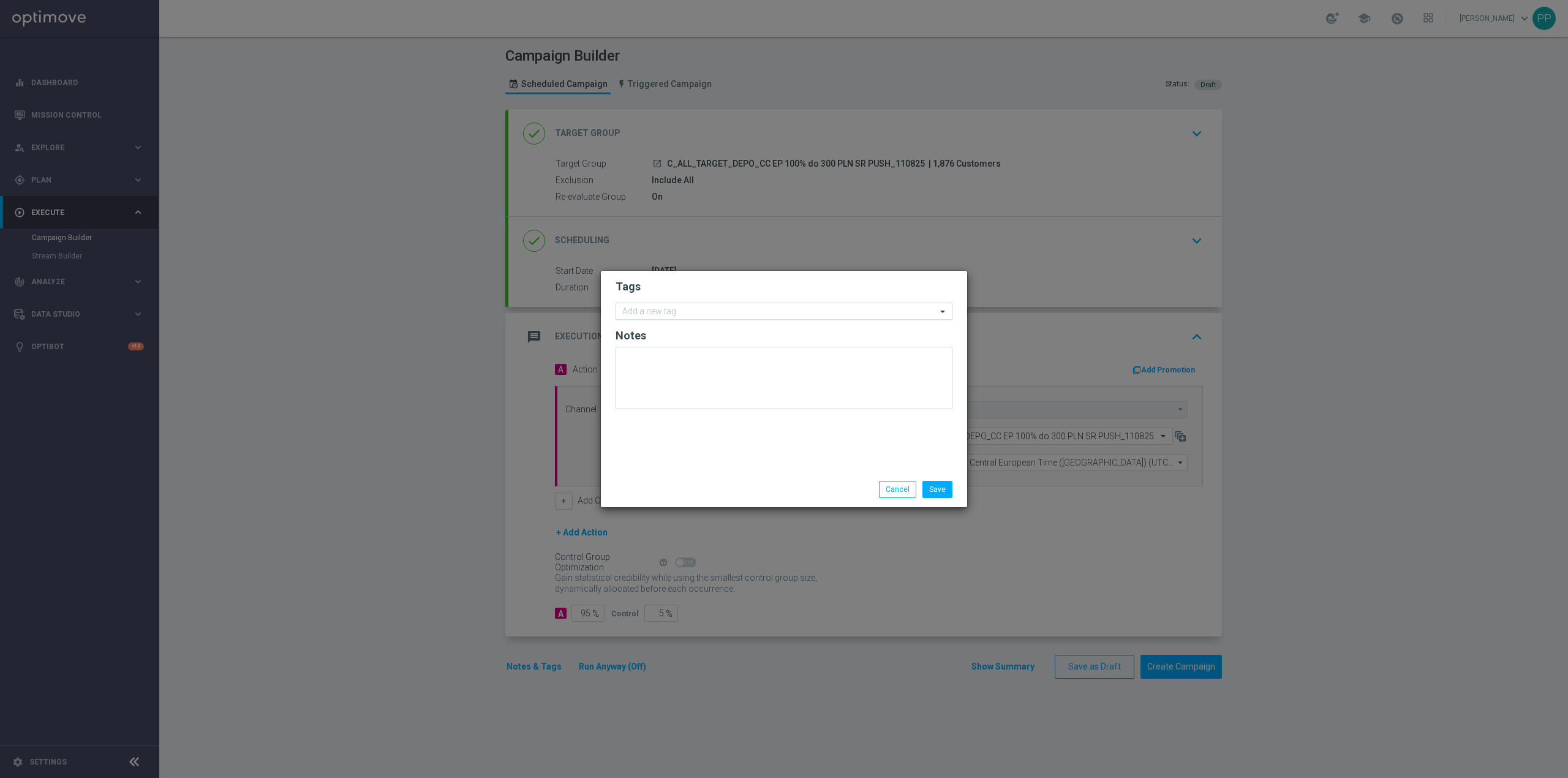
click at [668, 307] on input "text" at bounding box center [779, 312] width 314 height 11
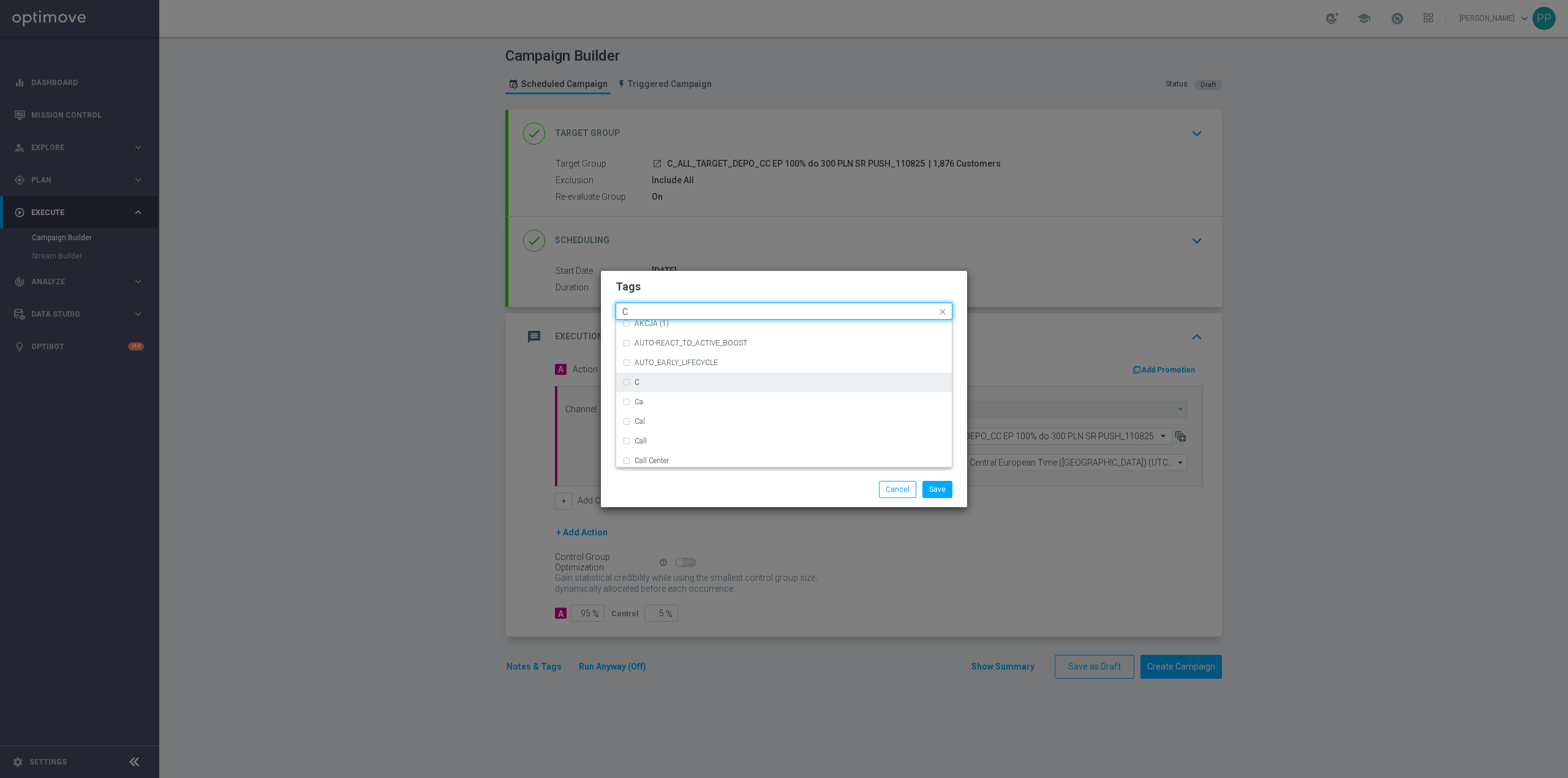
scroll to position [980, 0]
click at [677, 348] on div "C" at bounding box center [790, 350] width 311 height 8
type input "C"
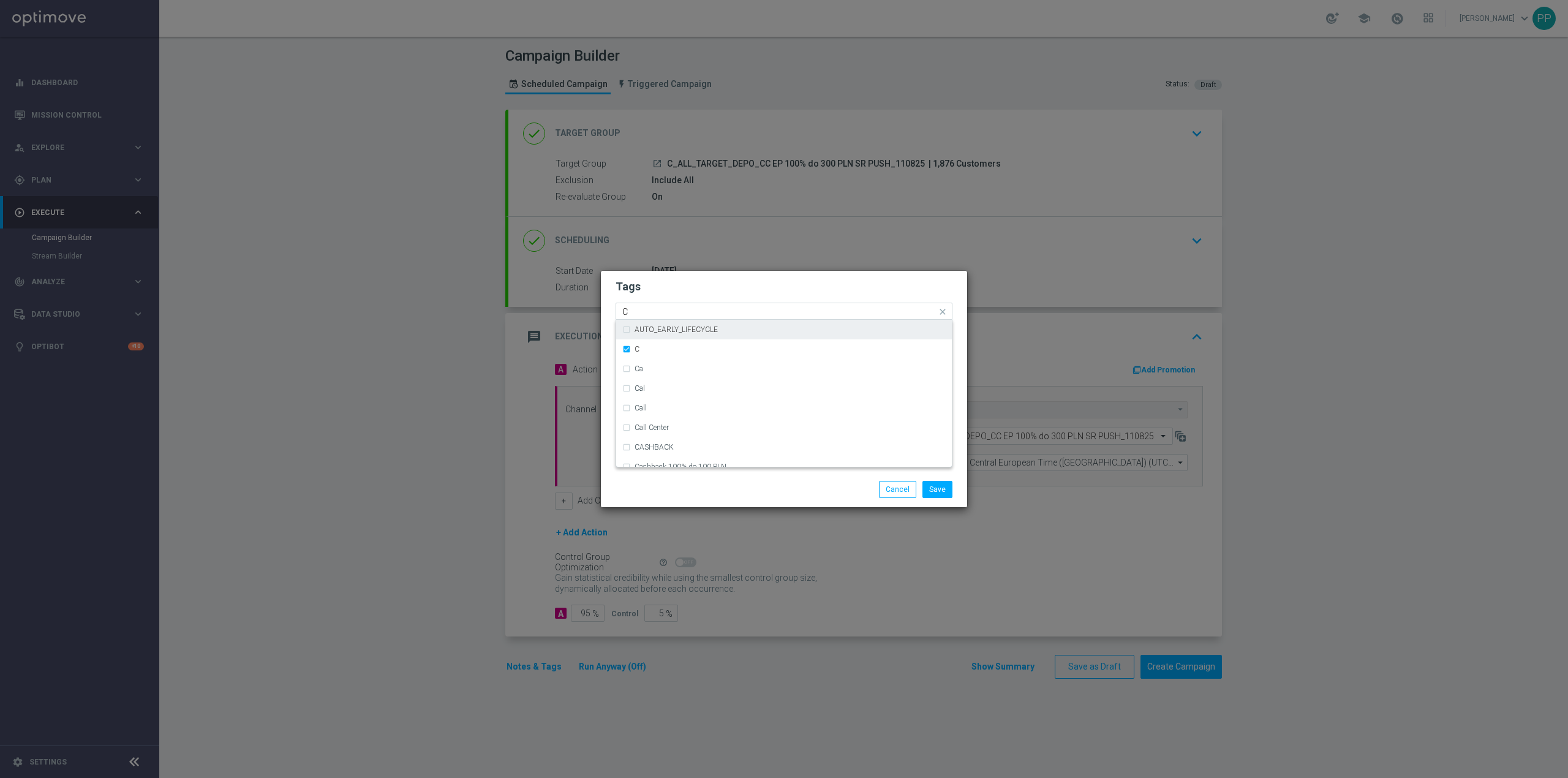
click at [661, 312] on input "C" at bounding box center [779, 312] width 314 height 11
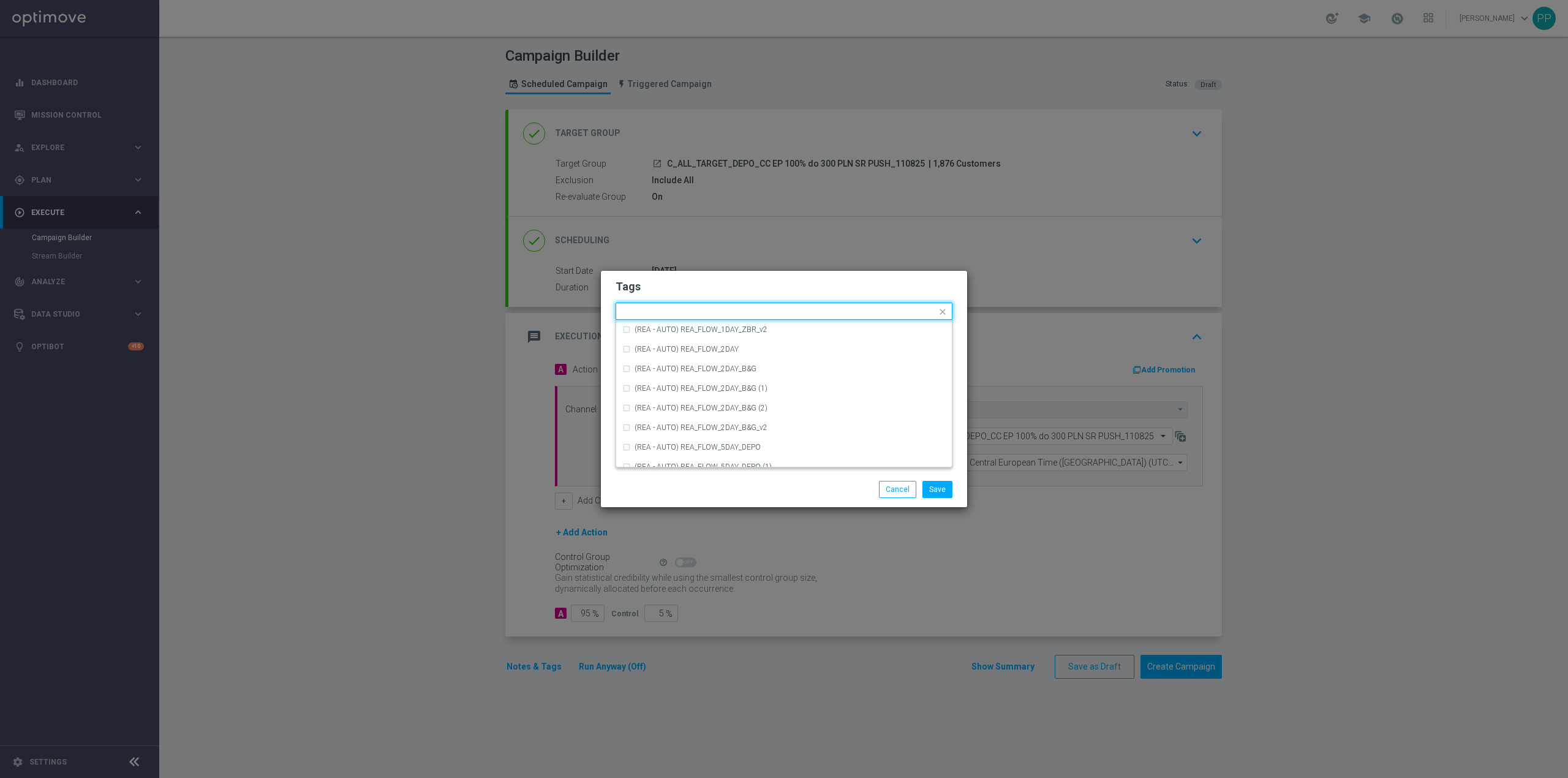
type input "D"
click at [661, 322] on div "ALL" at bounding box center [784, 330] width 323 height 20
click at [664, 307] on input "ALL" at bounding box center [779, 312] width 314 height 11
type input "A"
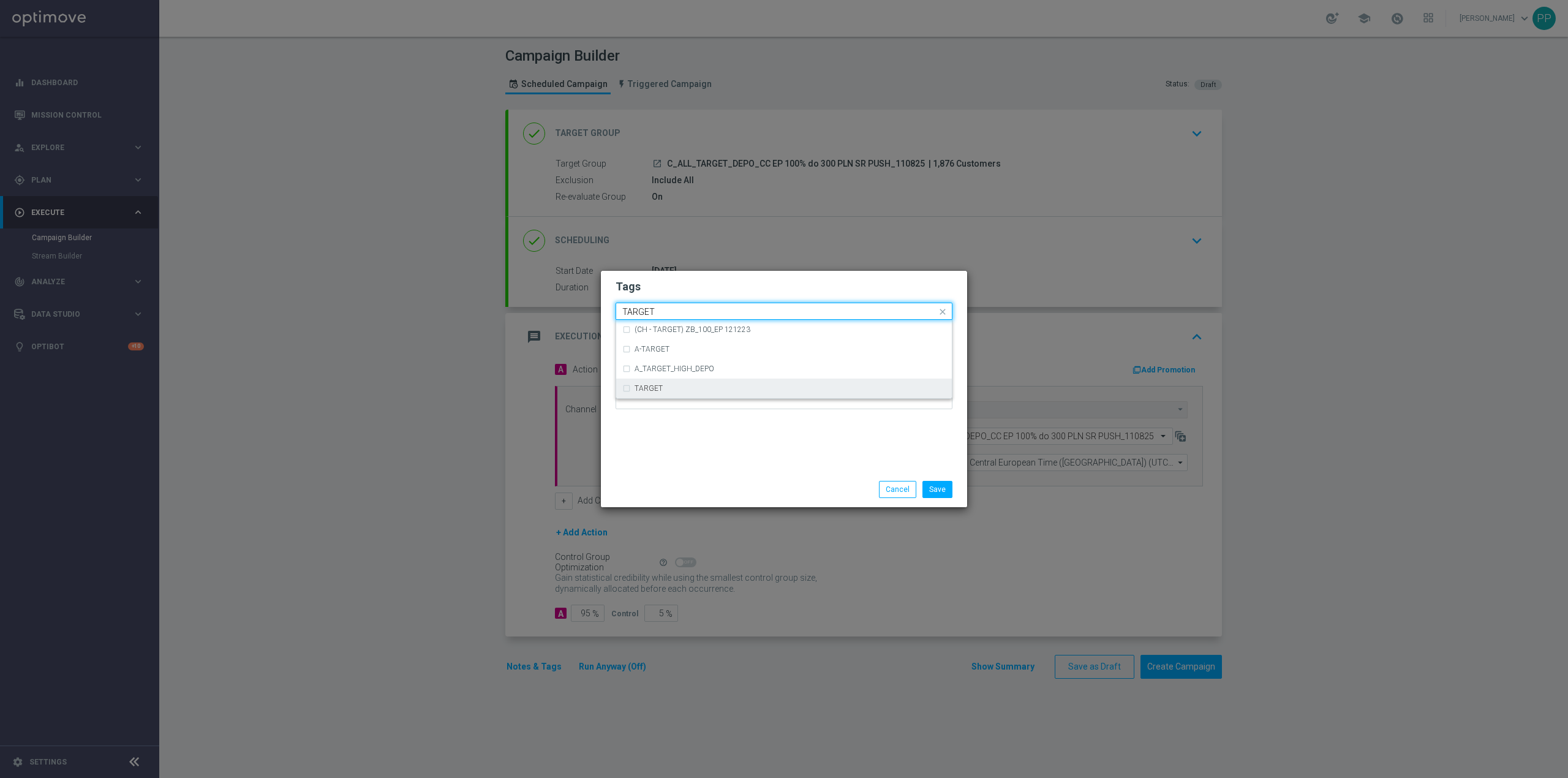
click at [680, 396] on div "TARGET" at bounding box center [784, 389] width 323 height 20
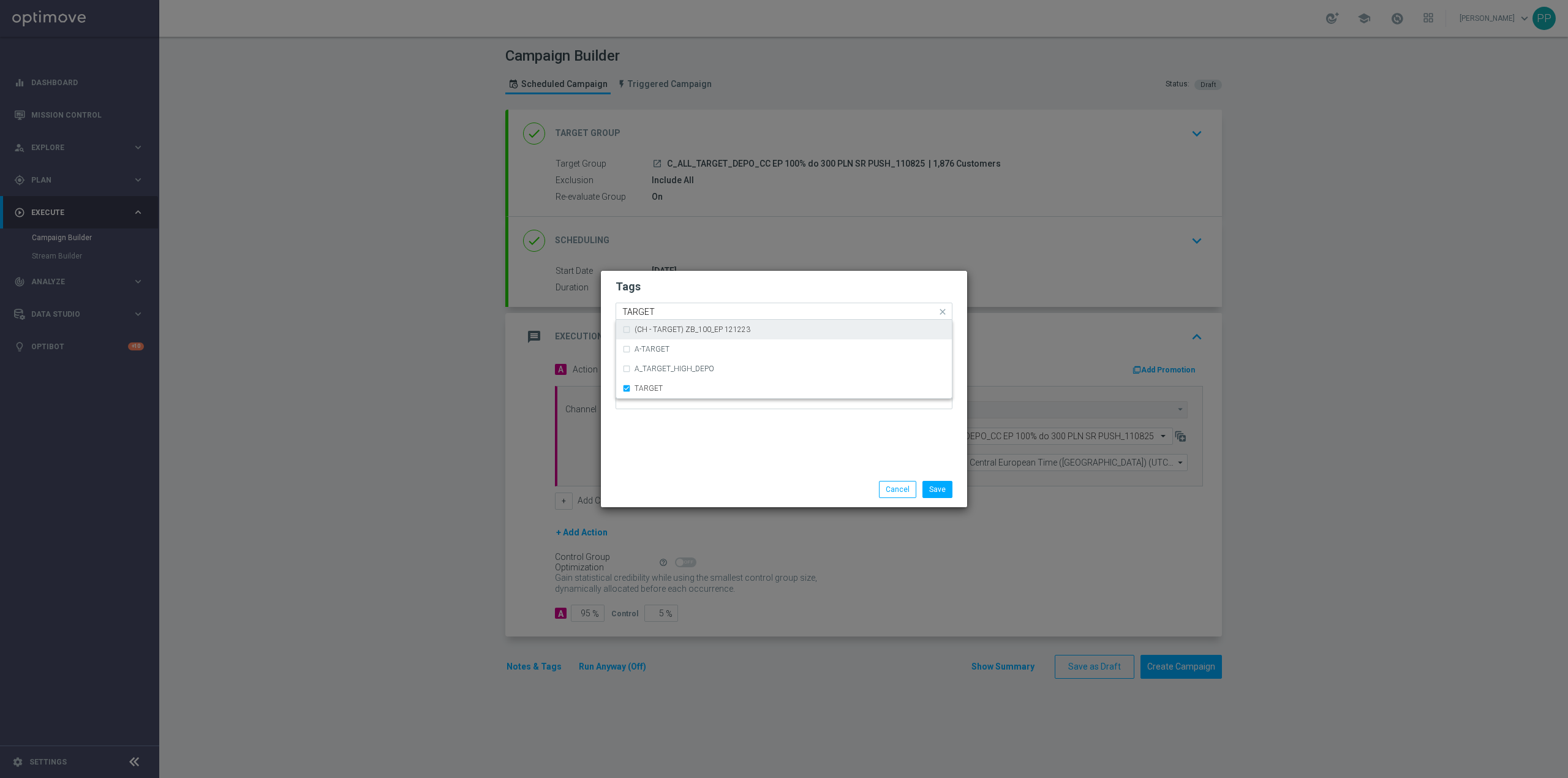
click at [667, 313] on input "TARGET" at bounding box center [779, 312] width 314 height 11
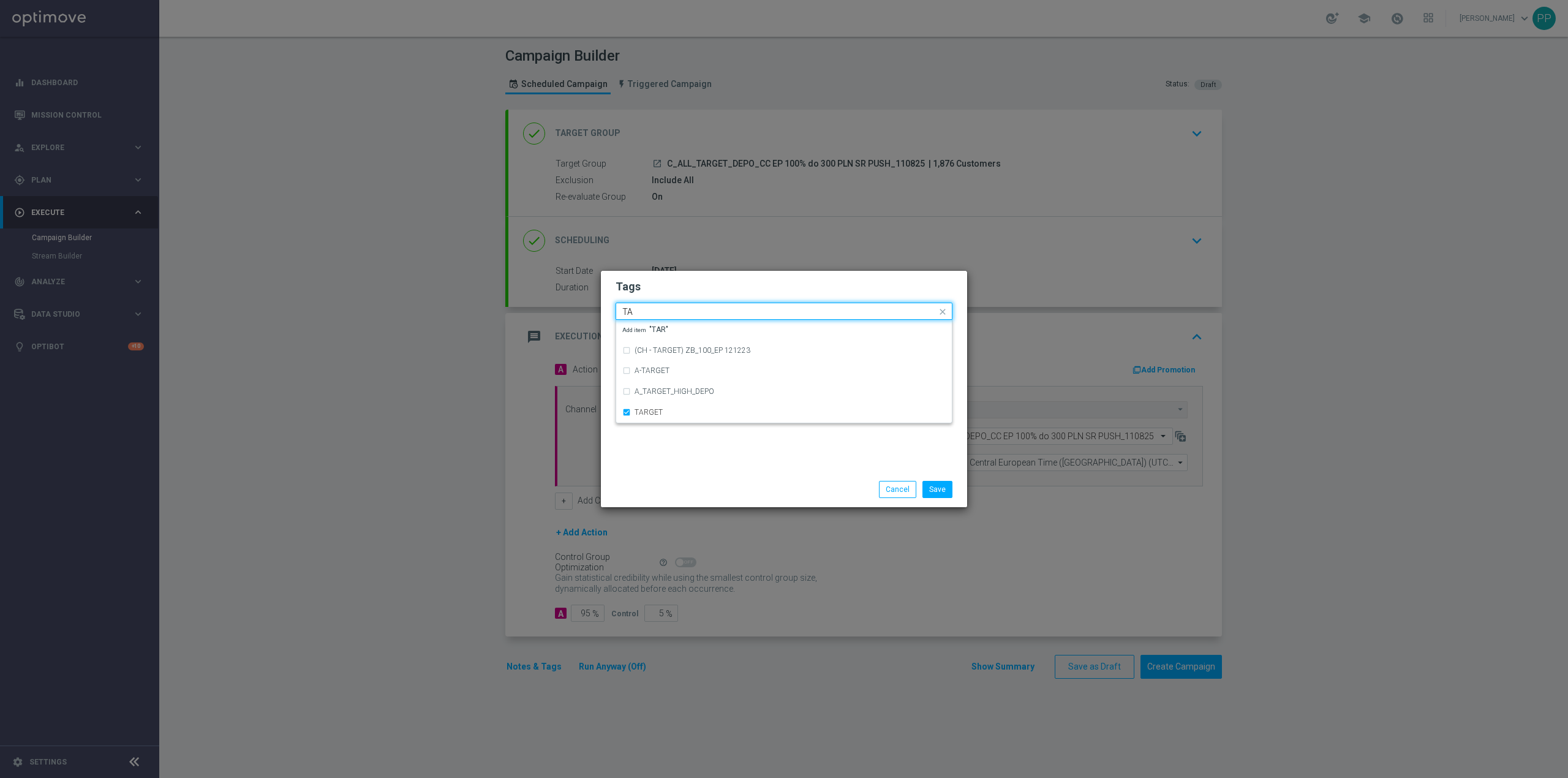
type input "T"
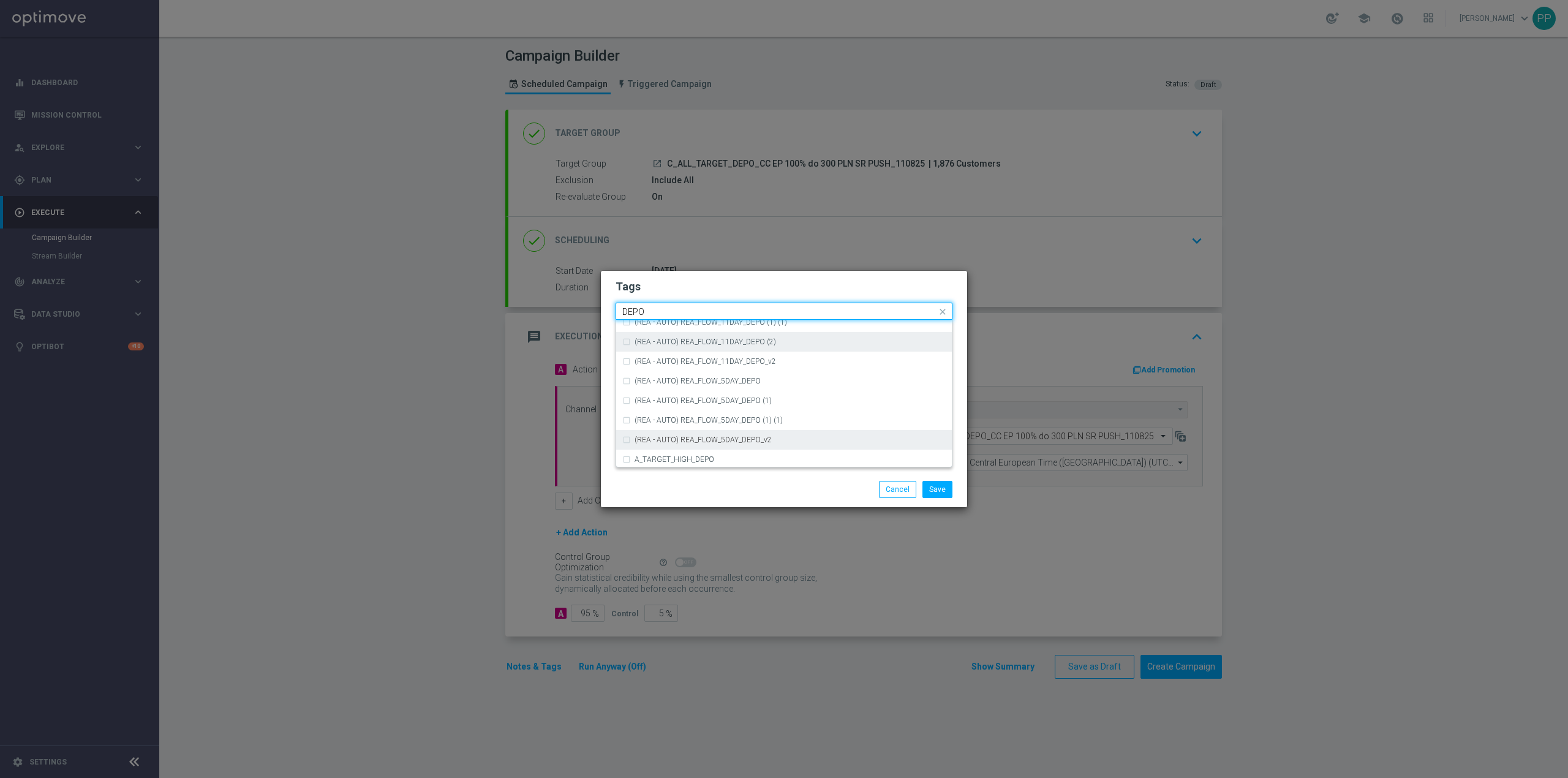
scroll to position [490, 0]
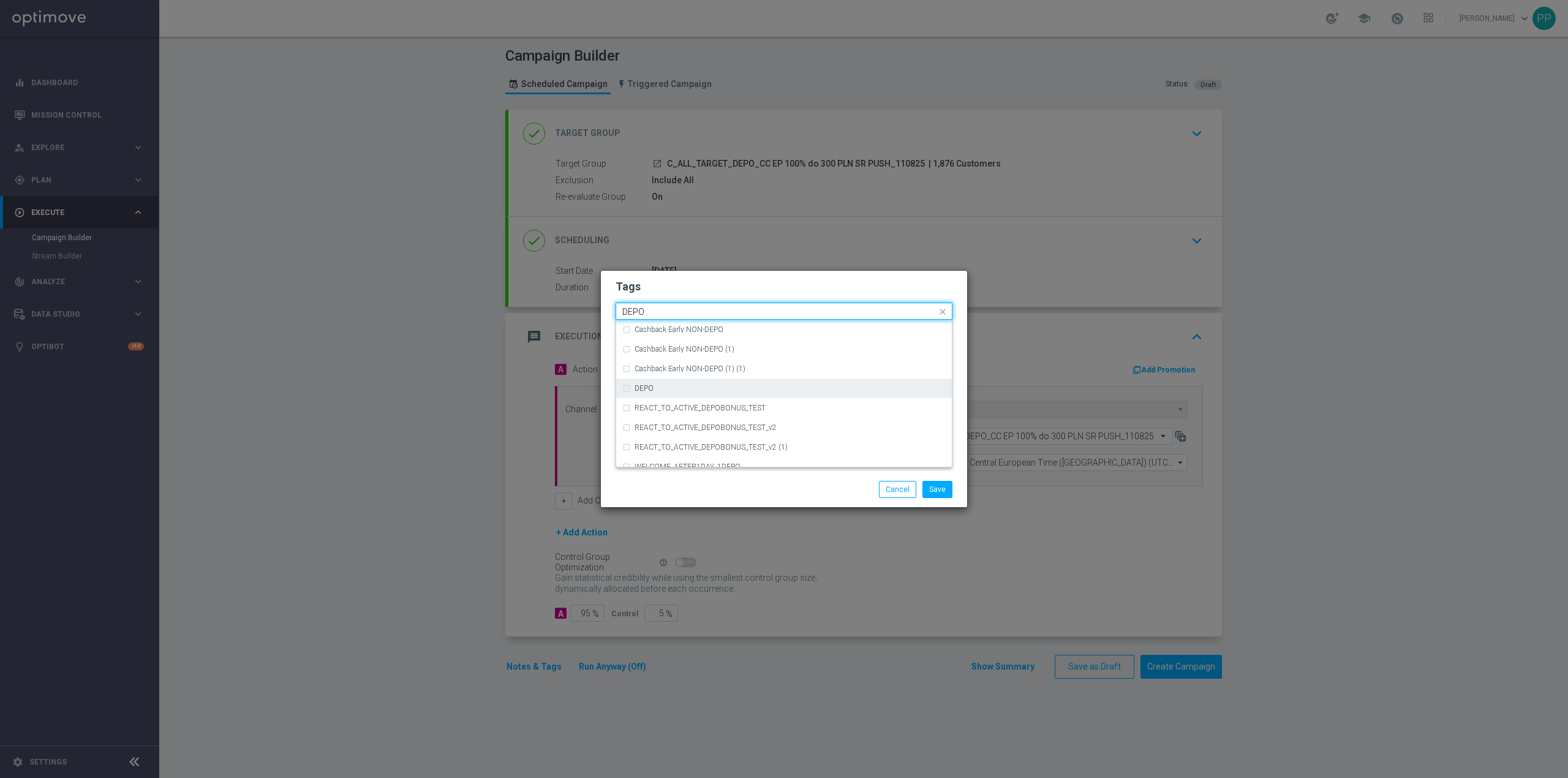
click at [731, 382] on div "DEPO" at bounding box center [784, 389] width 323 height 20
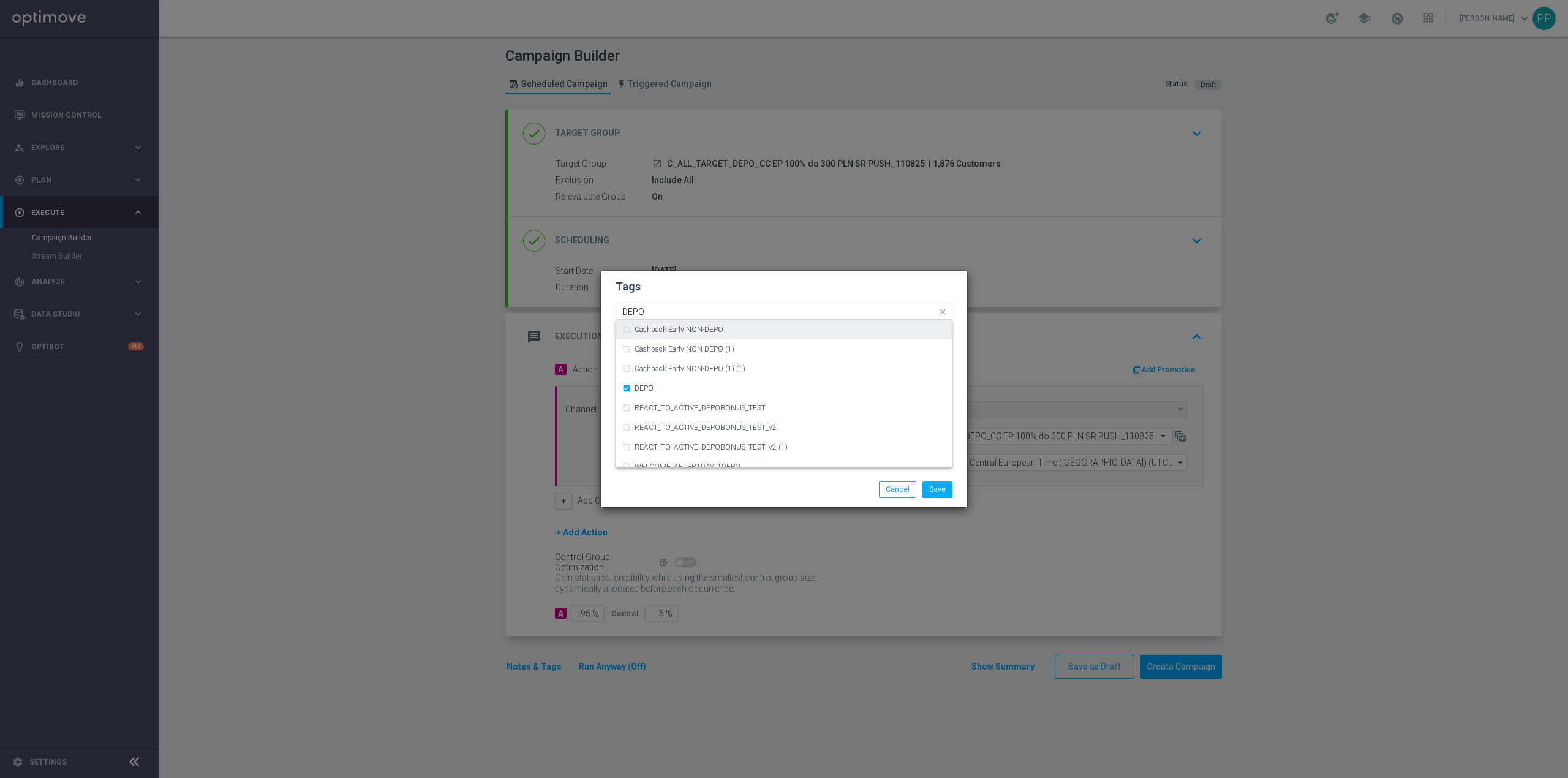
click at [670, 307] on input "DEPO" at bounding box center [779, 312] width 314 height 11
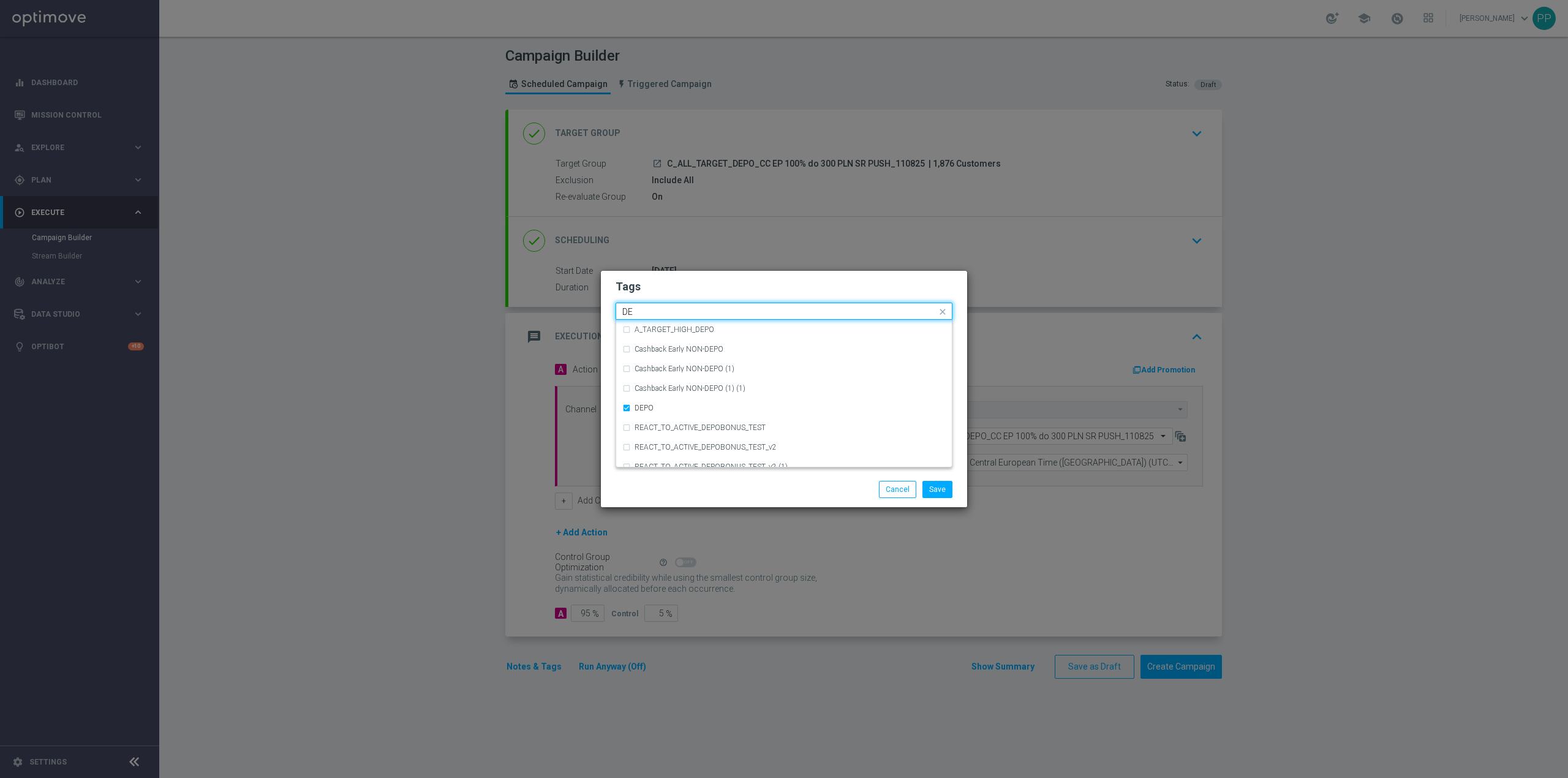
type input "D"
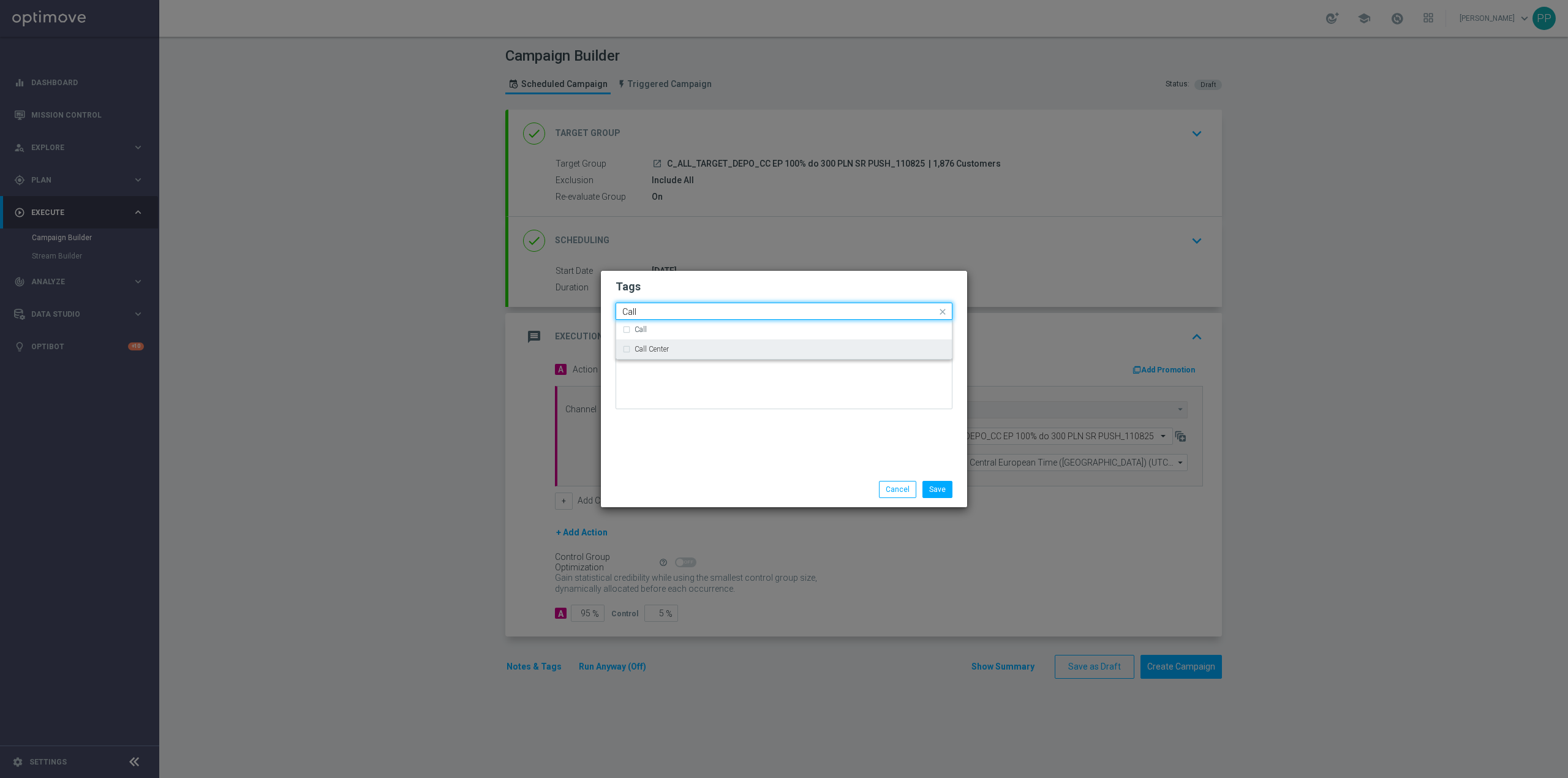
click at [668, 346] on label "Call Center" at bounding box center [651, 350] width 34 height 8
type input "Call"
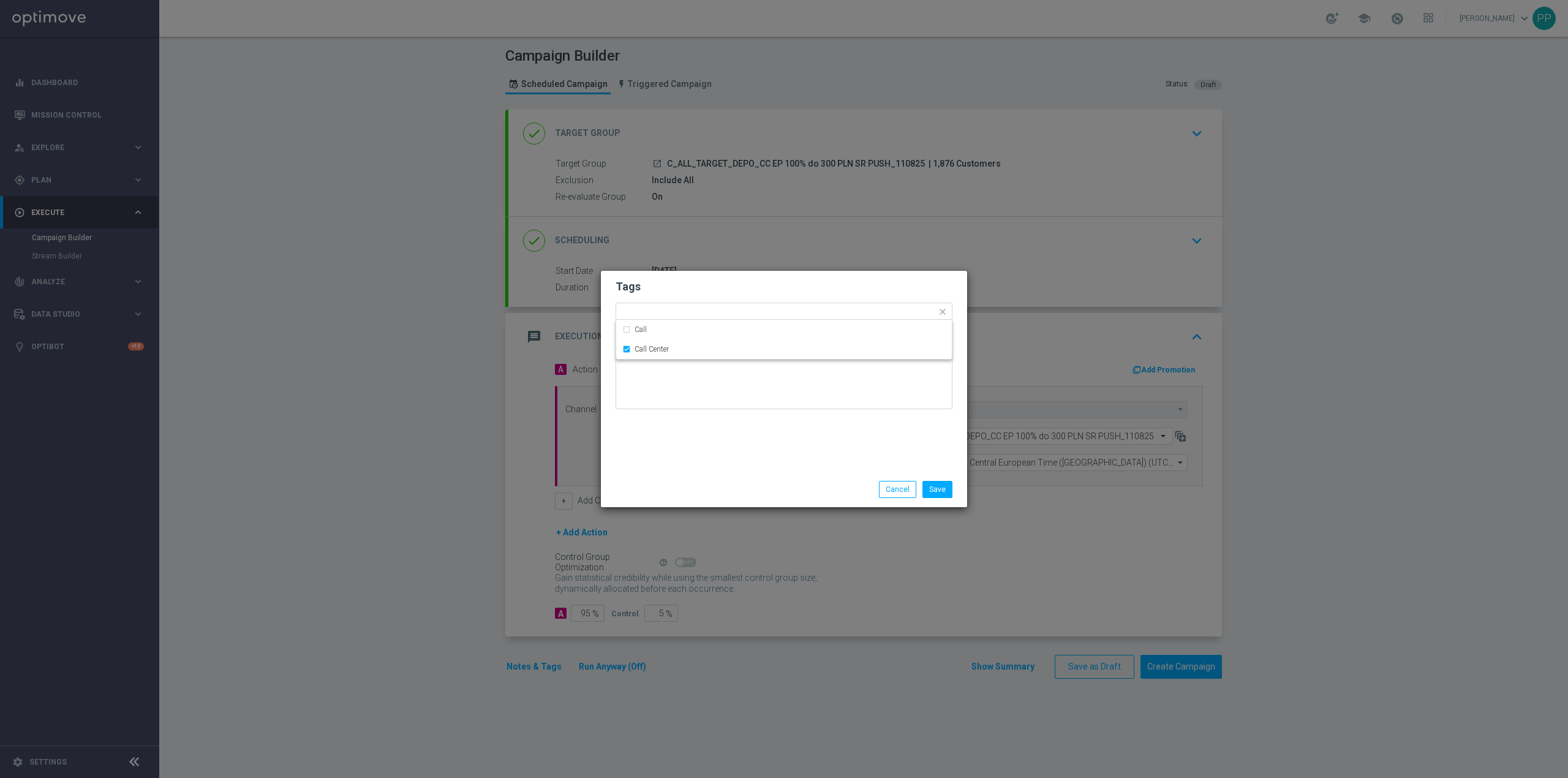
click at [682, 428] on div "Tags Quick find × C × ALL × TARGET × DEPO × Call Center Call Call Center Notes" at bounding box center [784, 371] width 366 height 201
click at [937, 487] on button "Save" at bounding box center [937, 489] width 30 height 17
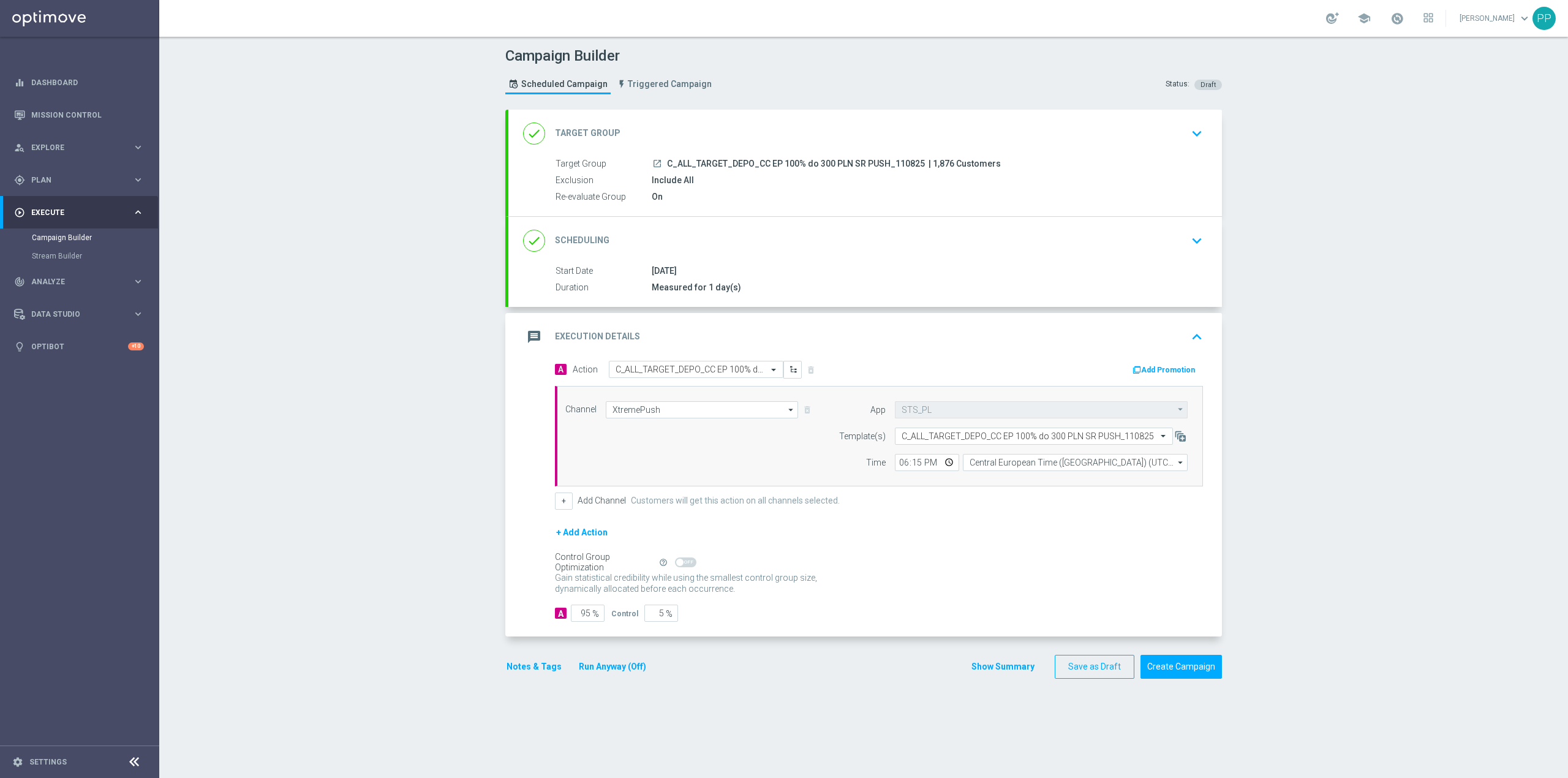
click at [821, 346] on div "message Execution Details keyboard_arrow_up" at bounding box center [865, 336] width 684 height 23
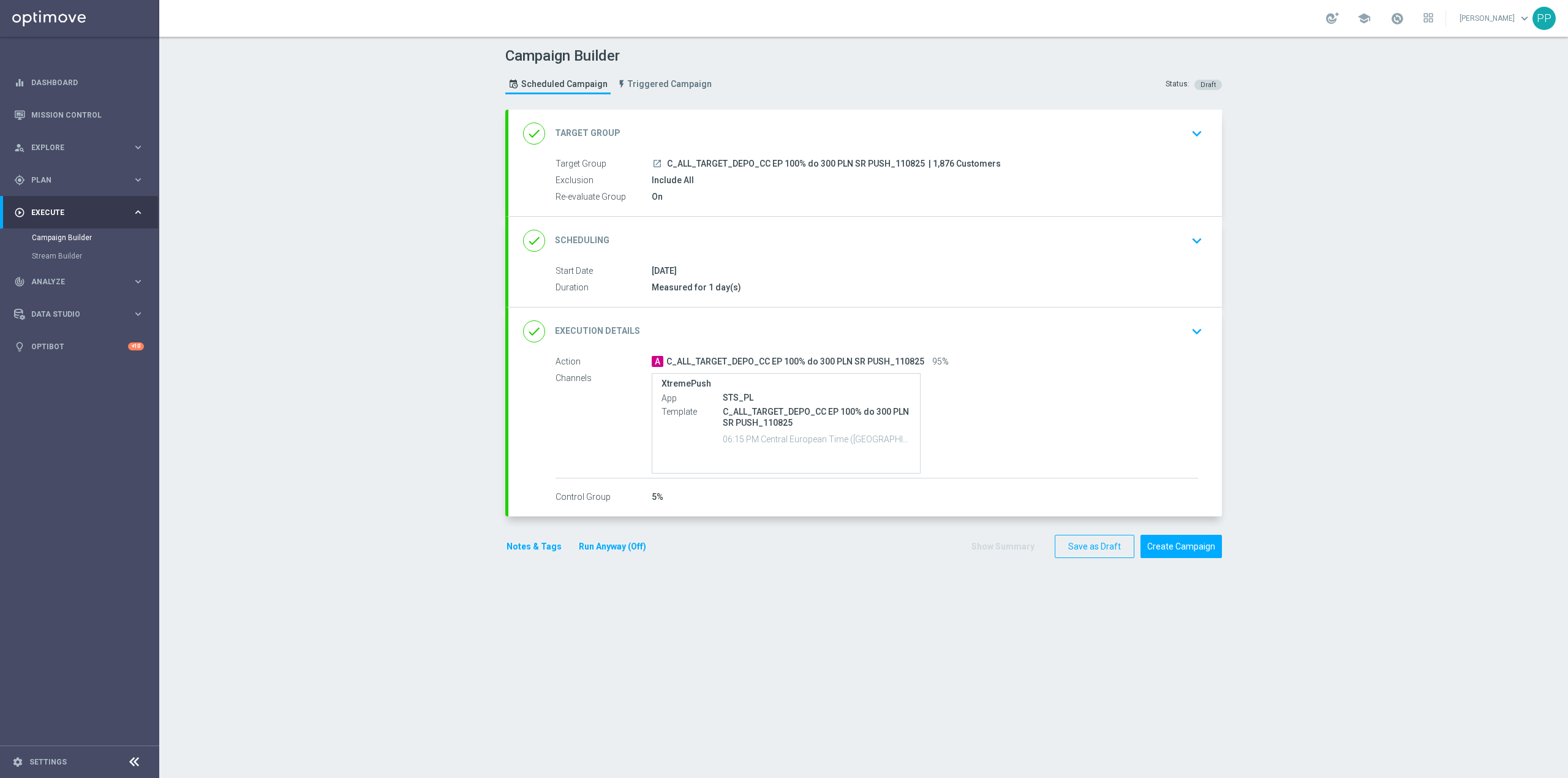
drag, startPoint x: 725, startPoint y: 340, endPoint x: 724, endPoint y: 328, distance: 12.0
click at [725, 339] on div "done Execution Details keyboard_arrow_down" at bounding box center [865, 331] width 684 height 23
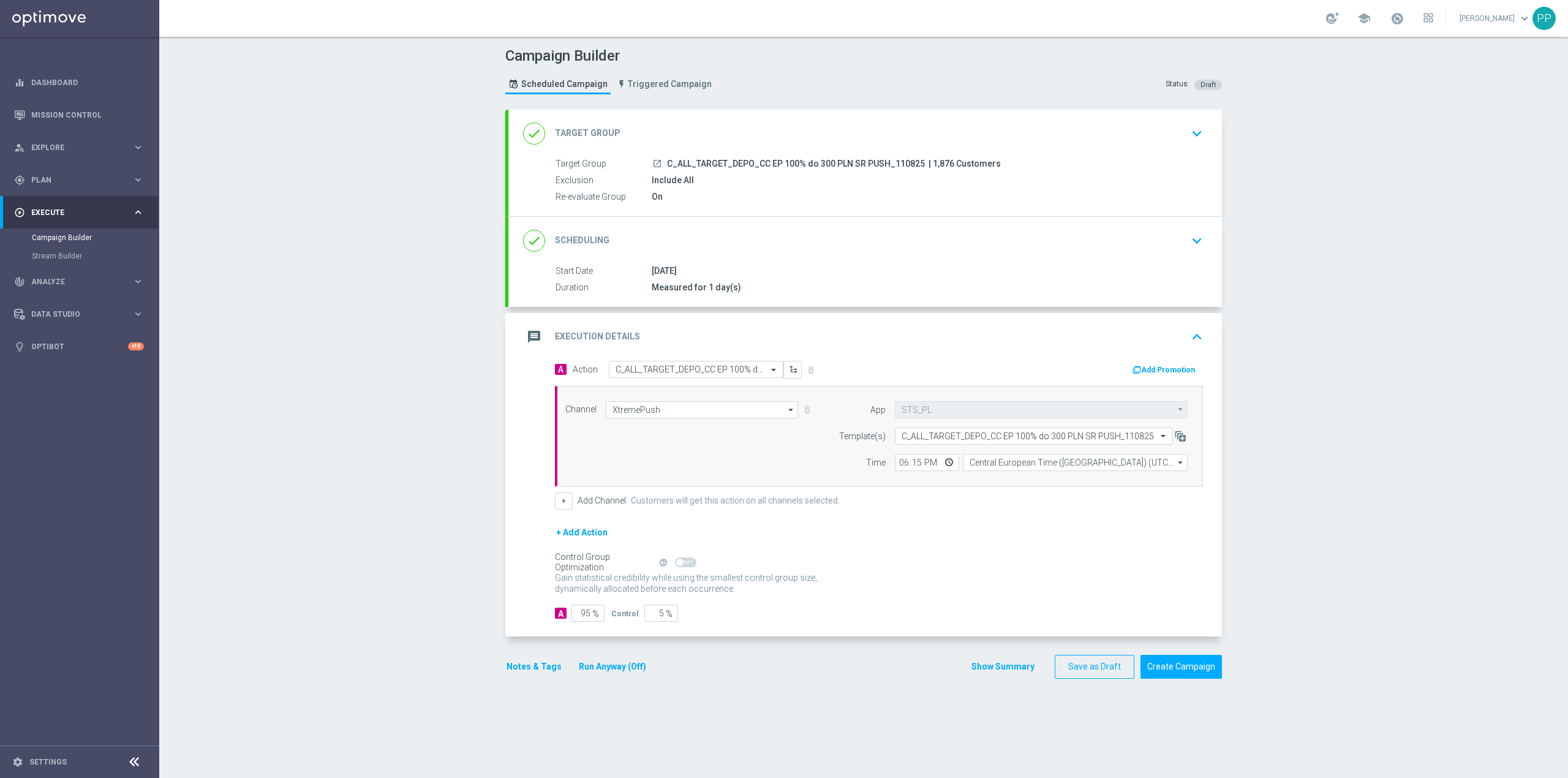
click at [533, 667] on button "Notes & Tags" at bounding box center [533, 667] width 57 height 15
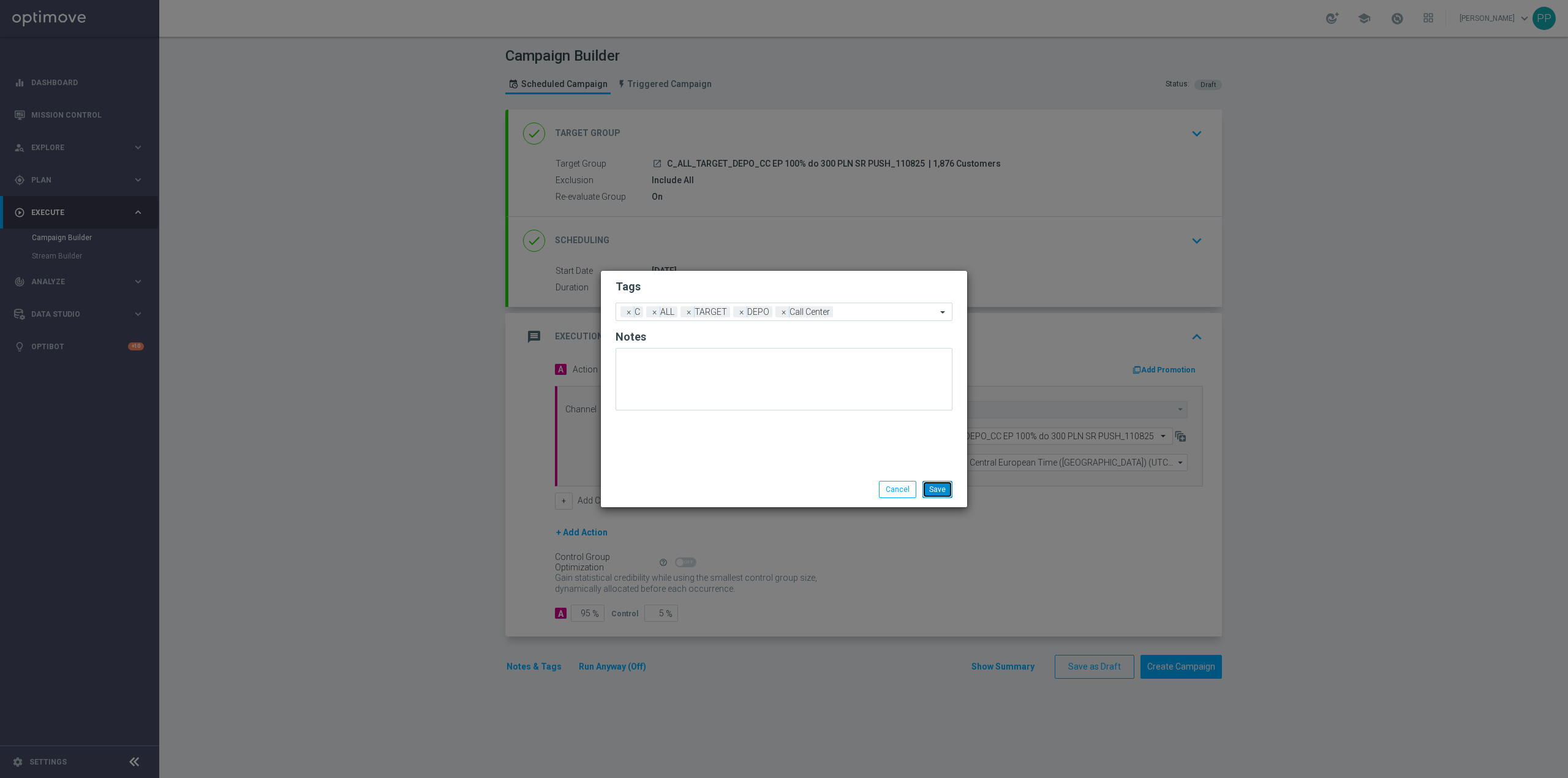
click at [933, 487] on button "Save" at bounding box center [937, 489] width 30 height 17
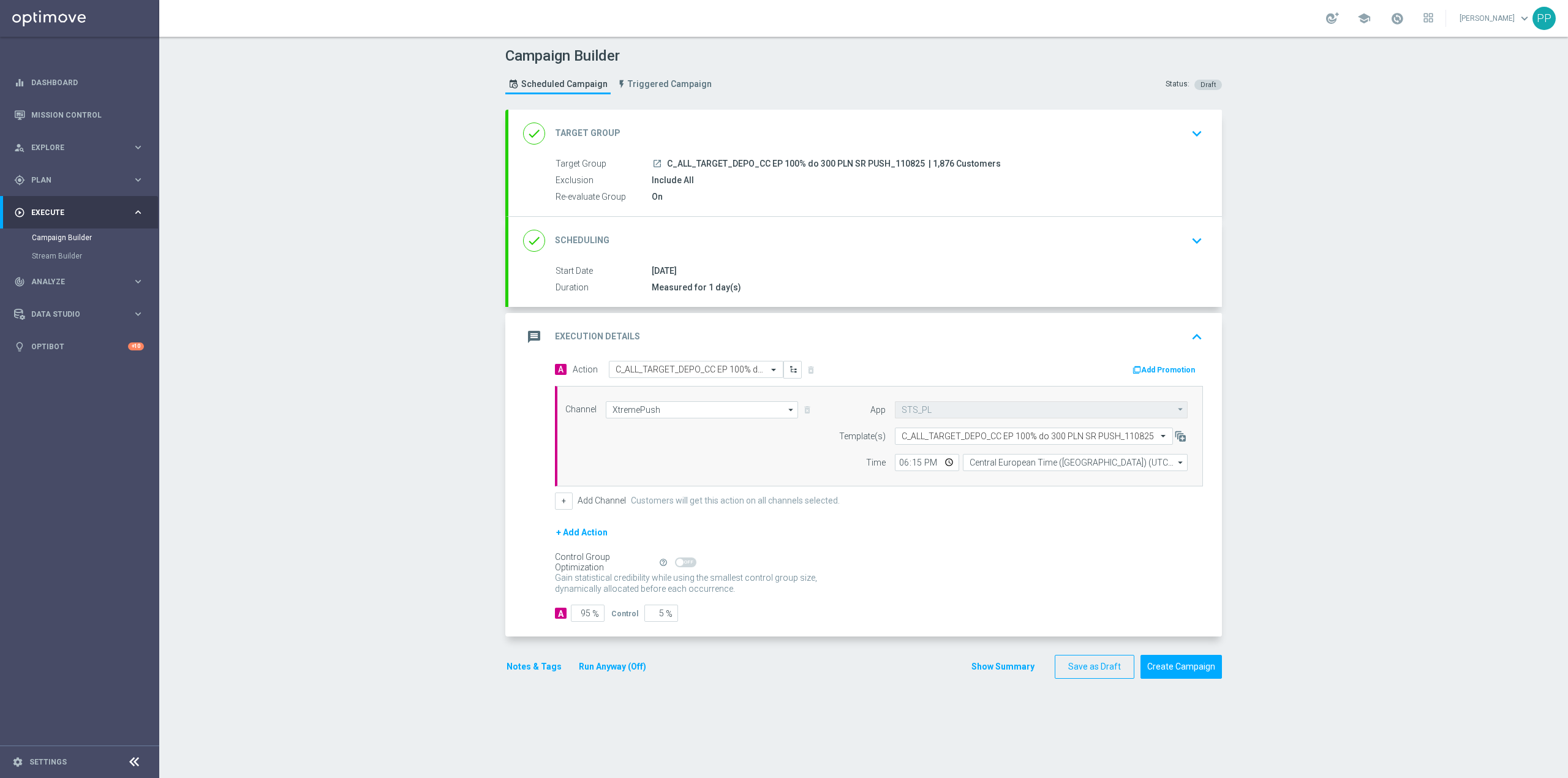
click at [851, 334] on div "message Execution Details keyboard_arrow_up" at bounding box center [865, 336] width 684 height 23
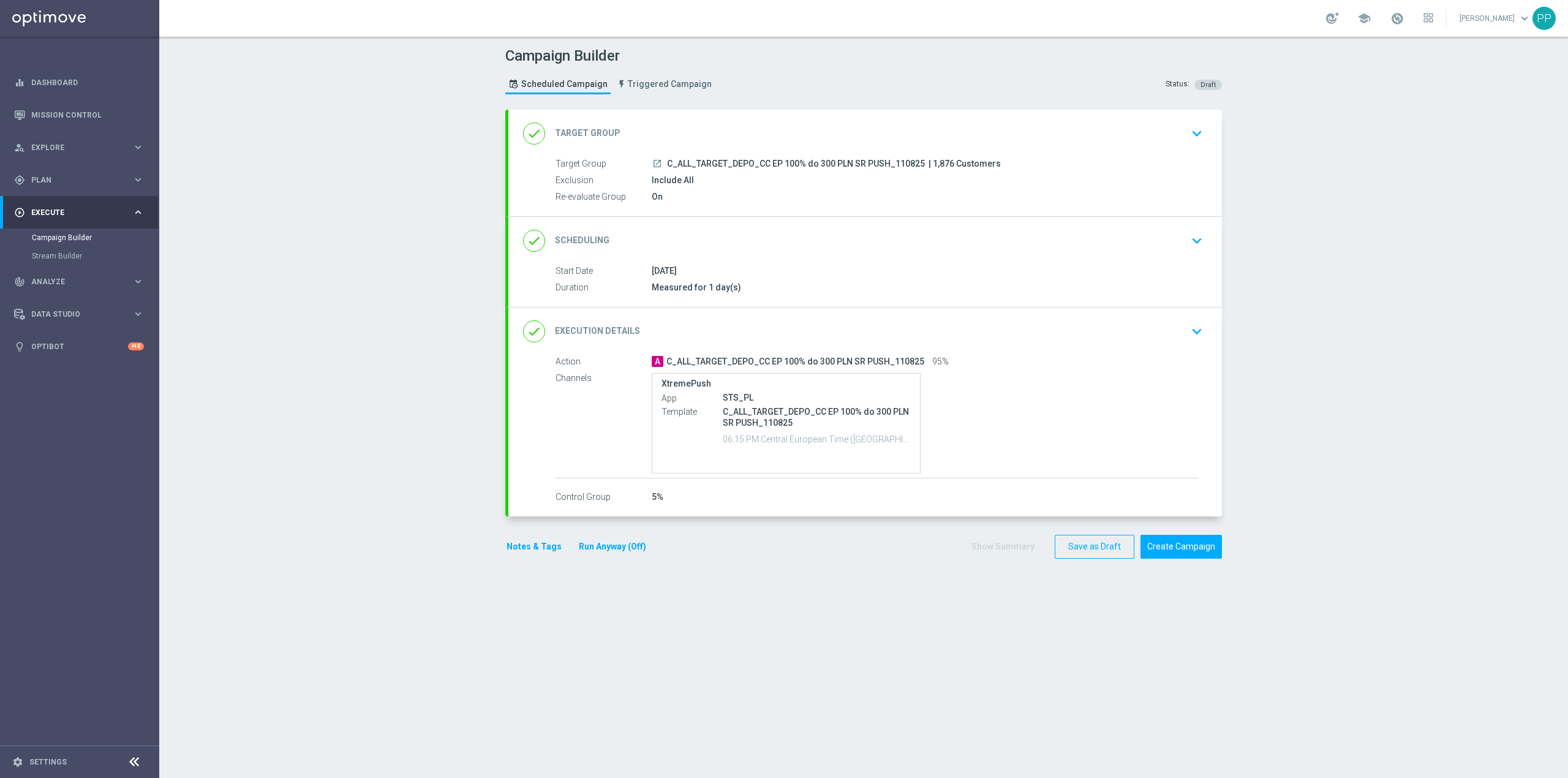
click at [338, 273] on div "Campaign Builder Scheduled Campaign Triggered Campaign Status: Draft done Targe…" at bounding box center [864, 407] width 1409 height 741
click at [1192, 554] on button "Create Campaign" at bounding box center [1181, 547] width 81 height 24
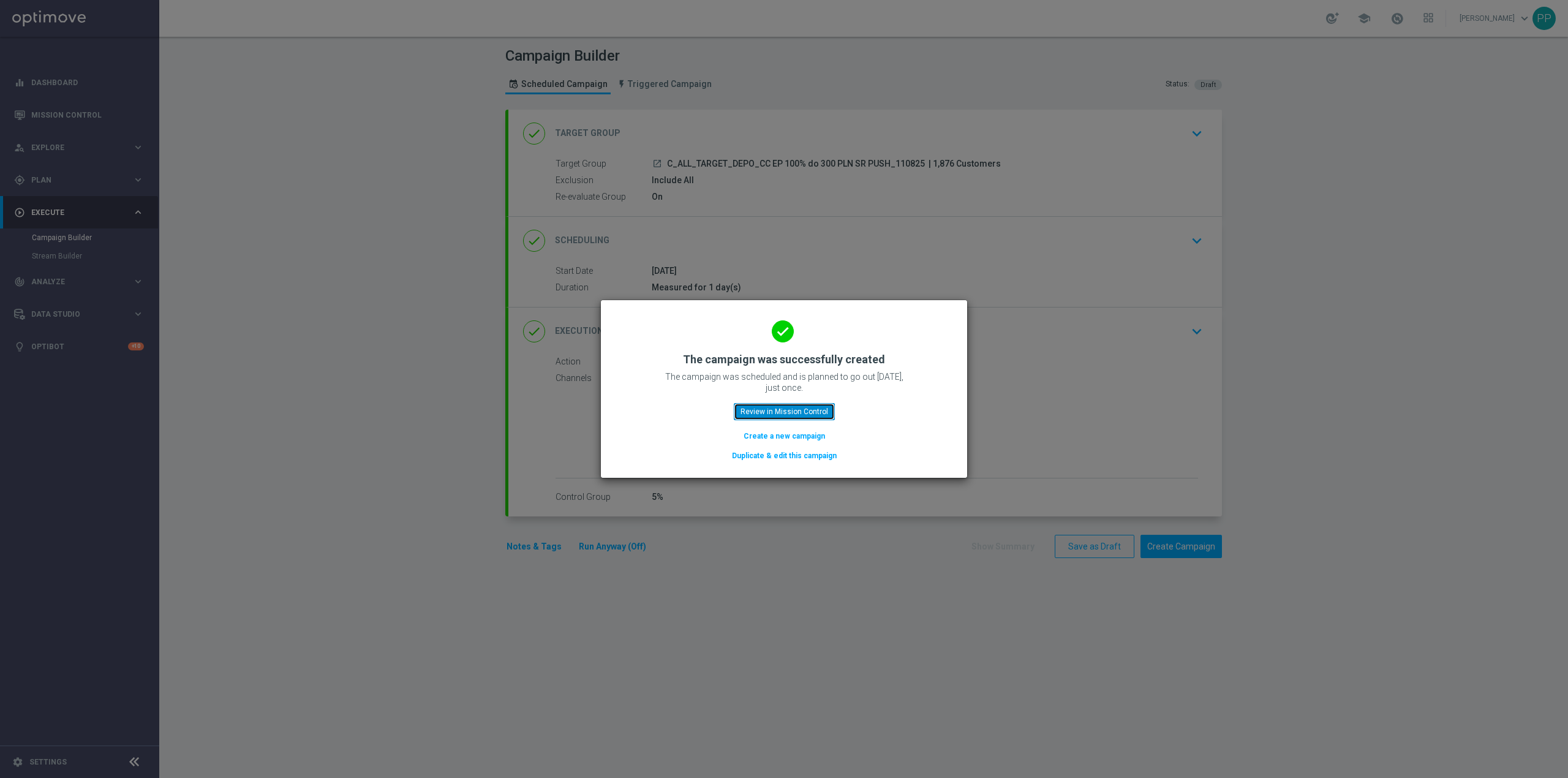
click at [782, 415] on button "Review in Mission Control" at bounding box center [785, 412] width 101 height 17
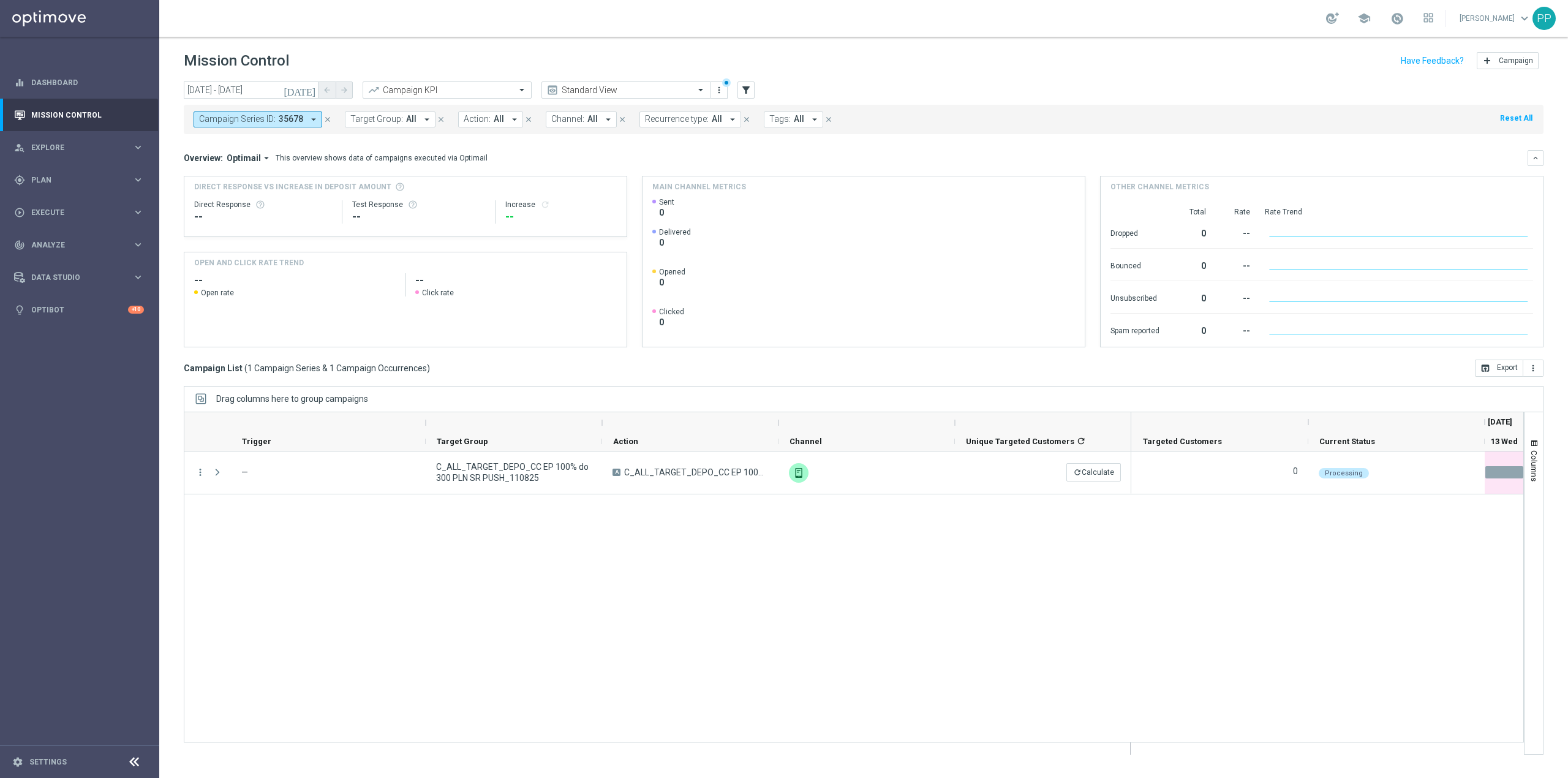
click at [878, 621] on div "more_vert — C_ALL_TARGET_DEPO_CC EP 100% do 300 PLN SR PUSH_110825 A C_ALL_TARG…" at bounding box center [854, 597] width 1340 height 291
click at [326, 115] on icon "close" at bounding box center [327, 119] width 8 height 8
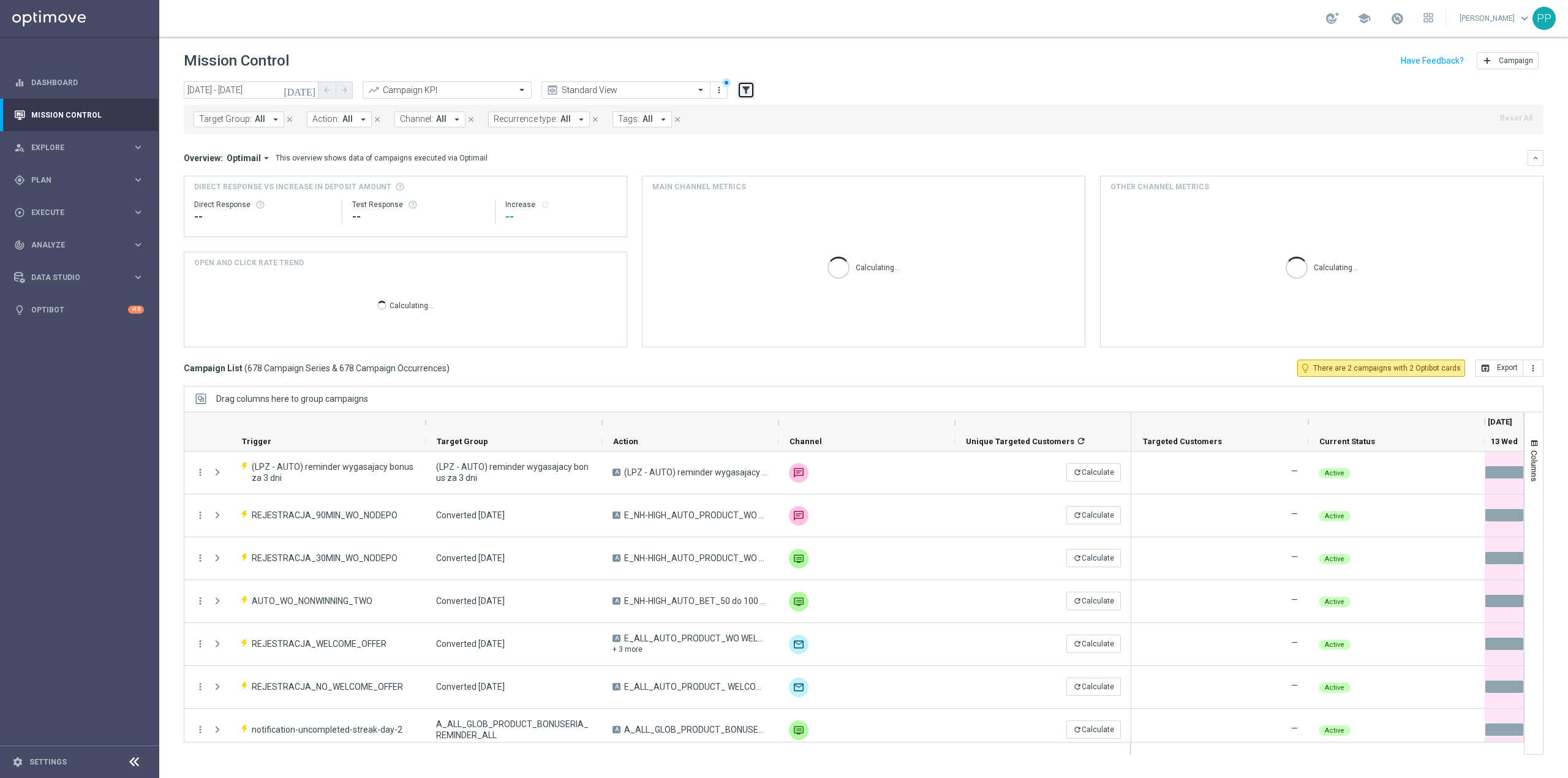
click at [749, 87] on icon "filter_alt" at bounding box center [746, 90] width 11 height 11
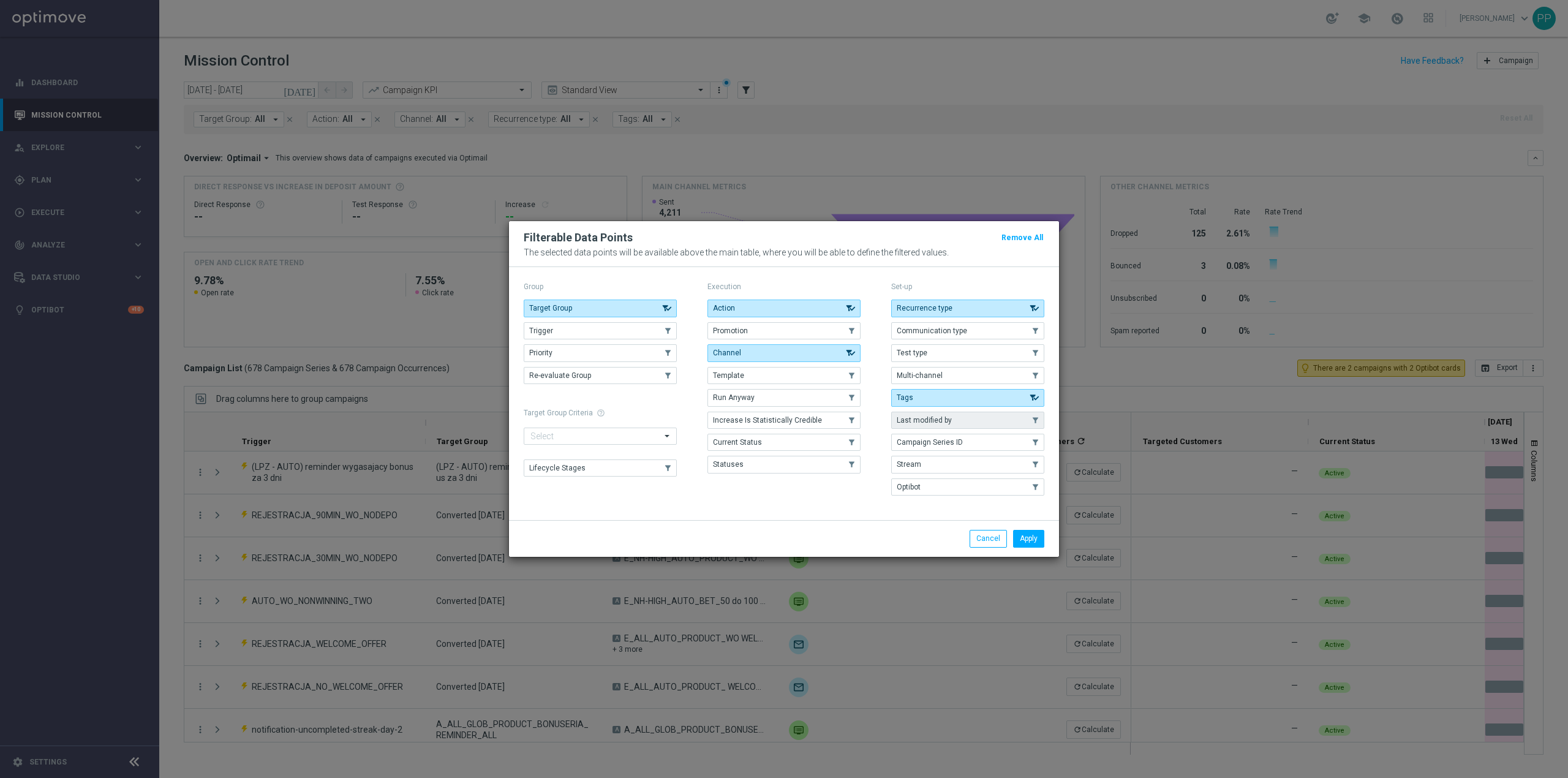
click at [993, 419] on button "Last modified by" at bounding box center [968, 420] width 153 height 17
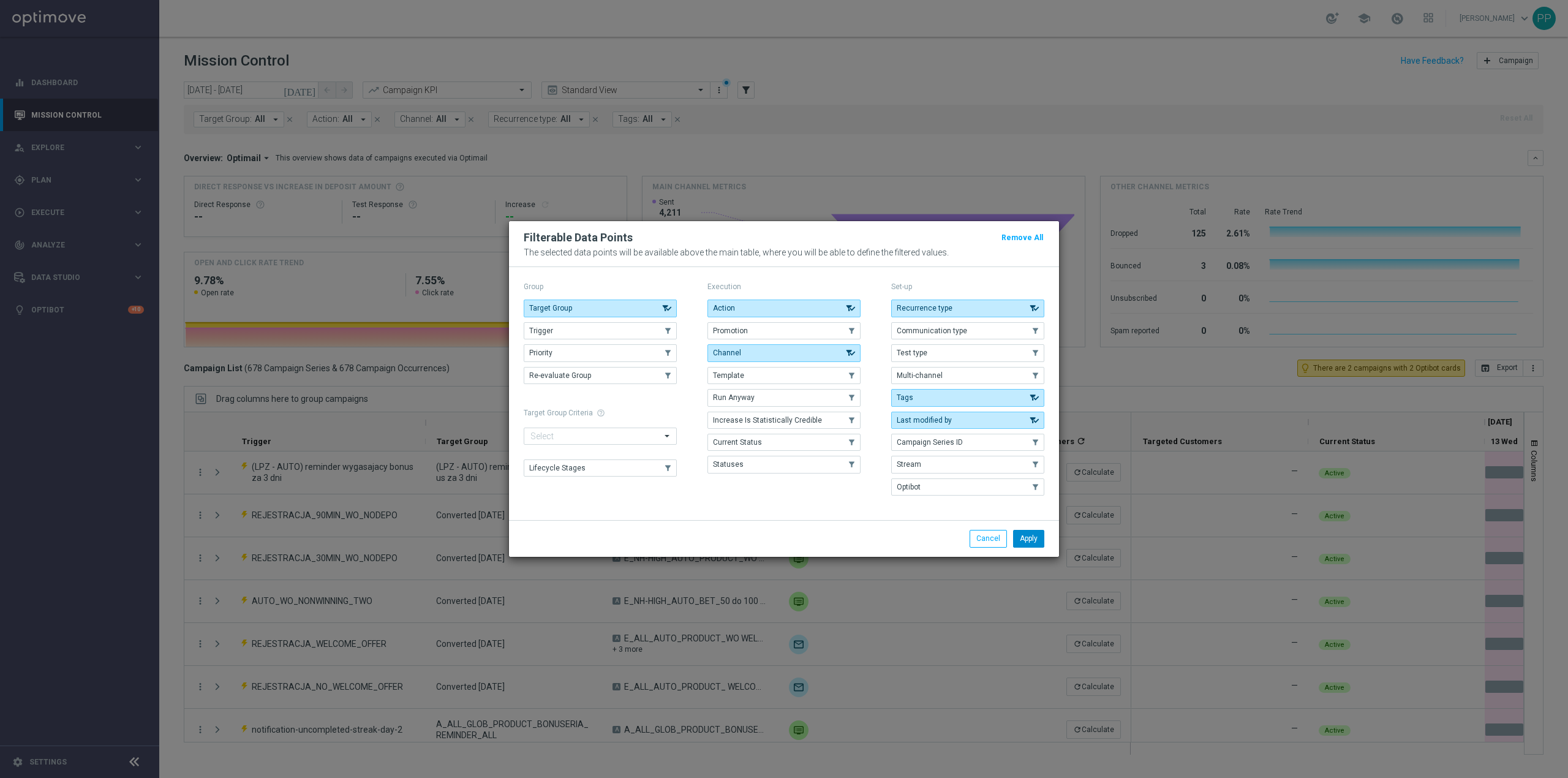
click at [1039, 547] on button "Apply" at bounding box center [1028, 538] width 31 height 17
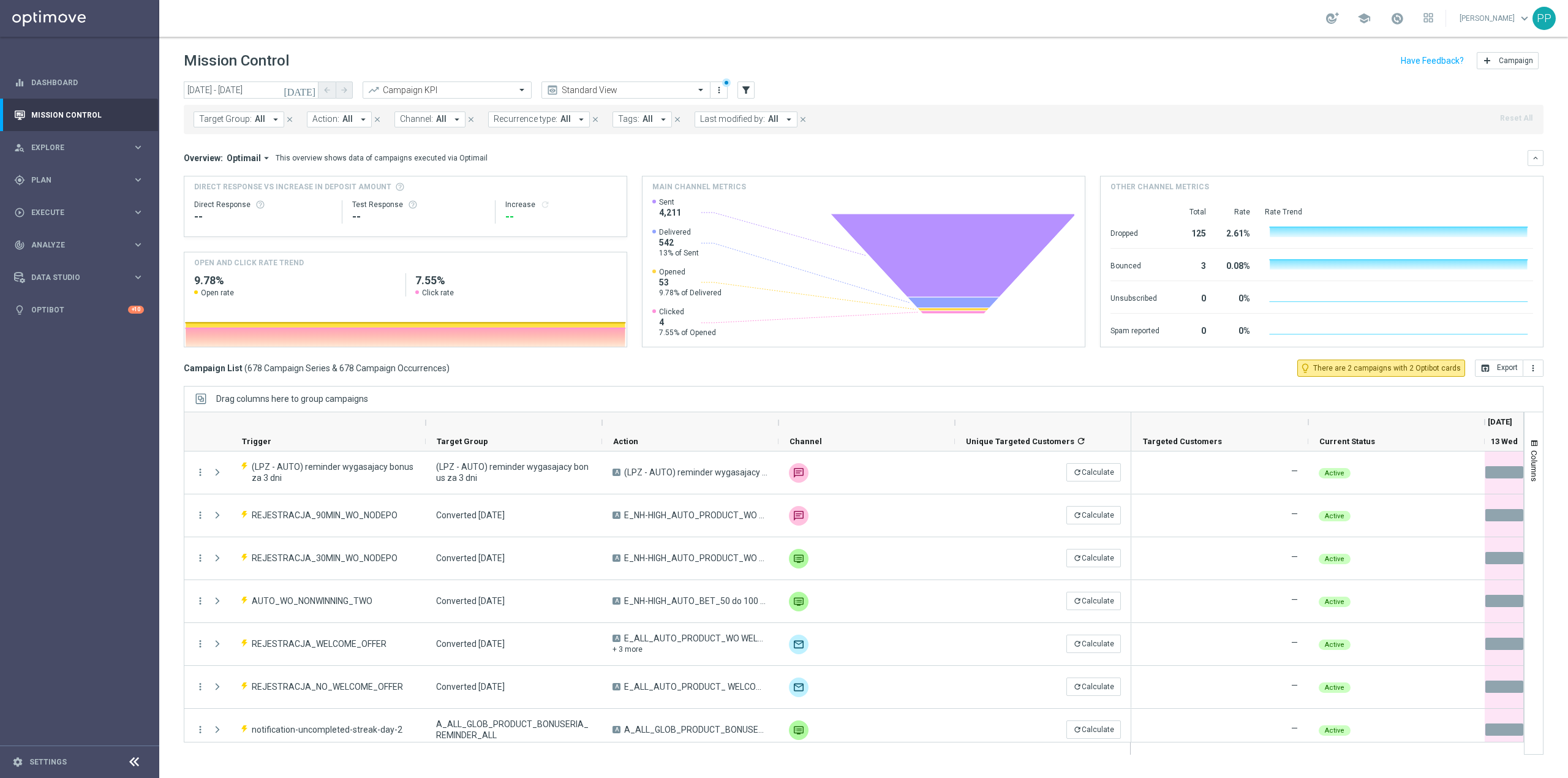
click at [756, 120] on span "Last modified by:" at bounding box center [733, 120] width 65 height 11
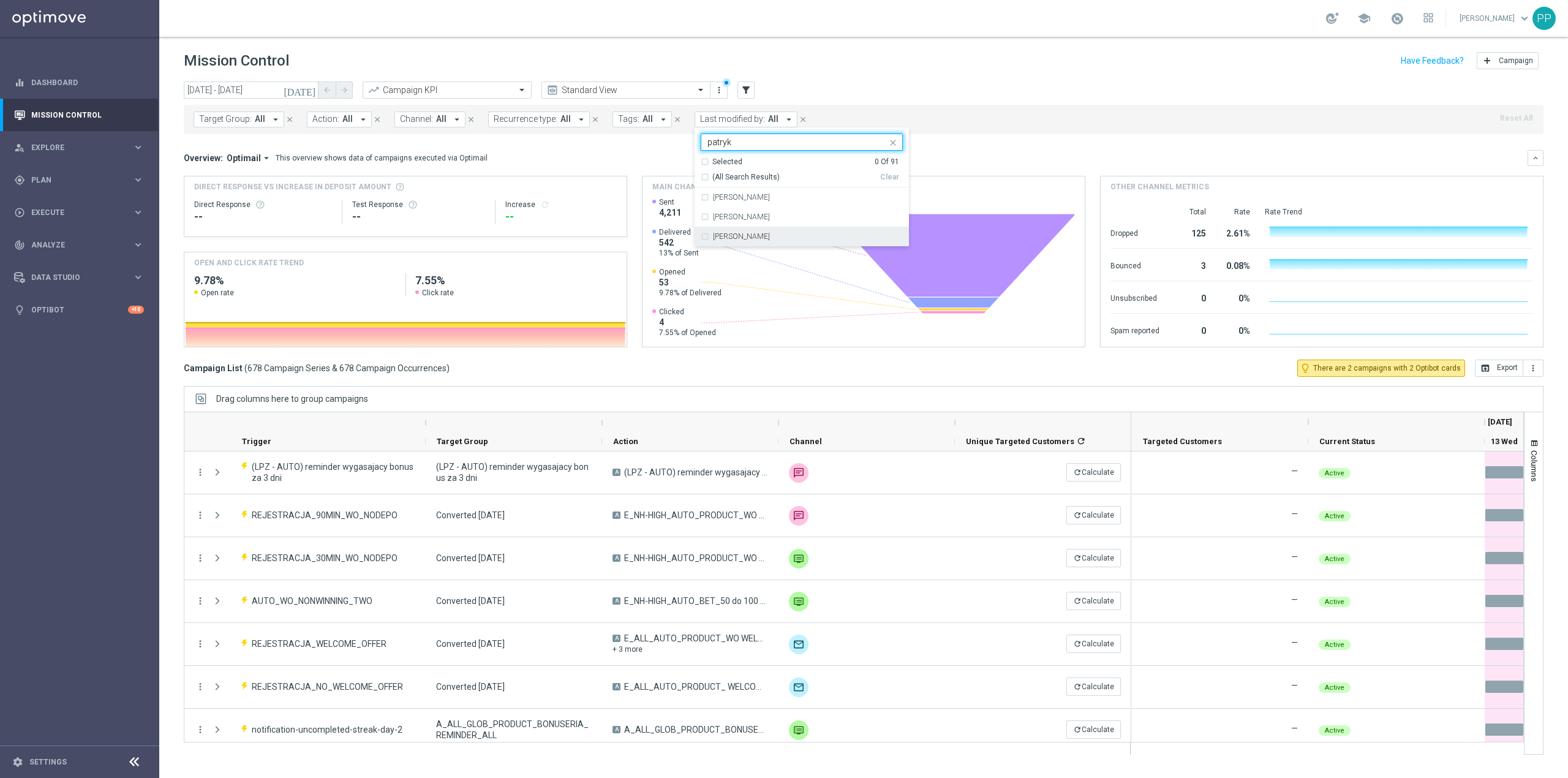
click at [767, 233] on div "[PERSON_NAME]" at bounding box center [802, 237] width 202 height 20
type input "patryk"
click at [871, 57] on div "Mission Control add Campaign" at bounding box center [864, 61] width 1360 height 24
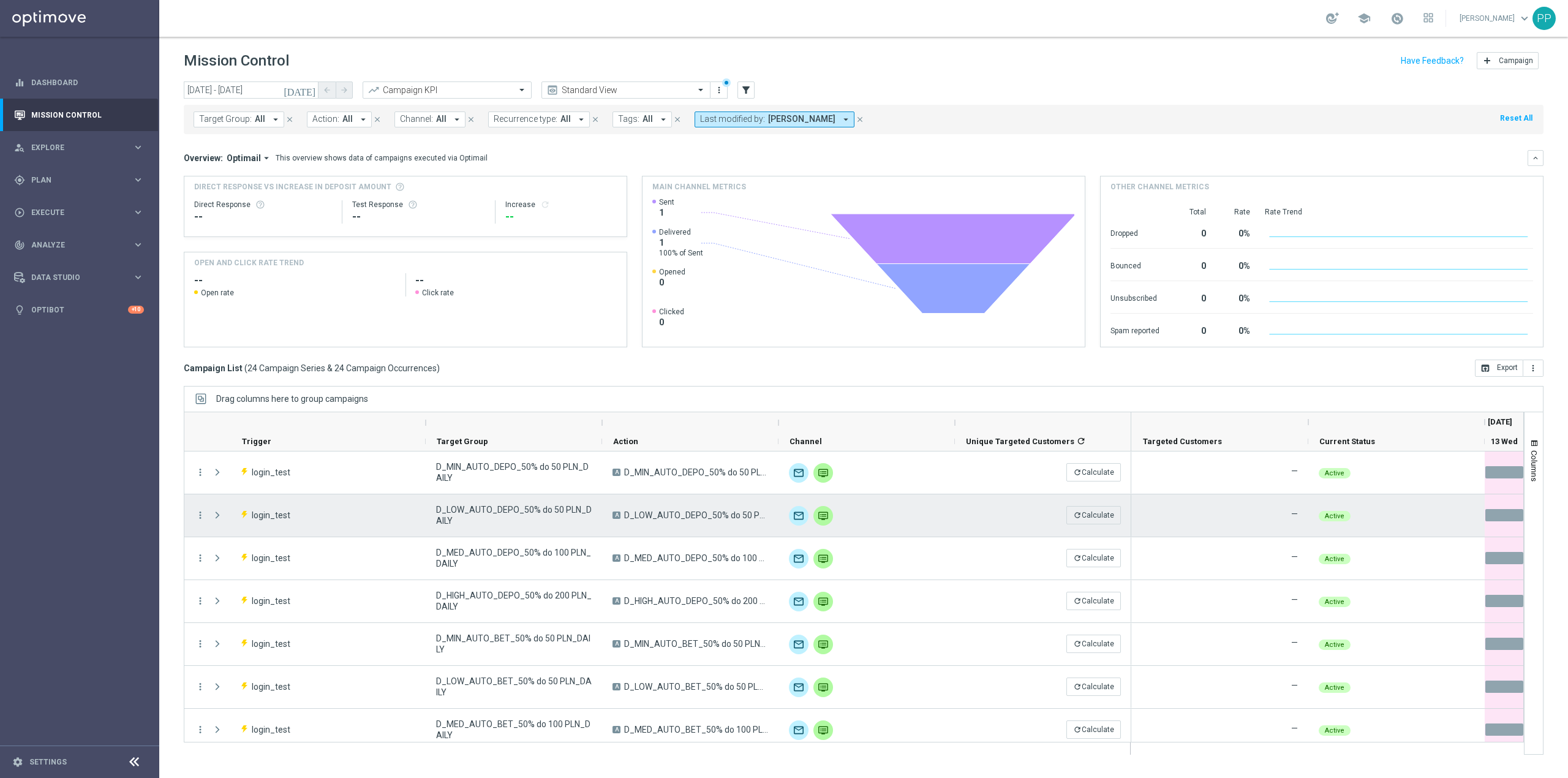
scroll to position [81, 0]
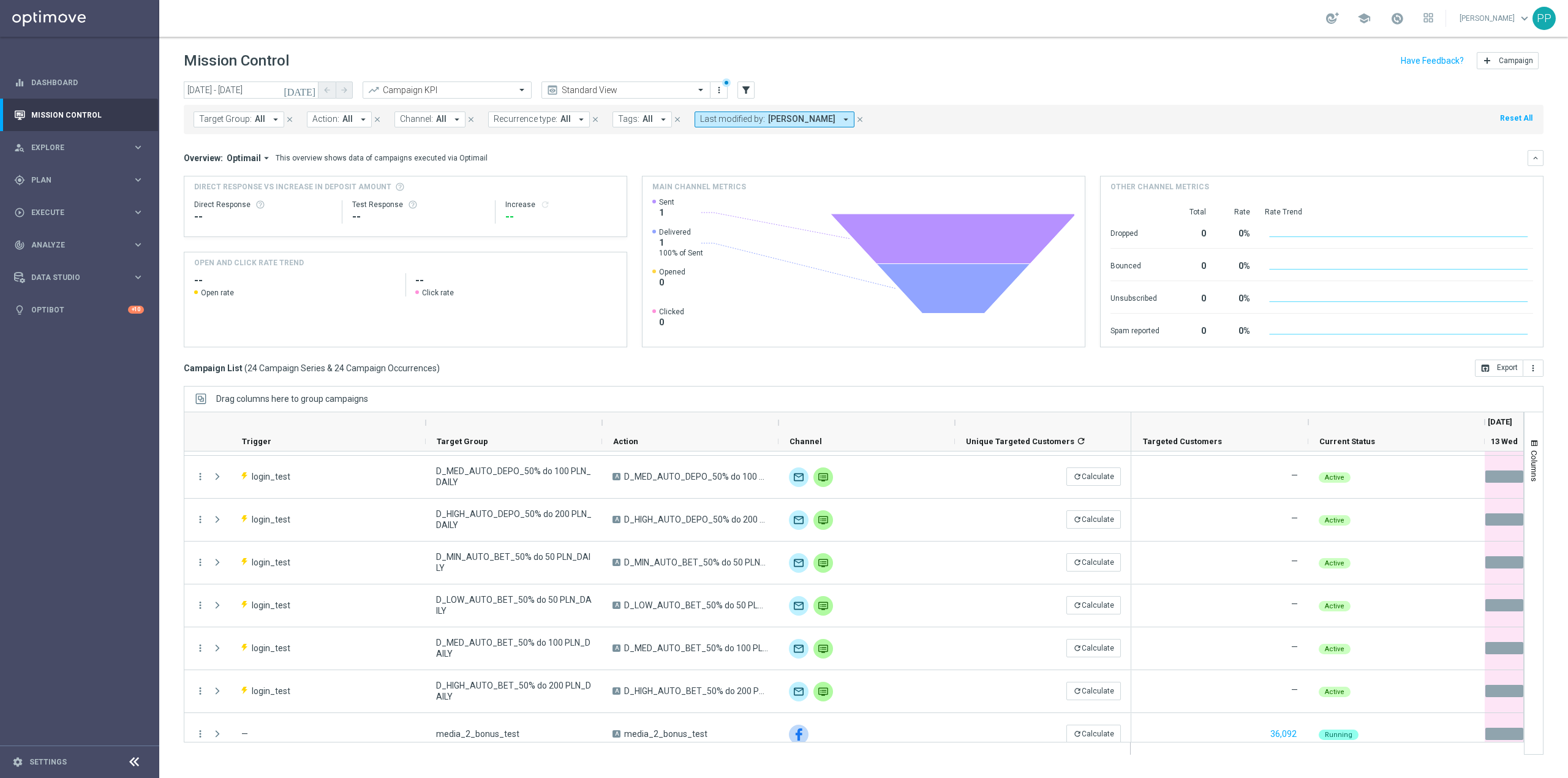
click at [633, 120] on span "Tags:" at bounding box center [628, 120] width 21 height 11
click at [540, 119] on span "Recurrence type:" at bounding box center [525, 120] width 64 height 11
click at [527, 188] on label "Non-Recurring" at bounding box center [530, 188] width 47 height 8
click at [638, 162] on div "Overview: Optimail arrow_drop_down This overview shows data of campaigns execut…" at bounding box center [856, 158] width 1344 height 11
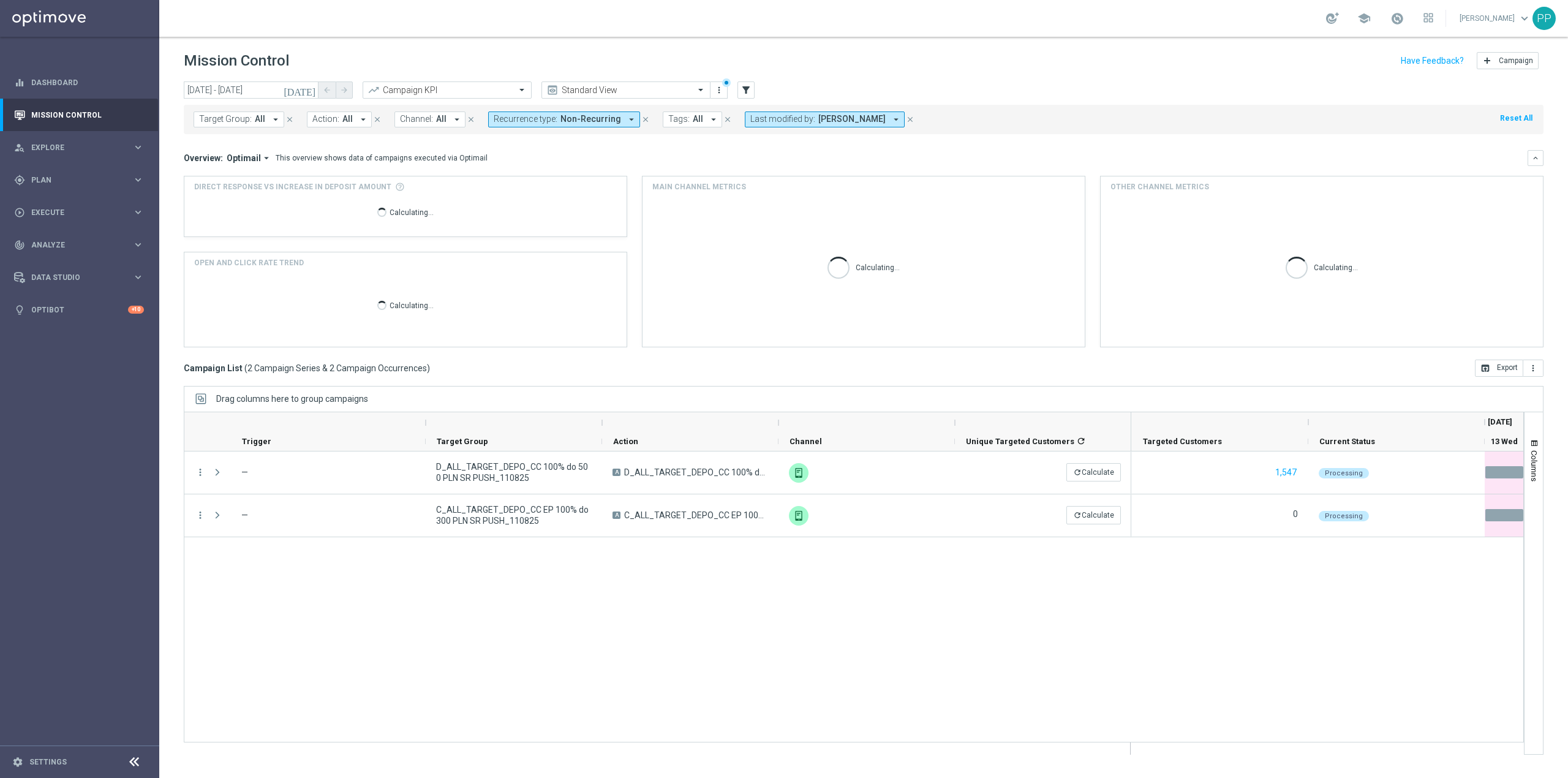
scroll to position [0, 0]
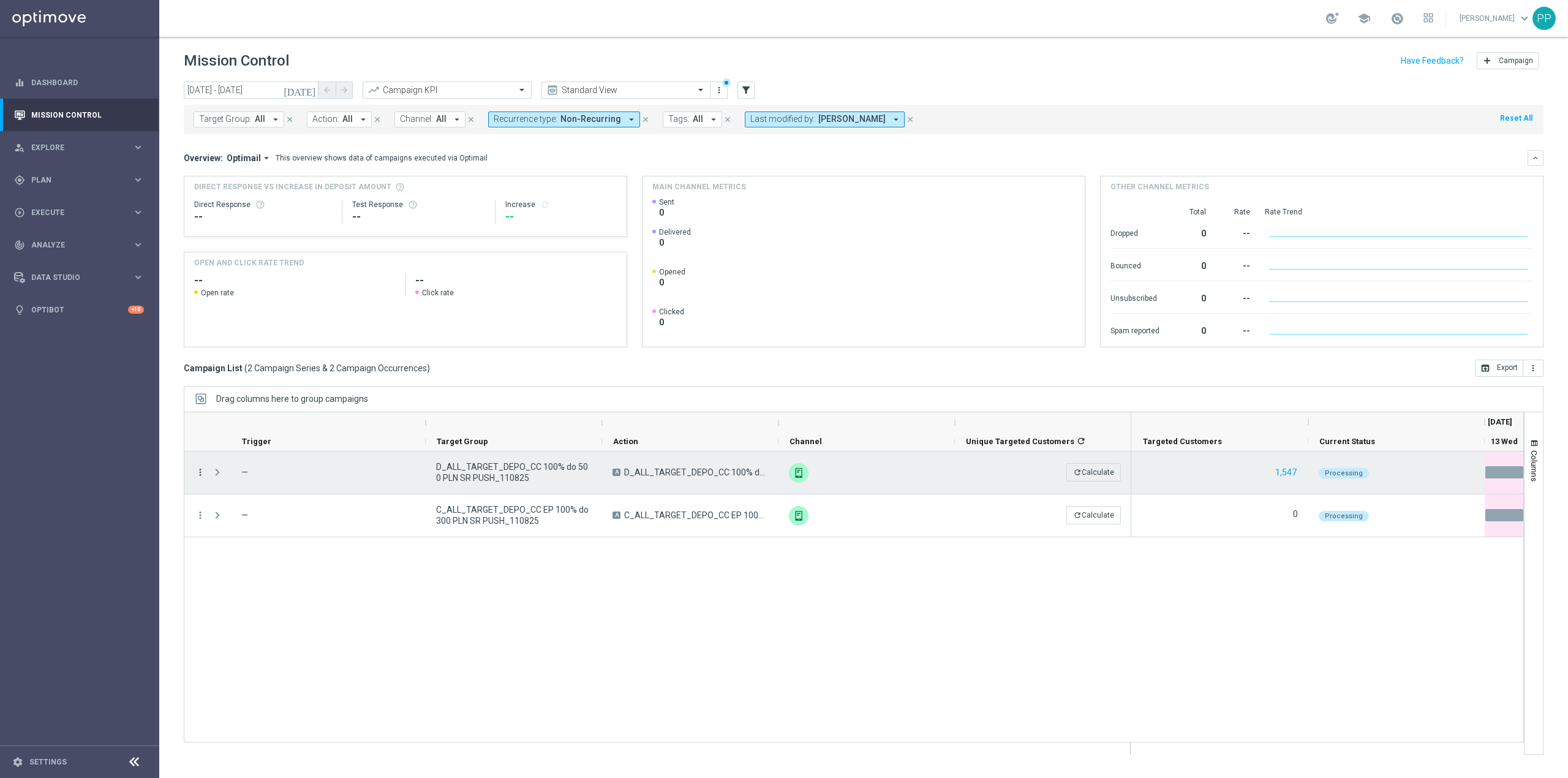
click at [202, 471] on icon "more_vert" at bounding box center [200, 472] width 11 height 11
click at [273, 590] on div "Edit" at bounding box center [281, 589] width 114 height 8
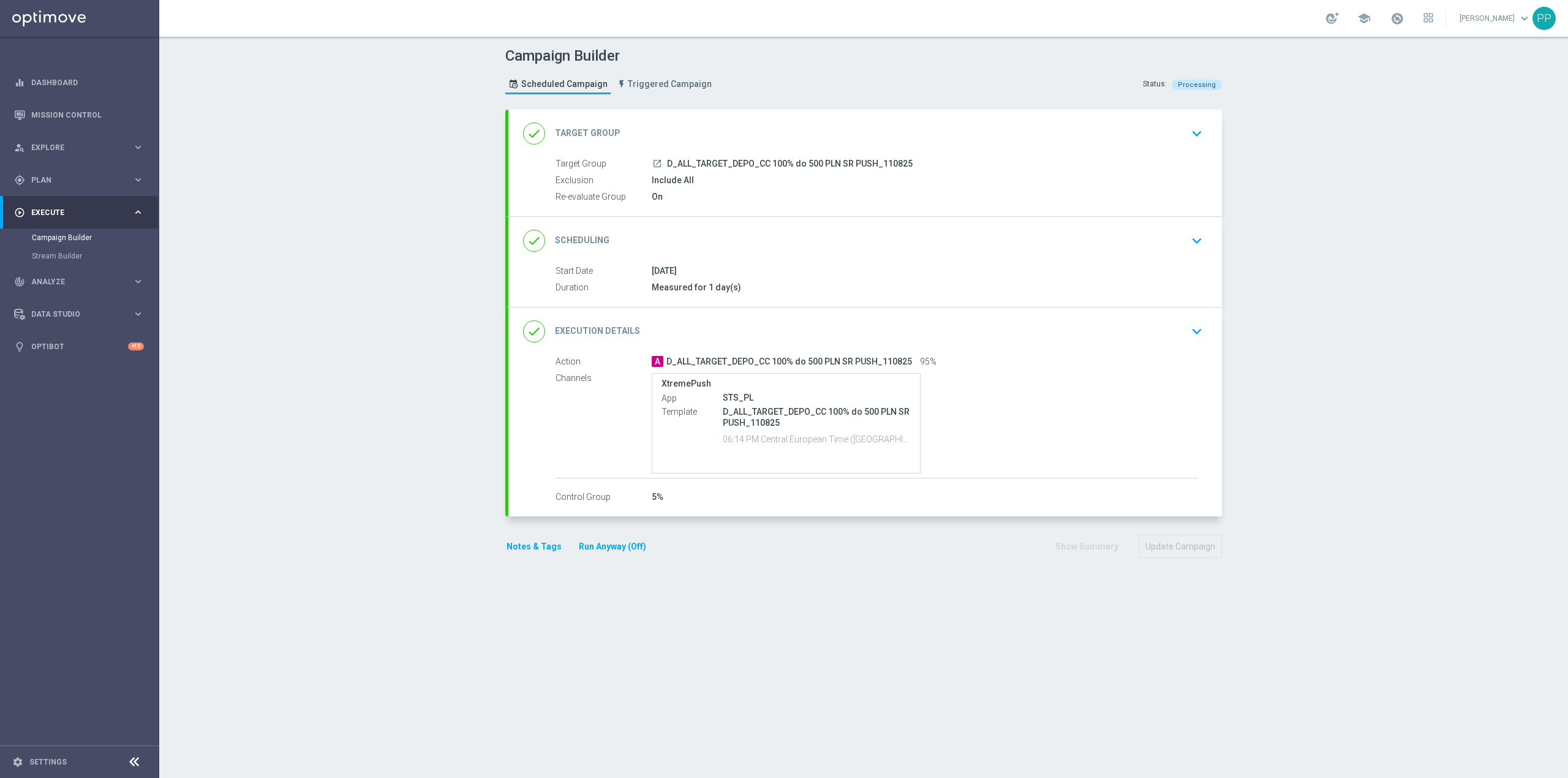
click at [520, 547] on button "Notes & Tags" at bounding box center [533, 547] width 57 height 15
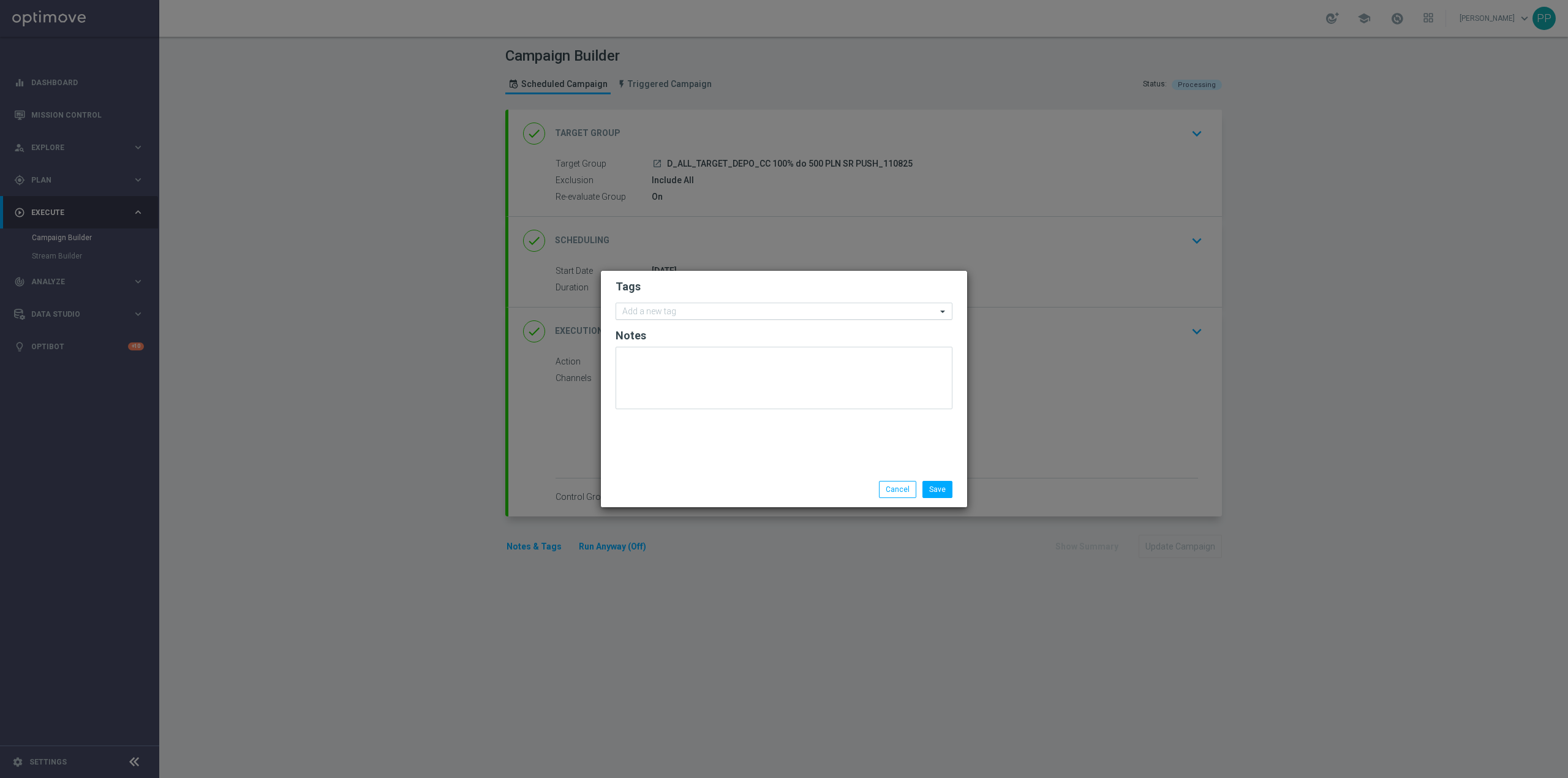
click at [635, 310] on input "text" at bounding box center [779, 312] width 314 height 11
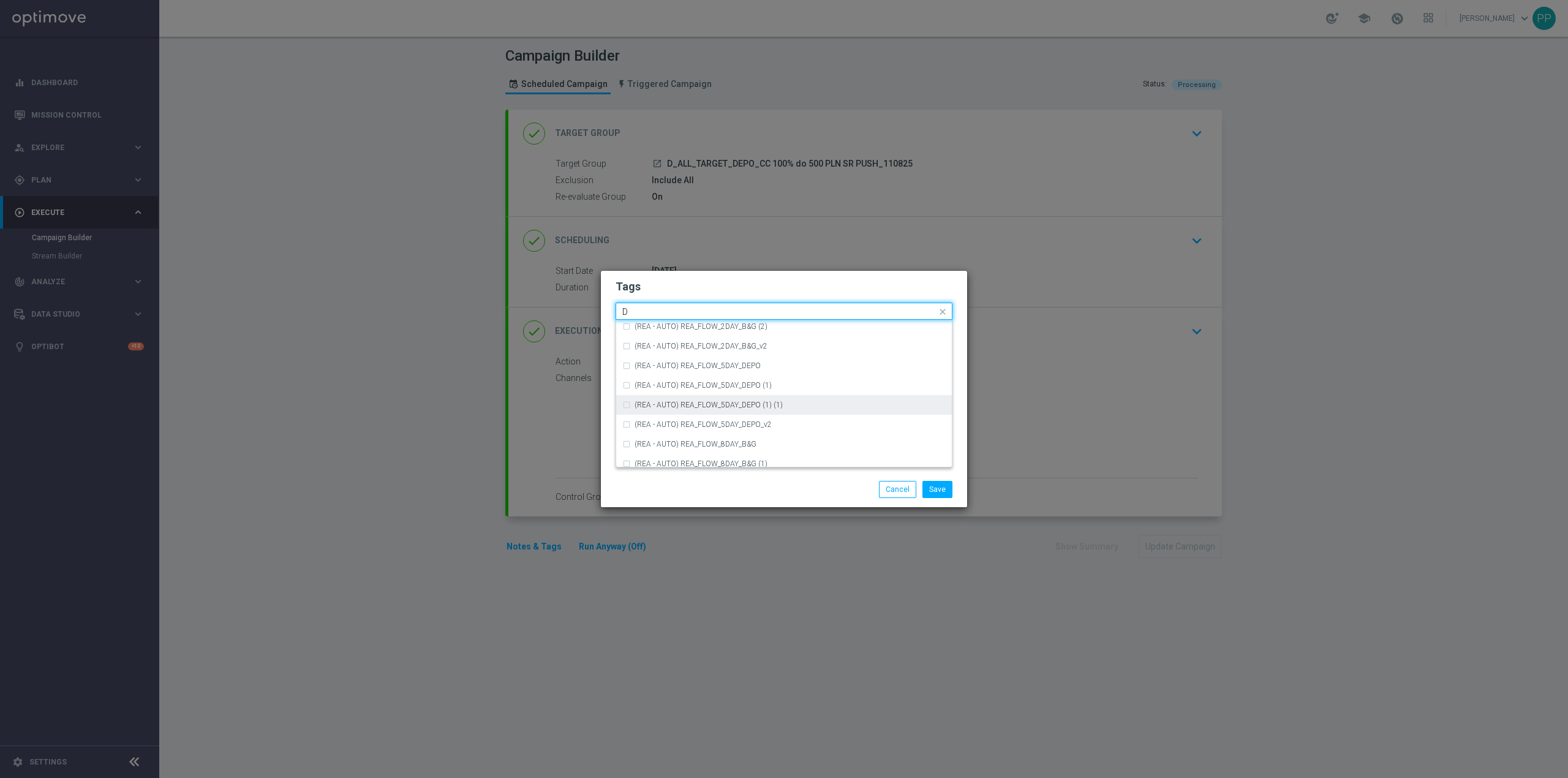
scroll to position [1307, 0]
click at [686, 428] on div "D" at bounding box center [784, 435] width 323 height 20
type input "D"
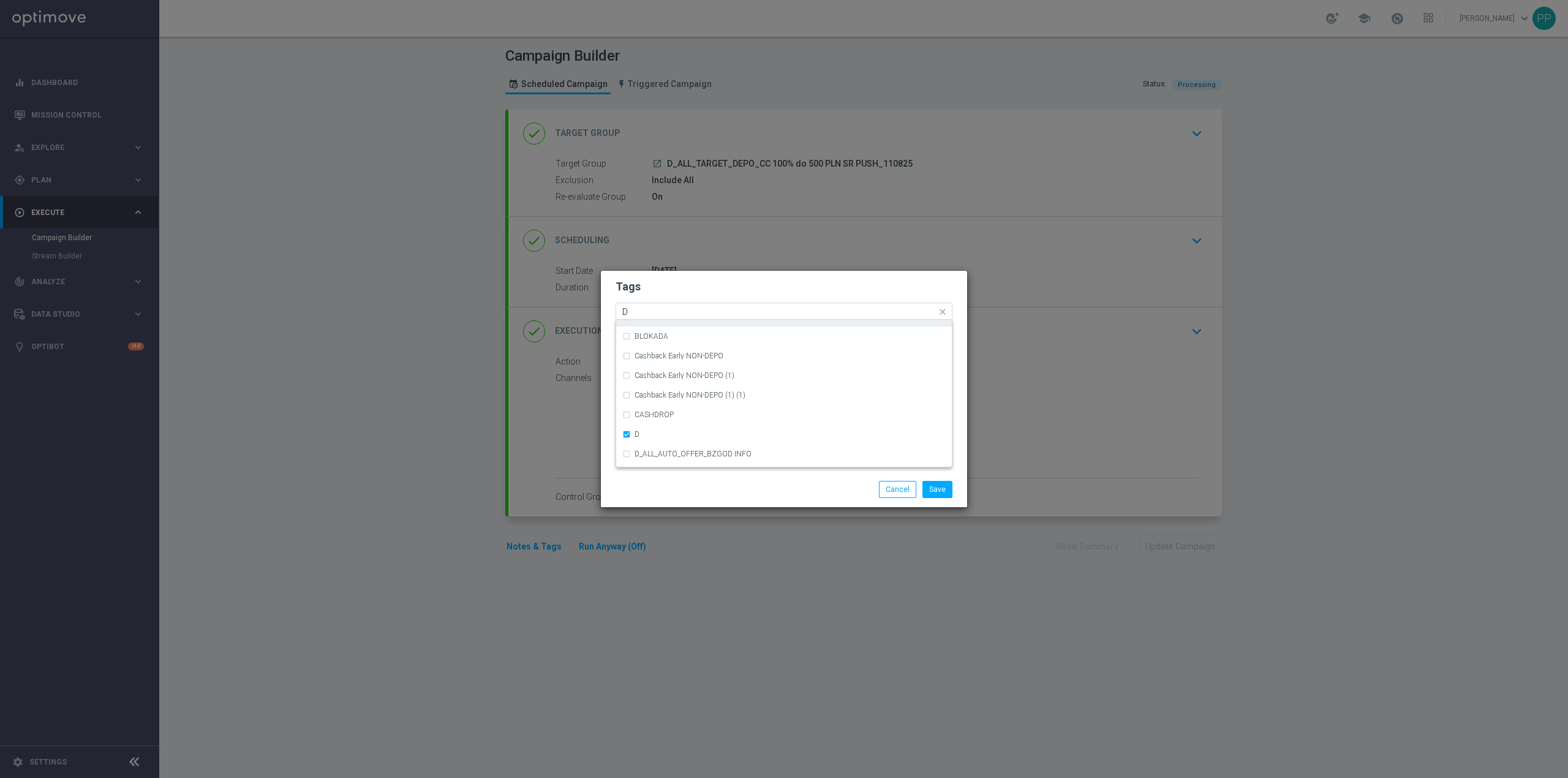
click at [654, 313] on input "D" at bounding box center [779, 312] width 314 height 11
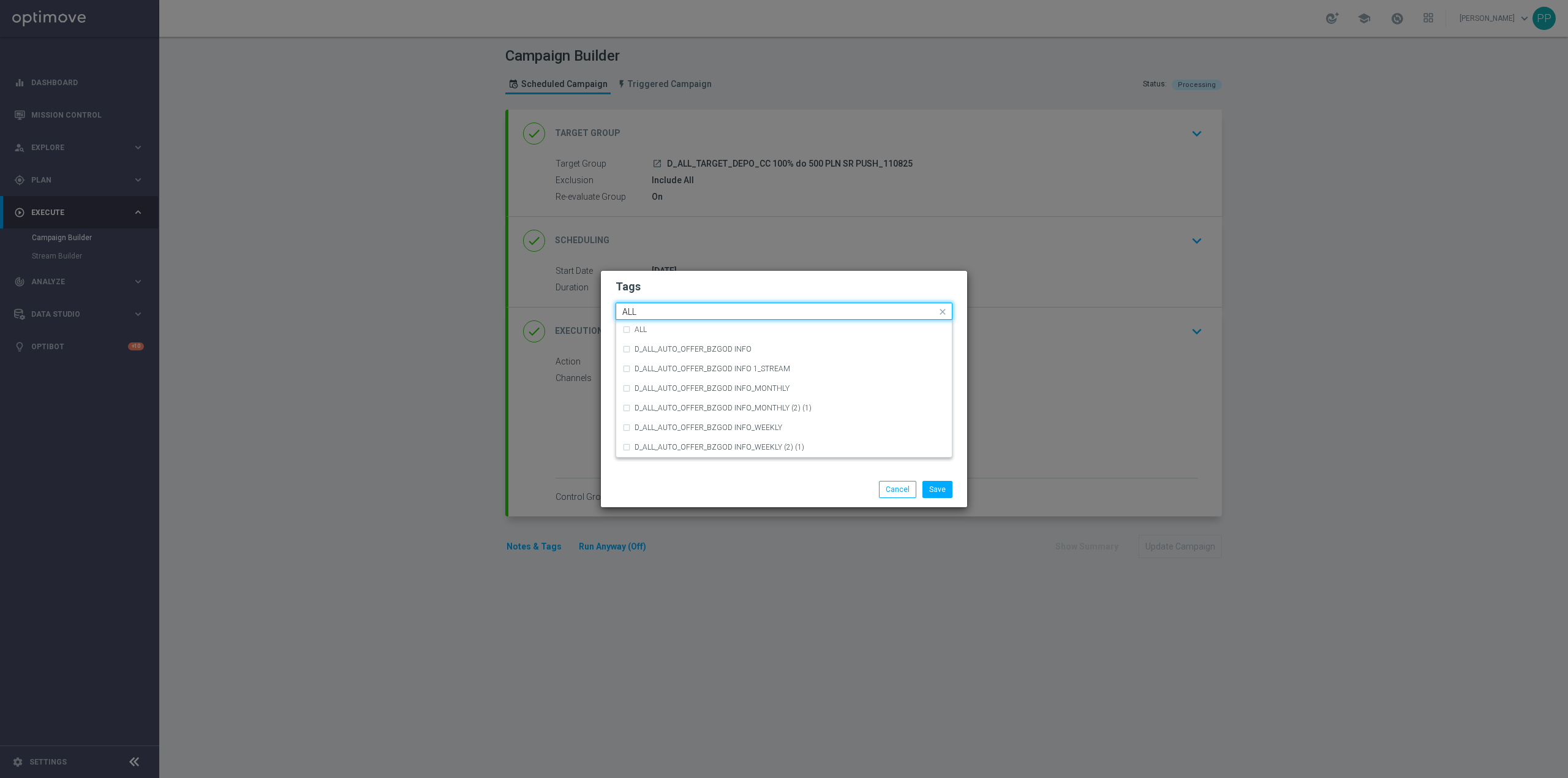
scroll to position [0, 0]
click at [704, 337] on div "ALL" at bounding box center [784, 330] width 323 height 20
click at [687, 317] on div "ALL" at bounding box center [779, 313] width 316 height 12
type input "A"
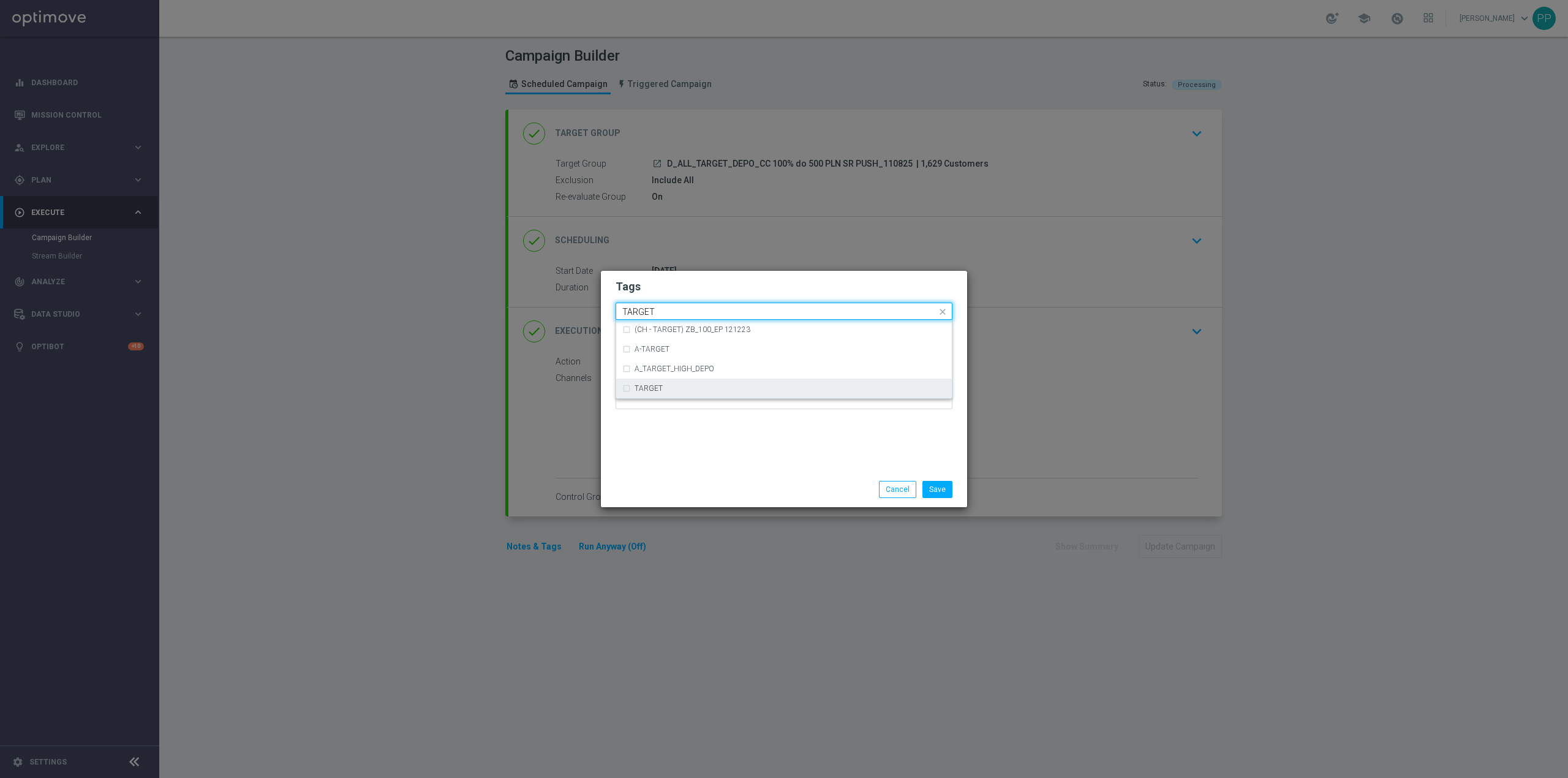
click at [626, 383] on div "TARGET" at bounding box center [784, 389] width 323 height 20
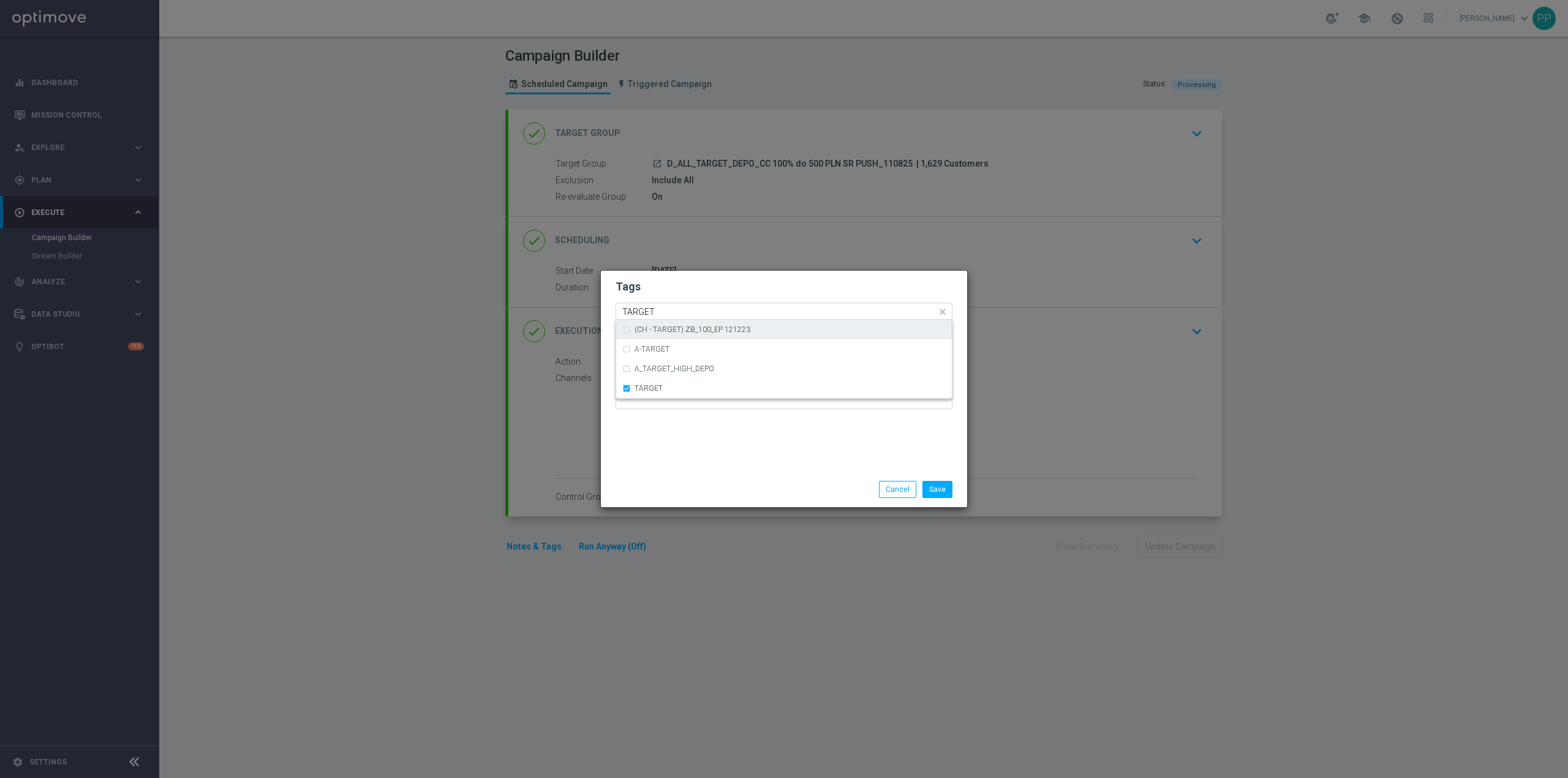
click at [660, 313] on input "TARGET" at bounding box center [779, 312] width 314 height 11
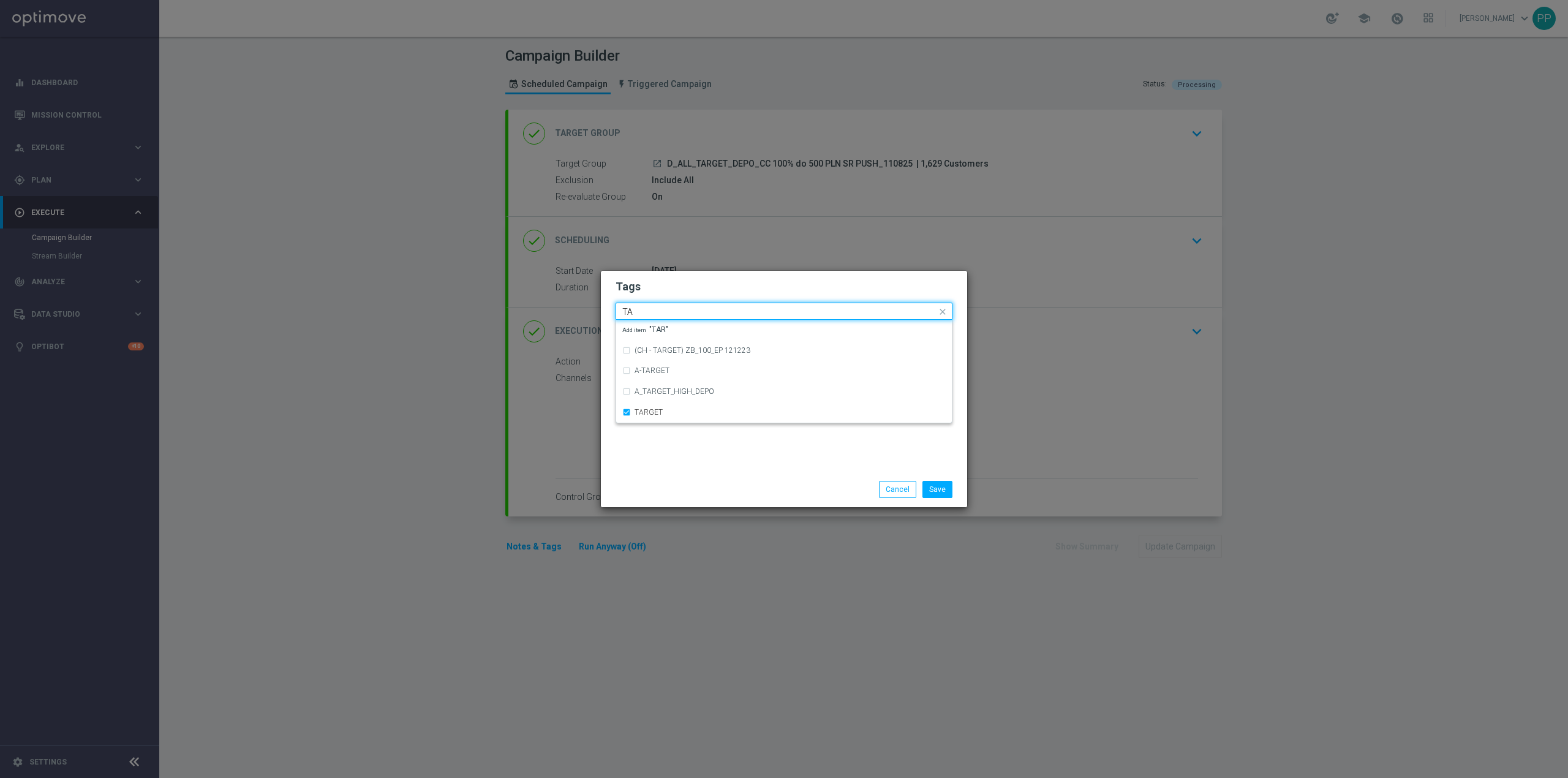
type input "T"
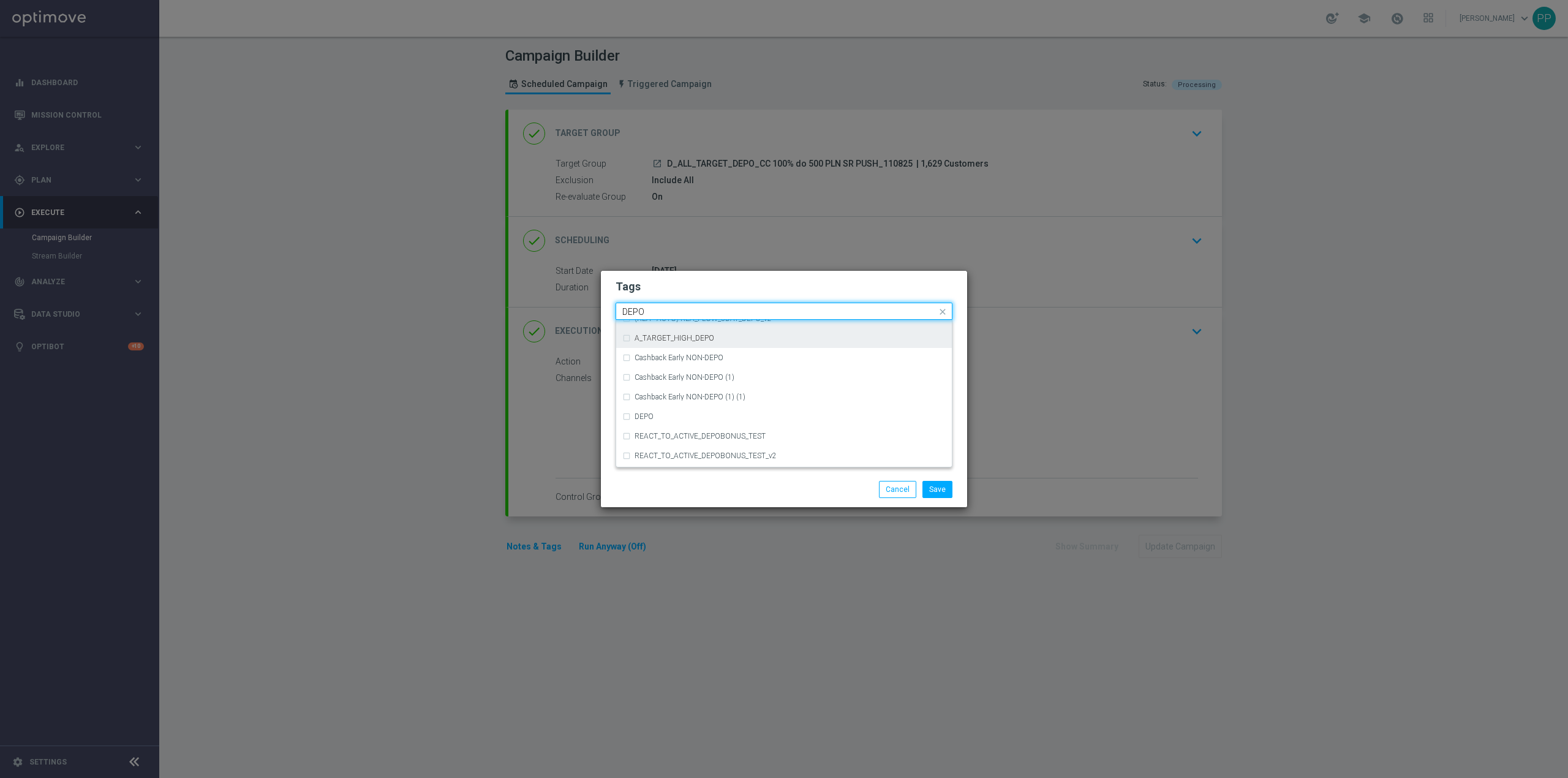
scroll to position [490, 0]
click at [696, 392] on div "DEPO" at bounding box center [790, 389] width 311 height 8
click at [694, 312] on input "DEPO" at bounding box center [779, 312] width 314 height 11
type input "D"
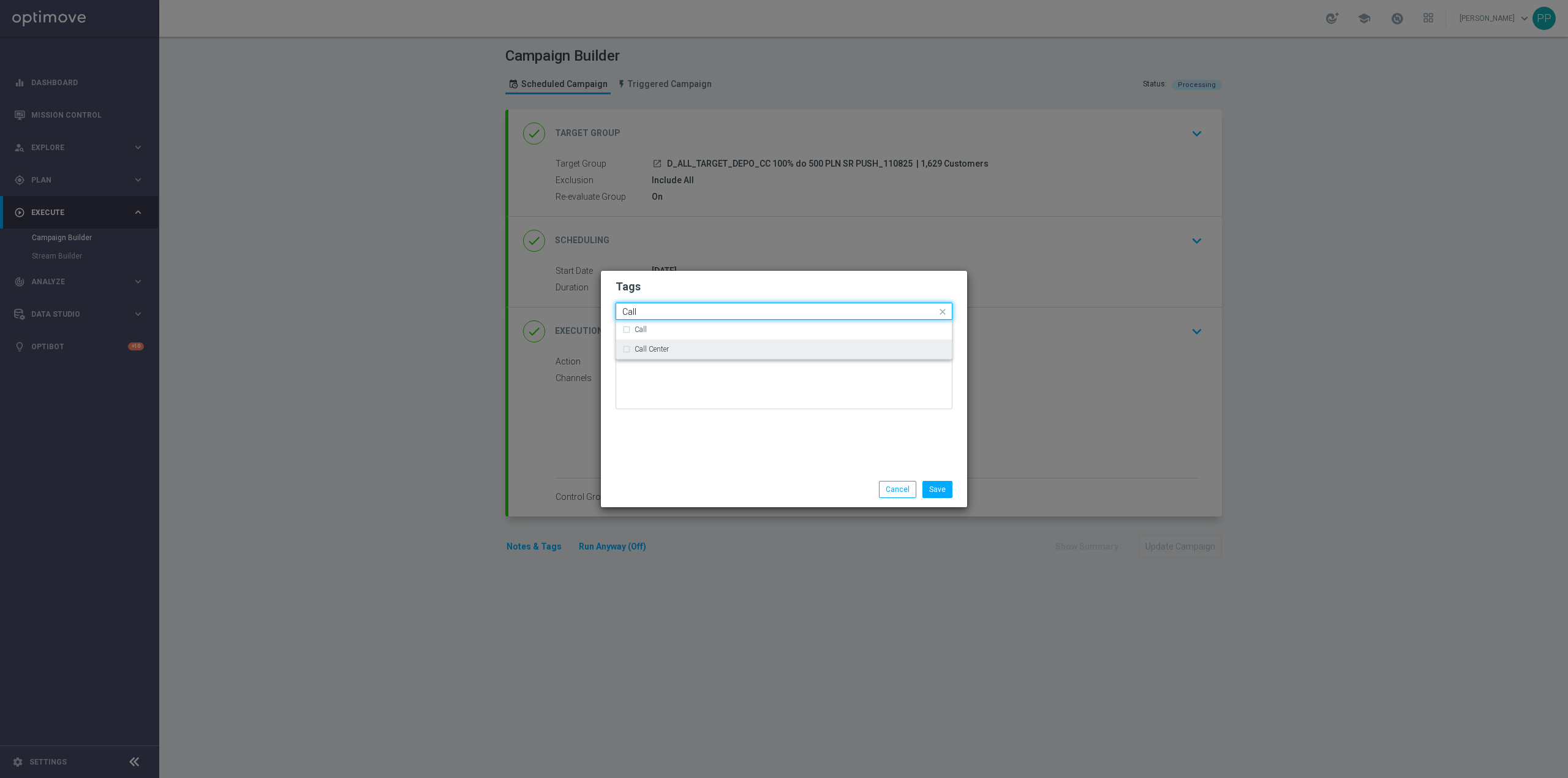
click at [677, 351] on div "Call Center" at bounding box center [790, 350] width 311 height 8
type input "Call"
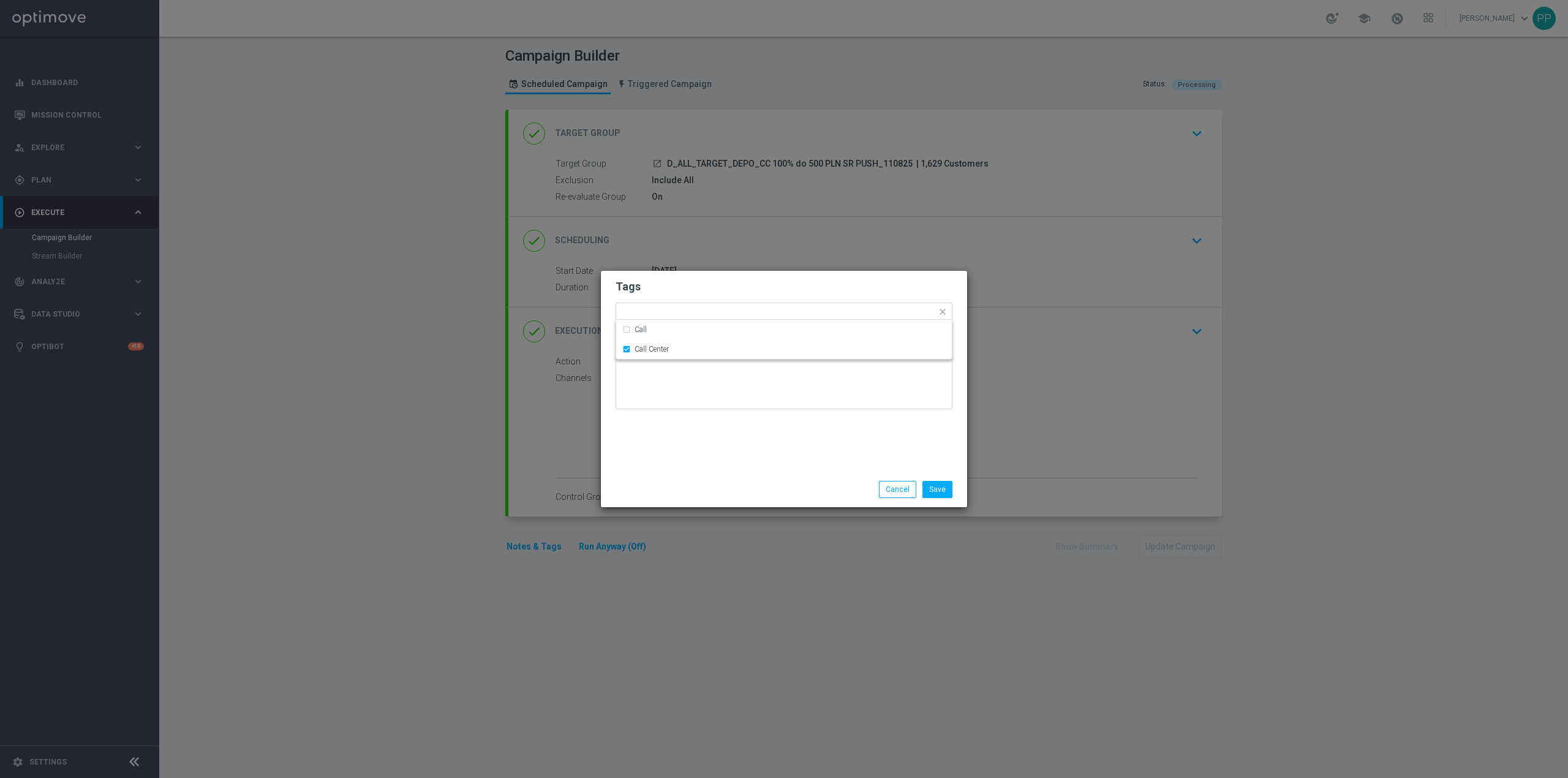
click at [690, 422] on div "Tags Quick find × D × ALL × TARGET × DEPO × Call Center Call Call Center Notes" at bounding box center [784, 371] width 366 height 201
click at [936, 491] on button "Save" at bounding box center [937, 489] width 30 height 17
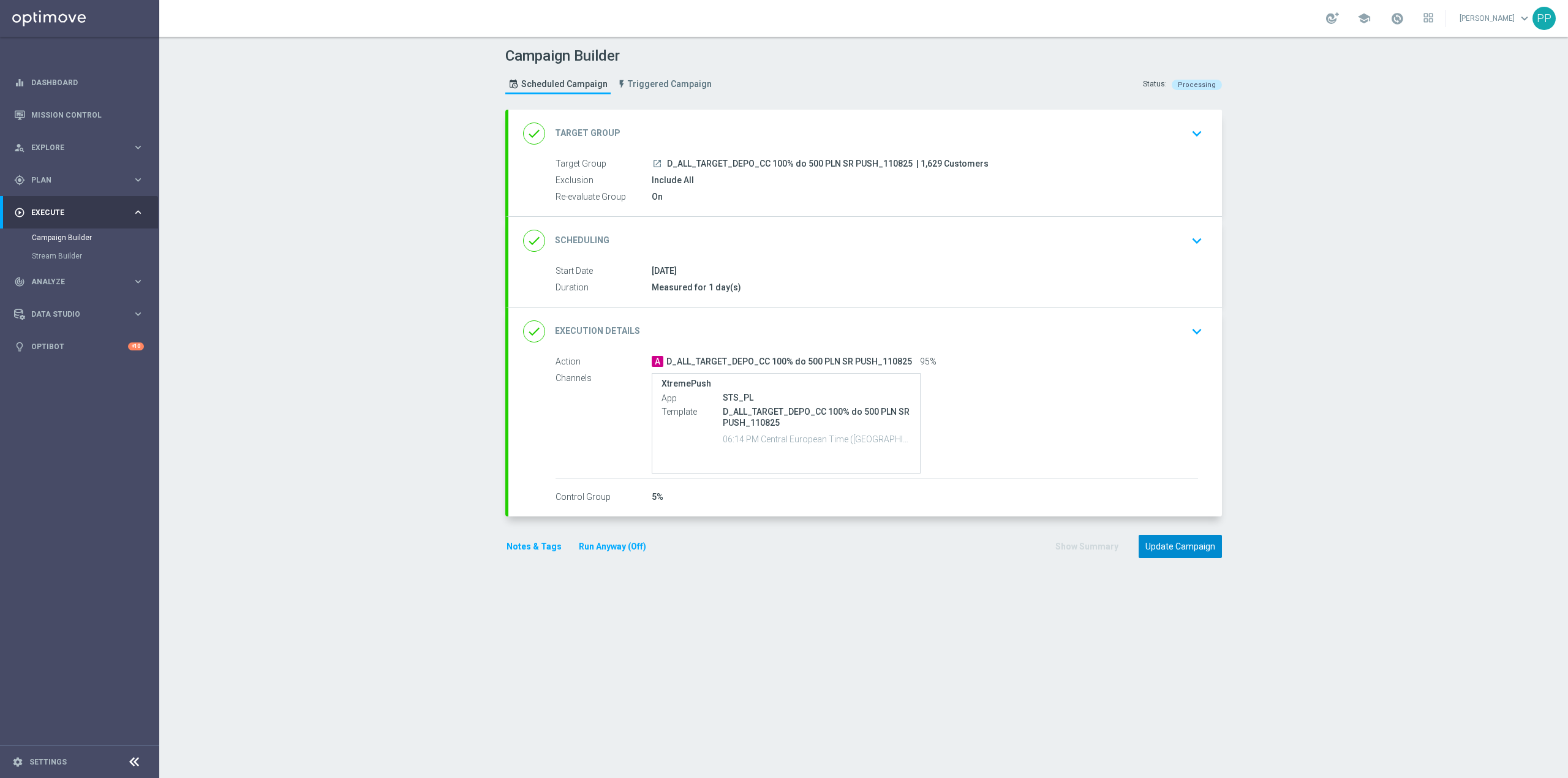
click at [1201, 550] on button "Update Campaign" at bounding box center [1180, 547] width 84 height 24
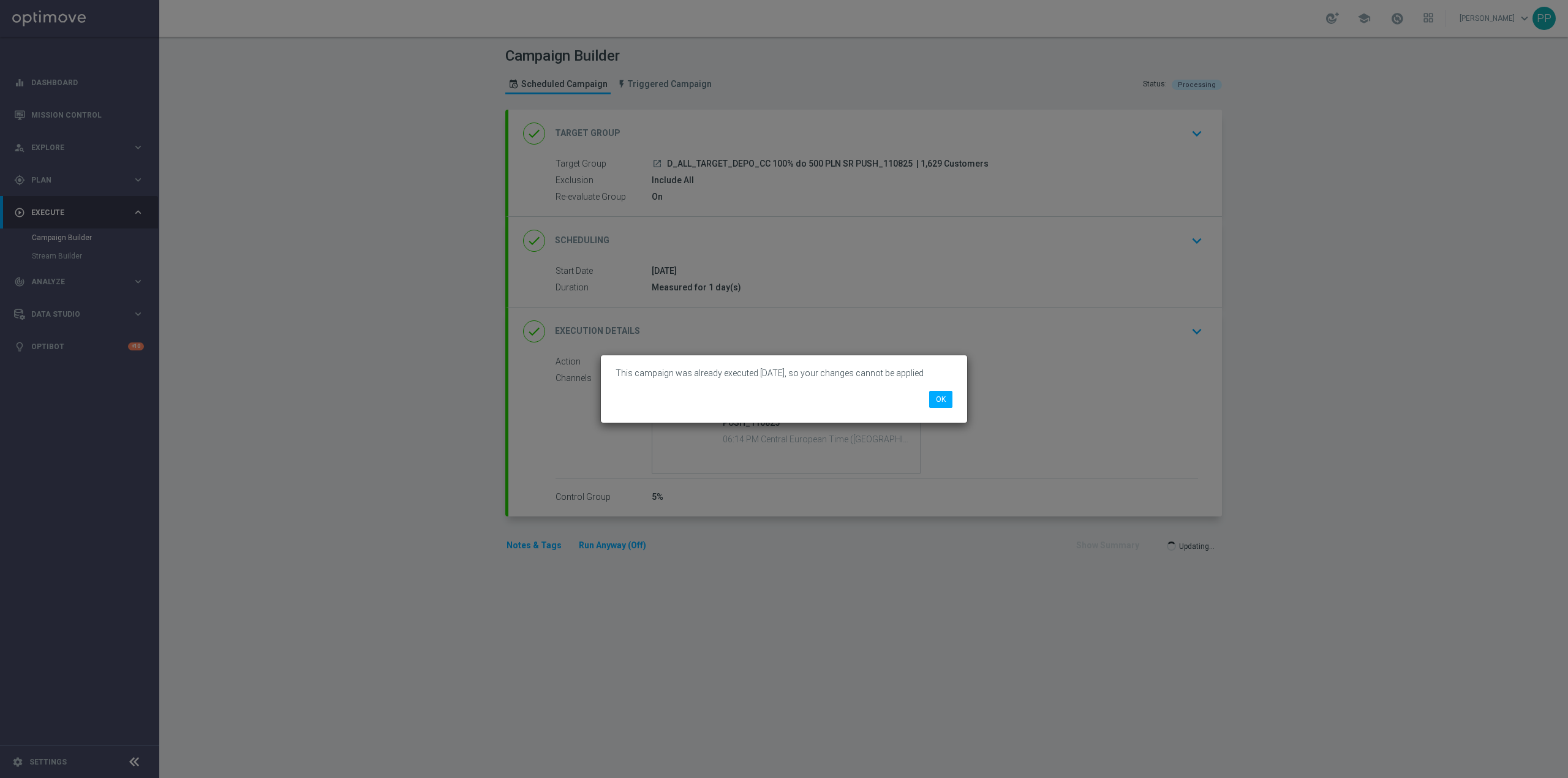
click at [954, 407] on li "OK" at bounding box center [940, 399] width 29 height 17
click at [952, 401] on li "OK" at bounding box center [940, 399] width 29 height 17
drag, startPoint x: 940, startPoint y: 396, endPoint x: 612, endPoint y: 147, distance: 411.8
click at [941, 396] on button "OK" at bounding box center [940, 399] width 23 height 17
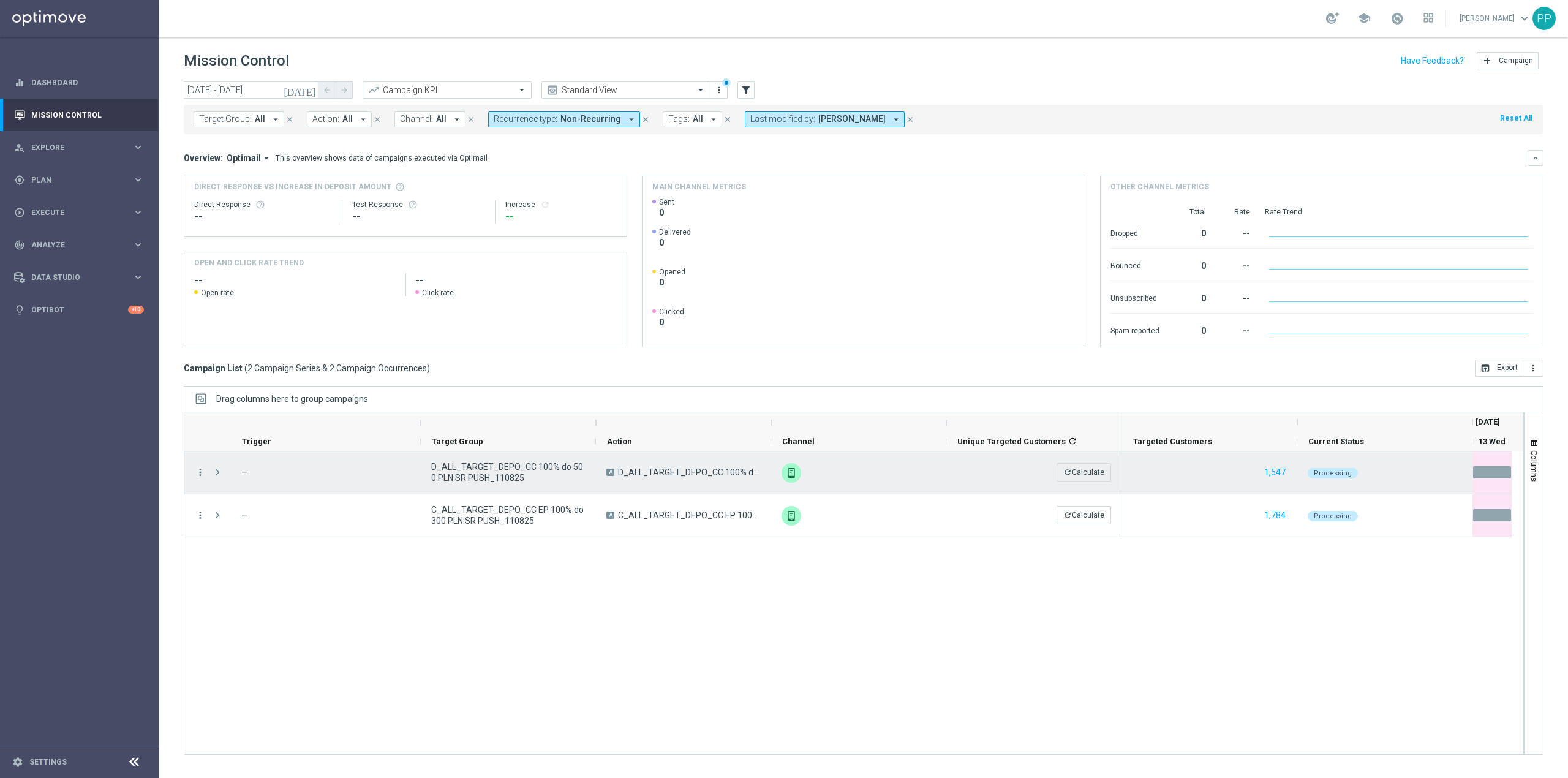
click at [202, 465] on div "more_vert" at bounding box center [195, 472] width 22 height 42
click at [201, 469] on icon "more_vert" at bounding box center [200, 472] width 11 height 11
click at [273, 551] on span "Go to Campaign Analysis" at bounding box center [268, 549] width 87 height 8
click at [197, 474] on icon "more_vert" at bounding box center [200, 472] width 11 height 11
click at [261, 582] on div "edit Edit" at bounding box center [275, 589] width 138 height 17
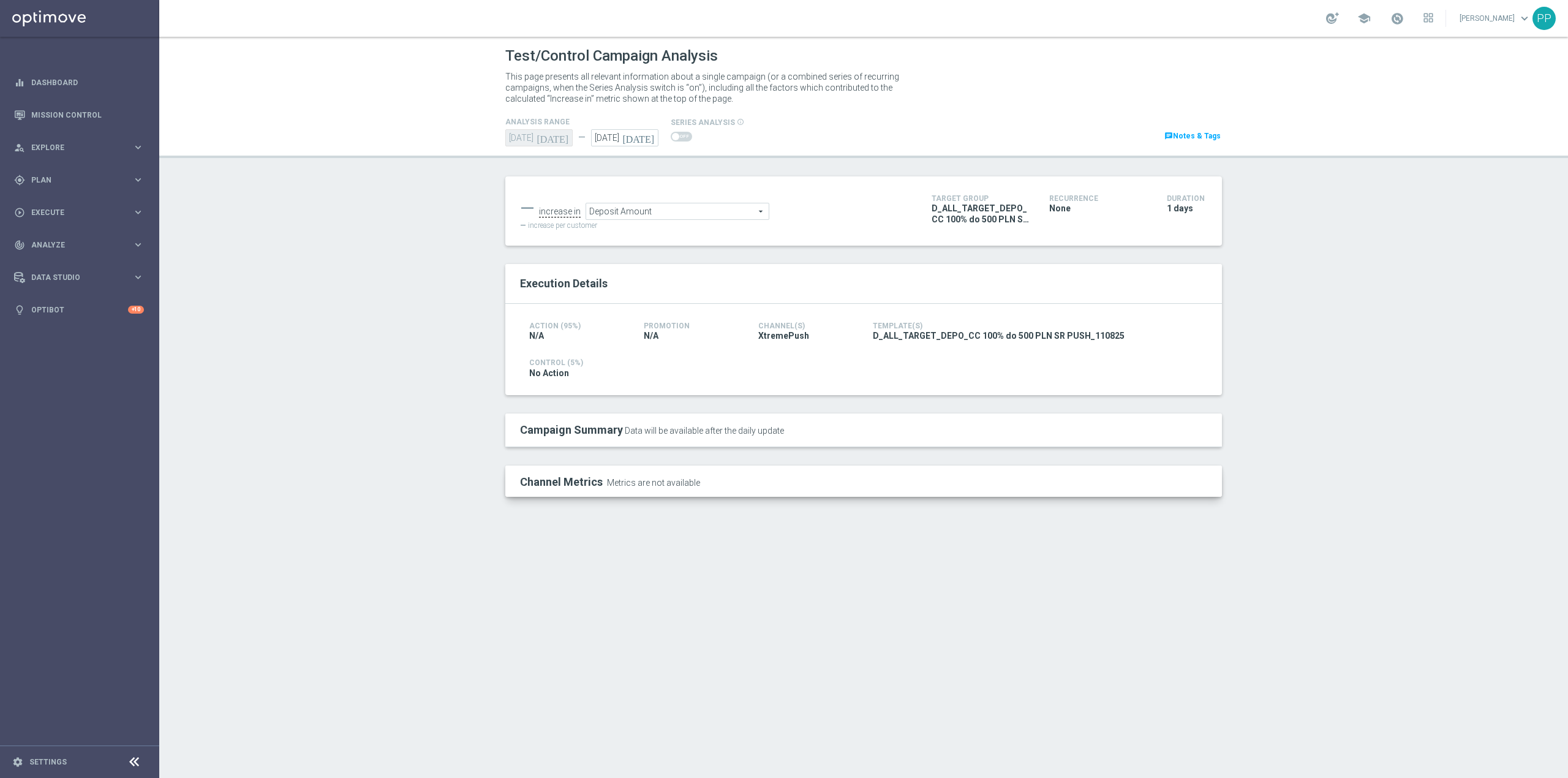
click at [1177, 135] on link "chat Notes & Tags" at bounding box center [1192, 136] width 59 height 14
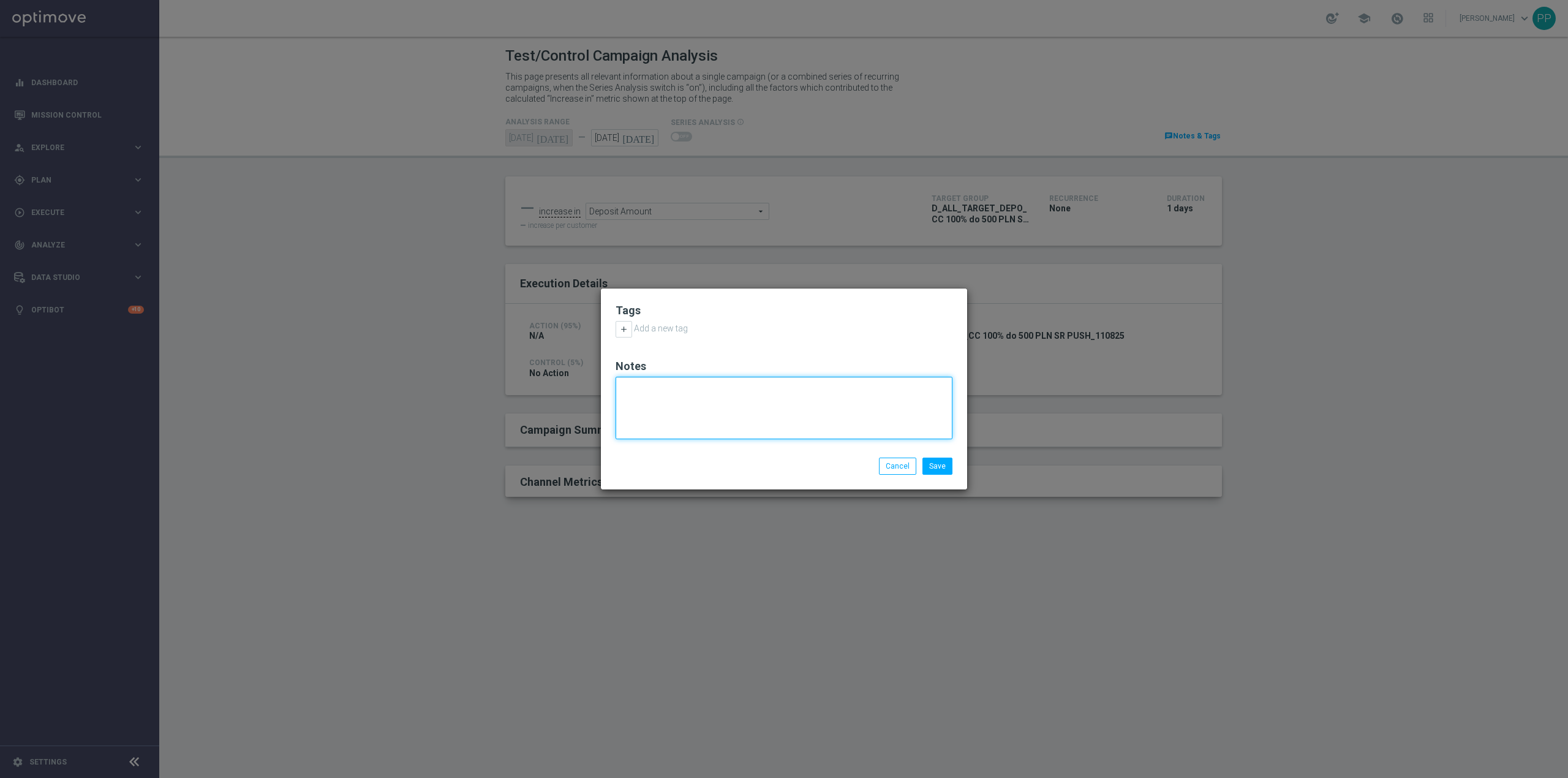
click at [739, 391] on textarea at bounding box center [784, 409] width 337 height 63
click at [633, 328] on div "add Add a new tag" at bounding box center [651, 330] width 72 height 17
click at [632, 328] on button "add" at bounding box center [624, 330] width 17 height 17
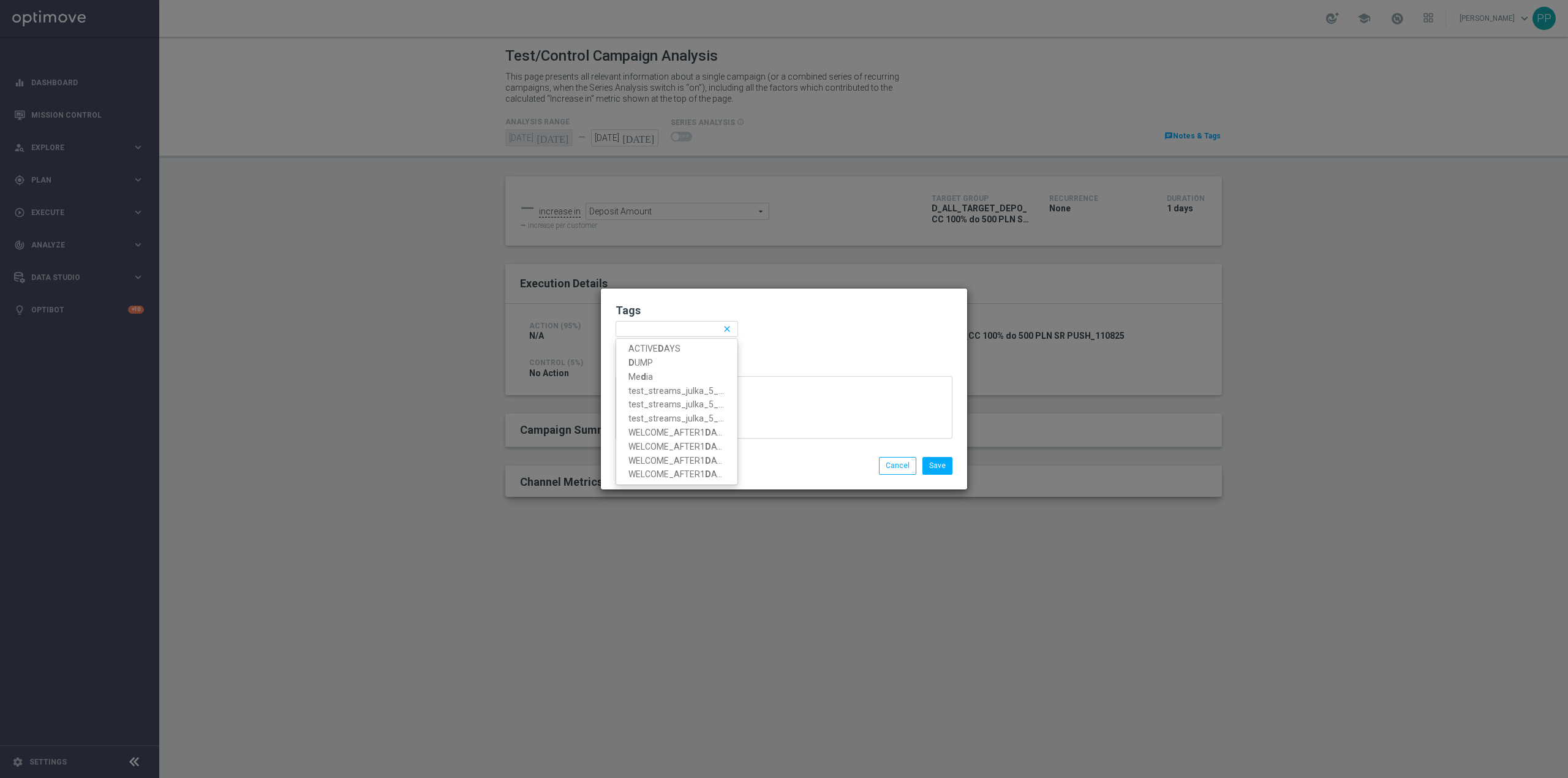
type input "D"
click at [792, 334] on div "D clear add" at bounding box center [784, 330] width 337 height 20
click at [621, 329] on label "D" at bounding box center [621, 330] width 5 height 11
click at [649, 332] on icon "add" at bounding box center [651, 330] width 9 height 9
type input "ALL"
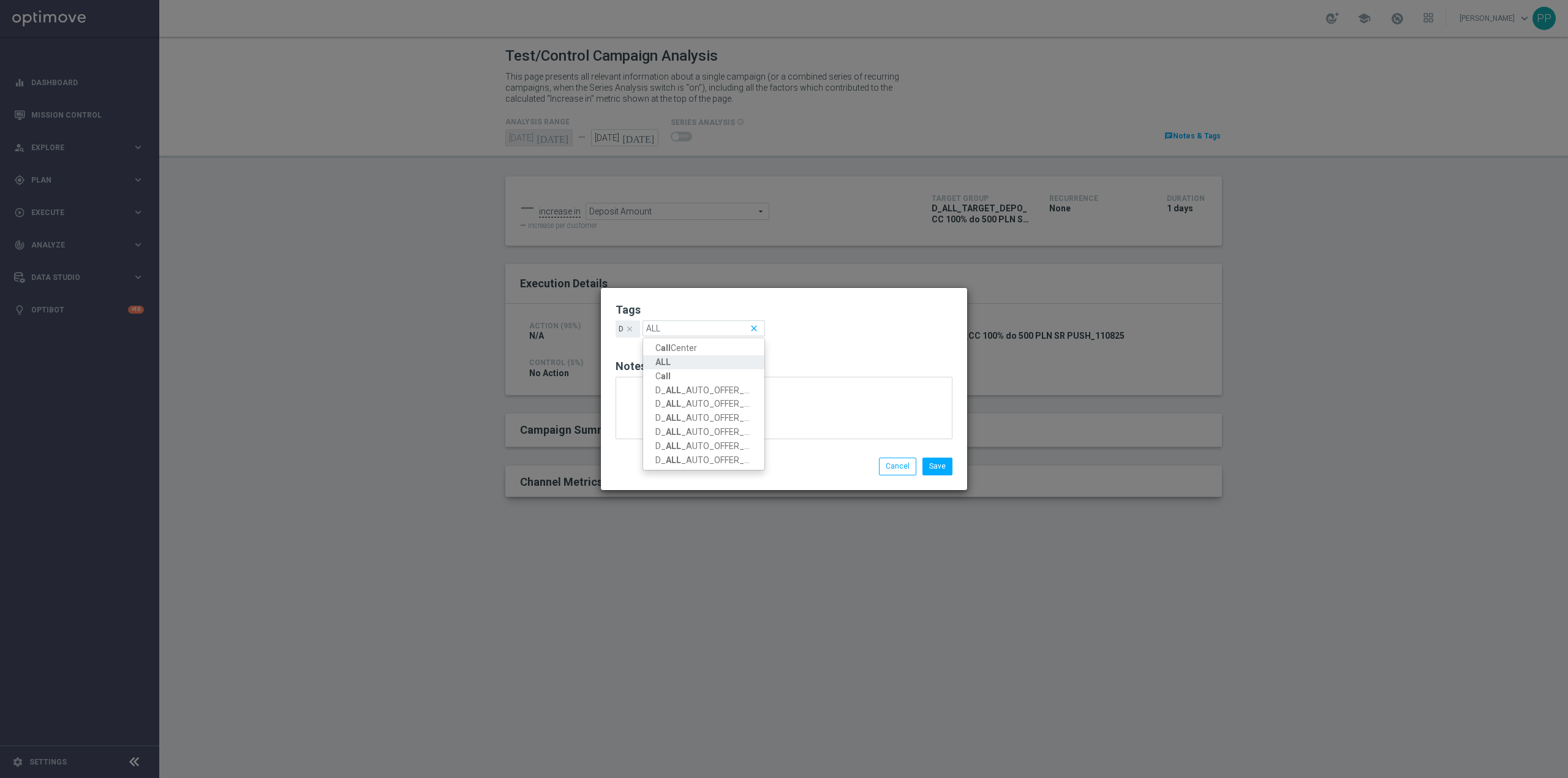
click at [674, 362] on link "ALL" at bounding box center [704, 363] width 121 height 14
click at [688, 327] on icon "add" at bounding box center [686, 330] width 9 height 9
type input "TARGET"
click at [751, 379] on link "TARGET" at bounding box center [739, 376] width 121 height 14
click at [736, 328] on icon "add" at bounding box center [736, 330] width 9 height 9
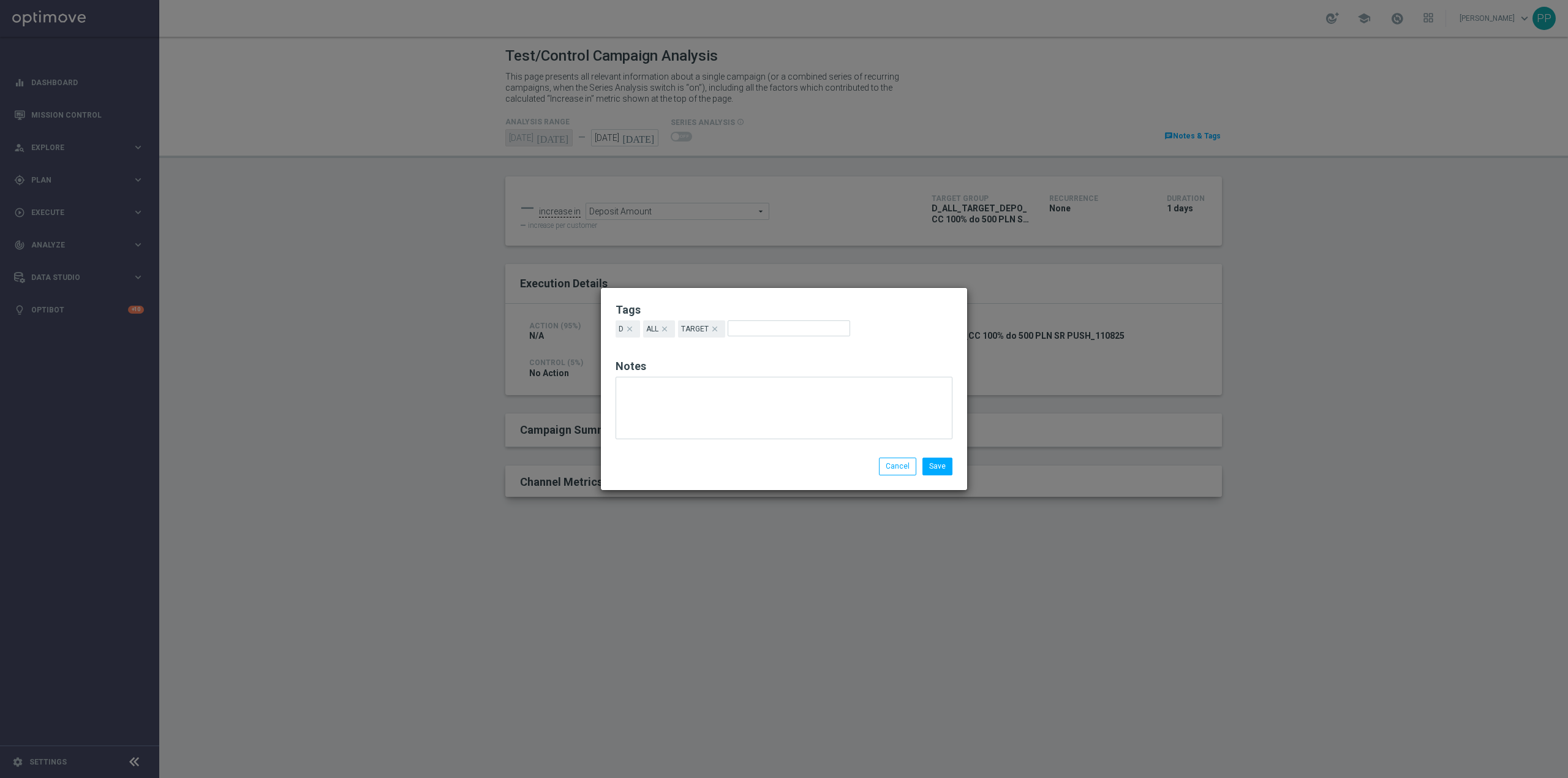
type input "D"
type input "DEPO"
click at [824, 317] on h2 "Tags" at bounding box center [784, 310] width 337 height 15
click at [782, 336] on button "add" at bounding box center [778, 330] width 17 height 17
type input "Call"
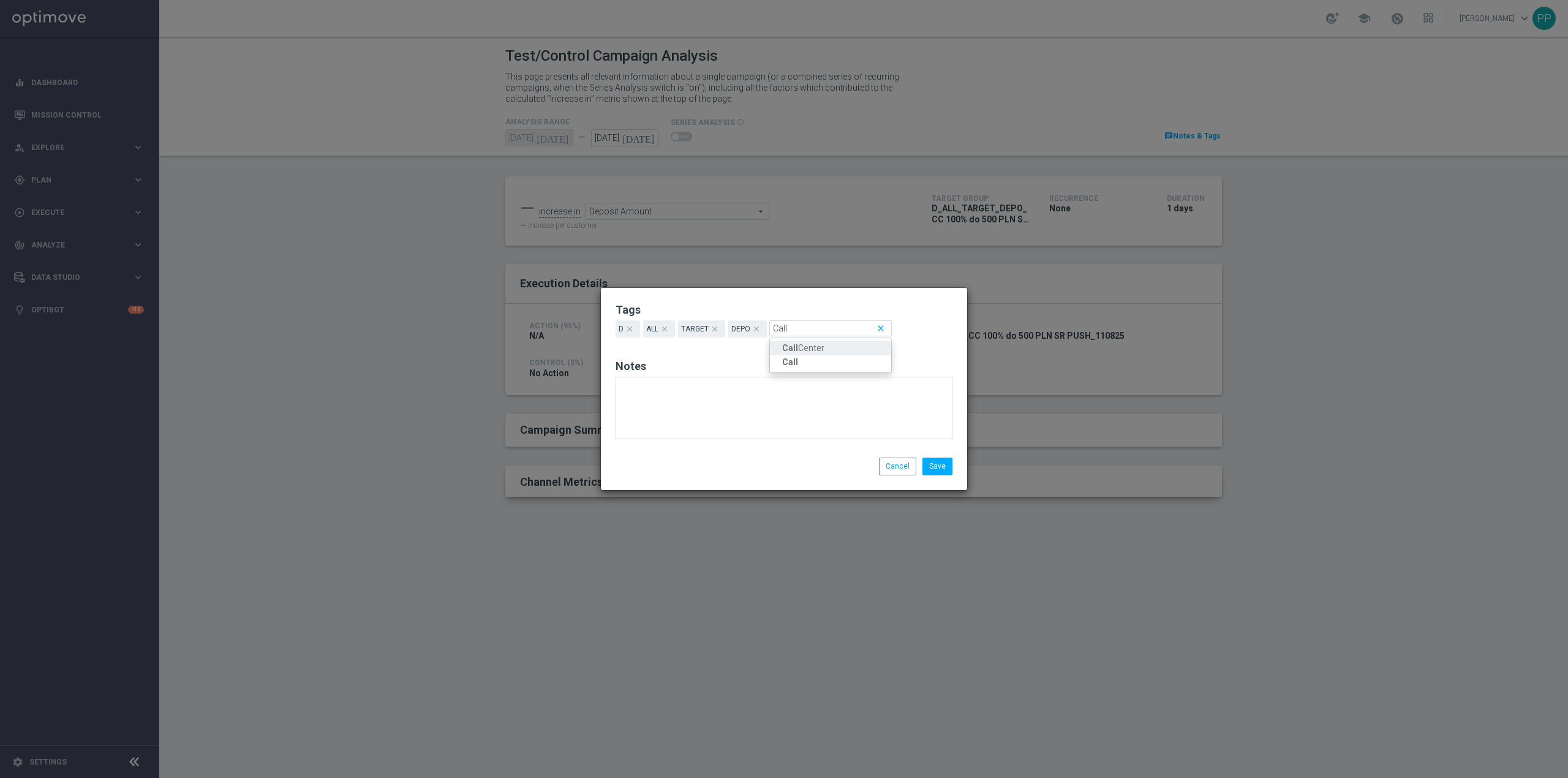
click at [832, 346] on link "Call Center" at bounding box center [831, 348] width 121 height 14
click at [936, 467] on button "Save" at bounding box center [937, 466] width 30 height 17
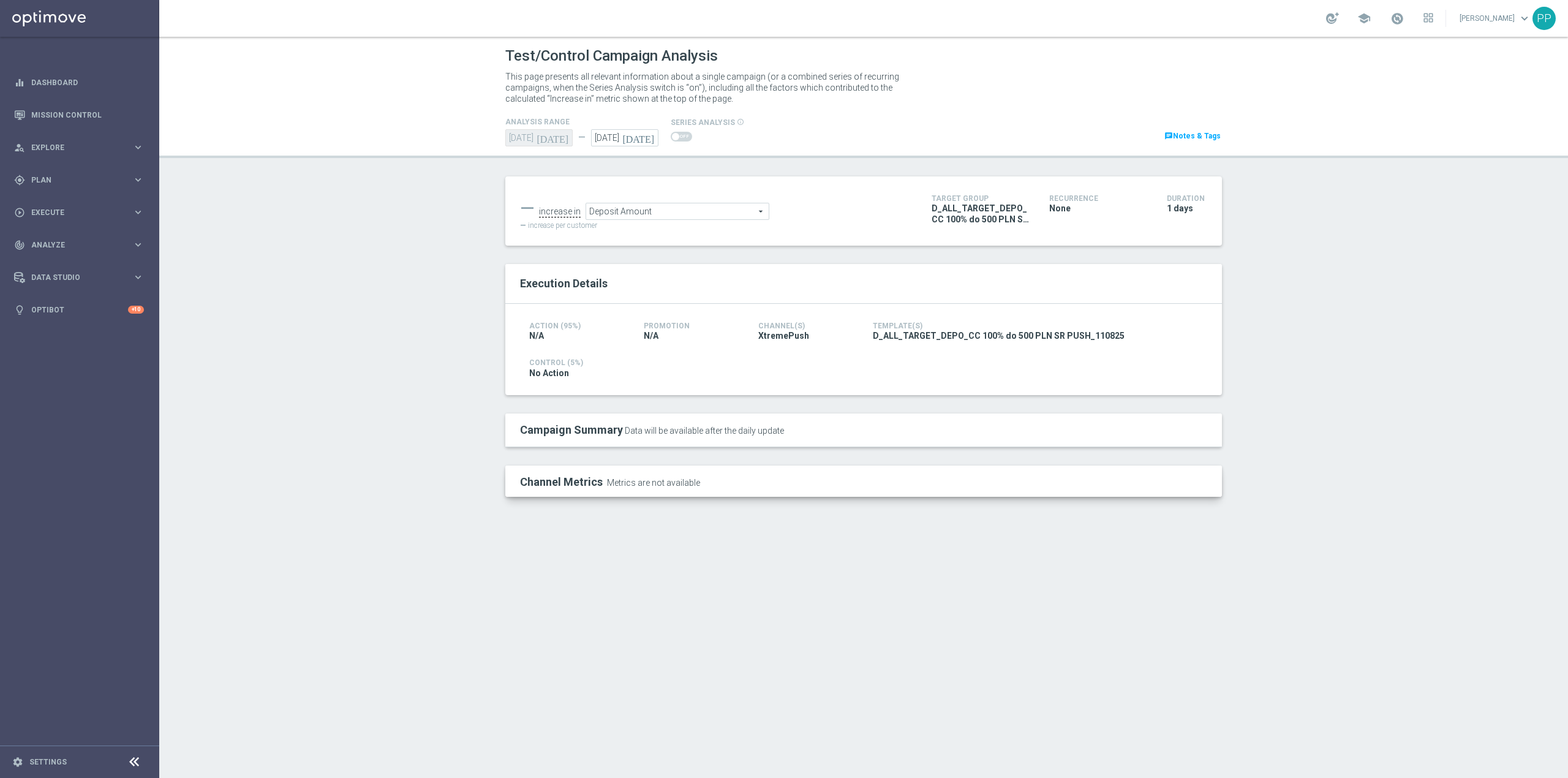
click at [1220, 136] on link "chat Notes & Tags" at bounding box center [1192, 136] width 59 height 14
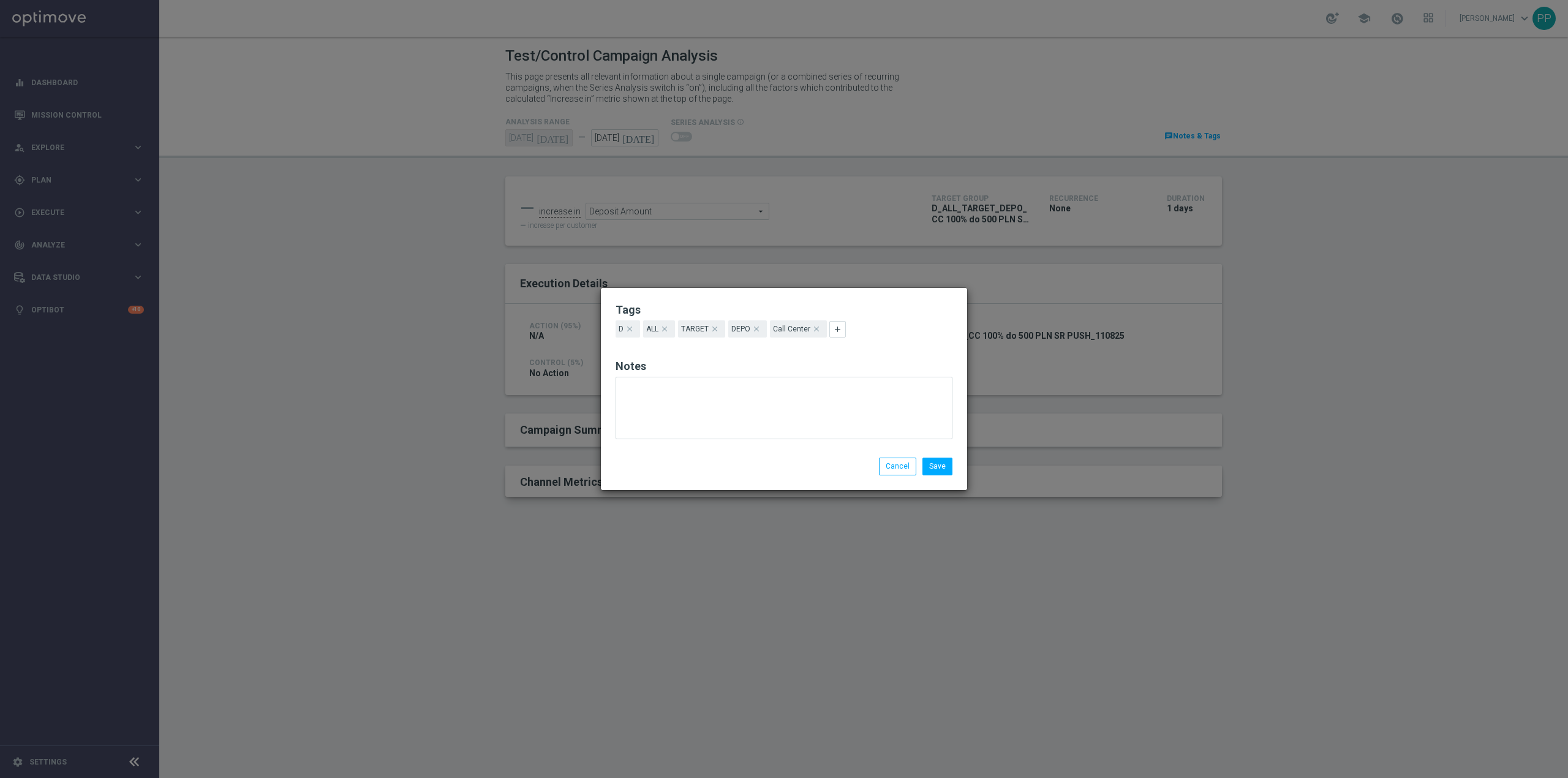
click at [942, 476] on div "Tags D clear ALL clear TARGET clear DEPO clear Call Center clear add Notes Save…" at bounding box center [784, 389] width 366 height 202
click at [941, 464] on button "Save" at bounding box center [937, 466] width 30 height 17
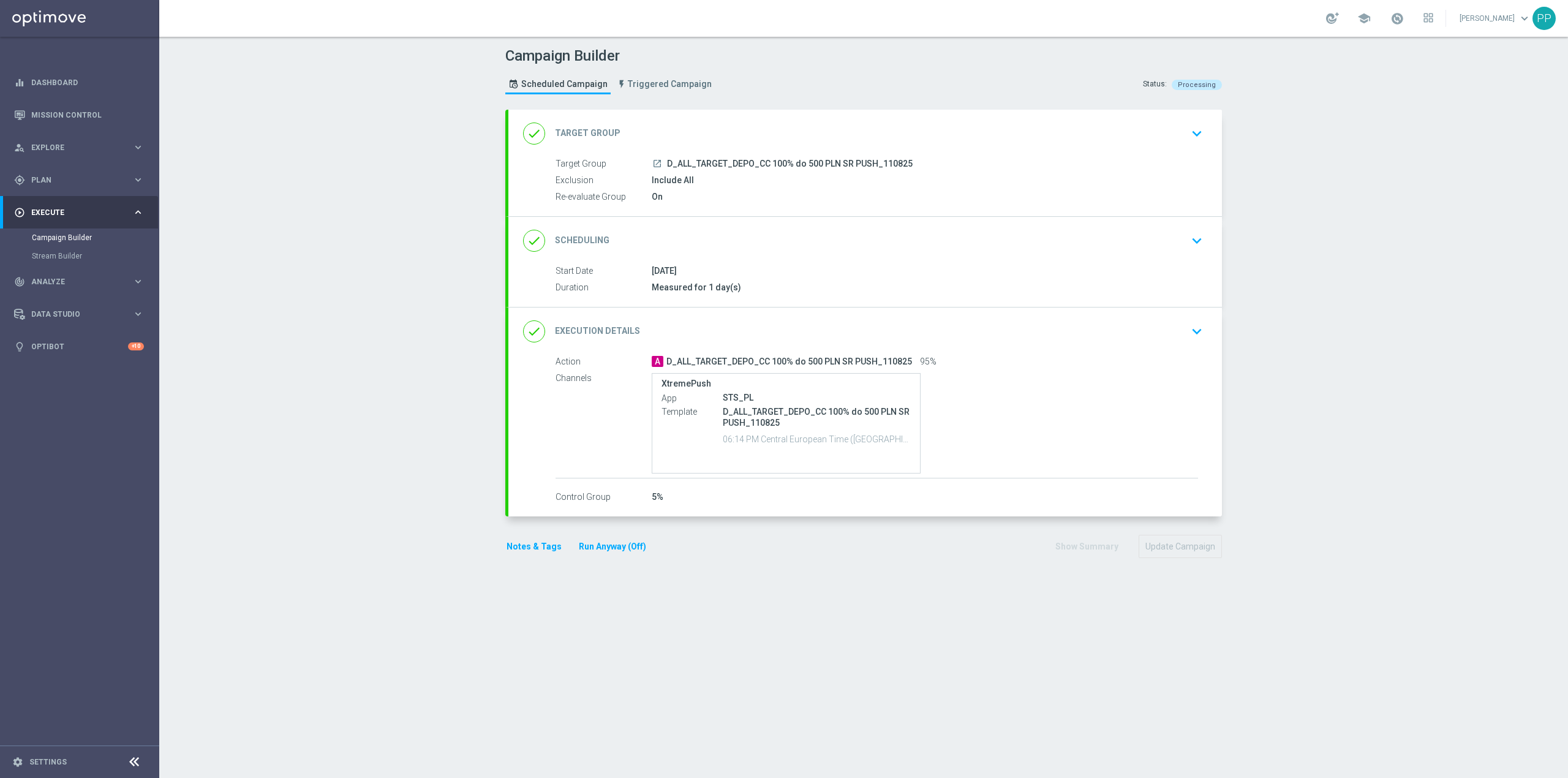
click at [511, 545] on button "Notes & Tags" at bounding box center [533, 547] width 57 height 15
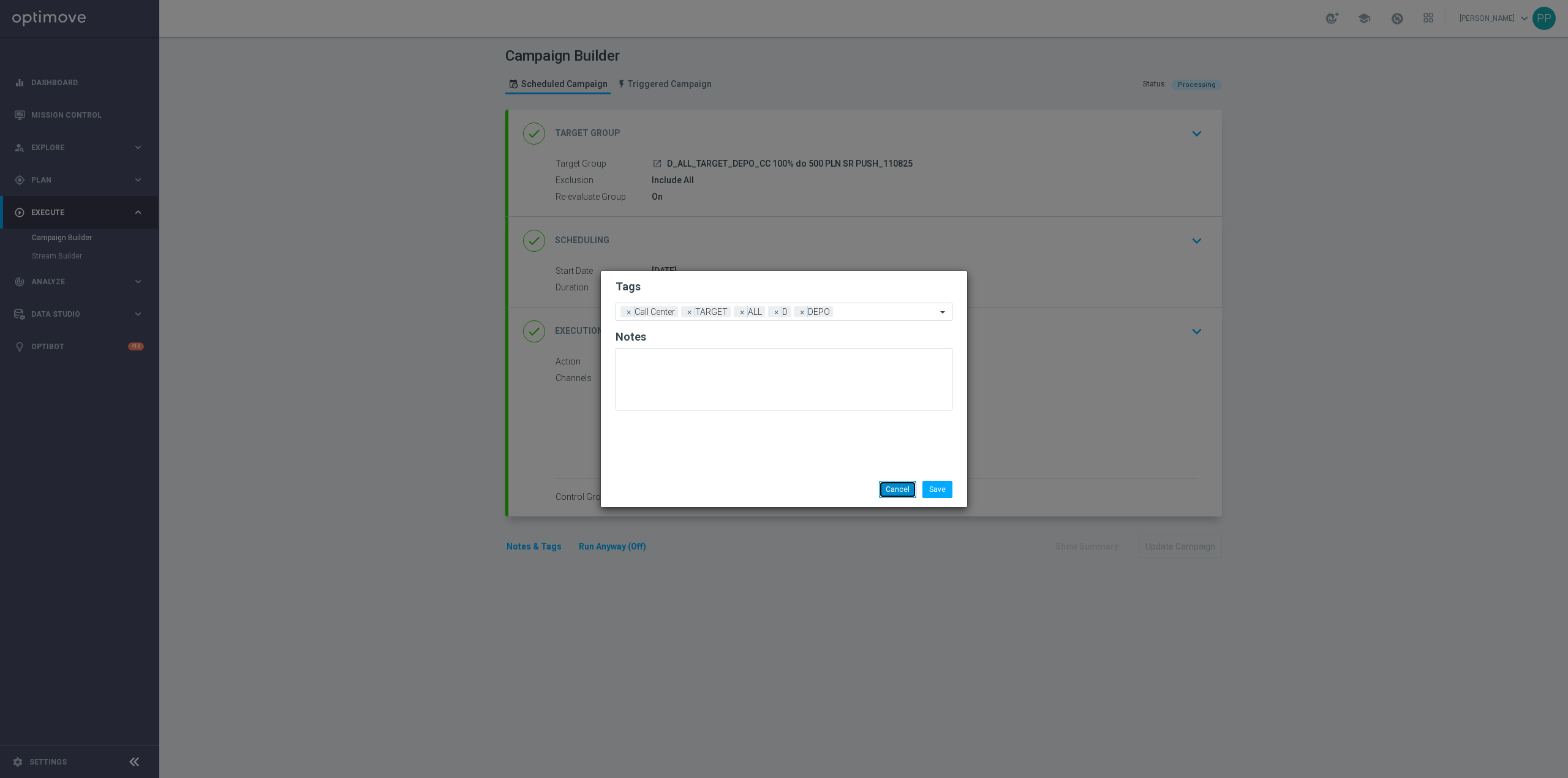
click at [890, 490] on button "Cancel" at bounding box center [897, 489] width 38 height 17
